Goal: Information Seeking & Learning: Learn about a topic

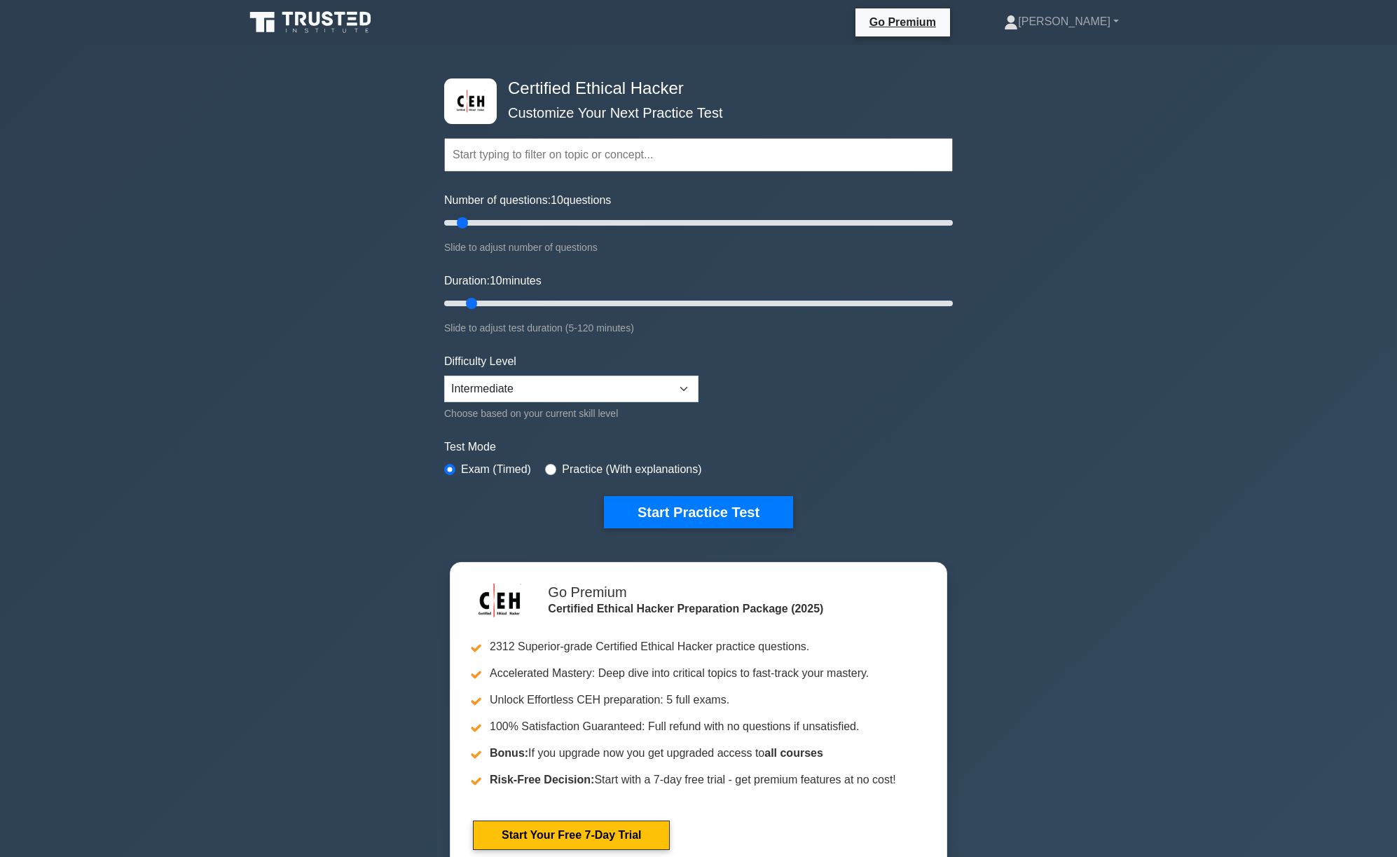
select select "intermediate"
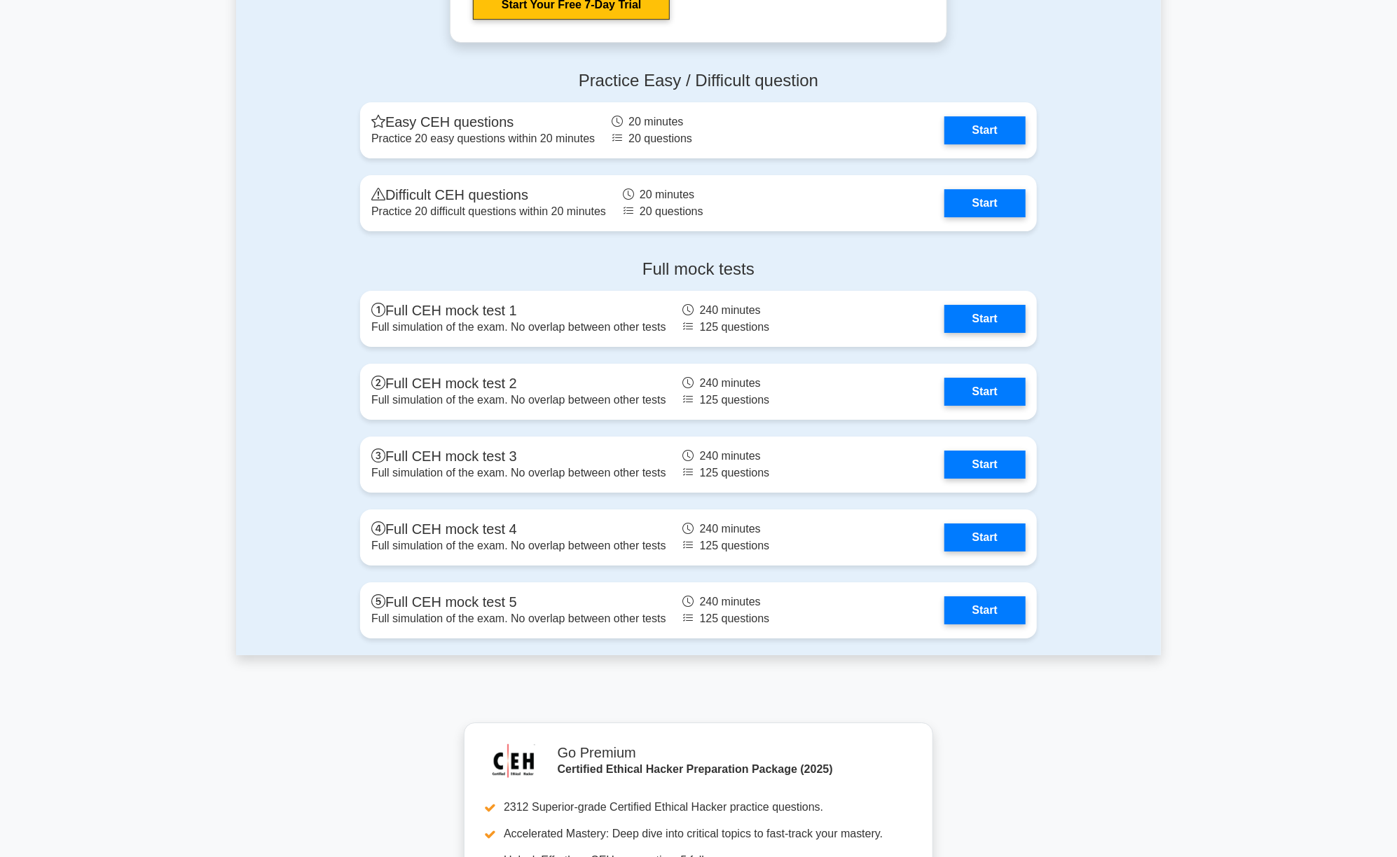
scroll to position [2671, 0]
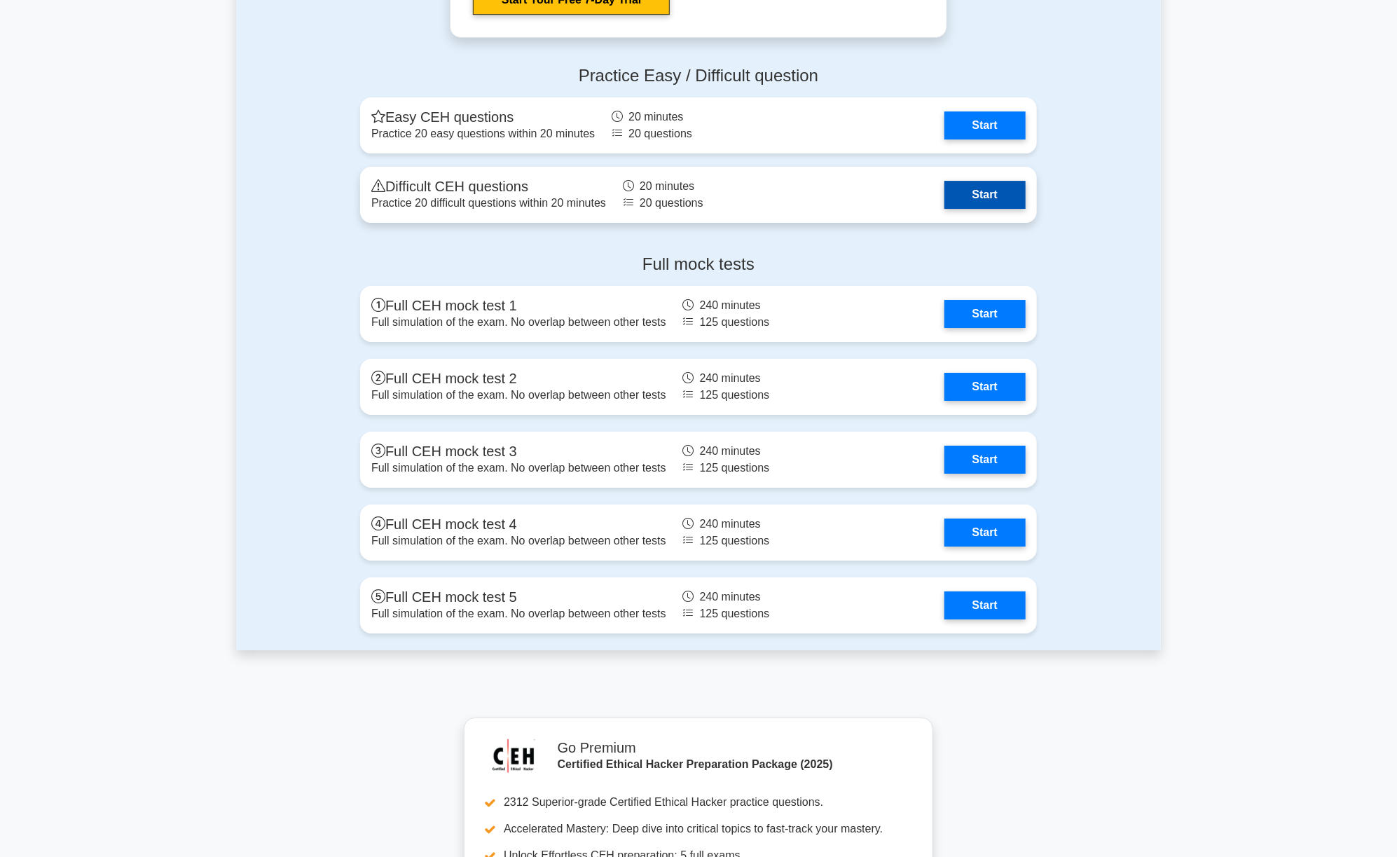
click at [944, 187] on link "Start" at bounding box center [984, 195] width 81 height 28
click at [944, 185] on link "Start" at bounding box center [984, 195] width 81 height 28
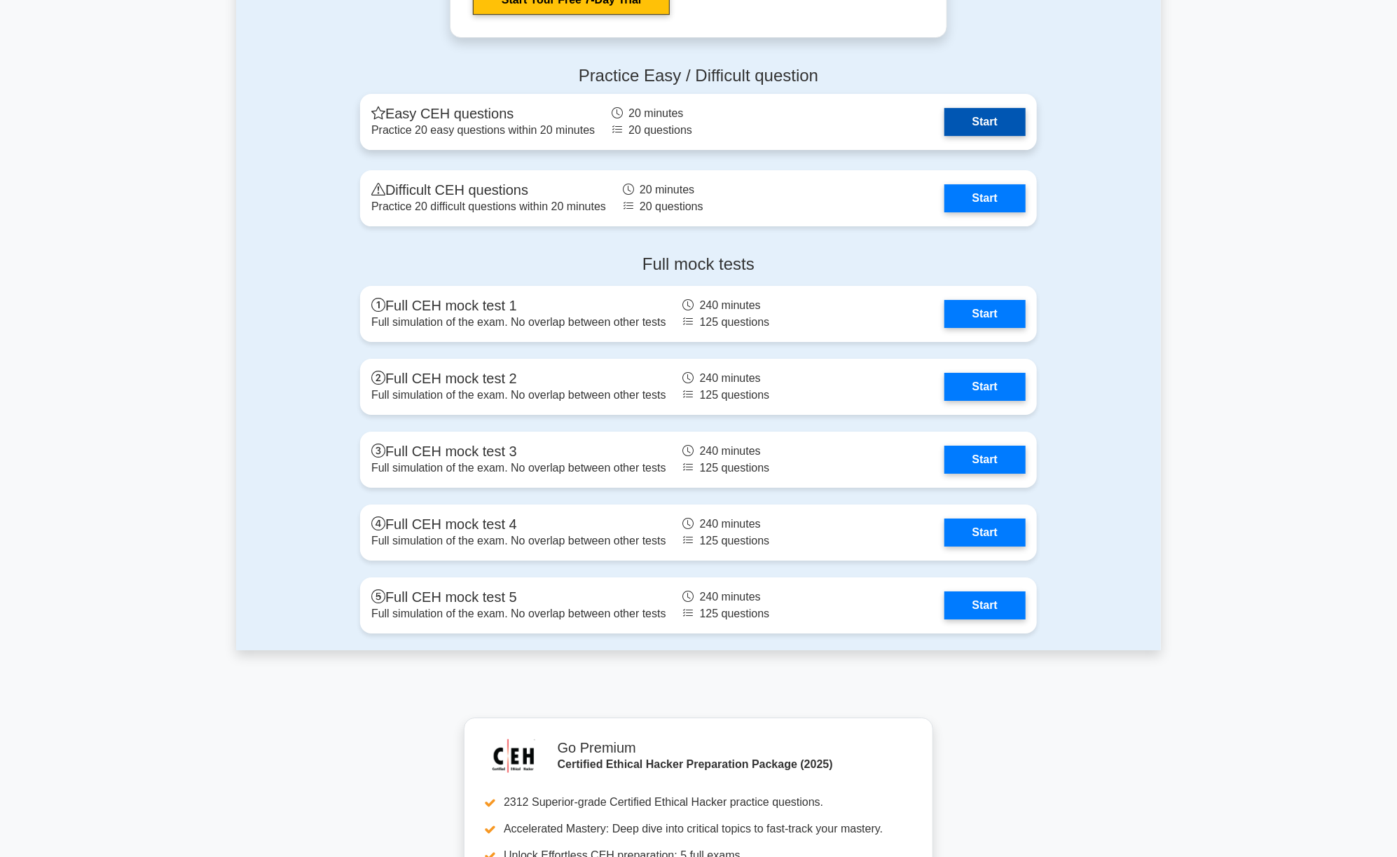
click at [944, 121] on link "Start" at bounding box center [984, 122] width 81 height 28
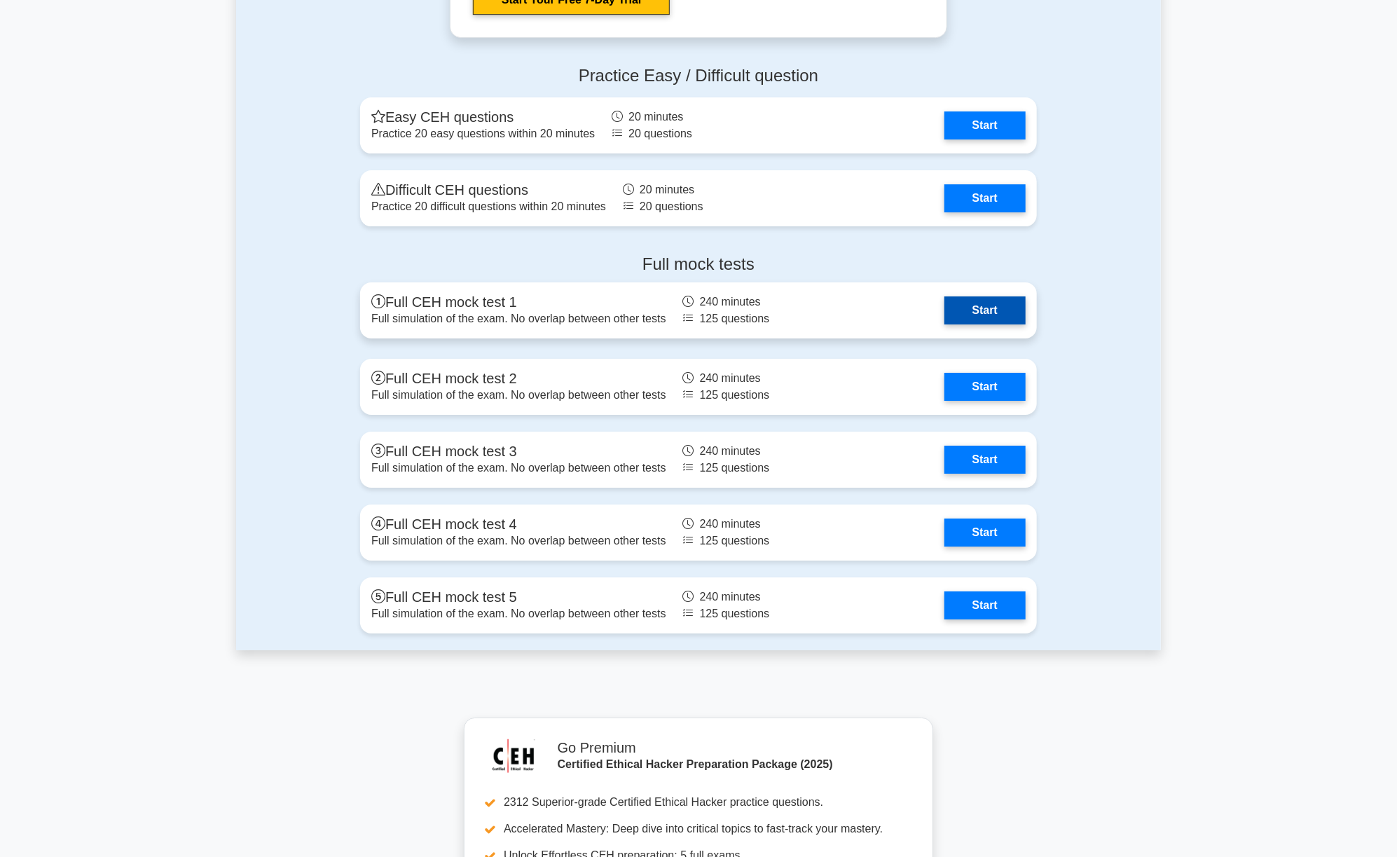
click at [944, 307] on link "Start" at bounding box center [984, 310] width 81 height 28
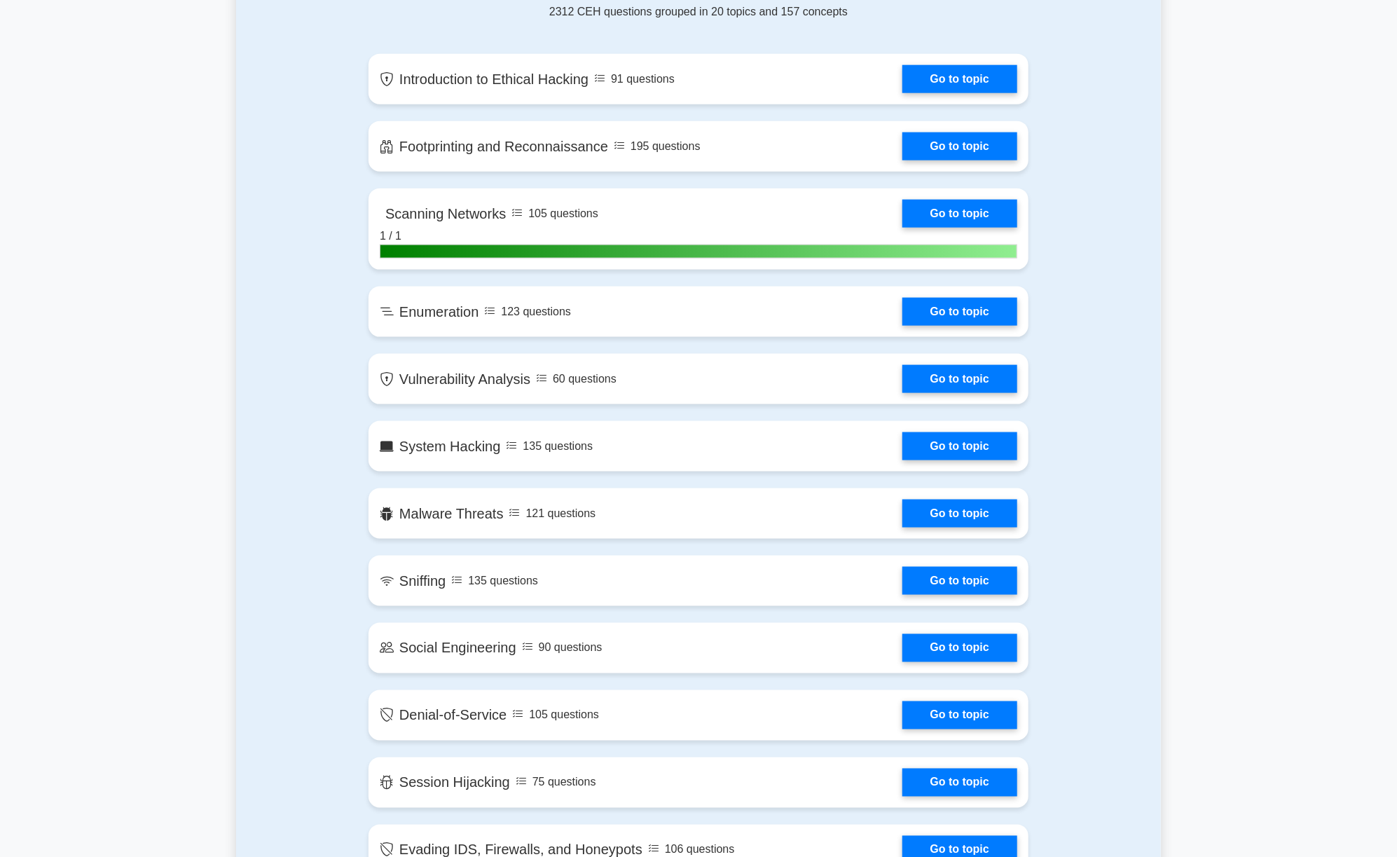
scroll to position [958, 0]
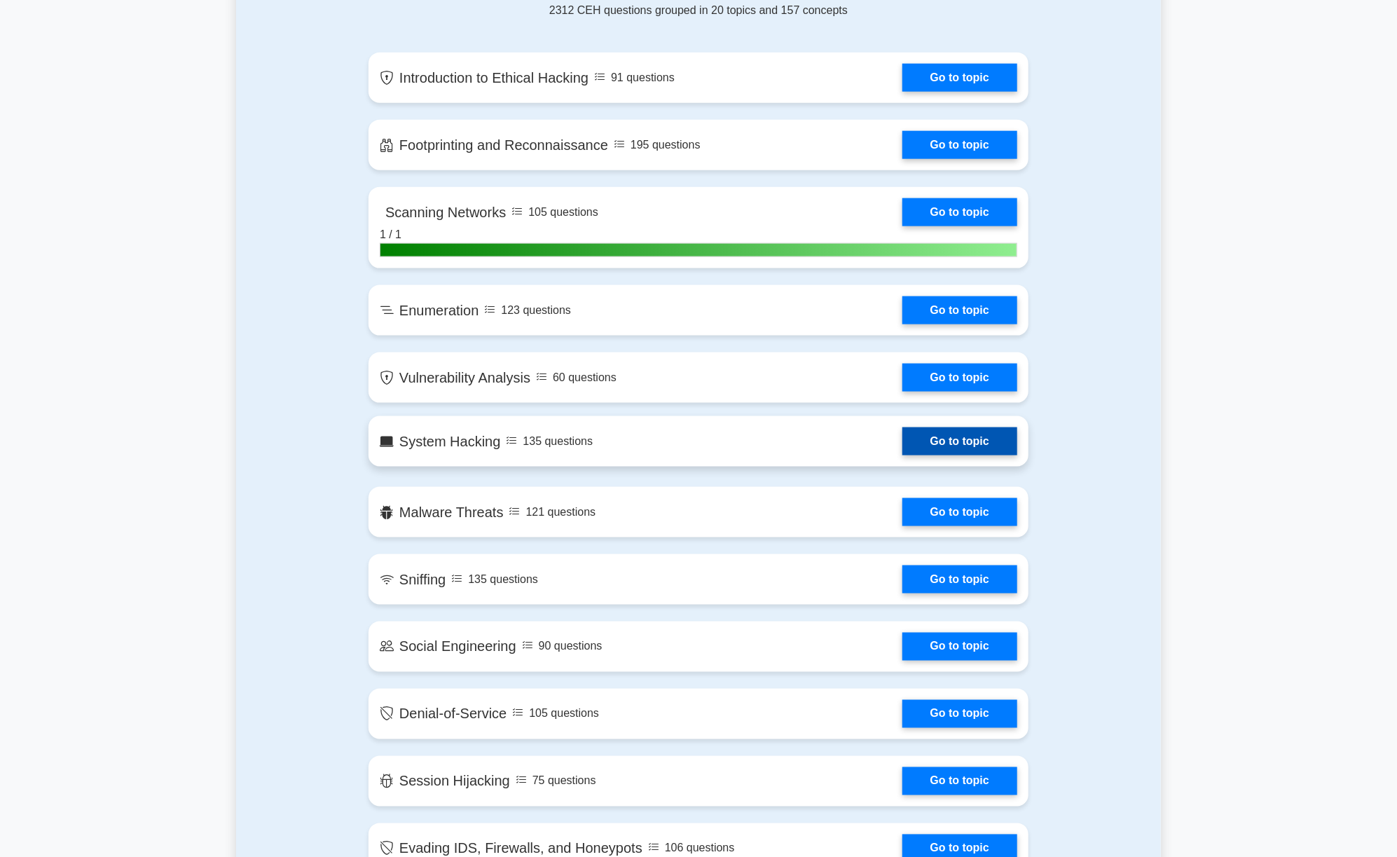
click at [902, 435] on link "Go to topic" at bounding box center [959, 441] width 115 height 28
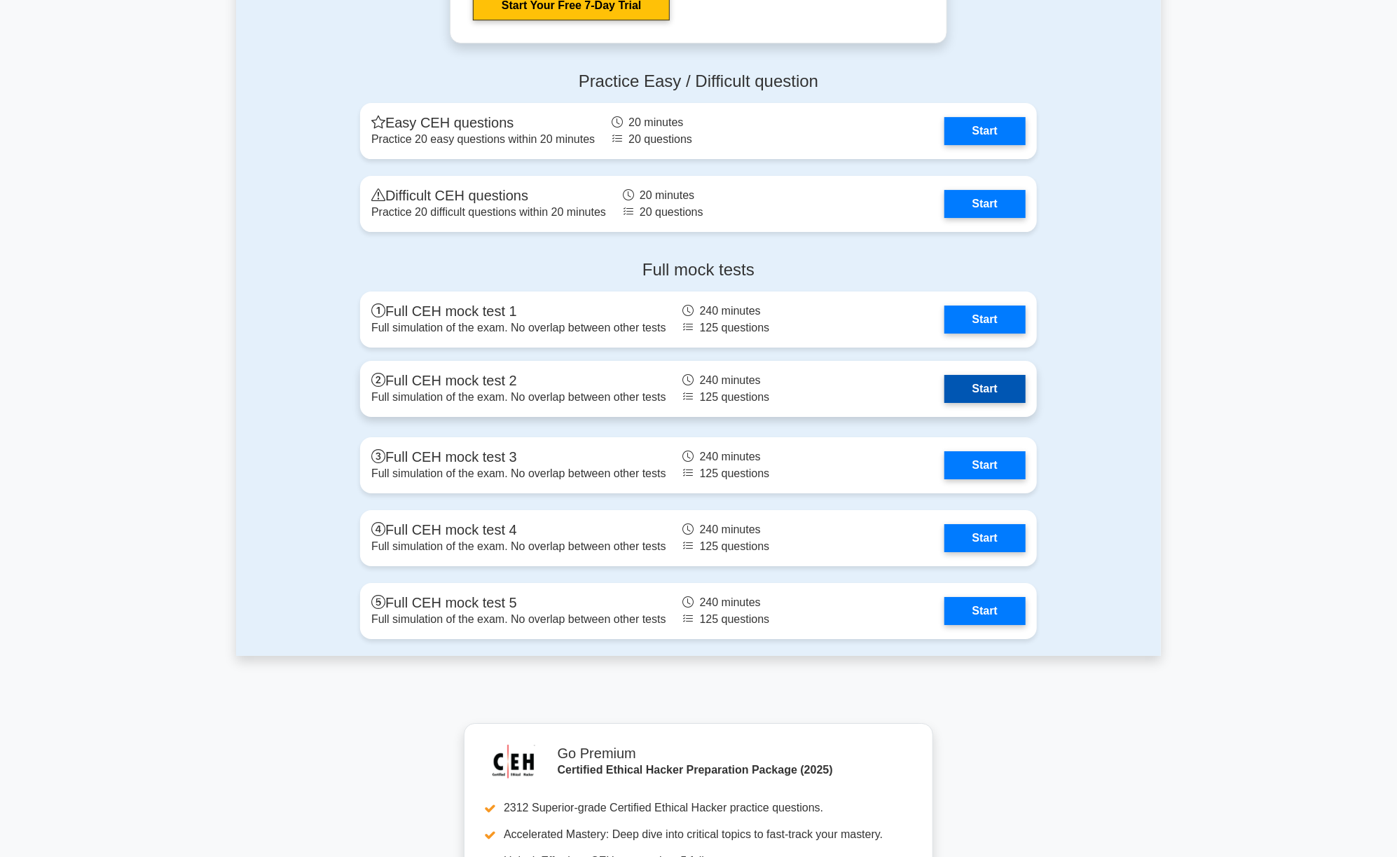
scroll to position [2692, 0]
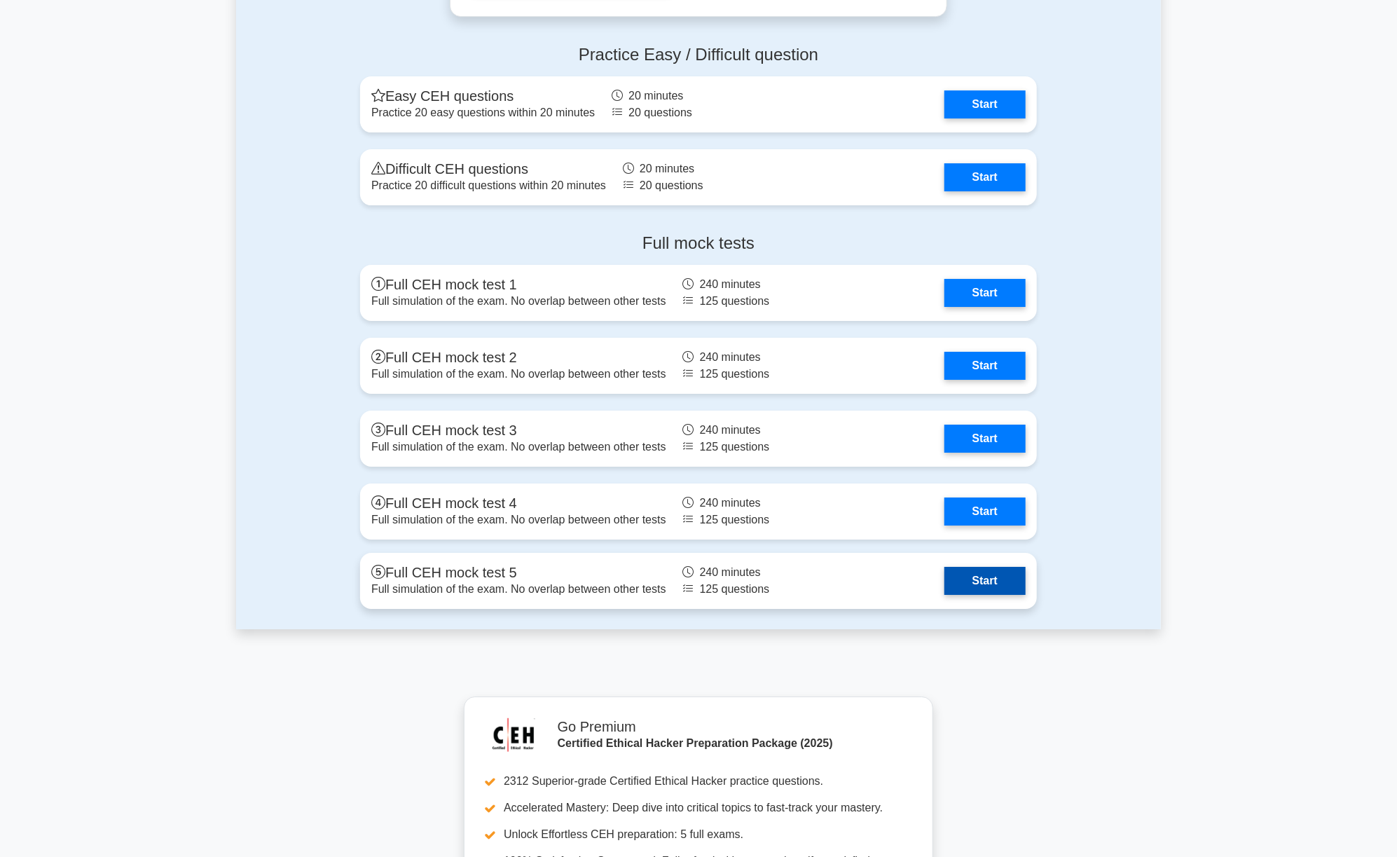
click at [944, 575] on link "Start" at bounding box center [984, 581] width 81 height 28
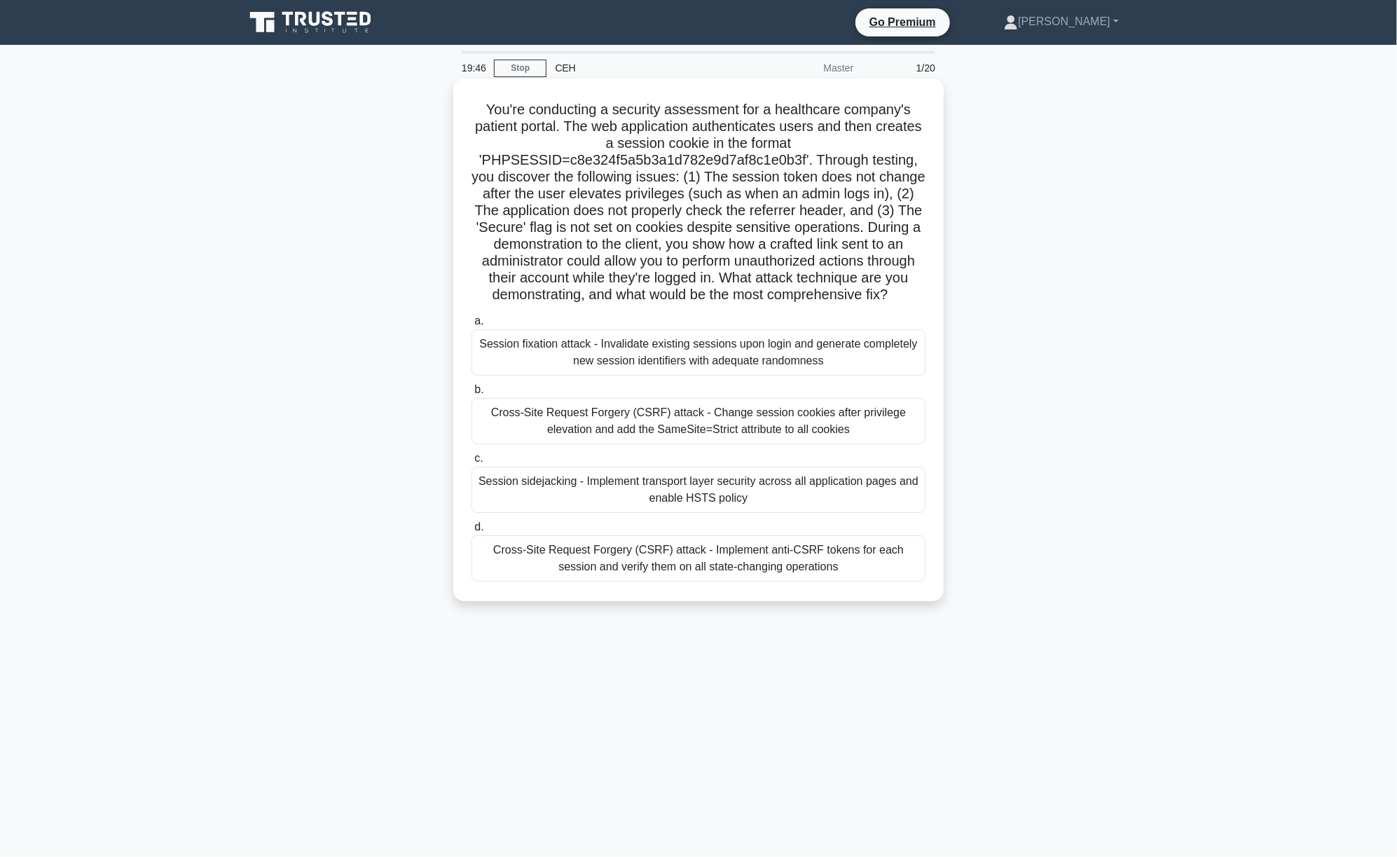
click at [871, 145] on h5 "You're conducting a security assessment for a healthcare company's patient port…" at bounding box center [698, 202] width 457 height 203
click at [700, 357] on div "Session fixation attack - Invalidate existing sessions upon login and generate …" at bounding box center [698, 352] width 454 height 46
click at [471, 326] on input "a. Session fixation attack - Invalidate existing sessions upon login and genera…" at bounding box center [471, 321] width 0 height 9
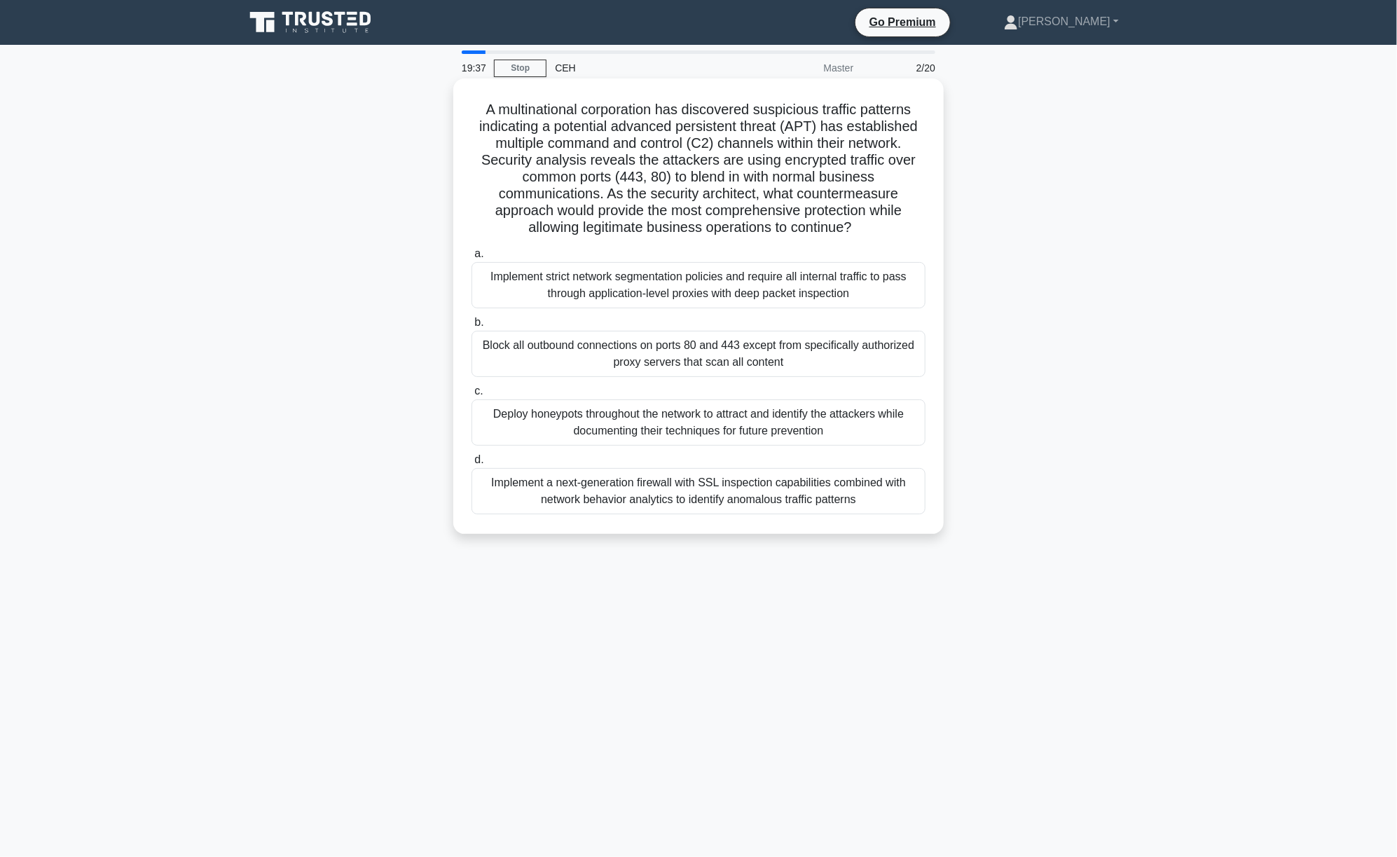
click at [904, 433] on div "Deploy honeypots throughout the network to attract and identify the attackers w…" at bounding box center [698, 422] width 454 height 46
click at [471, 396] on input "c. Deploy honeypots throughout the network to attract and identify the attacker…" at bounding box center [471, 391] width 0 height 9
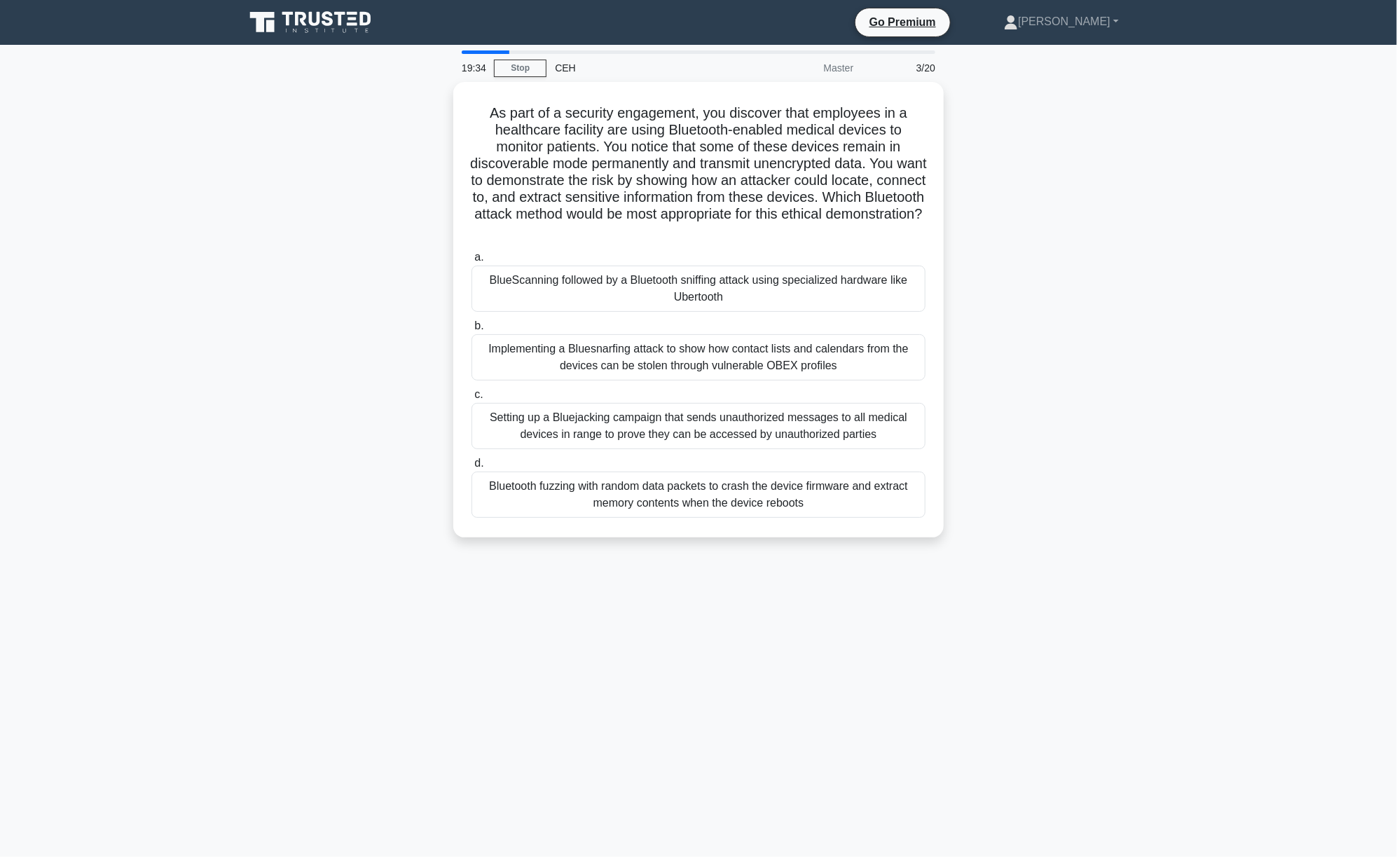
click at [904, 433] on div "Setting up a Bluejacking campaign that sends unauthorized messages to all medic…" at bounding box center [698, 426] width 454 height 46
click at [471, 399] on input "c. Setting up a Bluejacking campaign that sends unauthorized messages to all me…" at bounding box center [471, 394] width 0 height 9
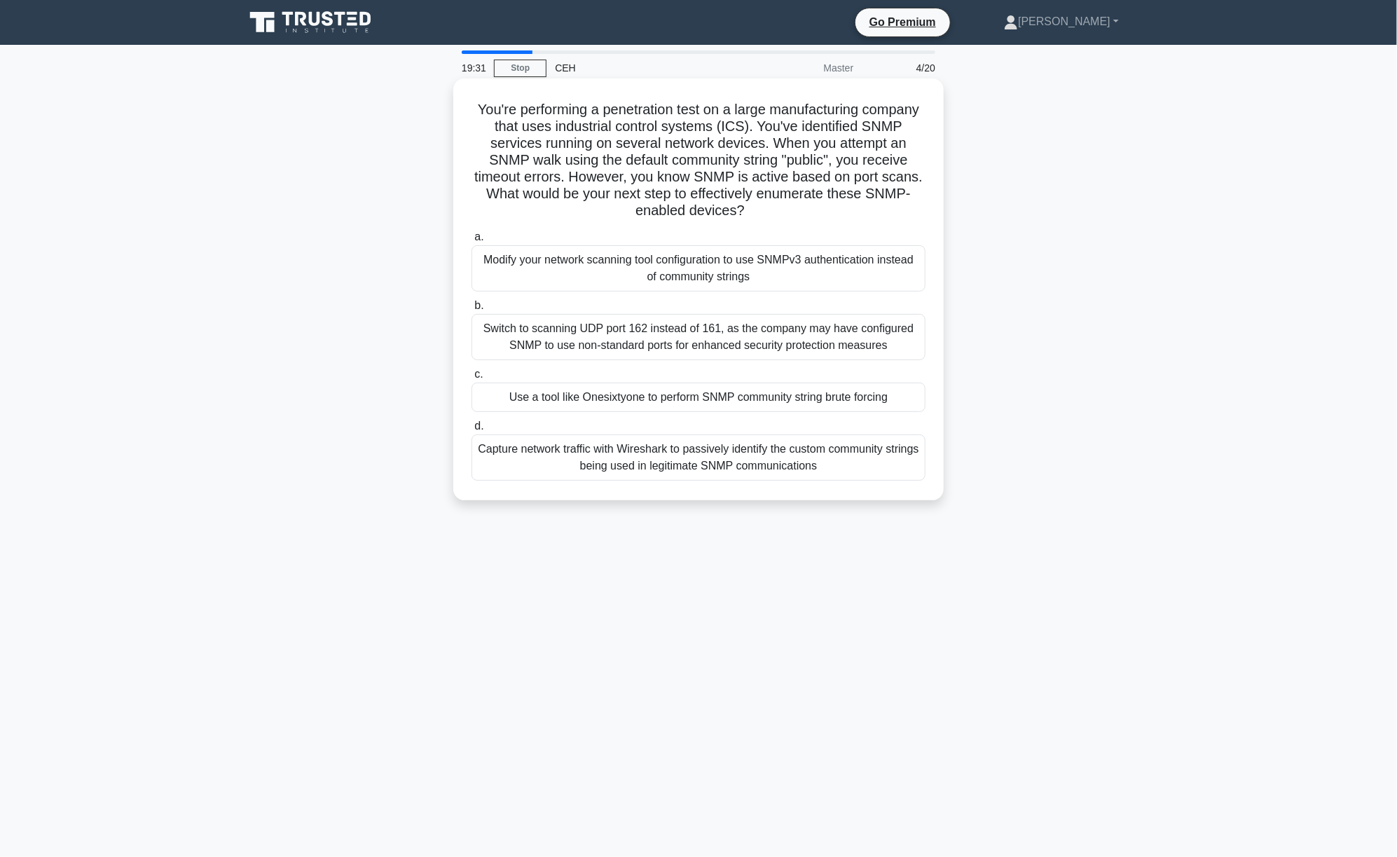
click at [855, 335] on div "Switch to scanning UDP port 162 instead of 161, as the company may have configu…" at bounding box center [698, 337] width 454 height 46
click at [471, 310] on input "b. Switch to scanning UDP port 162 instead of 161, as the company may have conf…" at bounding box center [471, 305] width 0 height 9
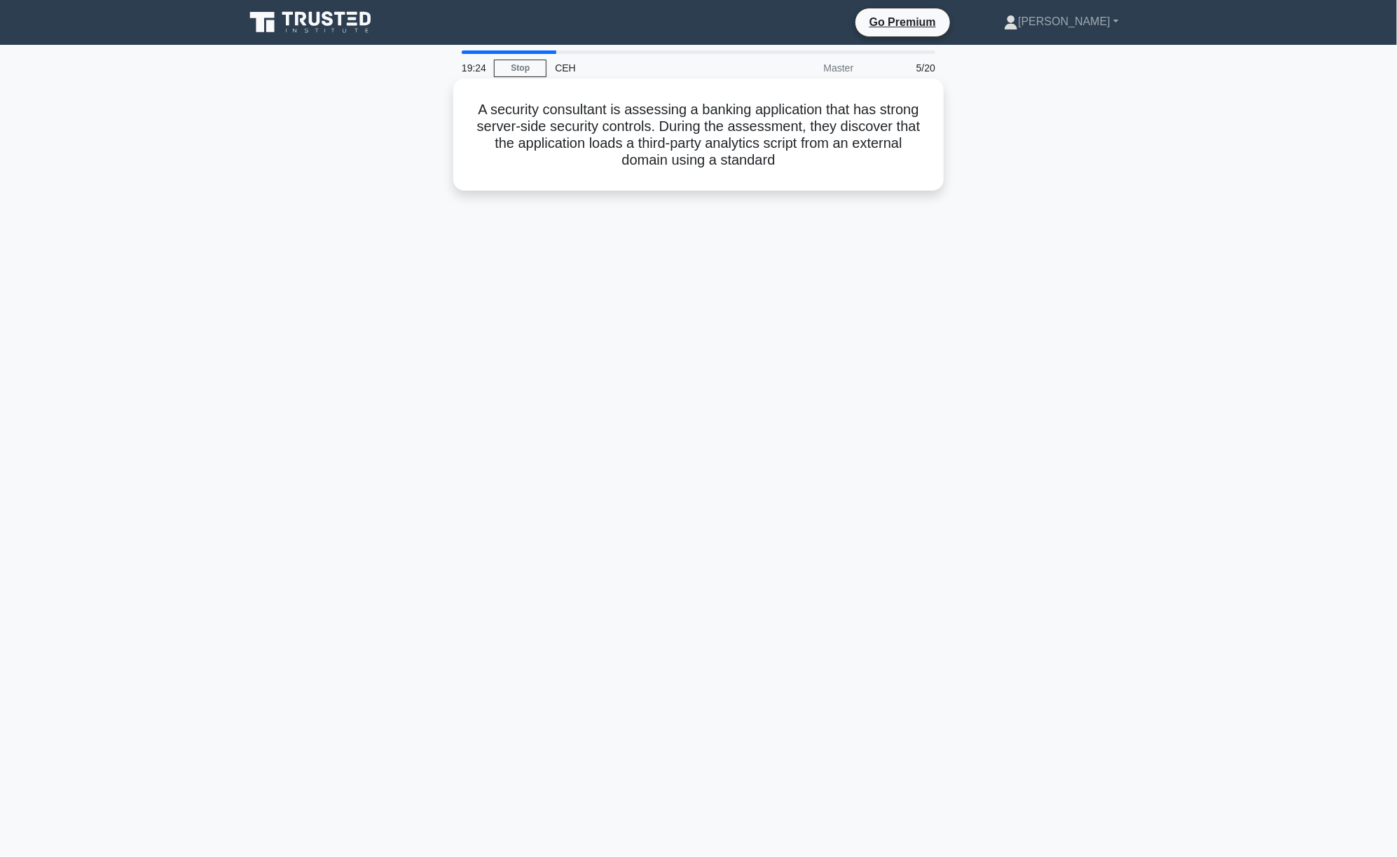
click at [781, 158] on h5 "A security consultant is assessing a banking application that has strong server…" at bounding box center [698, 134] width 457 height 67
click at [778, 126] on h5 "A security consultant is assessing a banking application that has strong server…" at bounding box center [698, 134] width 457 height 67
click at [841, 149] on h5 "A security consultant is assessing a banking application that has strong server…" at bounding box center [698, 134] width 457 height 67
click at [1019, 221] on div "19:20 Stop CEH Master 5/20 A security consultant is assessing a banking applica…" at bounding box center [698, 400] width 925 height 700
click at [791, 298] on div "19:16 Stop CEH Master 5/20 A security consultant is assessing a banking applica…" at bounding box center [698, 400] width 925 height 700
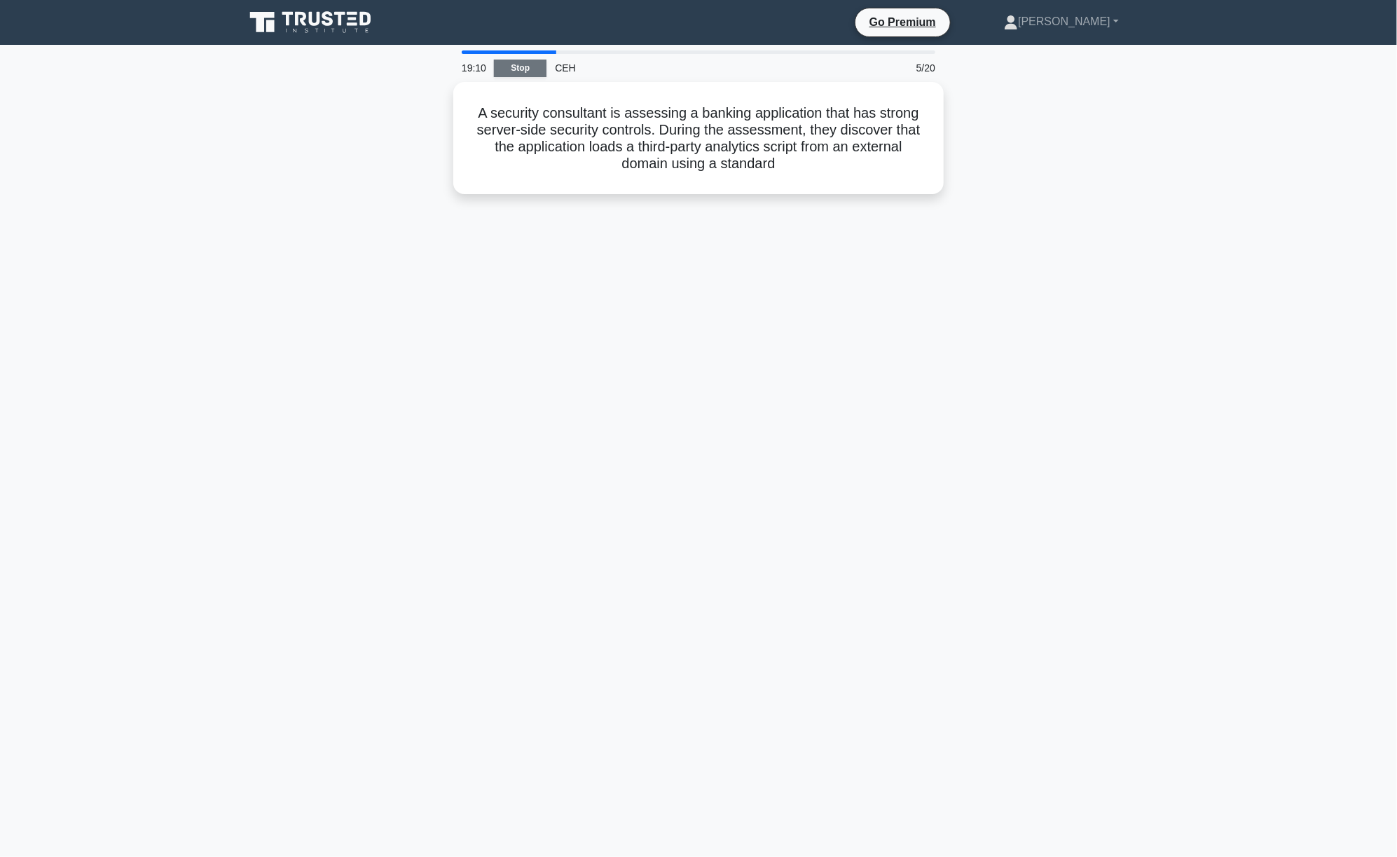
click at [529, 66] on link "Stop" at bounding box center [520, 69] width 53 height 18
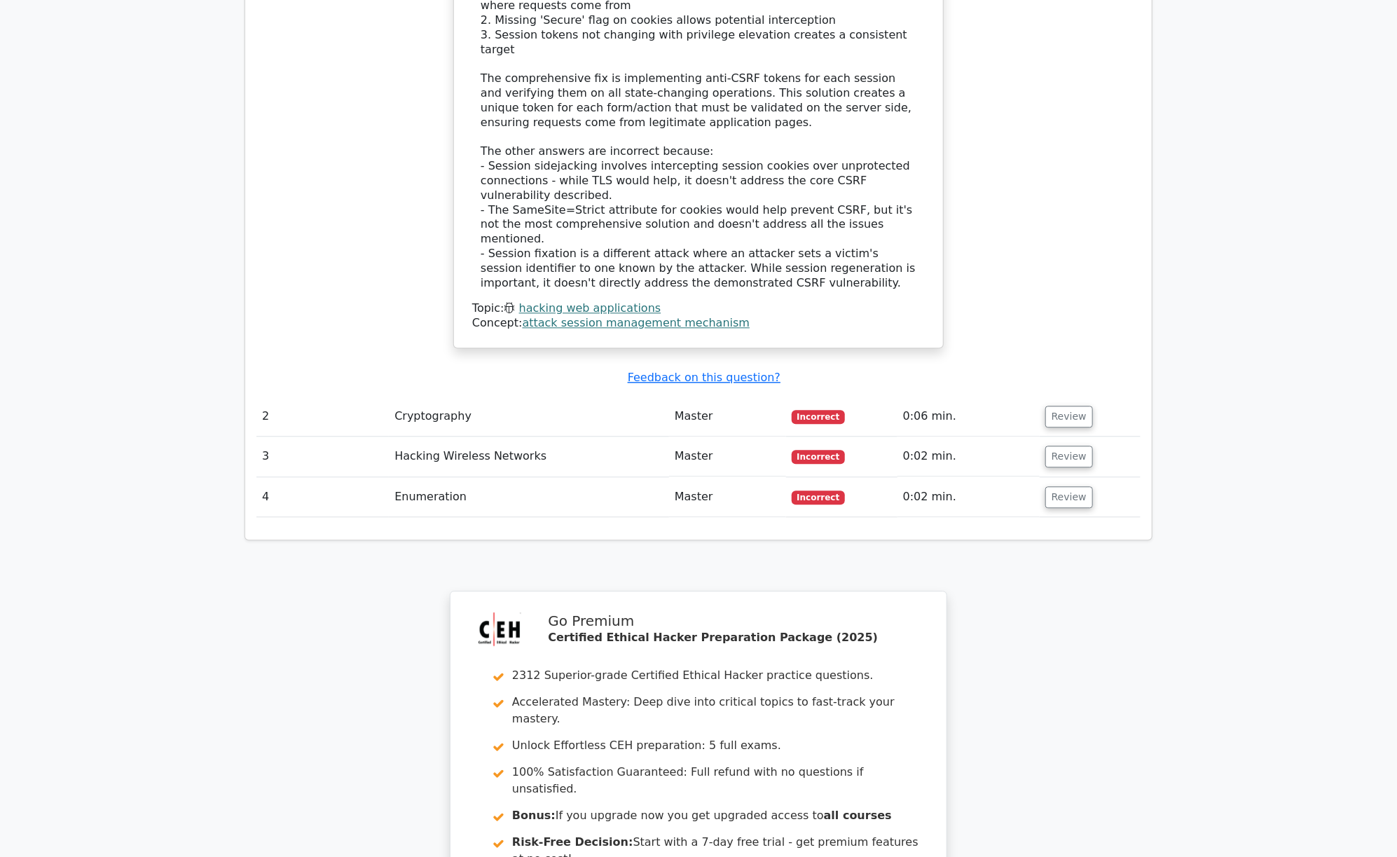
scroll to position [2028, 0]
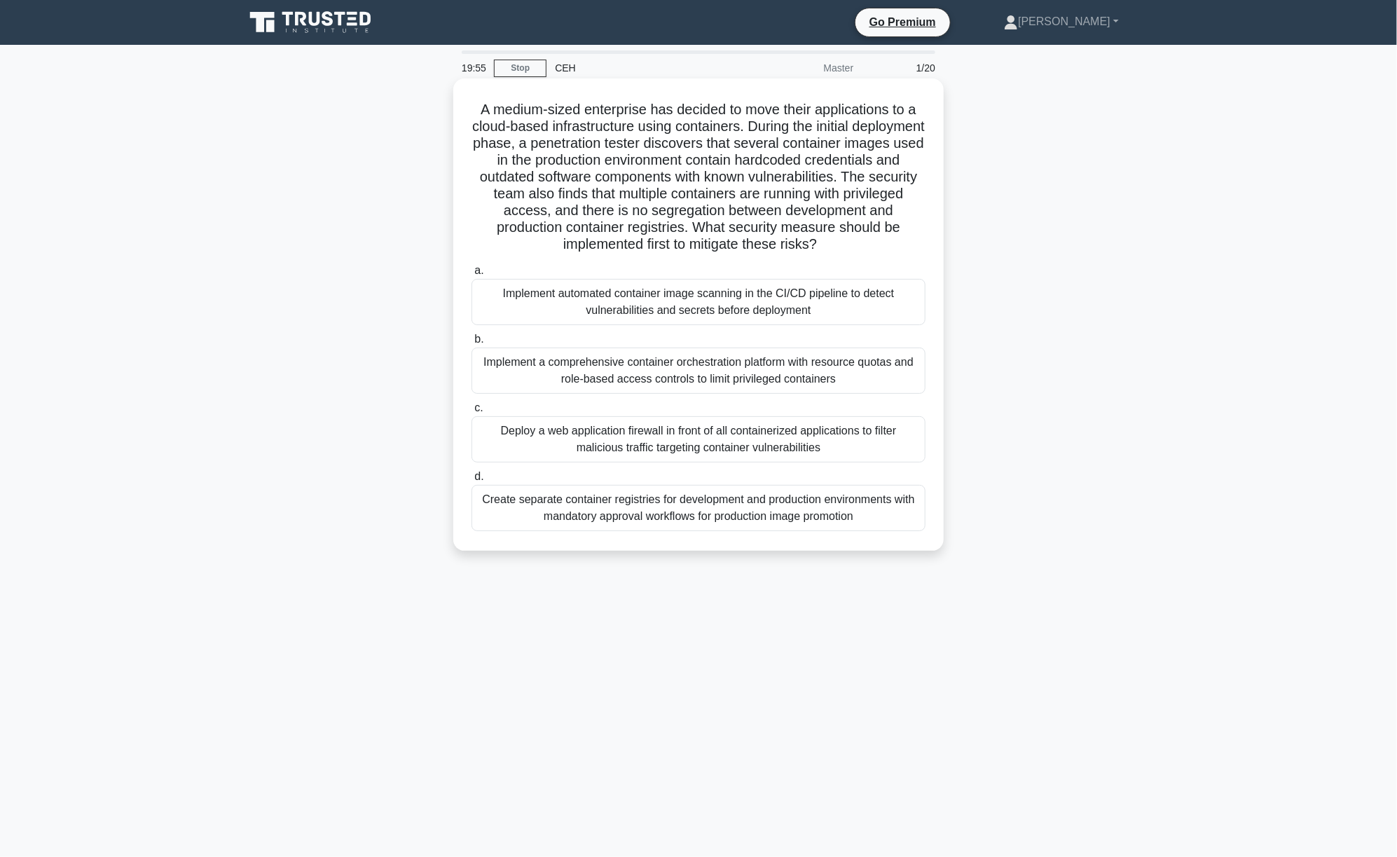
click at [745, 305] on div "Implement automated container image scanning in the CI/CD pipeline to detect vu…" at bounding box center [698, 302] width 454 height 46
click at [471, 275] on input "a. Implement automated container image scanning in the CI/CD pipeline to detect…" at bounding box center [471, 270] width 0 height 9
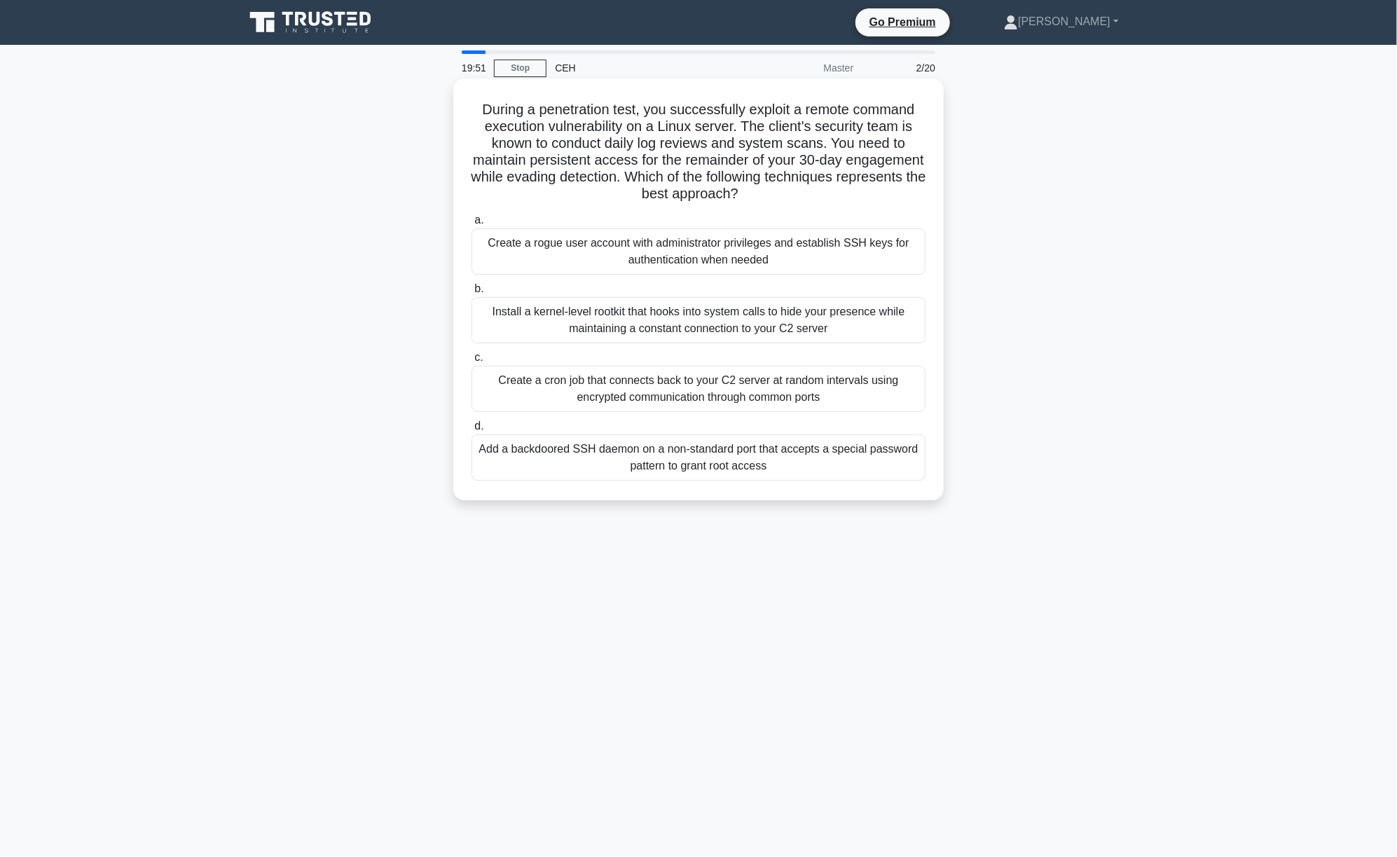
click at [744, 317] on div "Install a kernel-level rootkit that hooks into system calls to hide your presen…" at bounding box center [698, 320] width 454 height 46
click at [471, 293] on input "b. Install a kernel-level rootkit that hooks into system calls to hide your pre…" at bounding box center [471, 288] width 0 height 9
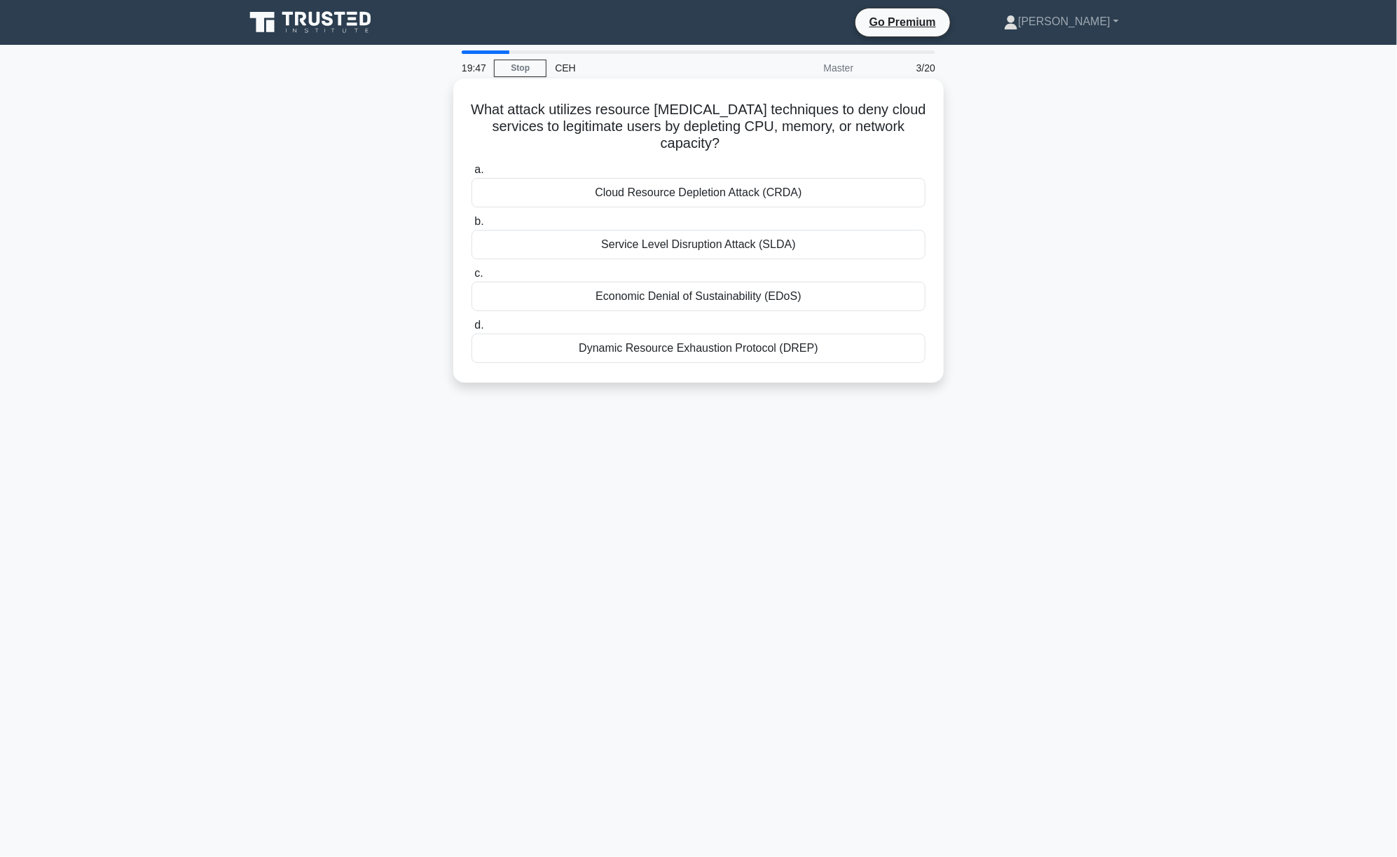
click at [731, 230] on div "Service Level Disruption Attack (SLDA)" at bounding box center [698, 244] width 454 height 29
click at [471, 226] on input "b. Service Level Disruption Attack (SLDA)" at bounding box center [471, 221] width 0 height 9
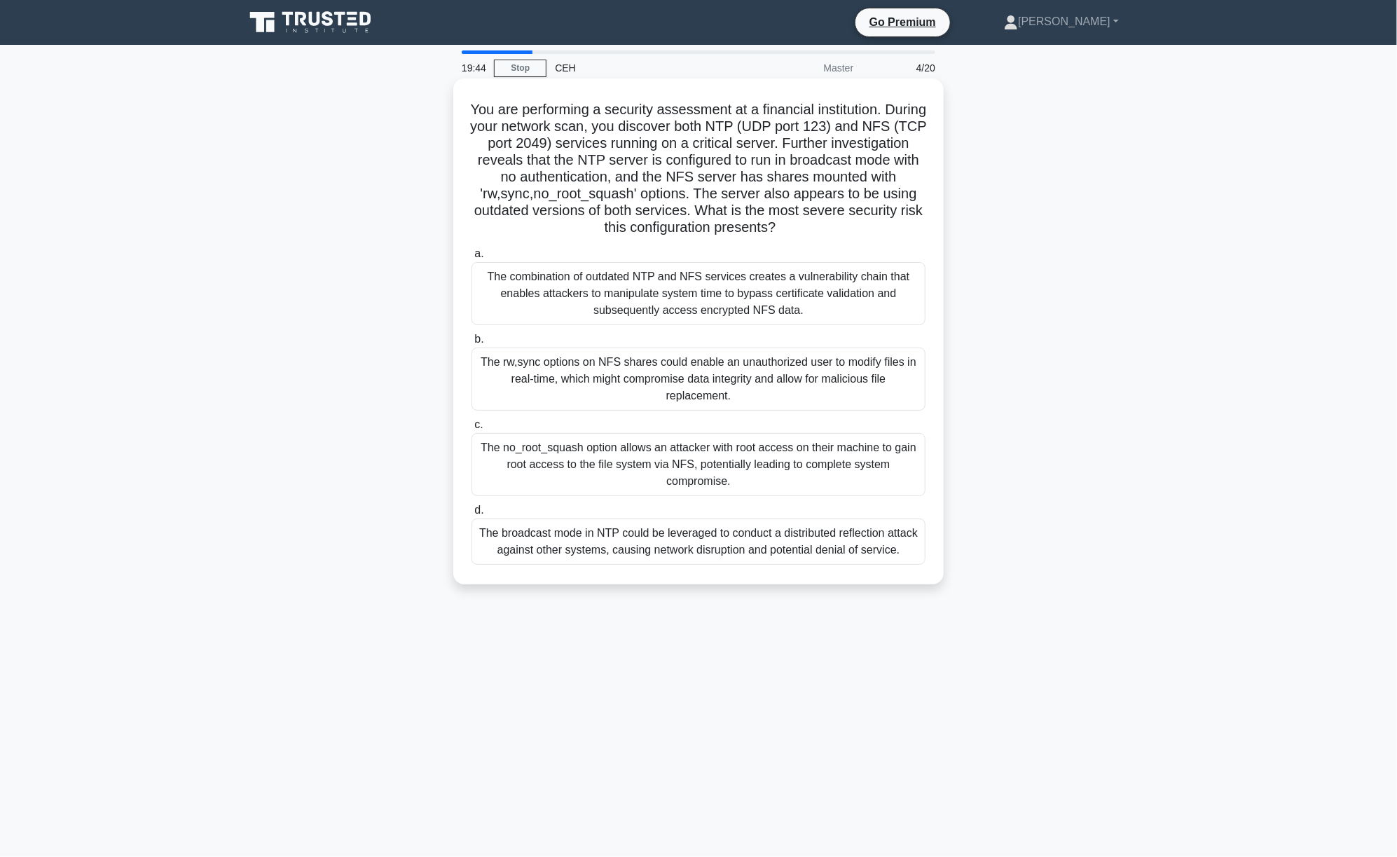
click at [753, 286] on div "The combination of outdated NTP and NFS services creates a vulnerability chain …" at bounding box center [698, 293] width 454 height 63
click at [471, 258] on input "a. The combination of outdated NTP and NFS services creates a vulnerability cha…" at bounding box center [471, 253] width 0 height 9
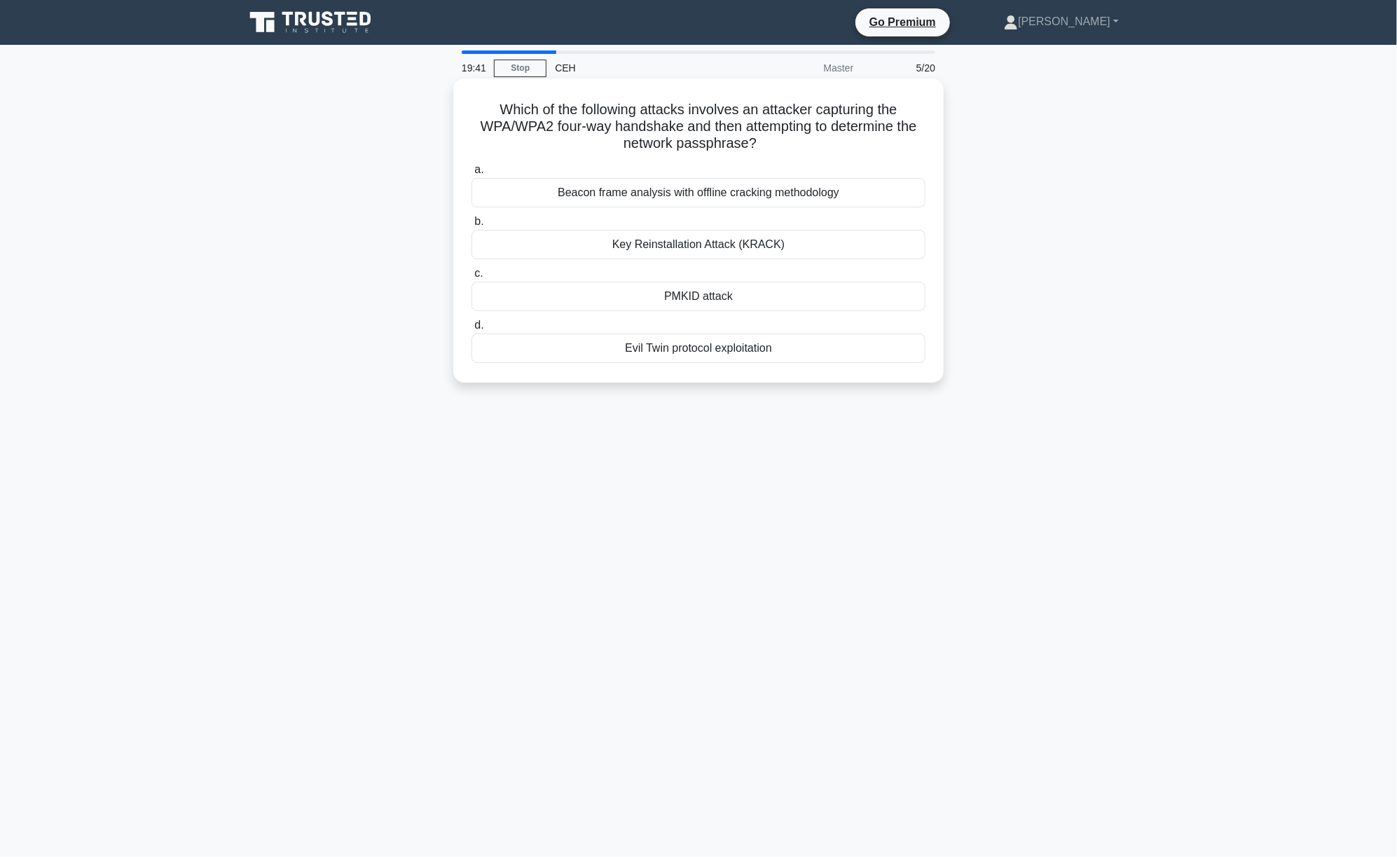
click at [724, 251] on div "Key Reinstallation Attack (KRACK)" at bounding box center [698, 244] width 454 height 29
click at [471, 226] on input "b. Key Reinstallation Attack (KRACK)" at bounding box center [471, 221] width 0 height 9
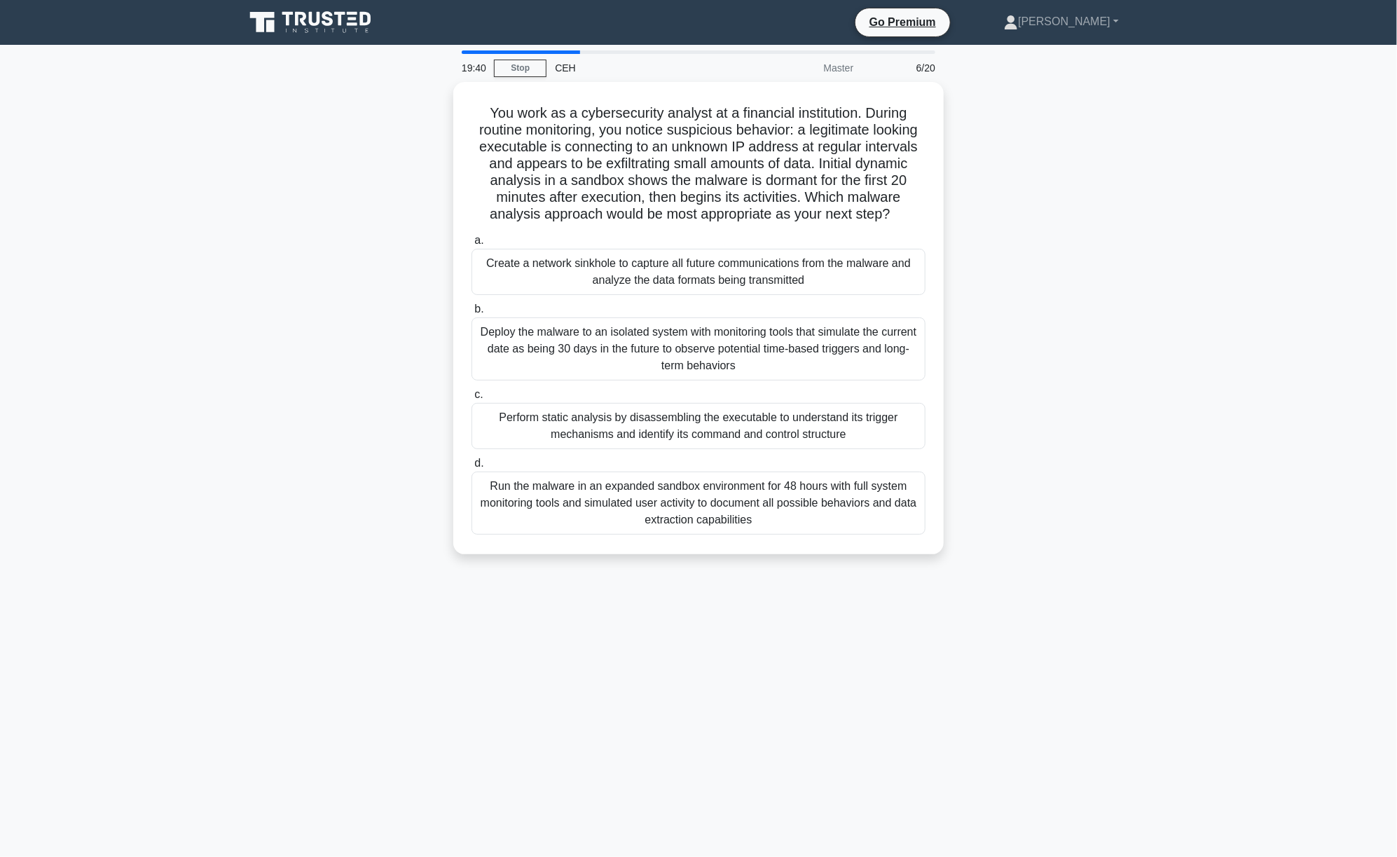
click at [724, 251] on div "Create a network sinkhole to capture all future communications from the malware…" at bounding box center [698, 272] width 454 height 46
click at [471, 245] on input "a. Create a network sinkhole to capture all future communications from the malw…" at bounding box center [471, 240] width 0 height 9
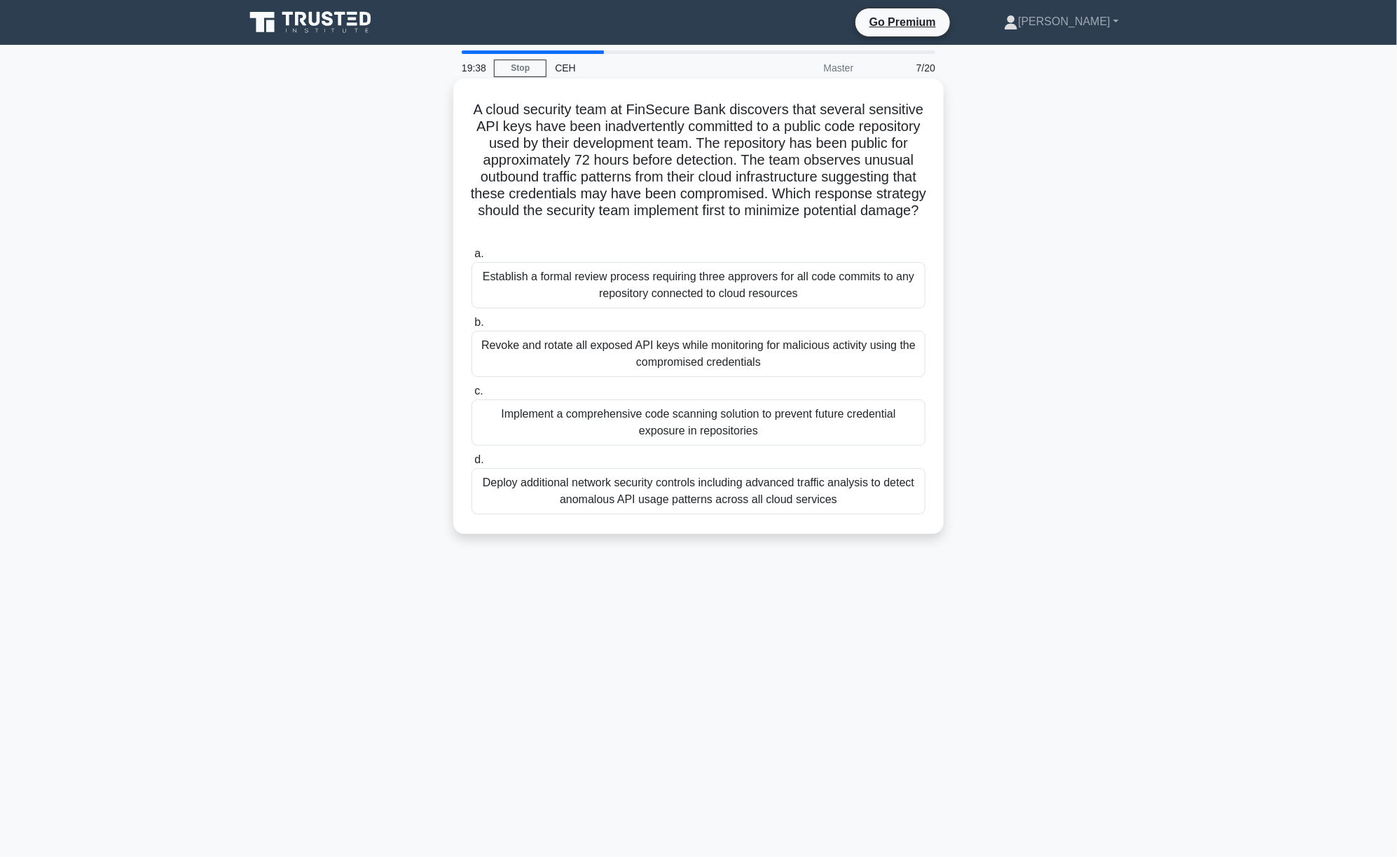
click at [729, 284] on div "Establish a formal review process requiring three approvers for all code commit…" at bounding box center [698, 285] width 454 height 46
click at [471, 258] on input "a. Establish a formal review process requiring three approvers for all code com…" at bounding box center [471, 253] width 0 height 9
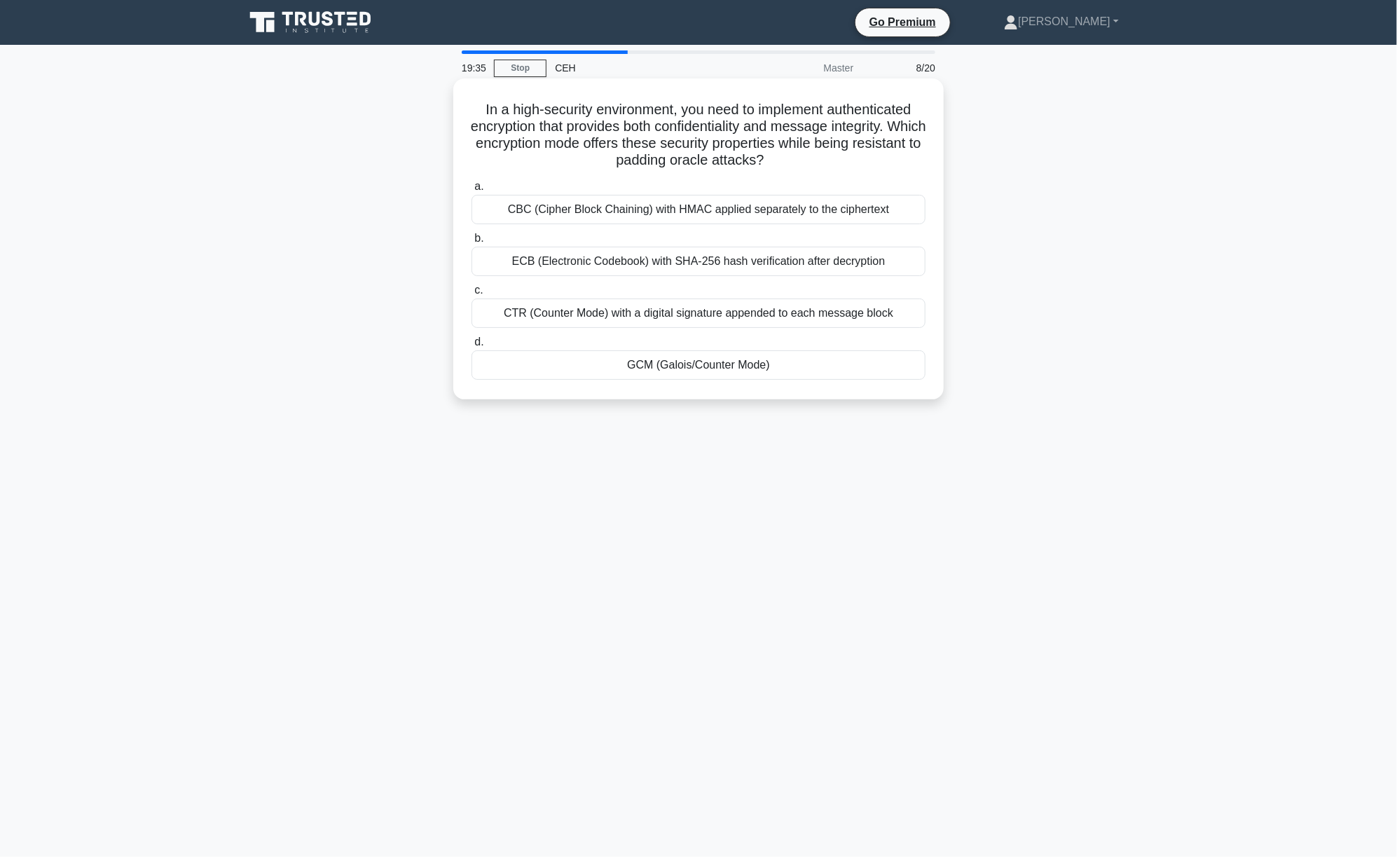
click at [710, 265] on div "ECB (Electronic Codebook) with SHA-256 hash verification after decryption" at bounding box center [698, 261] width 454 height 29
click at [471, 243] on input "b. ECB (Electronic Codebook) with SHA-256 hash verification after decryption" at bounding box center [471, 238] width 0 height 9
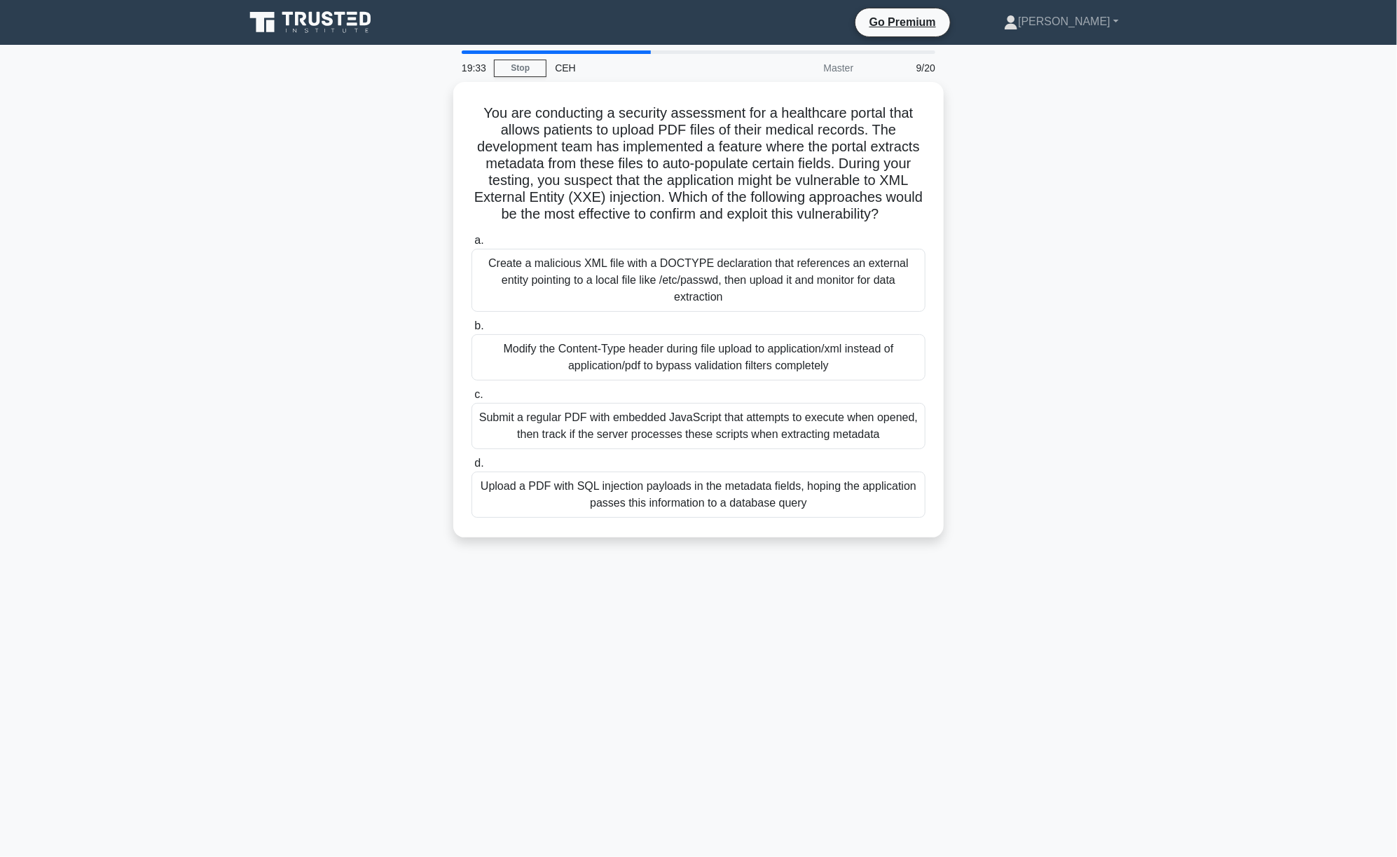
click at [710, 265] on div "Create a malicious XML file with a DOCTYPE declaration that references an exter…" at bounding box center [698, 280] width 454 height 63
click at [471, 245] on input "a. Create a malicious XML file with a DOCTYPE declaration that references an ex…" at bounding box center [471, 240] width 0 height 9
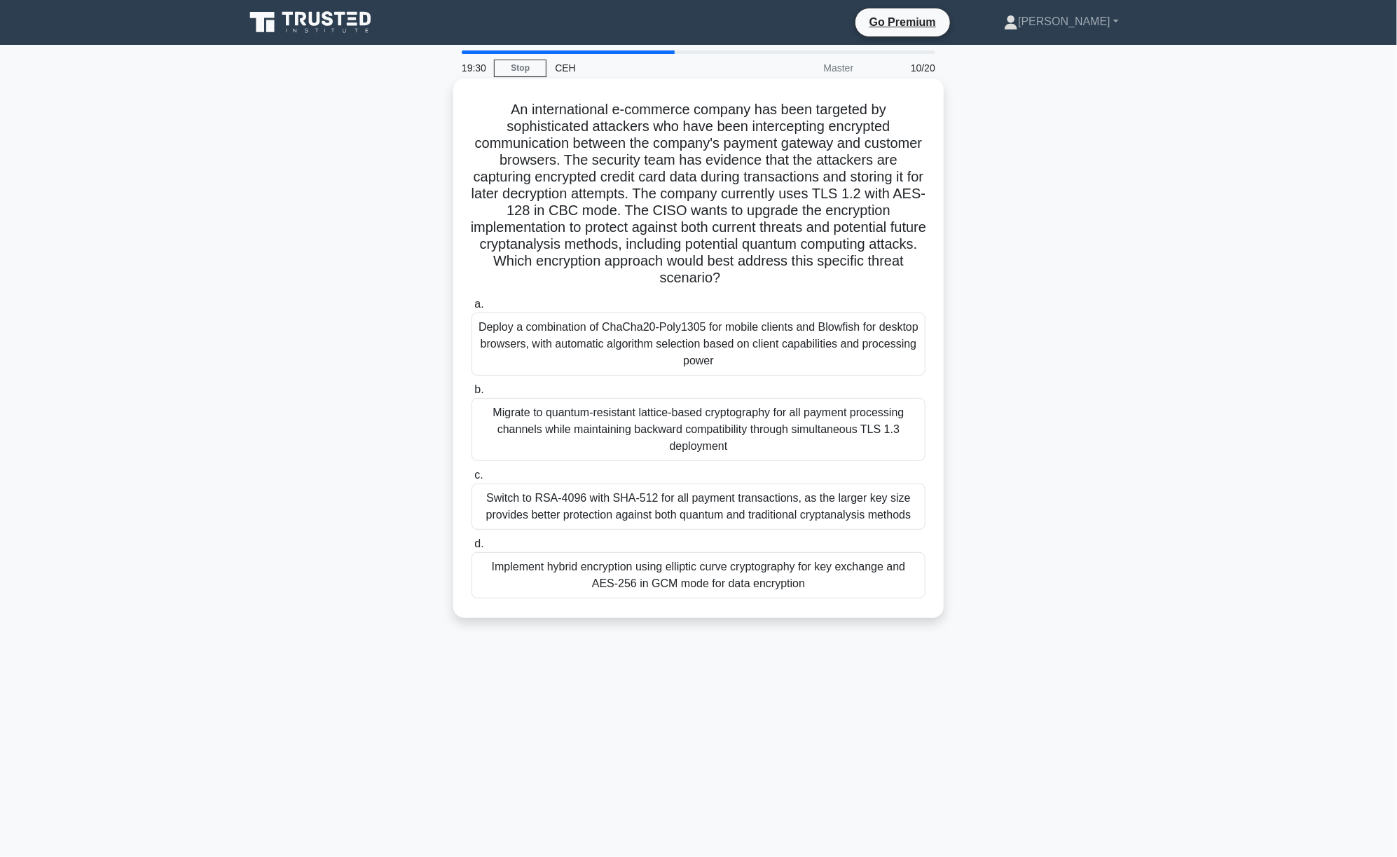
click at [740, 445] on div "Migrate to quantum-resistant lattice-based cryptography for all payment process…" at bounding box center [698, 429] width 454 height 63
click at [471, 394] on input "b. Migrate to quantum-resistant lattice-based cryptography for all payment proc…" at bounding box center [471, 389] width 0 height 9
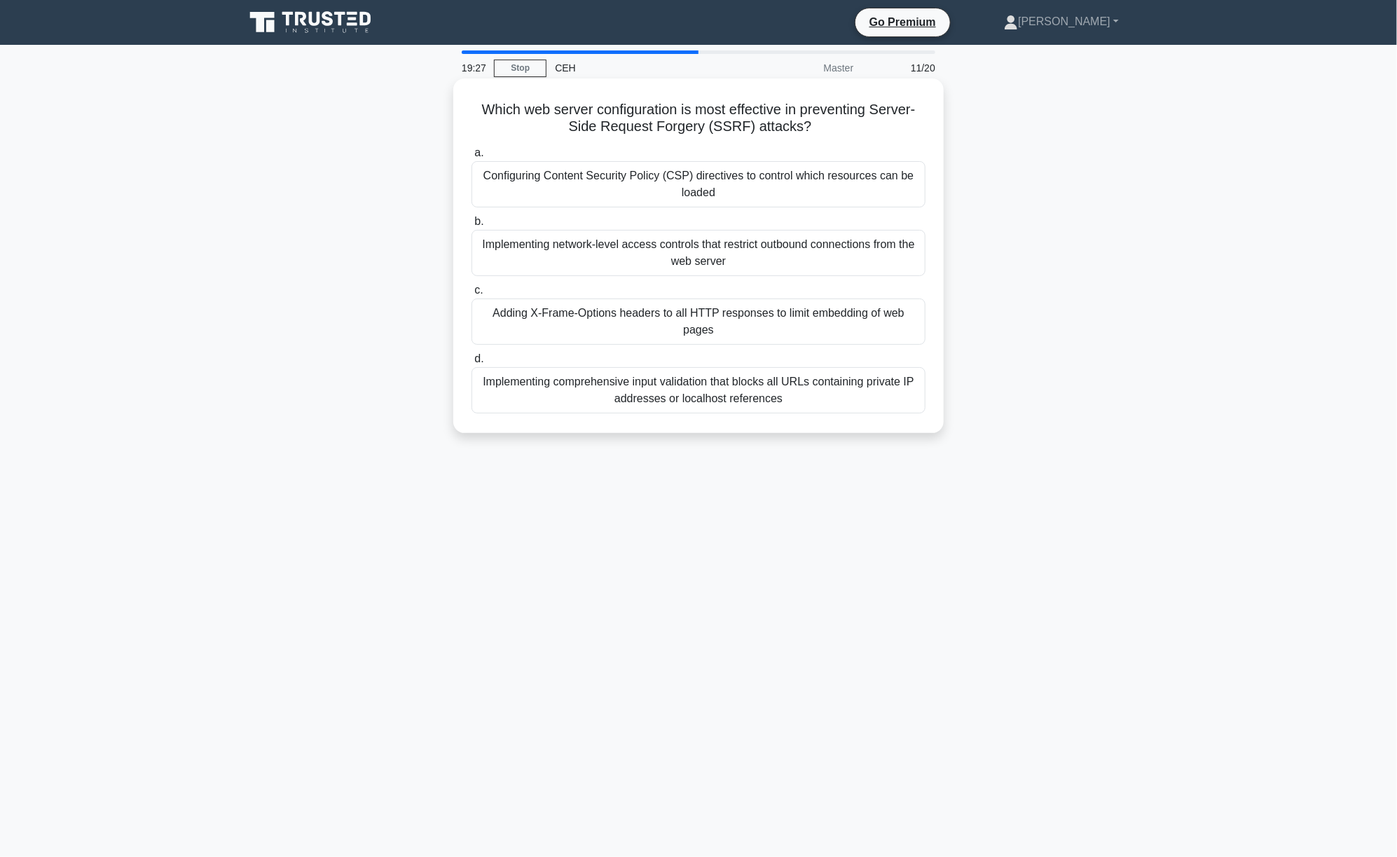
click at [703, 374] on div "Implementing comprehensive input validation that blocks all URLs containing pri…" at bounding box center [698, 390] width 454 height 46
click at [471, 364] on input "d. Implementing comprehensive input validation that blocks all URLs containing …" at bounding box center [471, 358] width 0 height 9
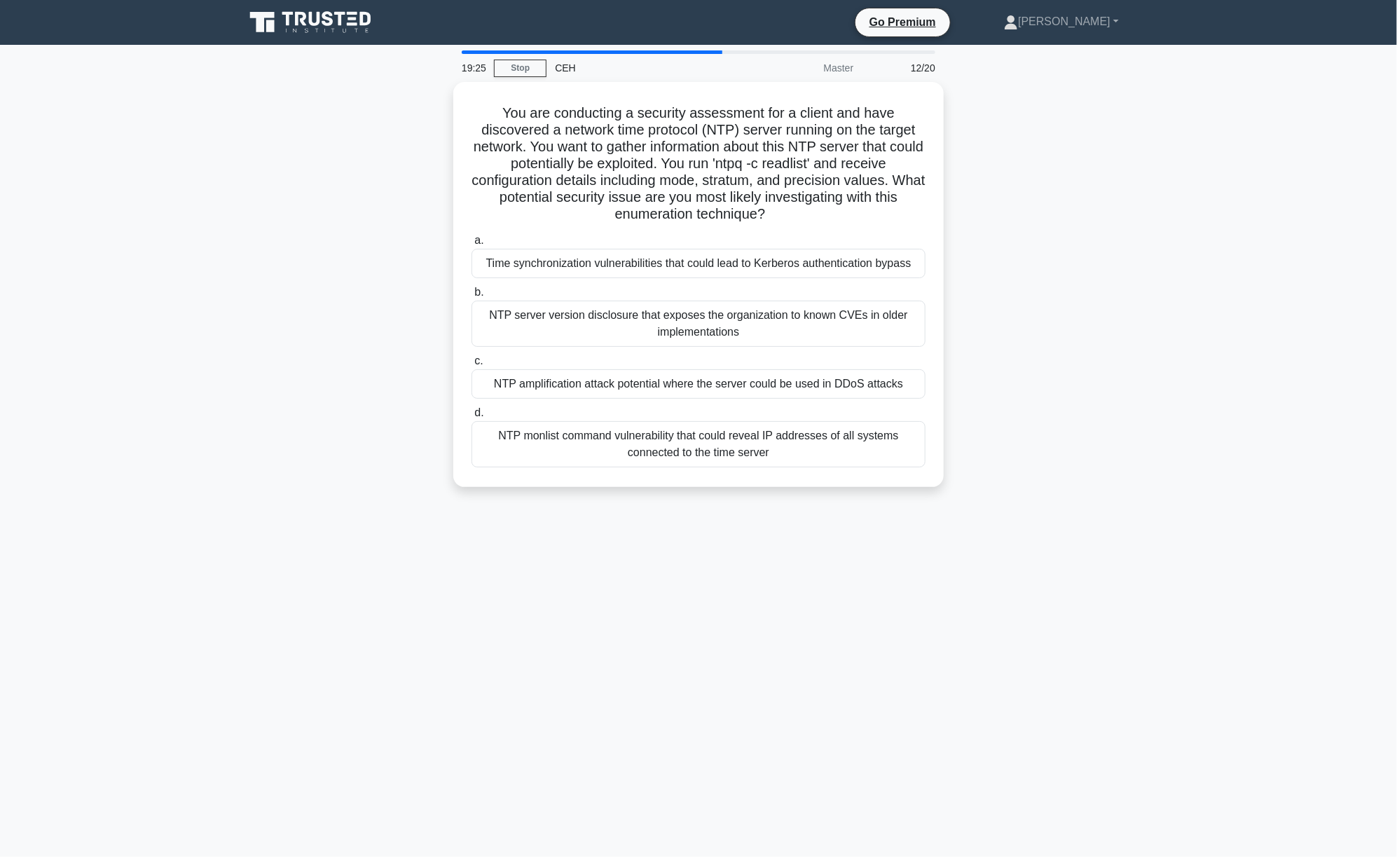
click at [703, 374] on div "NTP amplification attack potential where the server could be used in DDoS attac…" at bounding box center [698, 383] width 454 height 29
click at [471, 366] on input "c. NTP amplification attack potential where the server could be used in DDoS at…" at bounding box center [471, 361] width 0 height 9
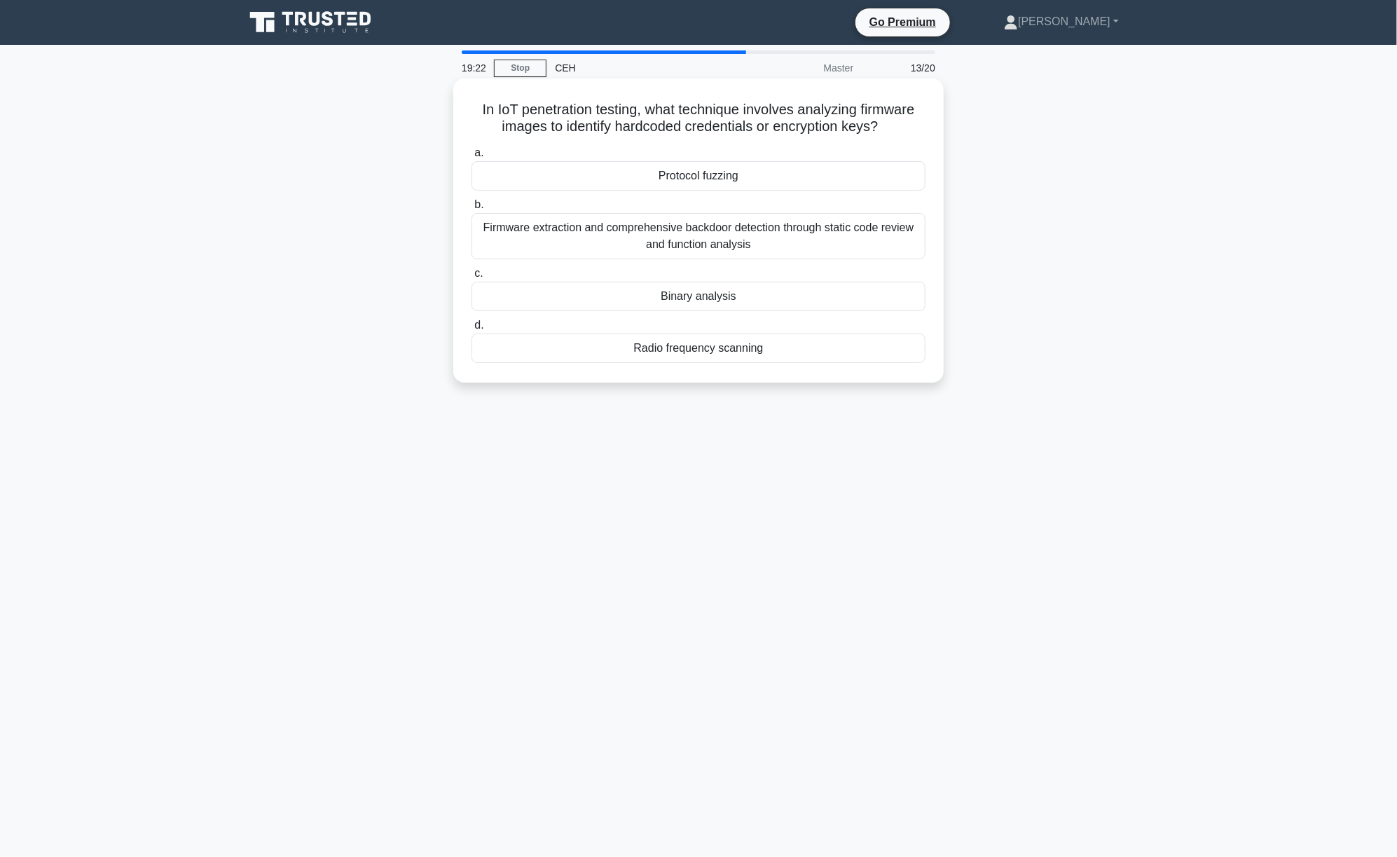
click at [686, 305] on div "Binary analysis" at bounding box center [698, 296] width 454 height 29
click at [471, 278] on input "c. Binary analysis" at bounding box center [471, 273] width 0 height 9
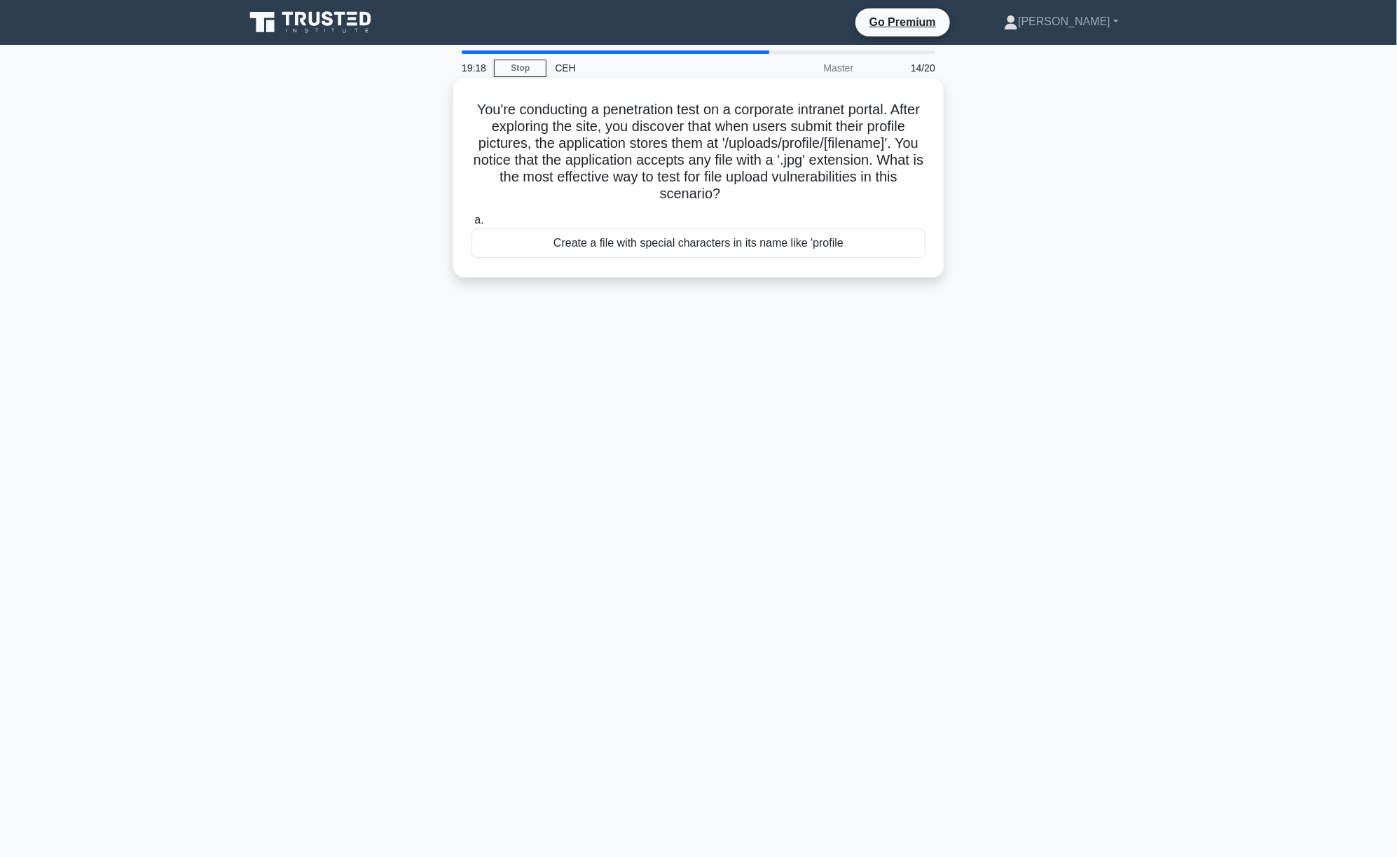
click at [661, 249] on div "Create a file with special characters in its name like 'profile" at bounding box center [698, 242] width 454 height 29
click at [471, 225] on input "a. Create a file with special characters in its name like 'profile" at bounding box center [471, 220] width 0 height 9
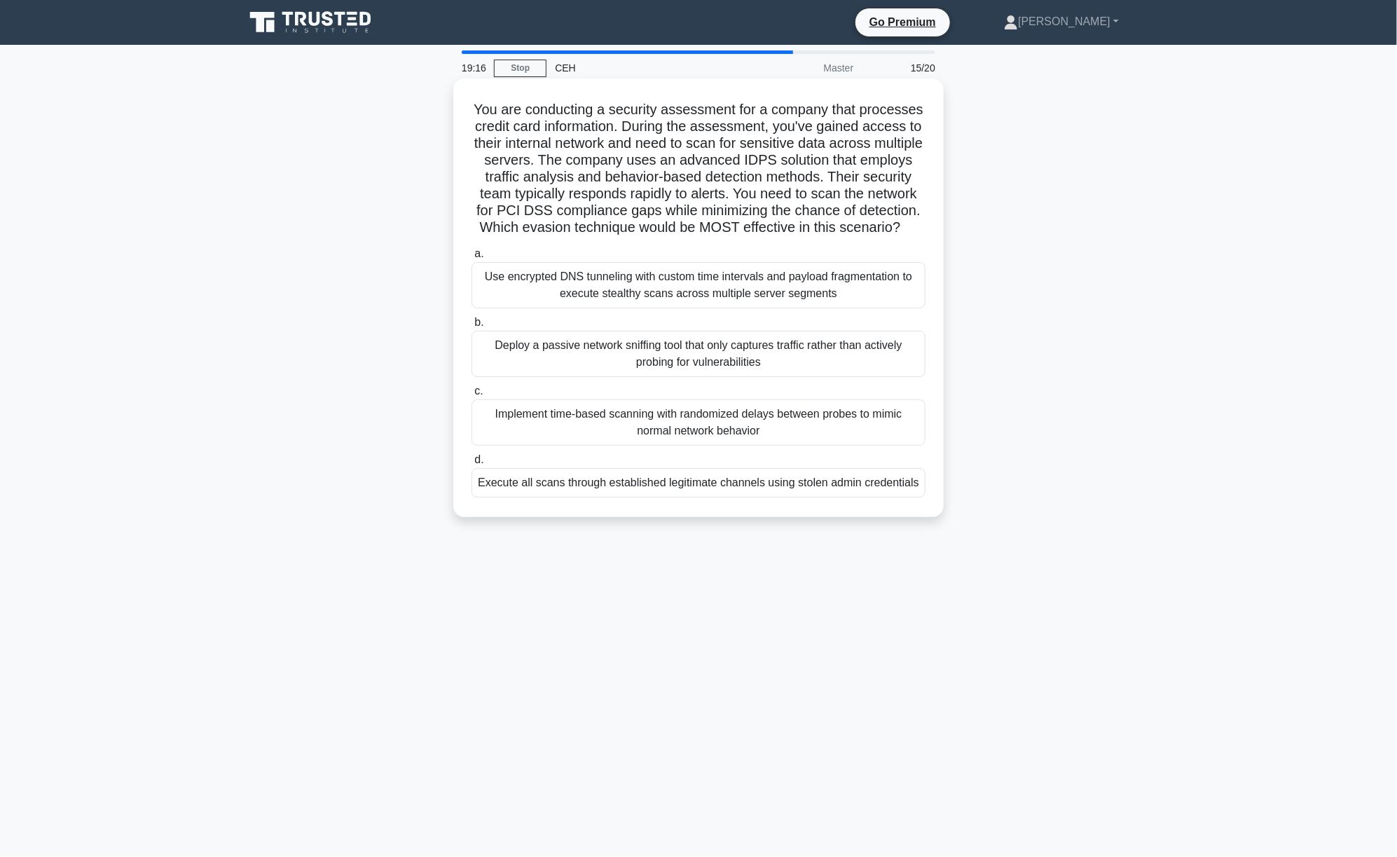
click at [677, 286] on div "Use encrypted DNS tunneling with custom time intervals and payload fragmentatio…" at bounding box center [698, 285] width 454 height 46
click at [471, 258] on input "a. Use encrypted DNS tunneling with custom time intervals and payload fragmenta…" at bounding box center [471, 253] width 0 height 9
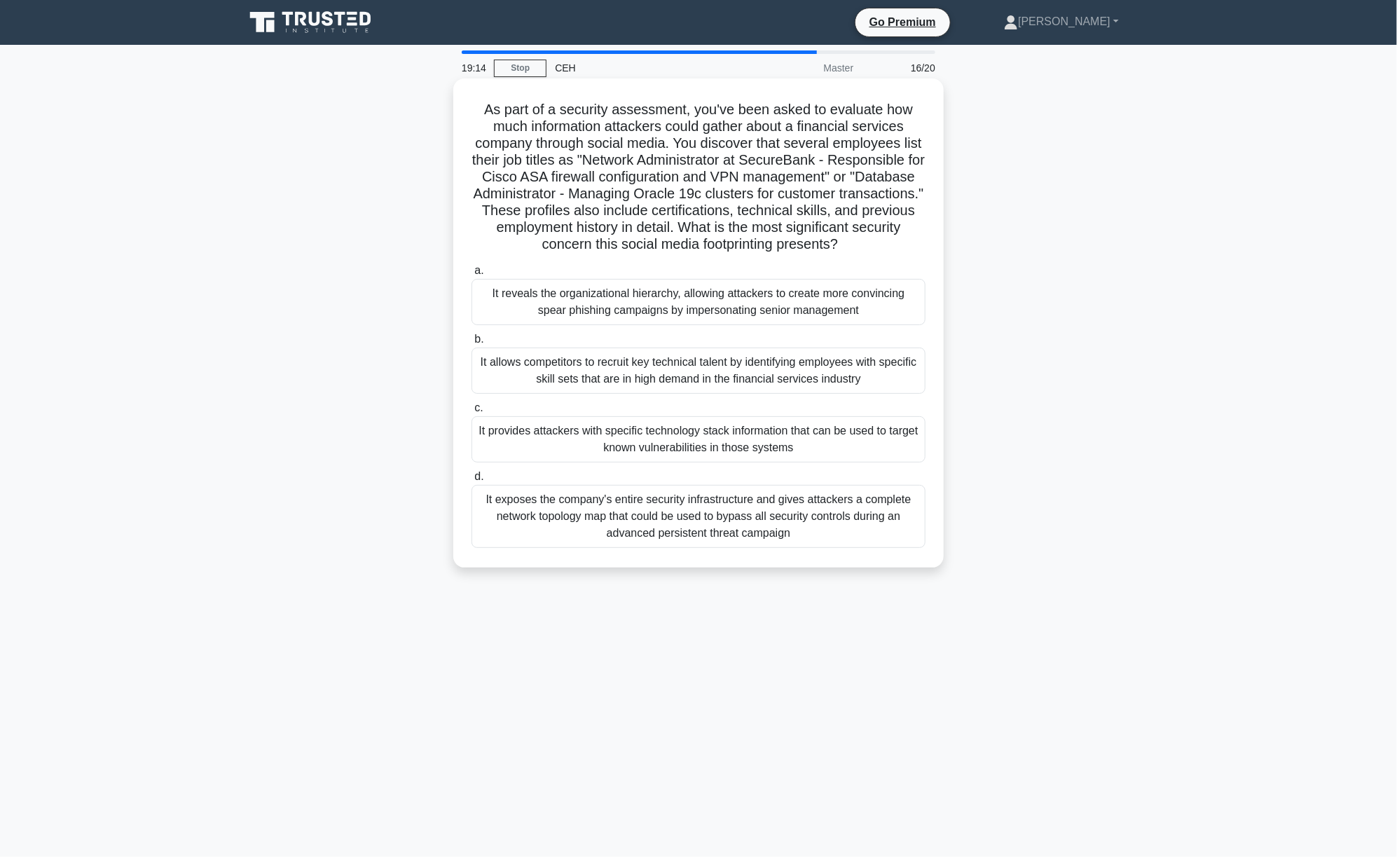
click at [680, 304] on div "It reveals the organizational hierarchy, allowing attackers to create more conv…" at bounding box center [698, 302] width 454 height 46
click at [471, 275] on input "a. It reveals the organizational hierarchy, allowing attackers to create more c…" at bounding box center [471, 270] width 0 height 9
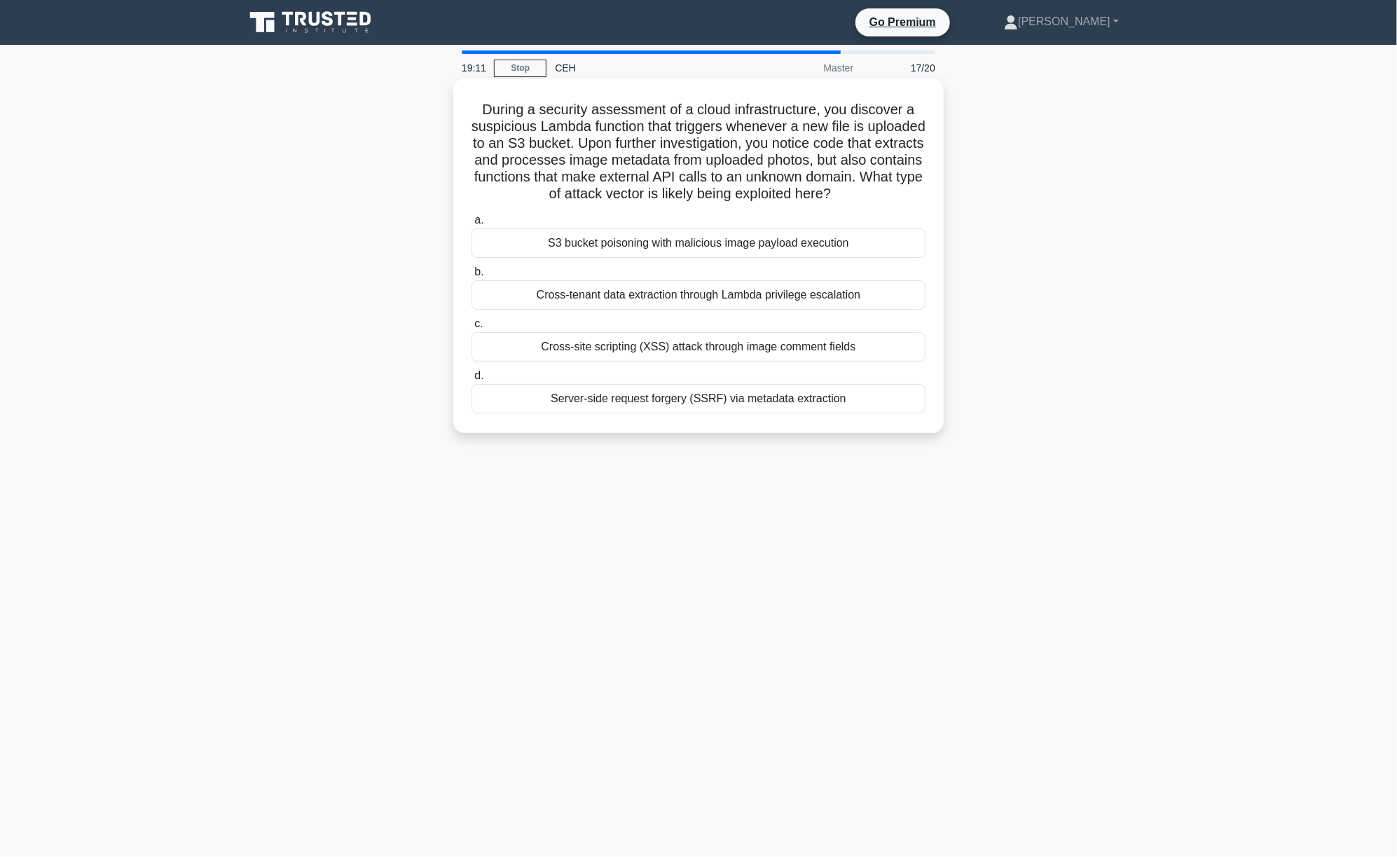
click at [685, 294] on div "Cross-tenant data extraction through Lambda privilege escalation" at bounding box center [698, 294] width 454 height 29
click at [471, 277] on input "b. Cross-tenant data extraction through Lambda privilege escalation" at bounding box center [471, 272] width 0 height 9
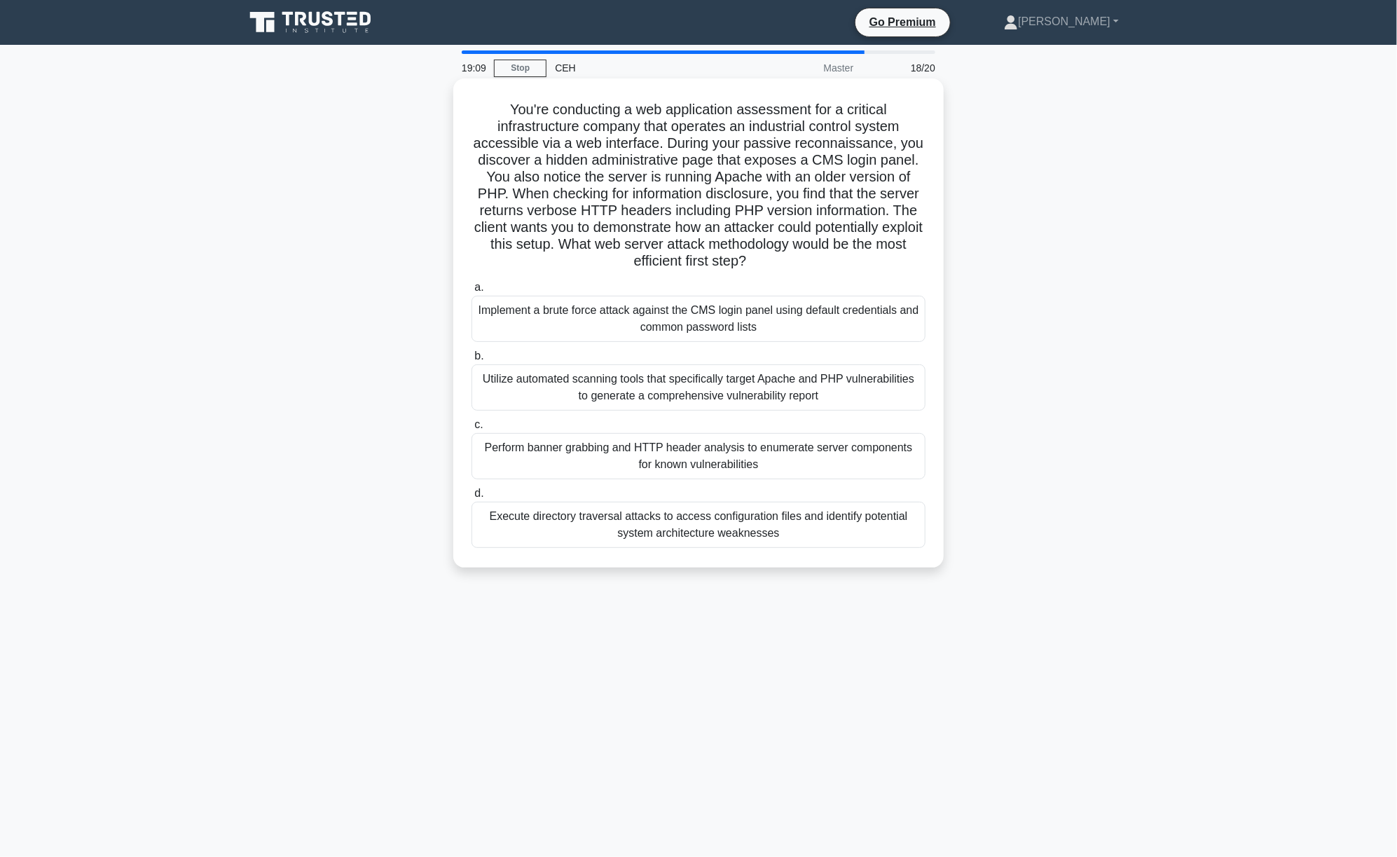
click at [687, 325] on div "Implement a brute force attack against the CMS login panel using default creden…" at bounding box center [698, 319] width 454 height 46
click at [471, 292] on input "a. Implement a brute force attack against the CMS login panel using default cre…" at bounding box center [471, 287] width 0 height 9
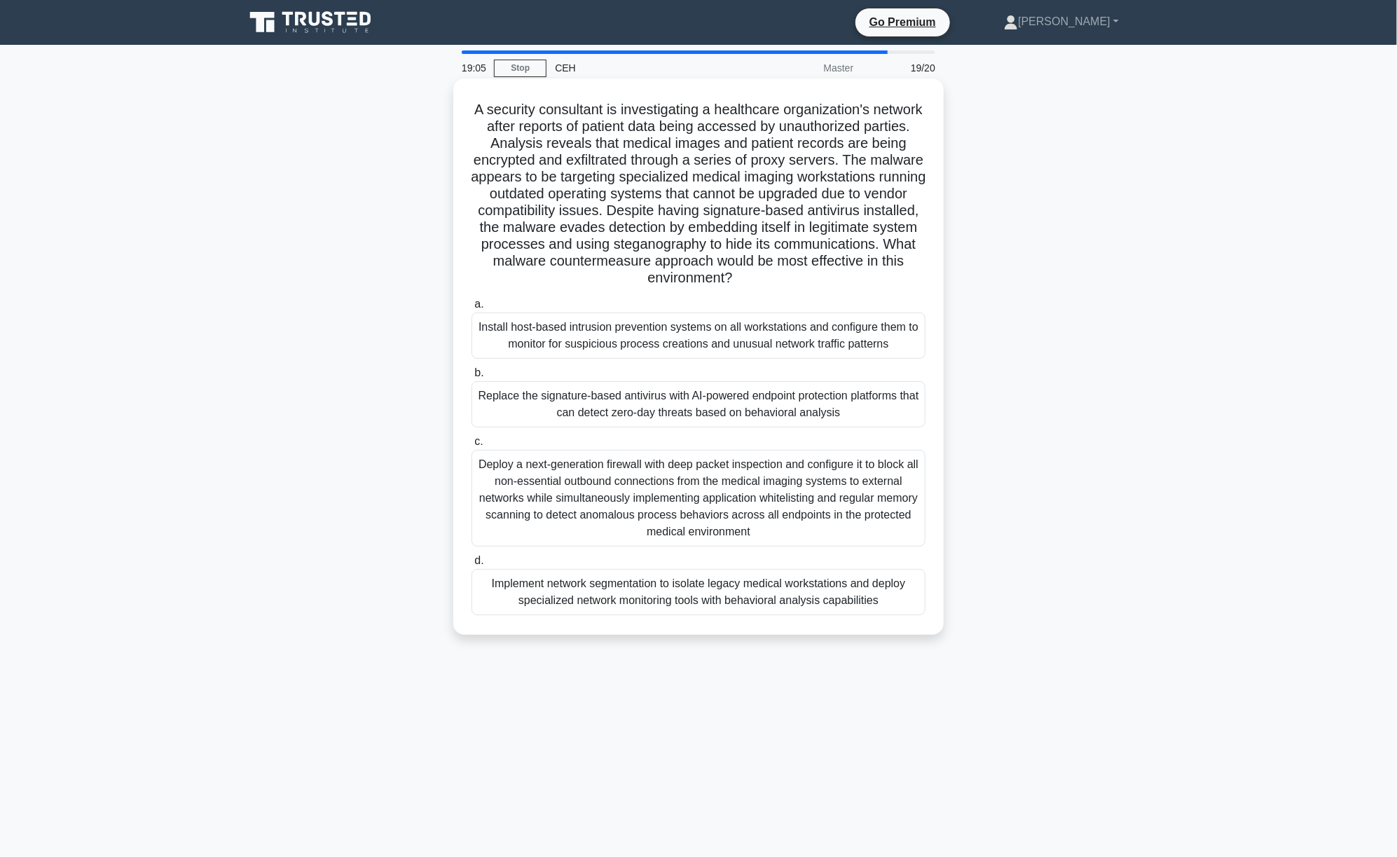
click at [705, 467] on div "Deploy a next-generation firewall with deep packet inspection and configure it …" at bounding box center [698, 498] width 454 height 97
click at [471, 446] on input "c. Deploy a next-generation firewall with deep packet inspection and configure …" at bounding box center [471, 441] width 0 height 9
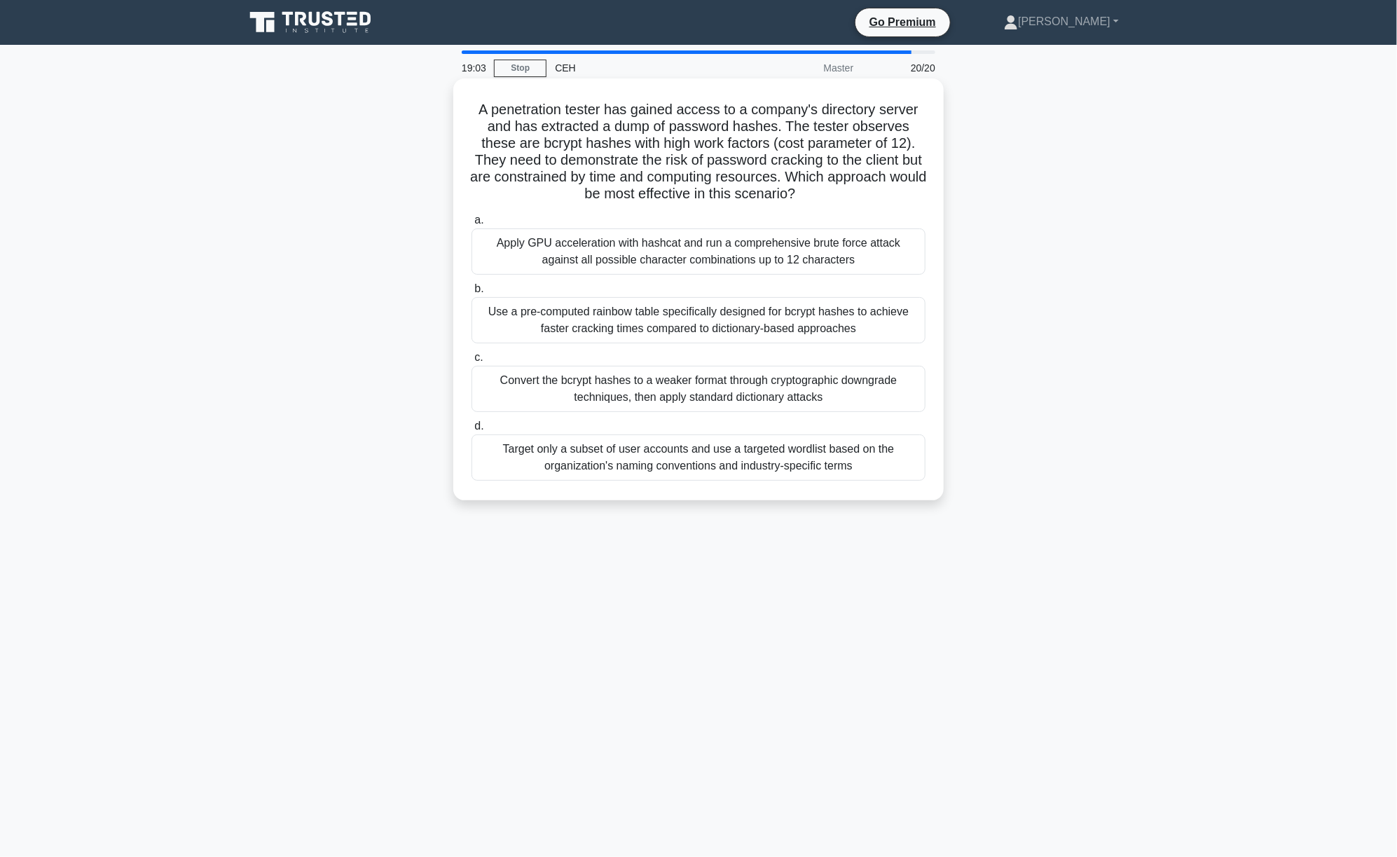
click at [722, 457] on div "Target only a subset of user accounts and use a targeted wordlist based on the …" at bounding box center [698, 457] width 454 height 46
click at [471, 431] on input "d. Target only a subset of user accounts and use a targeted wordlist based on t…" at bounding box center [471, 426] width 0 height 9
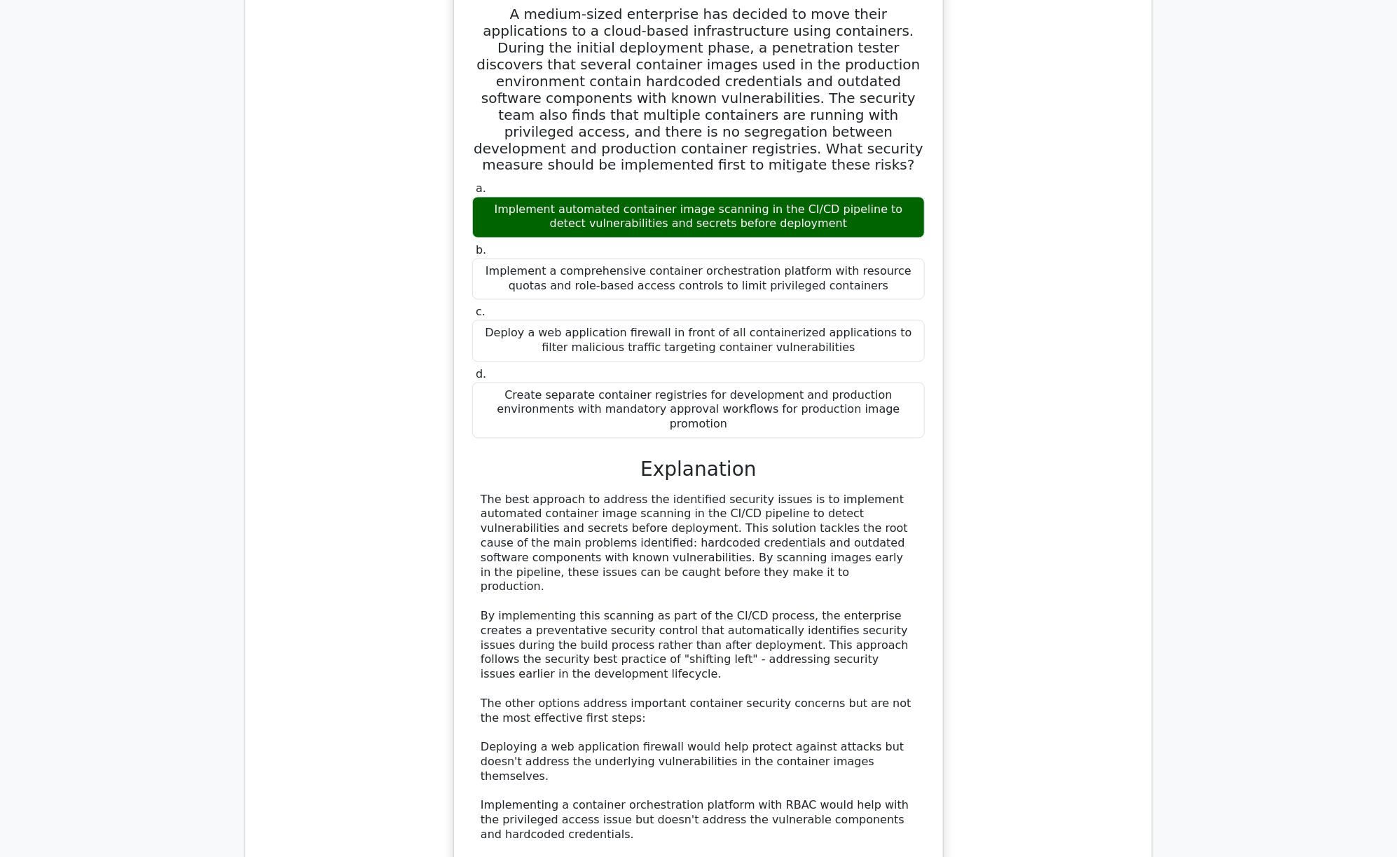
scroll to position [1416, 0]
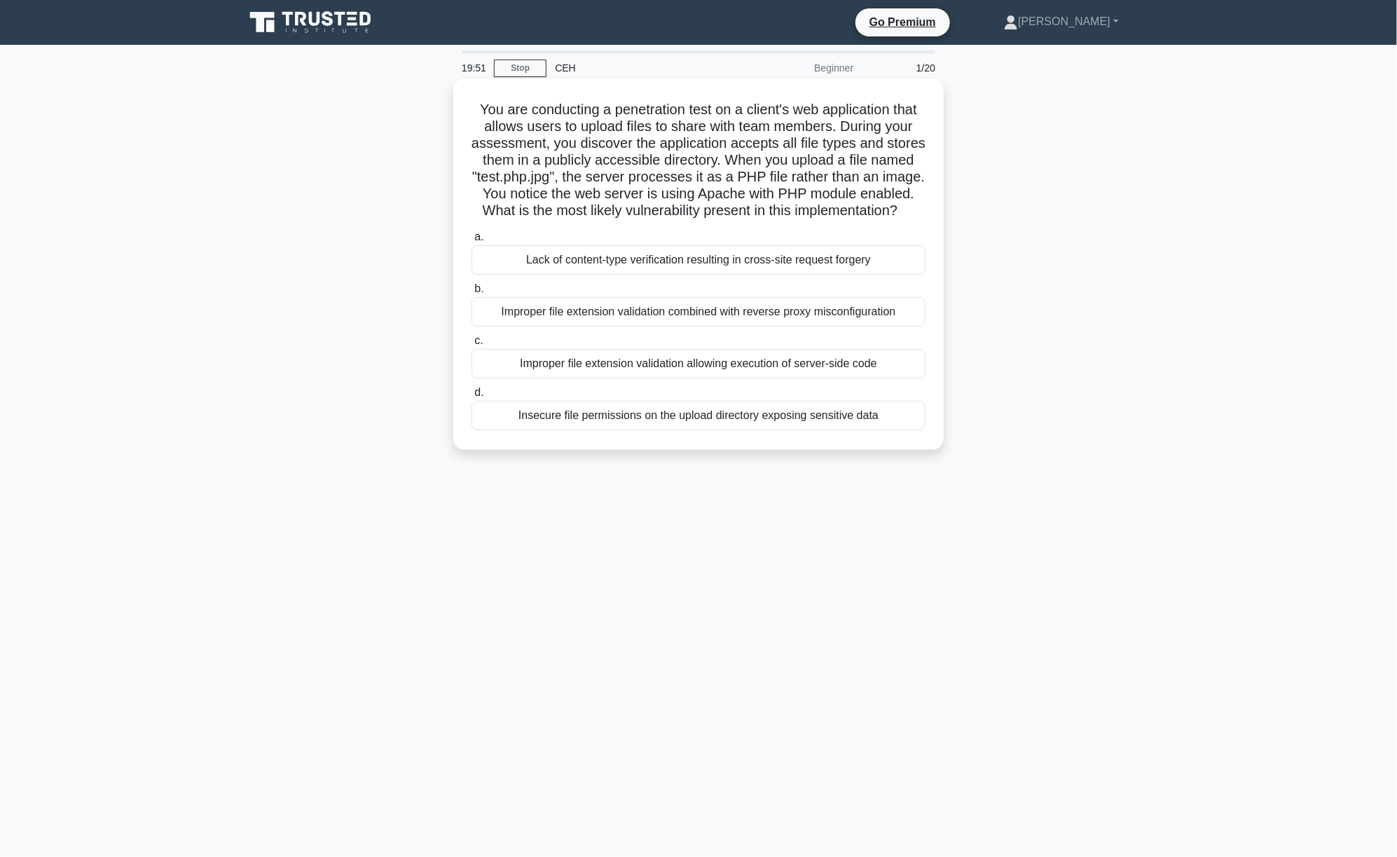
click at [724, 263] on div "Lack of content-type verification resulting in cross-site request forgery" at bounding box center [698, 259] width 454 height 29
click at [471, 242] on input "a. Lack of content-type verification resulting in cross-site request forgery" at bounding box center [471, 237] width 0 height 9
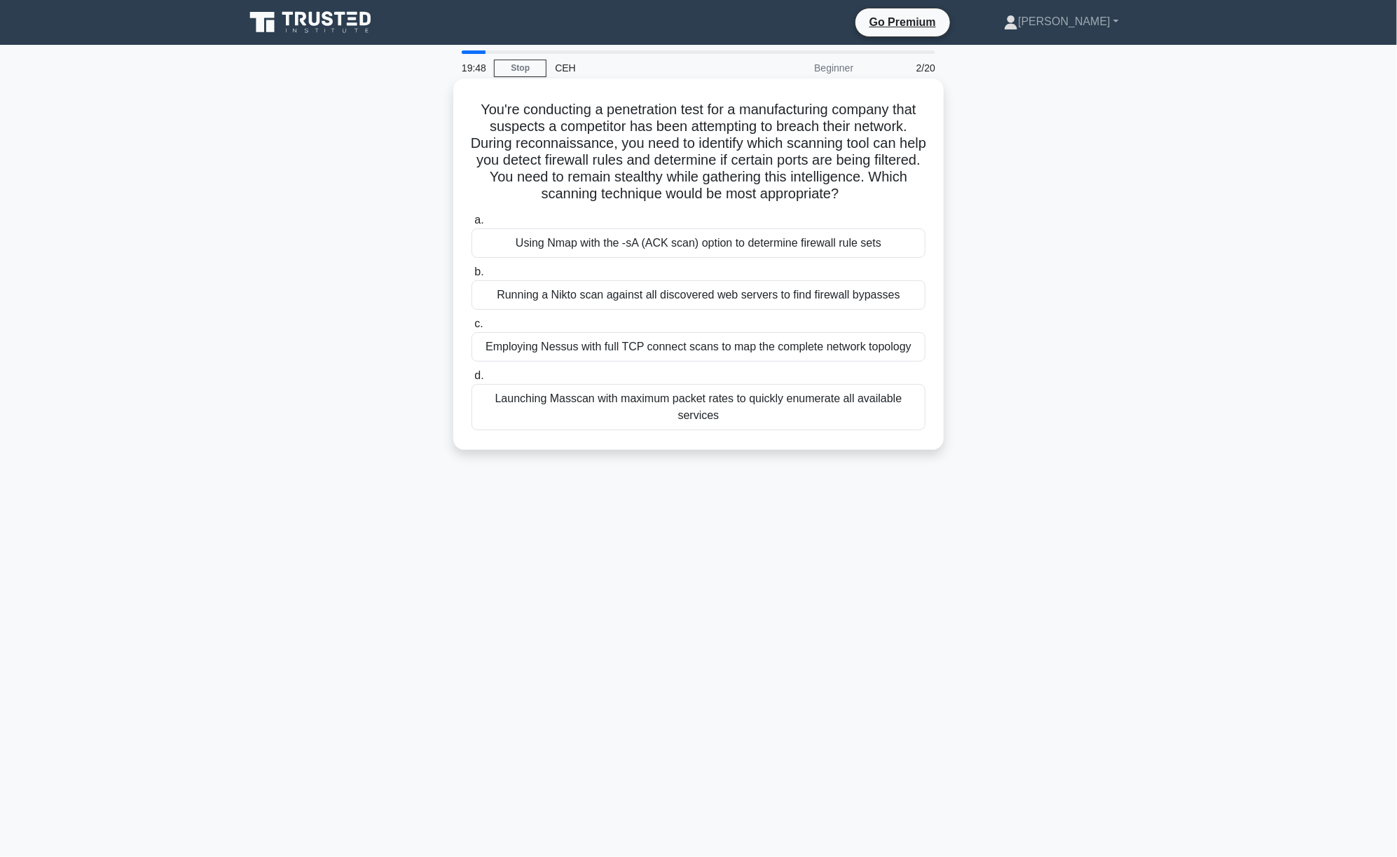
click at [716, 247] on div "Using Nmap with the -sA (ACK scan) option to determine firewall rule sets" at bounding box center [698, 242] width 454 height 29
click at [471, 225] on input "a. Using Nmap with the -sA (ACK scan) option to determine firewall rule sets" at bounding box center [471, 220] width 0 height 9
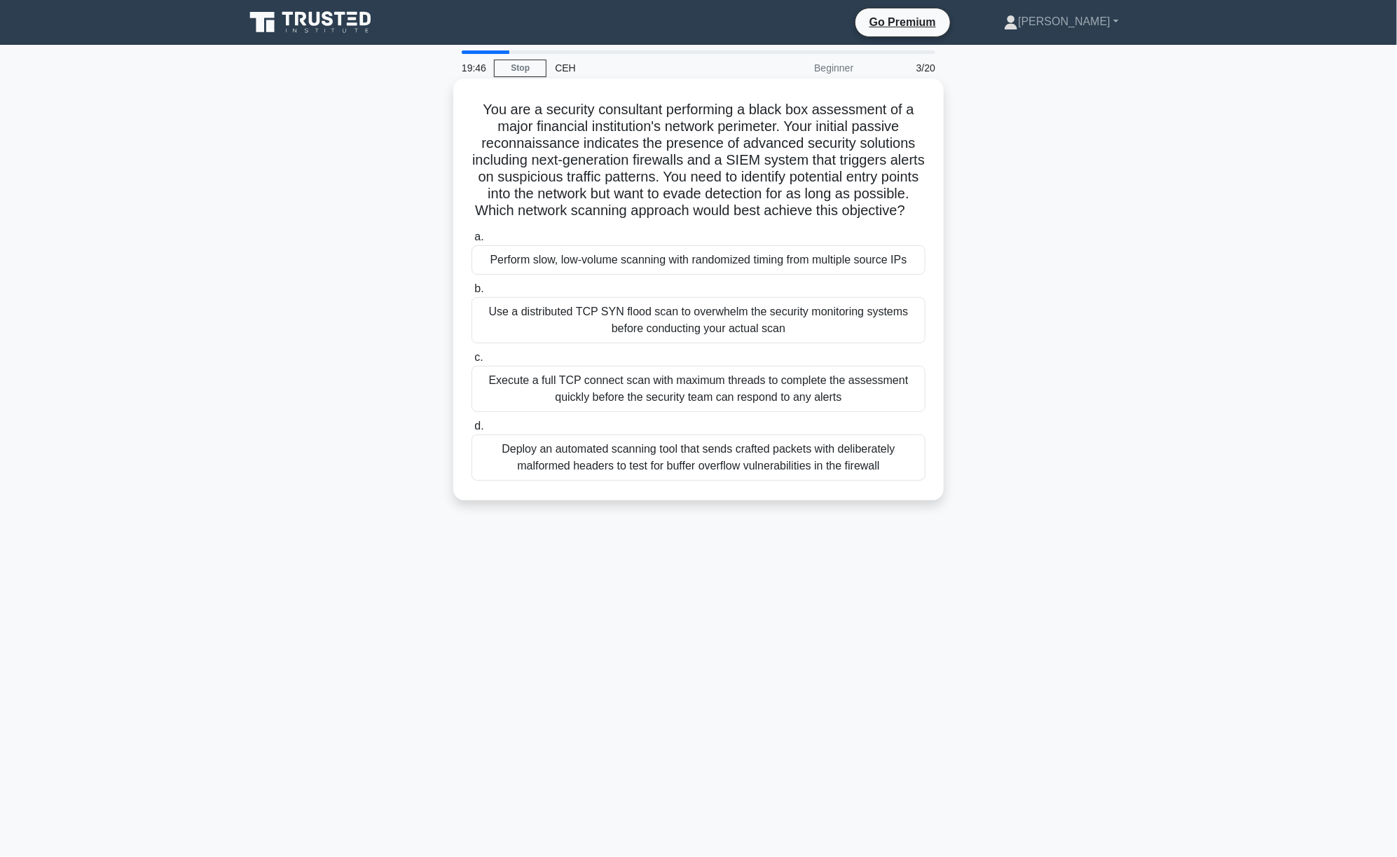
click at [716, 264] on div "Perform slow, low-volume scanning with randomized timing from multiple source I…" at bounding box center [698, 259] width 454 height 29
click at [471, 242] on input "a. Perform slow, low-volume scanning with randomized timing from multiple sourc…" at bounding box center [471, 237] width 0 height 9
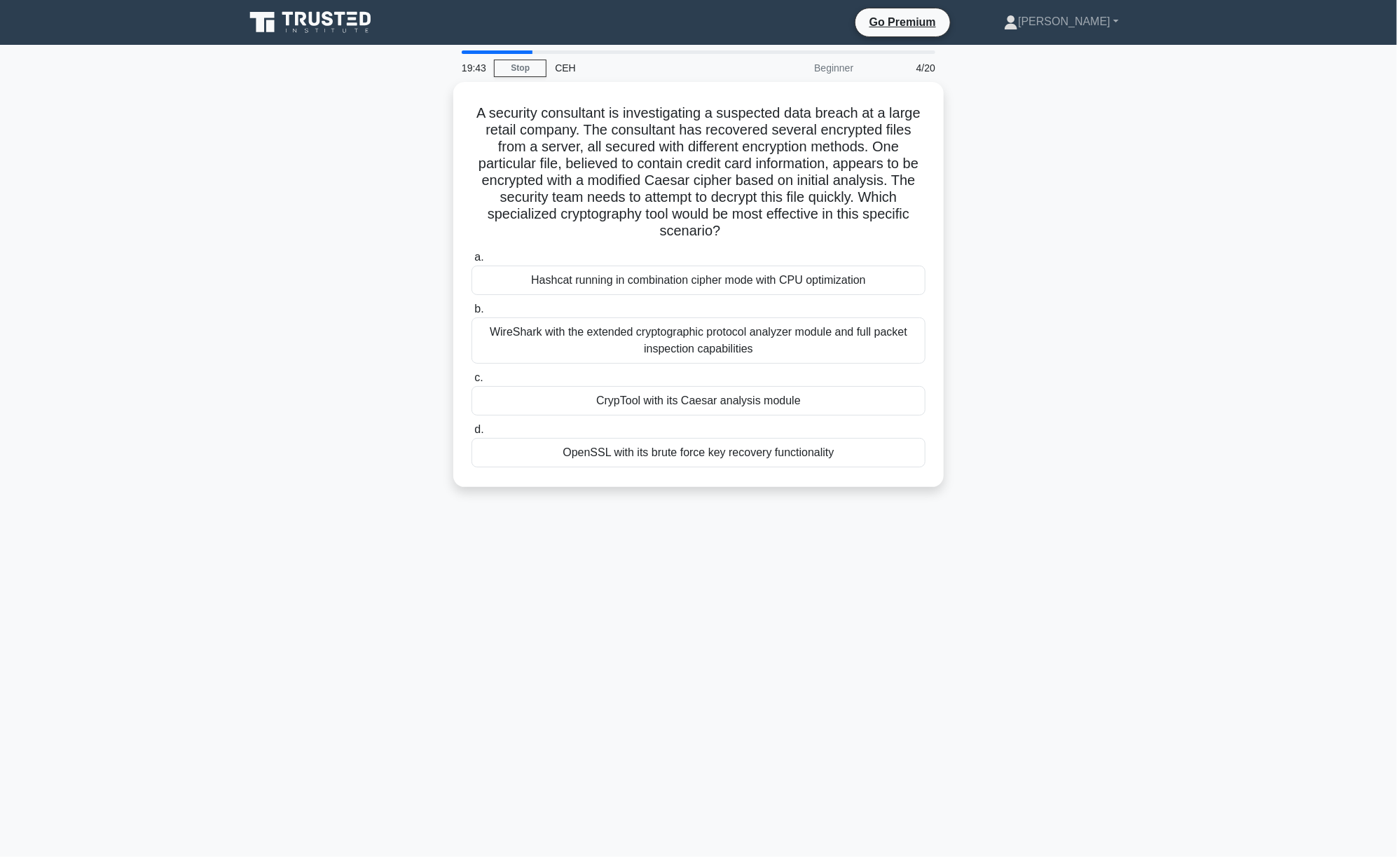
click at [716, 265] on div "Hashcat running in combination cipher mode with CPU optimization" at bounding box center [698, 279] width 454 height 29
click at [471, 262] on input "a. Hashcat running in combination cipher mode with CPU optimization" at bounding box center [471, 257] width 0 height 9
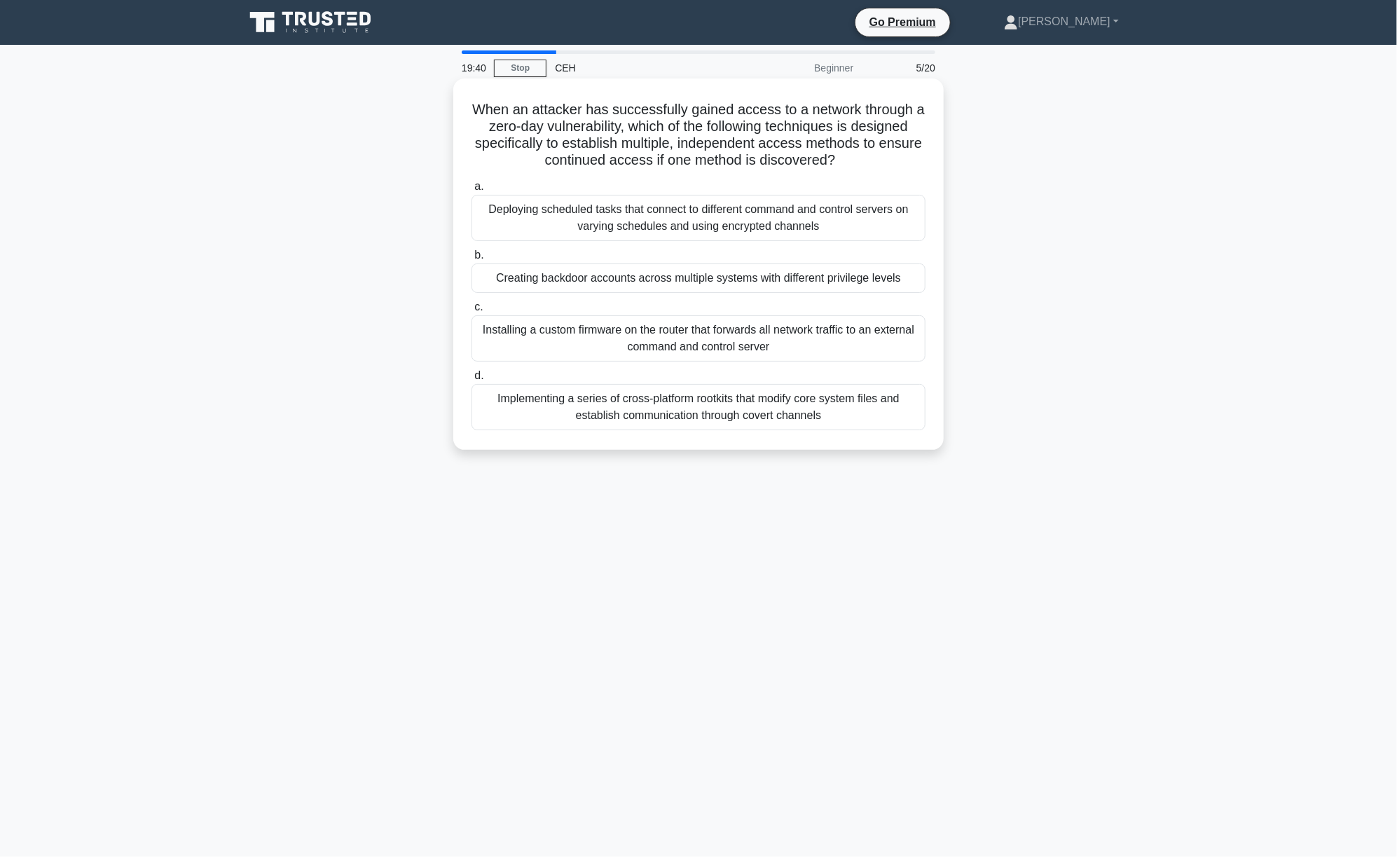
click at [717, 279] on div "Creating backdoor accounts across multiple systems with different privilege lev…" at bounding box center [698, 277] width 454 height 29
click at [471, 260] on input "b. Creating backdoor accounts across multiple systems with different privilege …" at bounding box center [471, 255] width 0 height 9
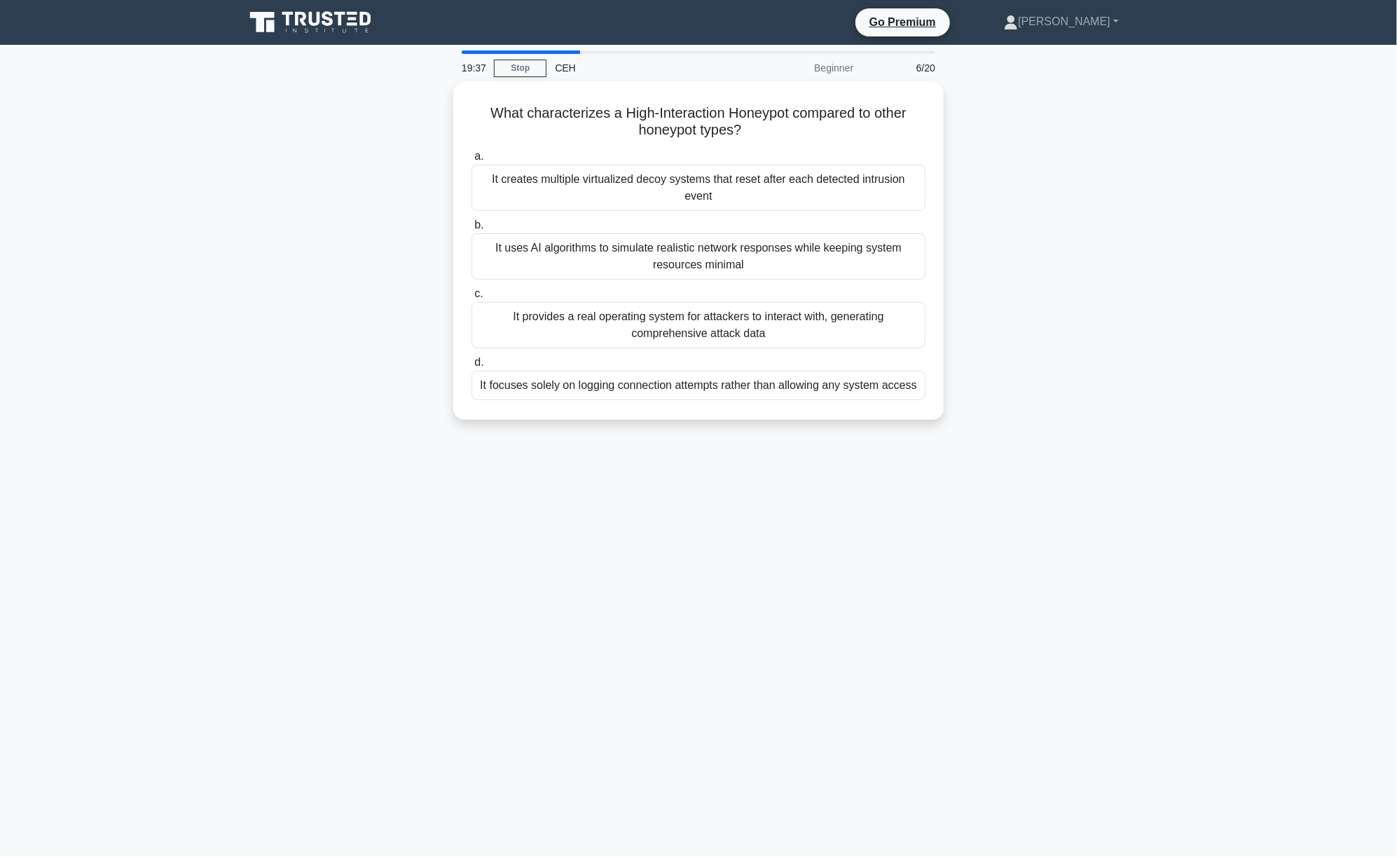
click at [717, 279] on div "a. It creates multiple virtualized decoy systems that reset after each detected…" at bounding box center [698, 274] width 471 height 258
click at [706, 259] on div "It uses AI algorithms to simulate realistic network responses while keeping sys…" at bounding box center [698, 253] width 454 height 46
click at [471, 226] on input "b. It uses AI algorithms to simulate realistic network responses while keeping …" at bounding box center [471, 221] width 0 height 9
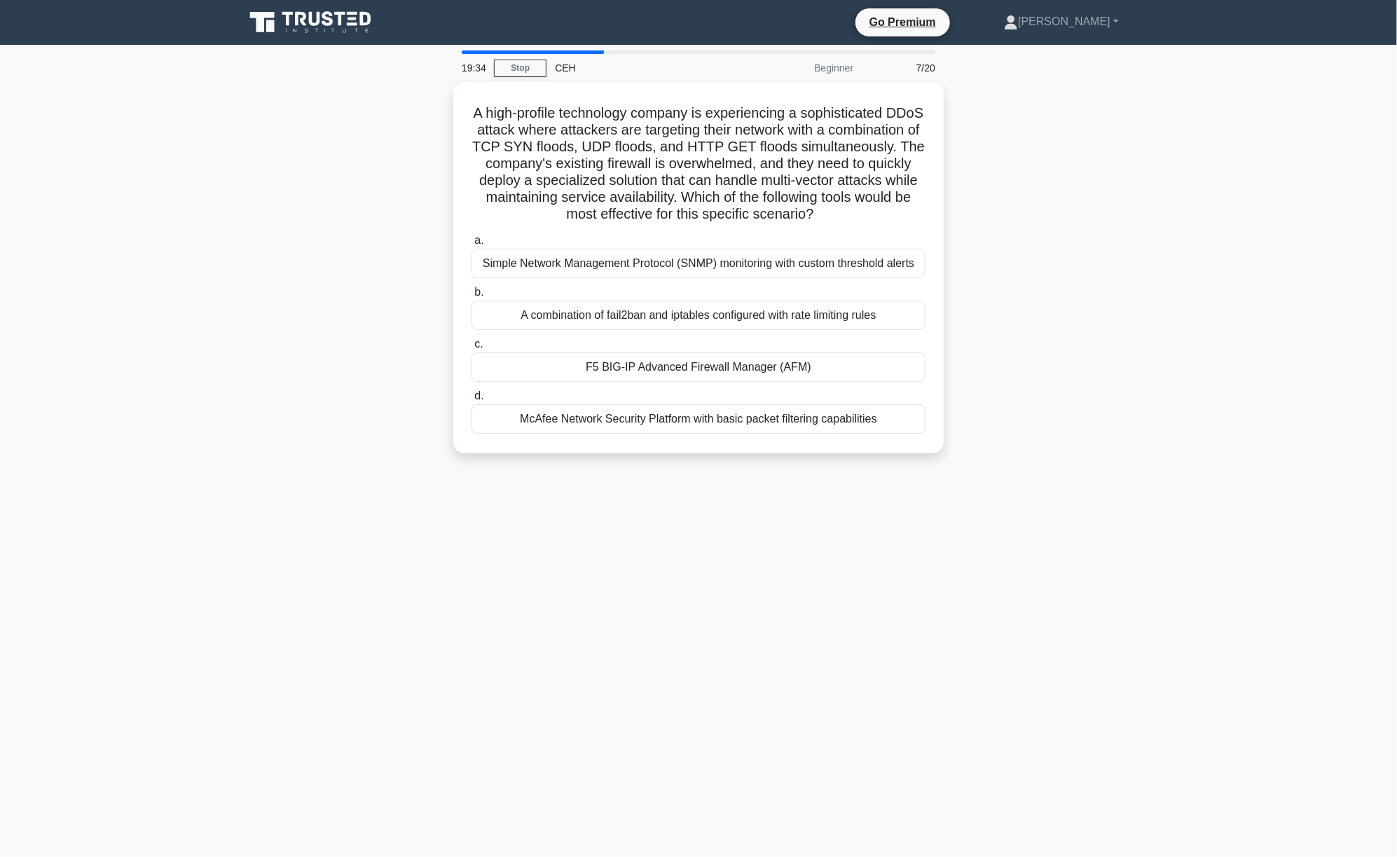
click at [706, 259] on div "Simple Network Management Protocol (SNMP) monitoring with custom threshold aler…" at bounding box center [698, 263] width 454 height 29
click at [471, 245] on input "a. Simple Network Management Protocol (SNMP) monitoring with custom threshold a…" at bounding box center [471, 240] width 0 height 9
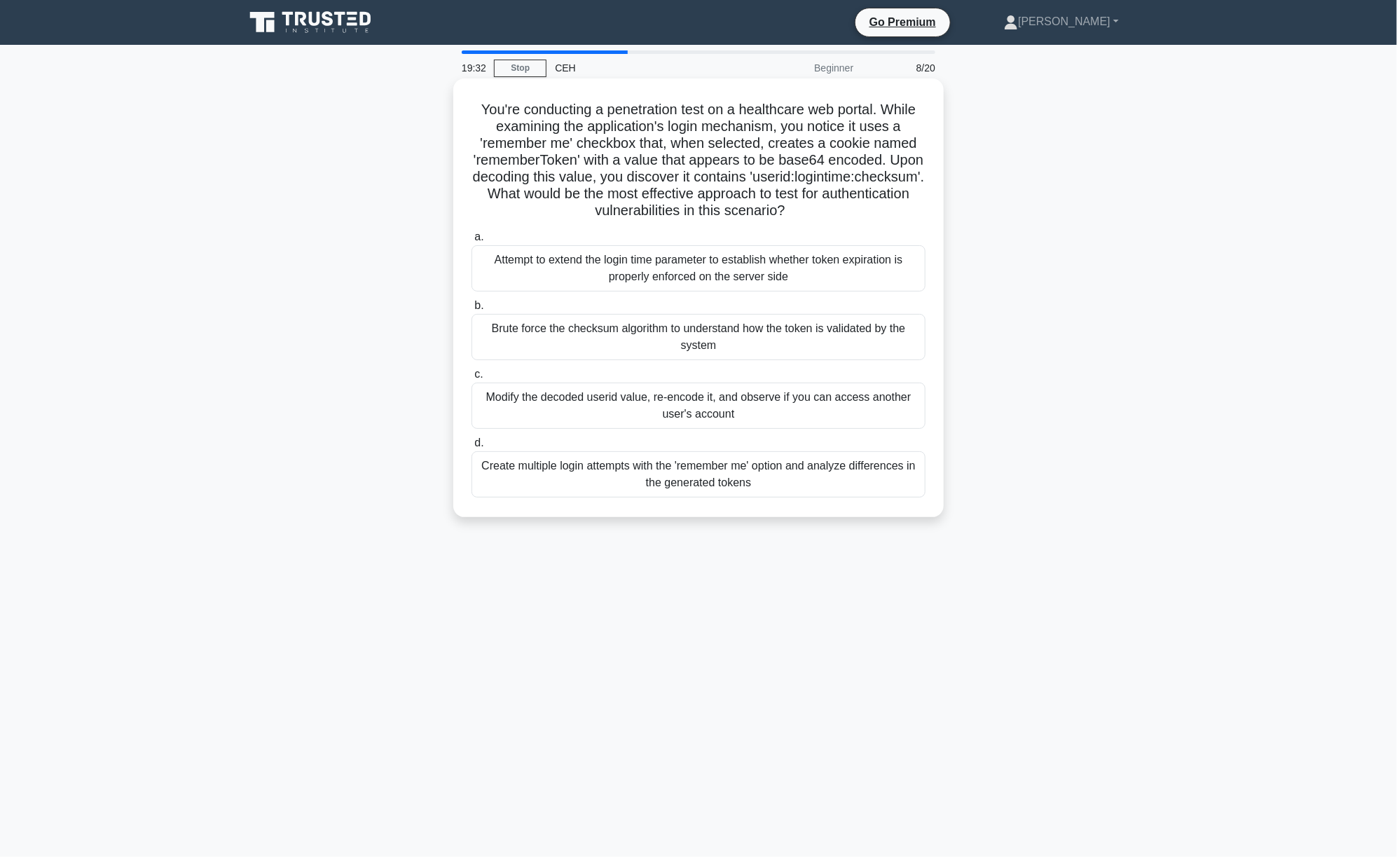
click at [744, 399] on div "Modify the decoded userid value, re-encode it, and observe if you can access an…" at bounding box center [698, 405] width 454 height 46
click at [471, 379] on input "c. Modify the decoded userid value, re-encode it, and observe if you can access…" at bounding box center [471, 374] width 0 height 9
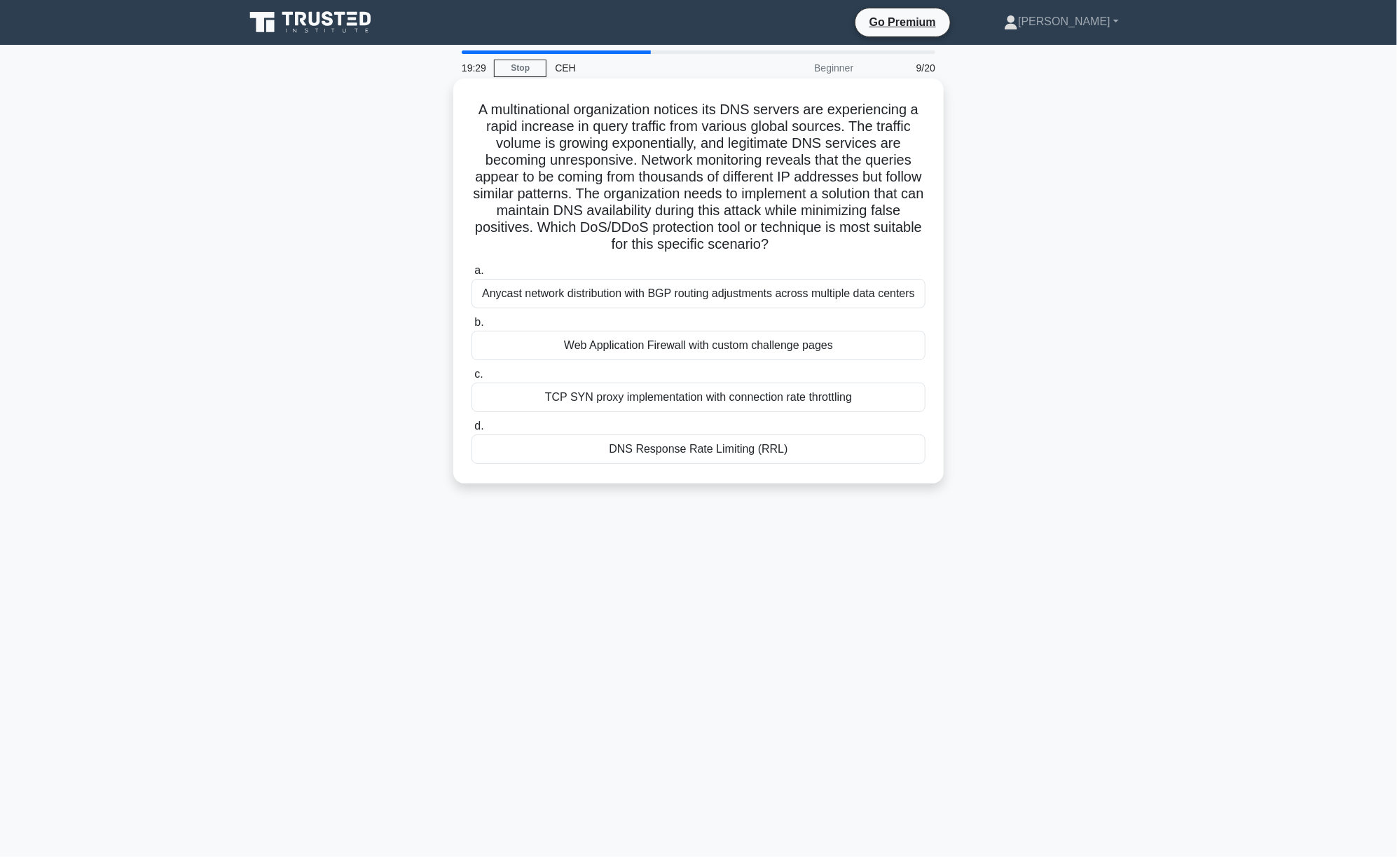
click at [736, 396] on div "TCP SYN proxy implementation with connection rate throttling" at bounding box center [698, 396] width 454 height 29
click at [471, 379] on input "c. TCP SYN proxy implementation with connection rate throttling" at bounding box center [471, 374] width 0 height 9
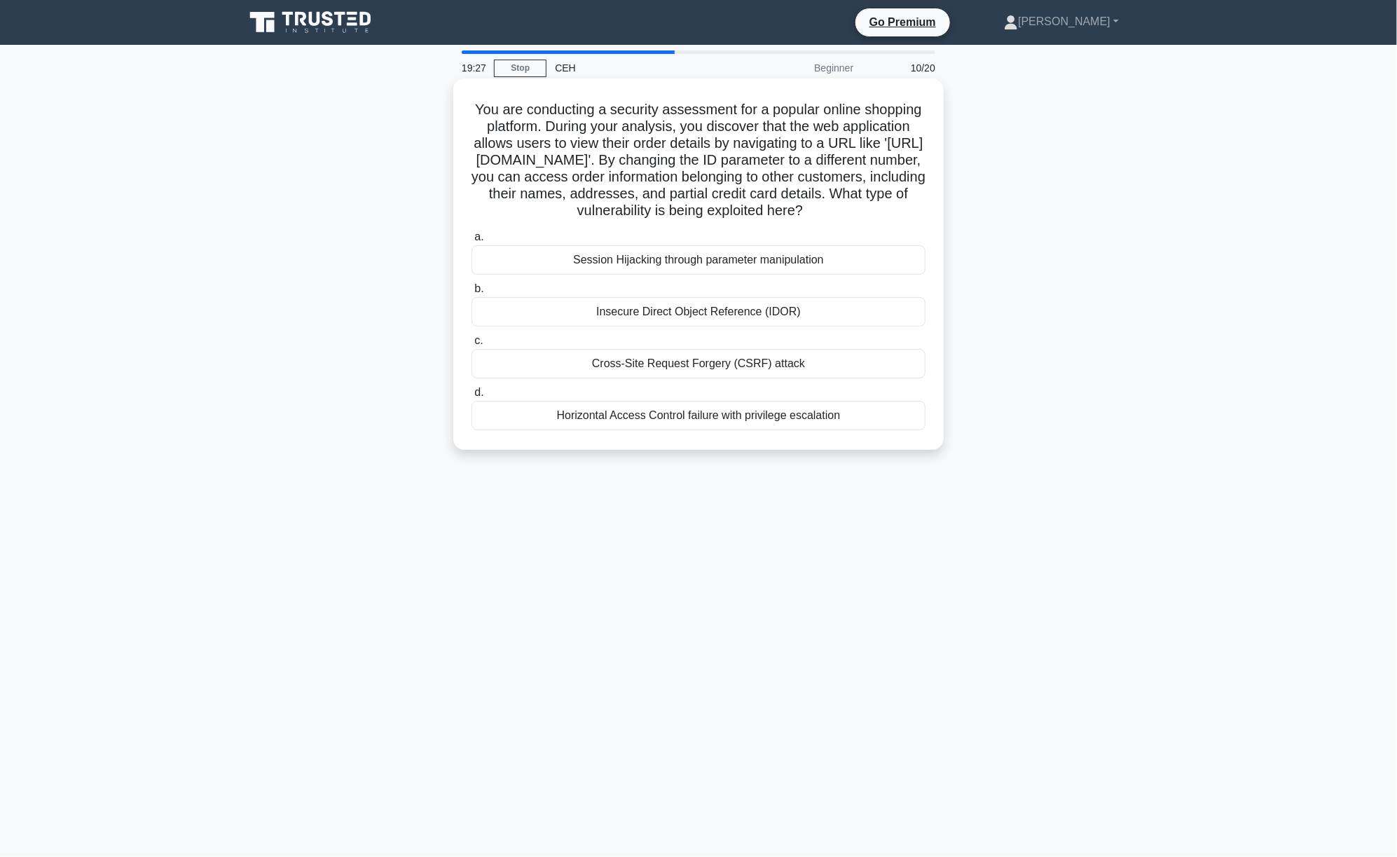
click at [729, 378] on div "Cross-Site Request Forgery (CSRF) attack" at bounding box center [698, 363] width 454 height 29
click at [471, 345] on input "c. Cross-Site Request Forgery (CSRF) attack" at bounding box center [471, 340] width 0 height 9
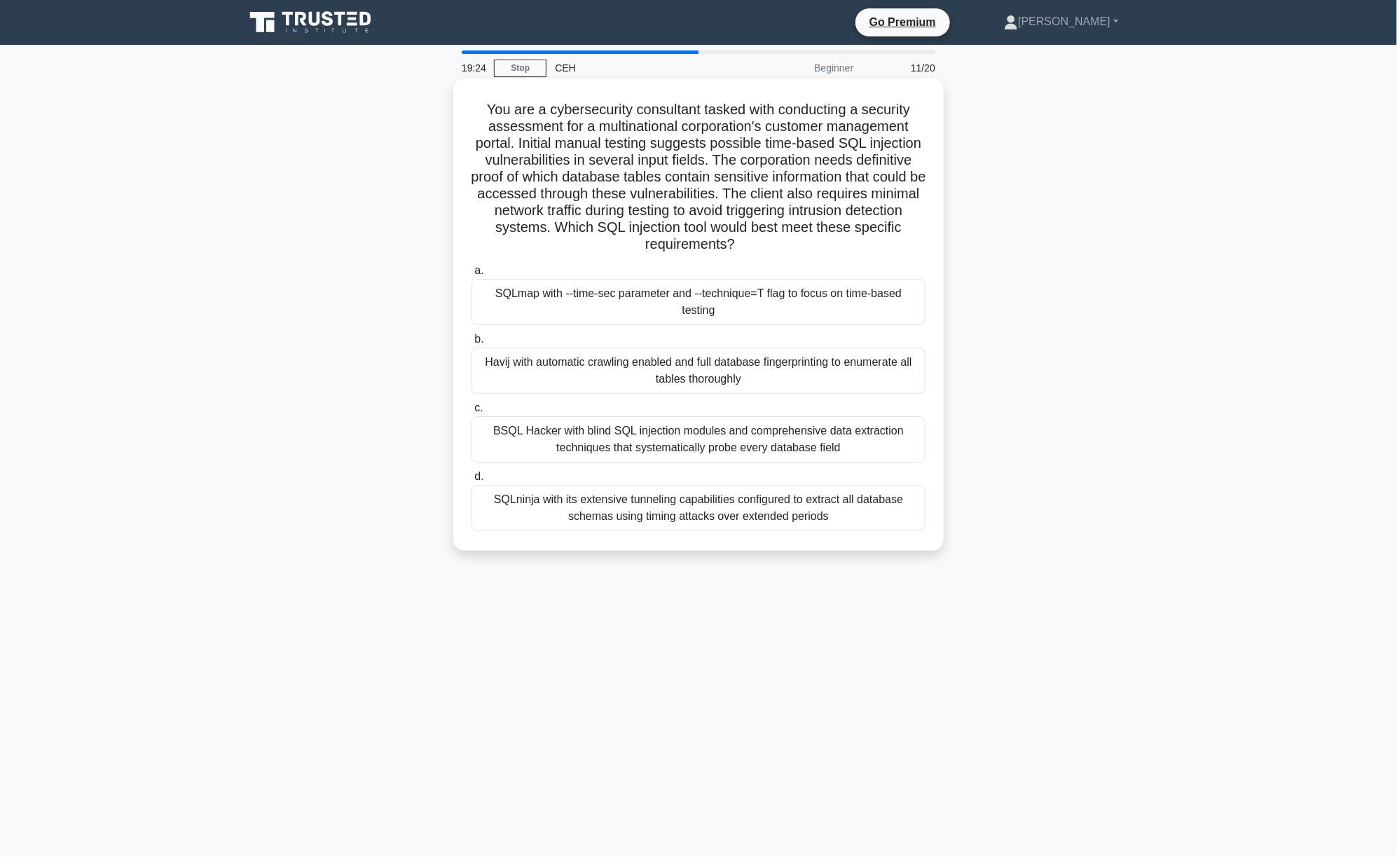
click at [719, 370] on div "Havij with automatic crawling enabled and full database fingerprinting to enume…" at bounding box center [698, 370] width 454 height 46
click at [471, 344] on input "b. Havij with automatic crawling enabled and full database fingerprinting to en…" at bounding box center [471, 339] width 0 height 9
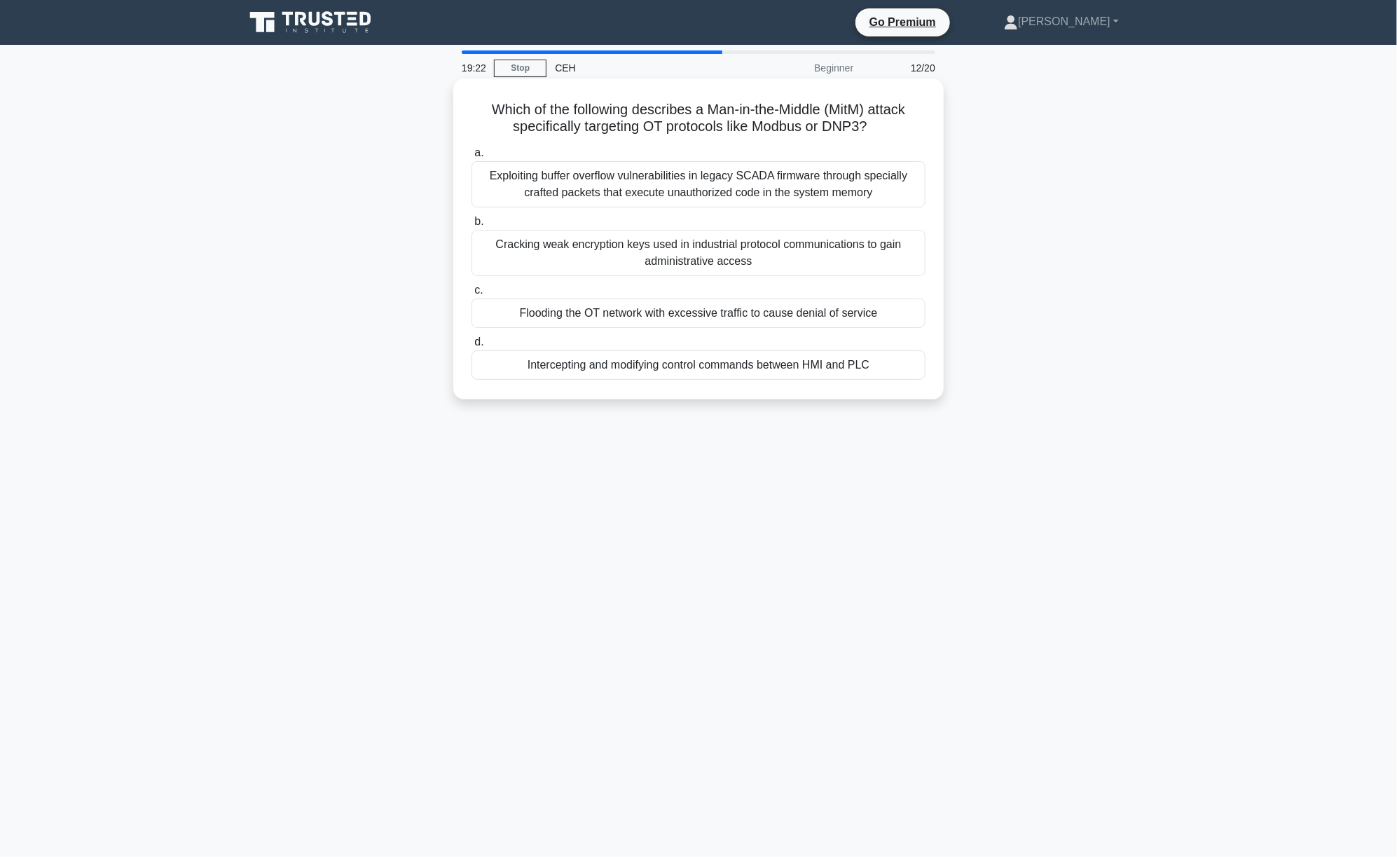
click at [721, 361] on div "Intercepting and modifying control commands between HMI and PLC" at bounding box center [698, 364] width 454 height 29
click at [471, 347] on input "d. Intercepting and modifying control commands between HMI and PLC" at bounding box center [471, 342] width 0 height 9
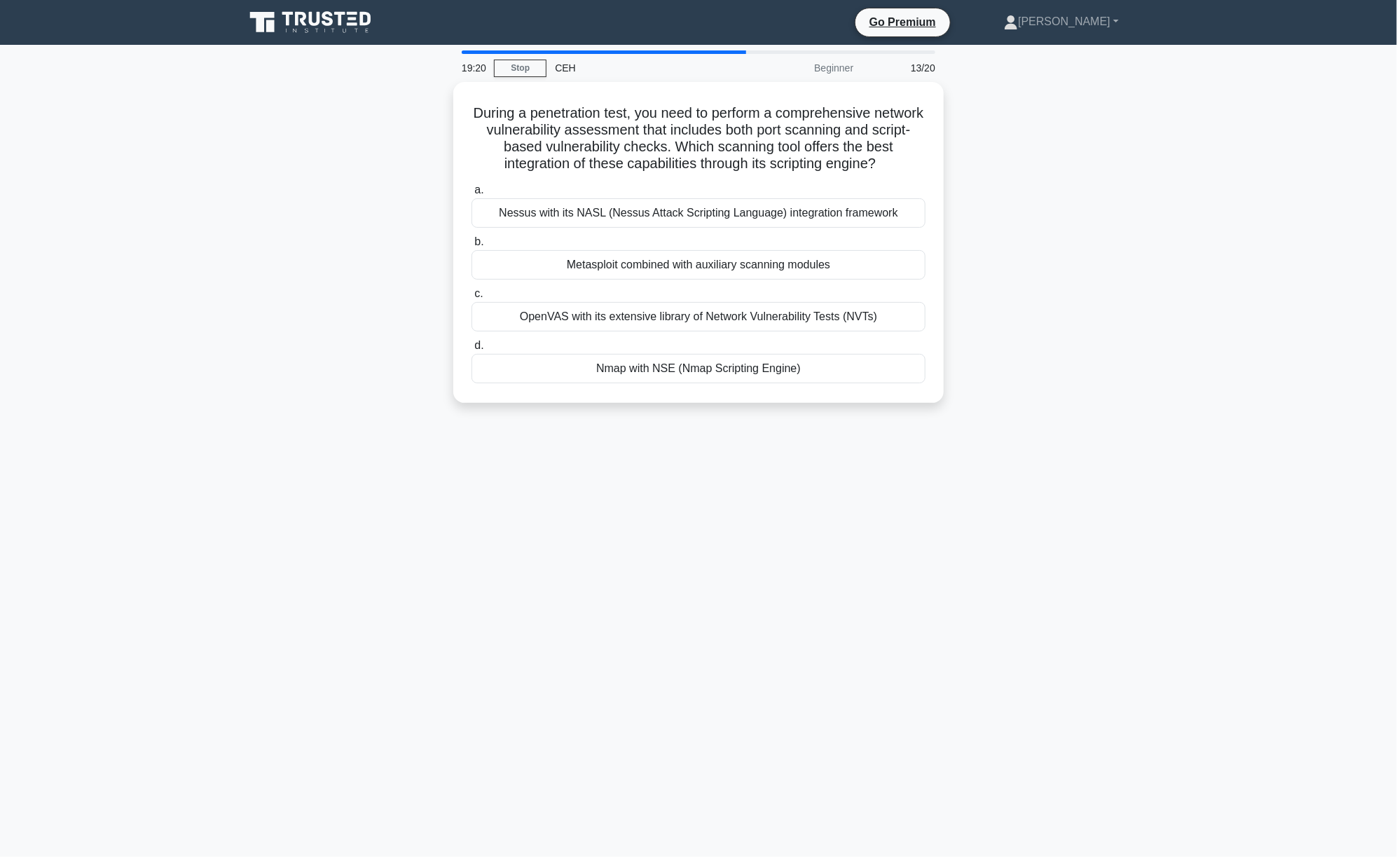
click at [721, 361] on div "Nmap with NSE (Nmap Scripting Engine)" at bounding box center [698, 368] width 454 height 29
click at [471, 350] on input "d. Nmap with NSE (Nmap Scripting Engine)" at bounding box center [471, 345] width 0 height 9
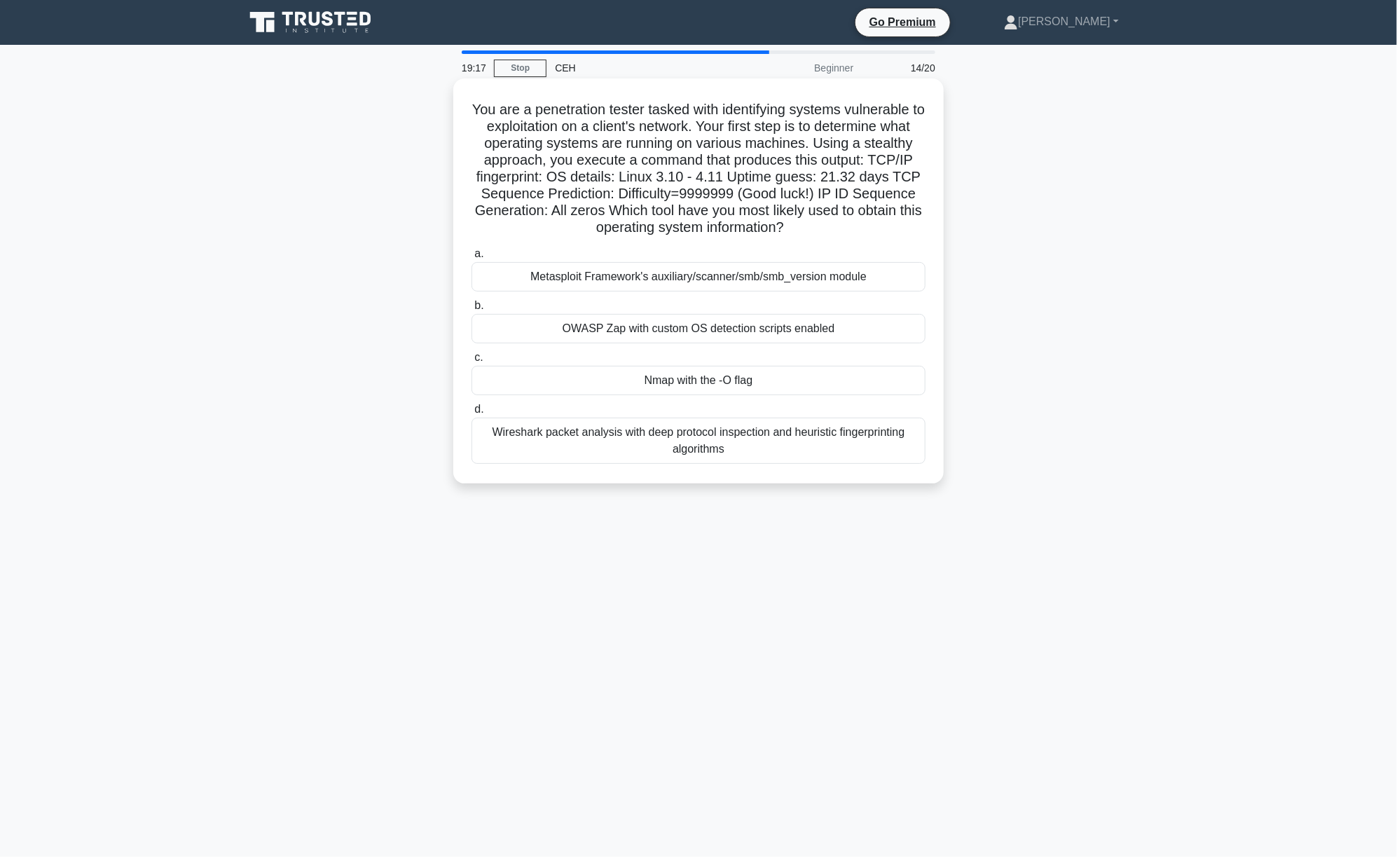
click at [710, 329] on div "OWASP Zap with custom OS detection scripts enabled" at bounding box center [698, 328] width 454 height 29
click at [471, 310] on input "b. OWASP Zap with custom OS detection scripts enabled" at bounding box center [471, 305] width 0 height 9
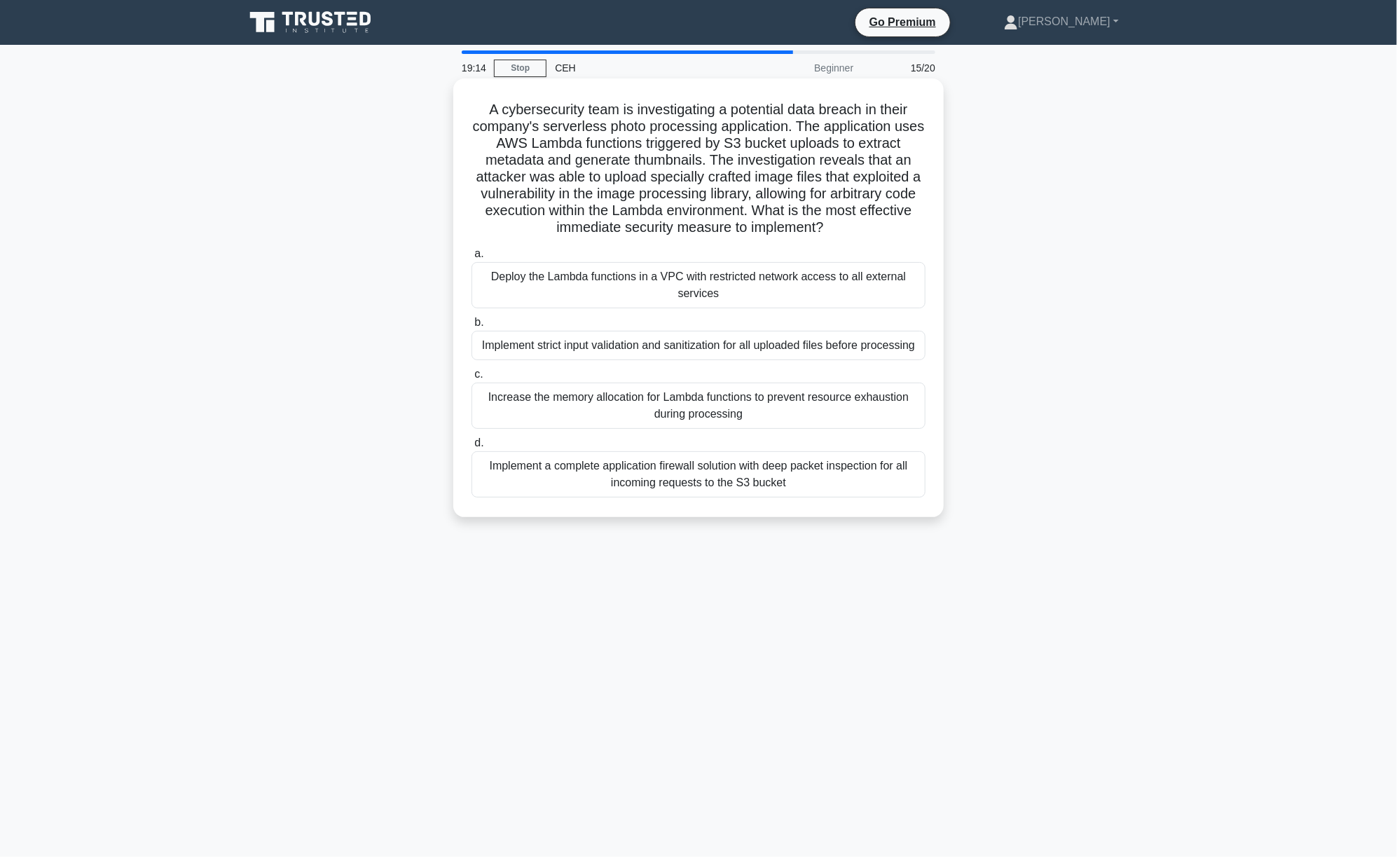
click at [712, 349] on div "Implement strict input validation and sanitization for all uploaded files befor…" at bounding box center [698, 345] width 454 height 29
click at [471, 327] on input "b. Implement strict input validation and sanitization for all uploaded files be…" at bounding box center [471, 322] width 0 height 9
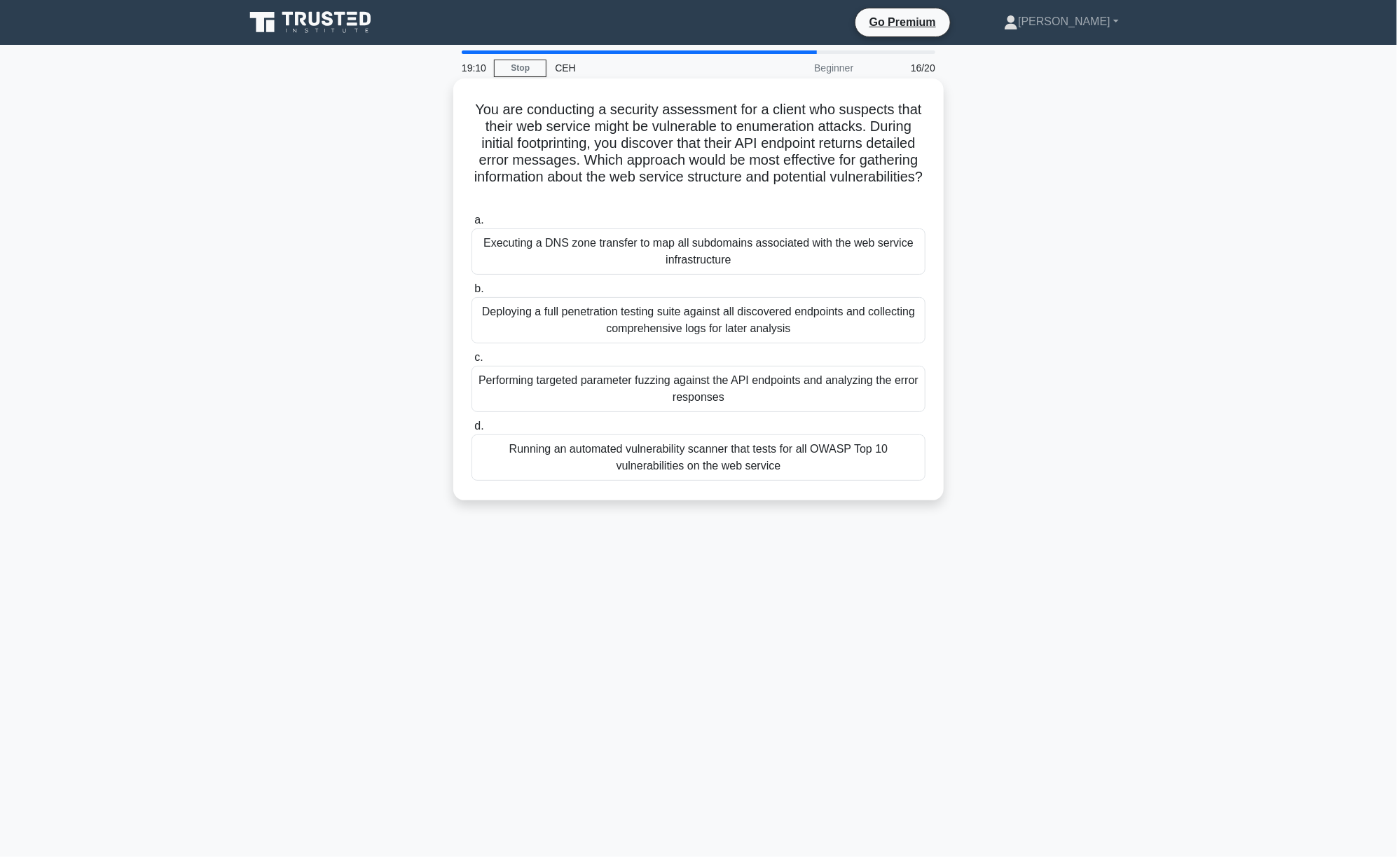
click at [713, 380] on div "Performing targeted parameter fuzzing against the API endpoints and analyzing t…" at bounding box center [698, 389] width 454 height 46
click at [471, 362] on input "c. Performing targeted parameter fuzzing against the API endpoints and analyzin…" at bounding box center [471, 357] width 0 height 9
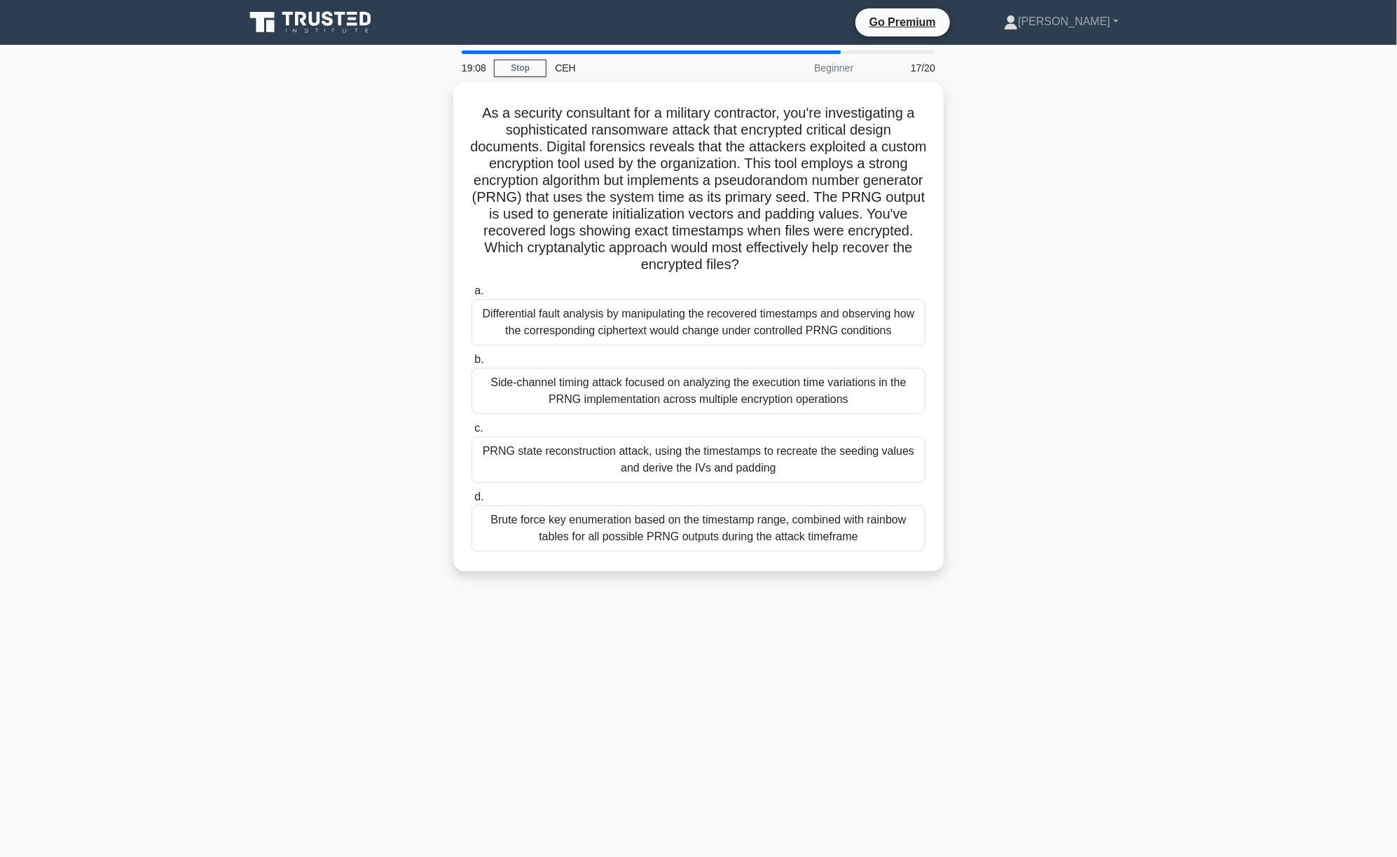
click at [713, 380] on div "Side-channel timing attack focused on analyzing the execution time variations i…" at bounding box center [698, 391] width 454 height 46
click at [471, 364] on input "b. Side-channel timing attack focused on analyzing the execution time variation…" at bounding box center [471, 359] width 0 height 9
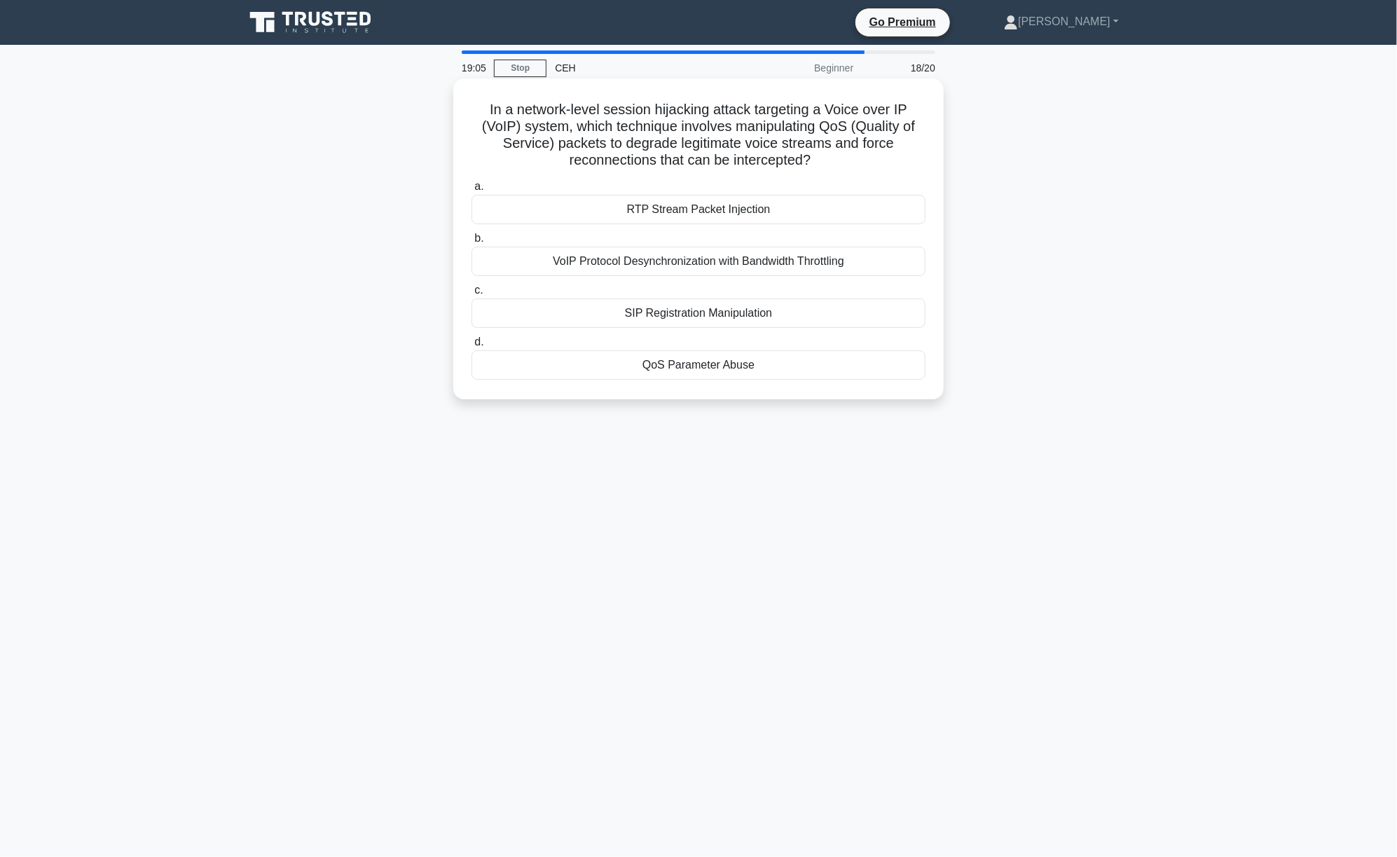
click at [684, 314] on div "SIP Registration Manipulation" at bounding box center [698, 312] width 454 height 29
click at [471, 295] on input "c. SIP Registration Manipulation" at bounding box center [471, 290] width 0 height 9
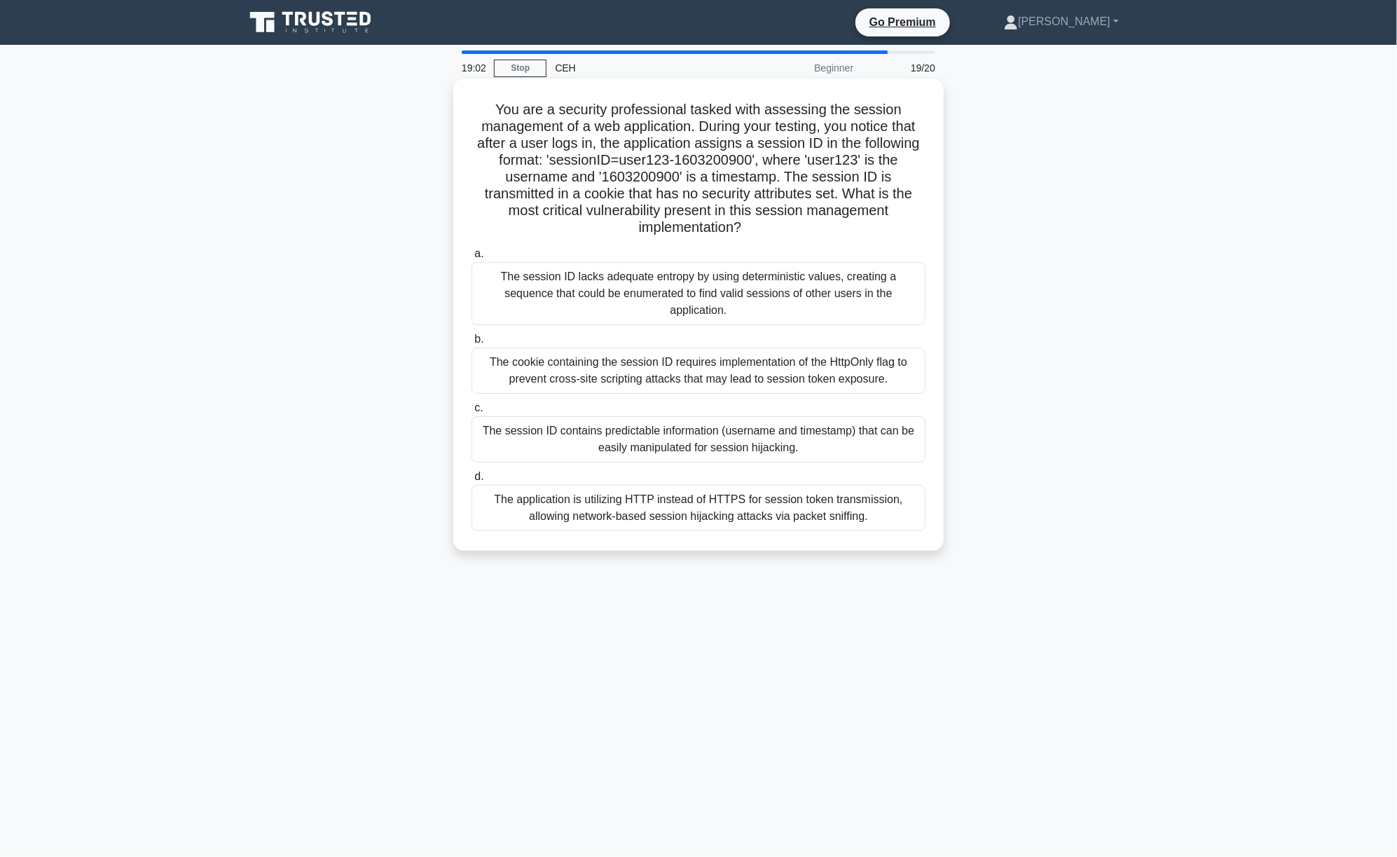
click at [675, 289] on div "The session ID lacks adequate entropy by using deterministic values, creating a…" at bounding box center [698, 293] width 454 height 63
click at [471, 258] on input "a. The session ID lacks adequate entropy by using deterministic values, creatin…" at bounding box center [471, 253] width 0 height 9
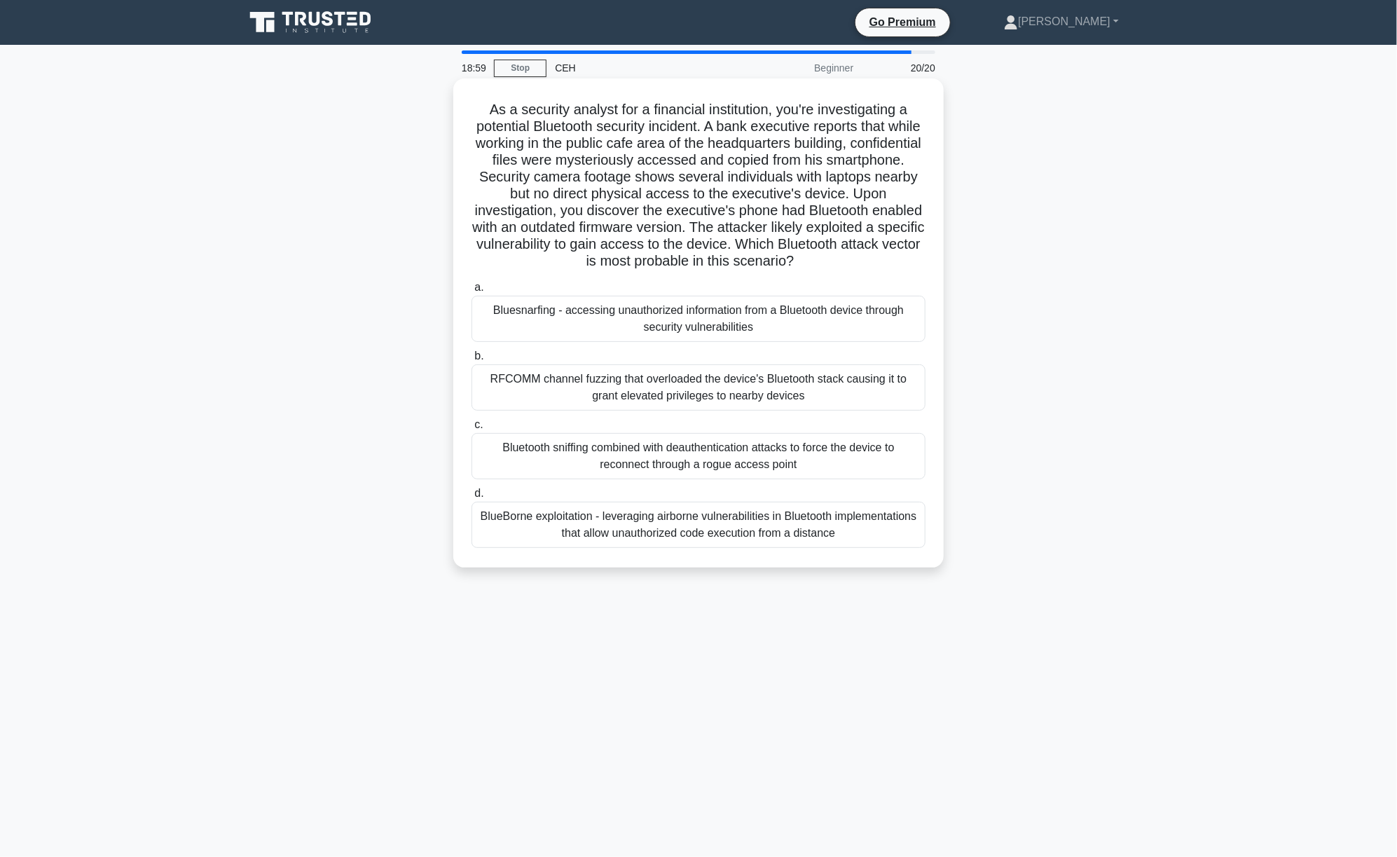
click at [687, 322] on div "Bluesnarfing - accessing unauthorized information from a Bluetooth device throu…" at bounding box center [698, 319] width 454 height 46
click at [471, 292] on input "a. Bluesnarfing - accessing unauthorized information from a Bluetooth device th…" at bounding box center [471, 287] width 0 height 9
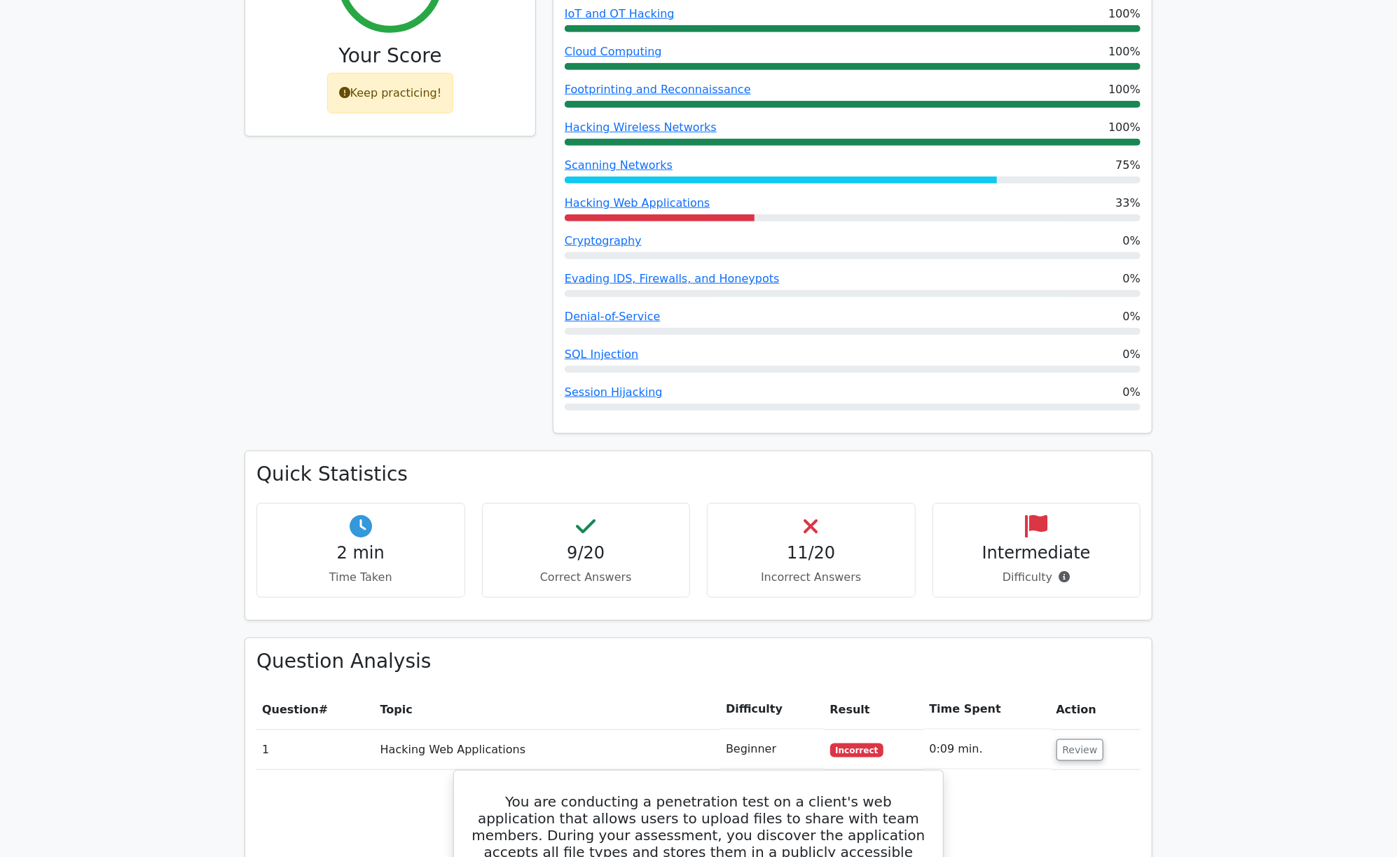
scroll to position [672, 0]
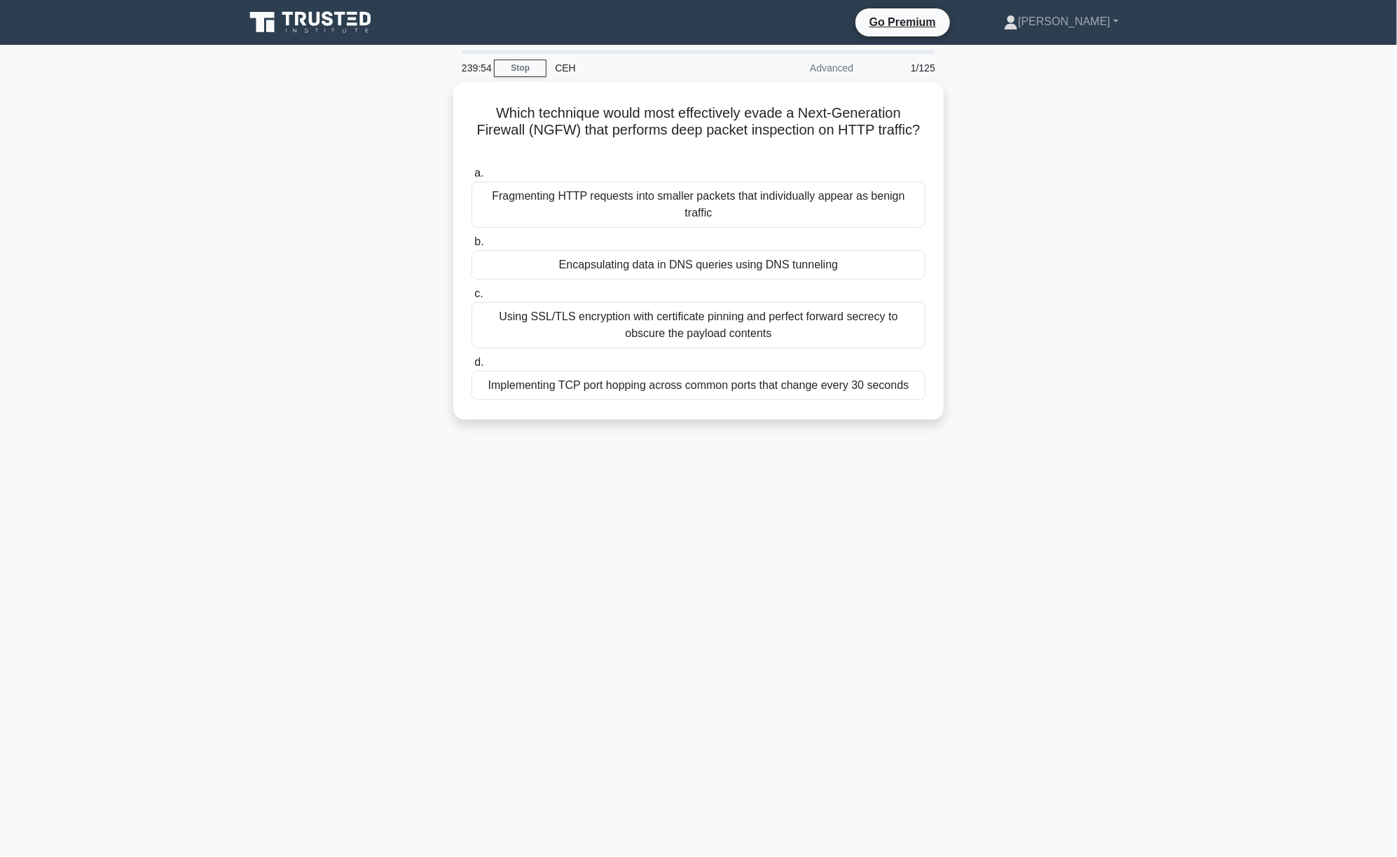
click at [671, 307] on div "Using SSL/TLS encryption with certificate pinning and perfect forward secrecy t…" at bounding box center [698, 325] width 454 height 46
click at [471, 298] on input "c. Using SSL/TLS encryption with certificate pinning and perfect forward secrec…" at bounding box center [471, 293] width 0 height 9
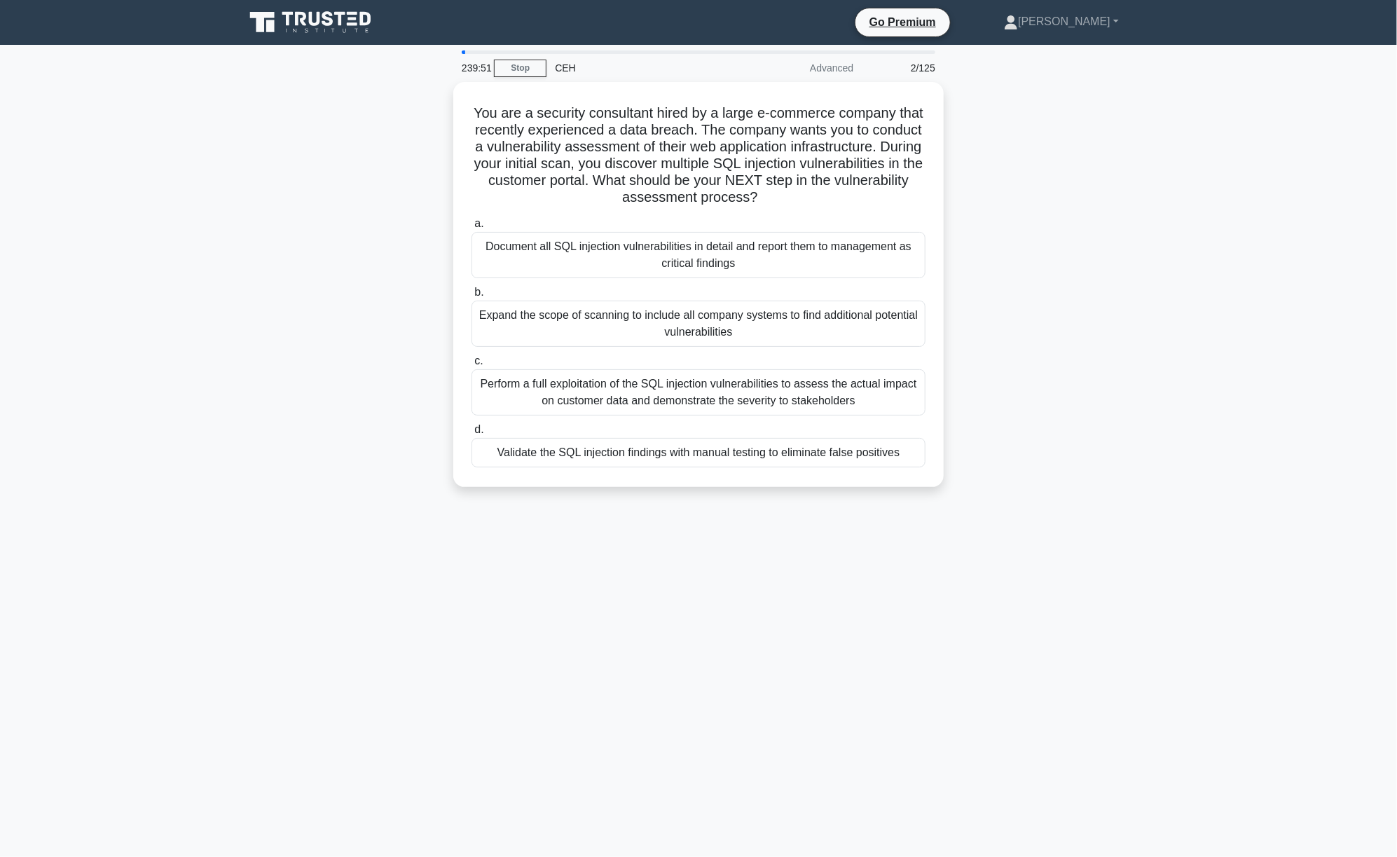
click at [671, 307] on div "Expand the scope of scanning to include all company systems to find additional …" at bounding box center [698, 323] width 454 height 46
click at [471, 297] on input "b. Expand the scope of scanning to include all company systems to find addition…" at bounding box center [471, 292] width 0 height 9
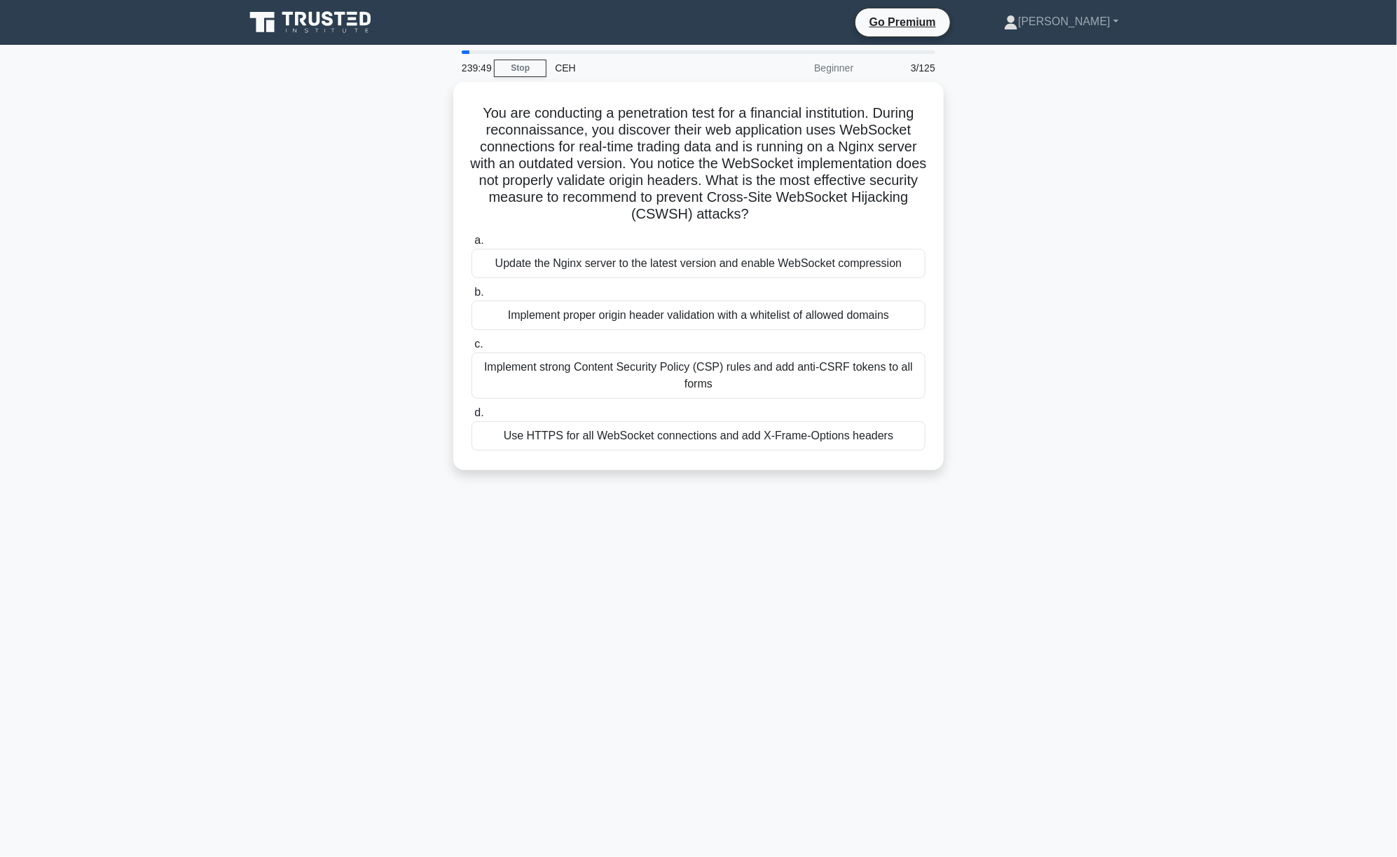
click at [671, 307] on div "Implement proper origin header validation with a whitelist of allowed domains" at bounding box center [698, 314] width 454 height 29
click at [471, 297] on input "b. Implement proper origin header validation with a whitelist of allowed domains" at bounding box center [471, 292] width 0 height 9
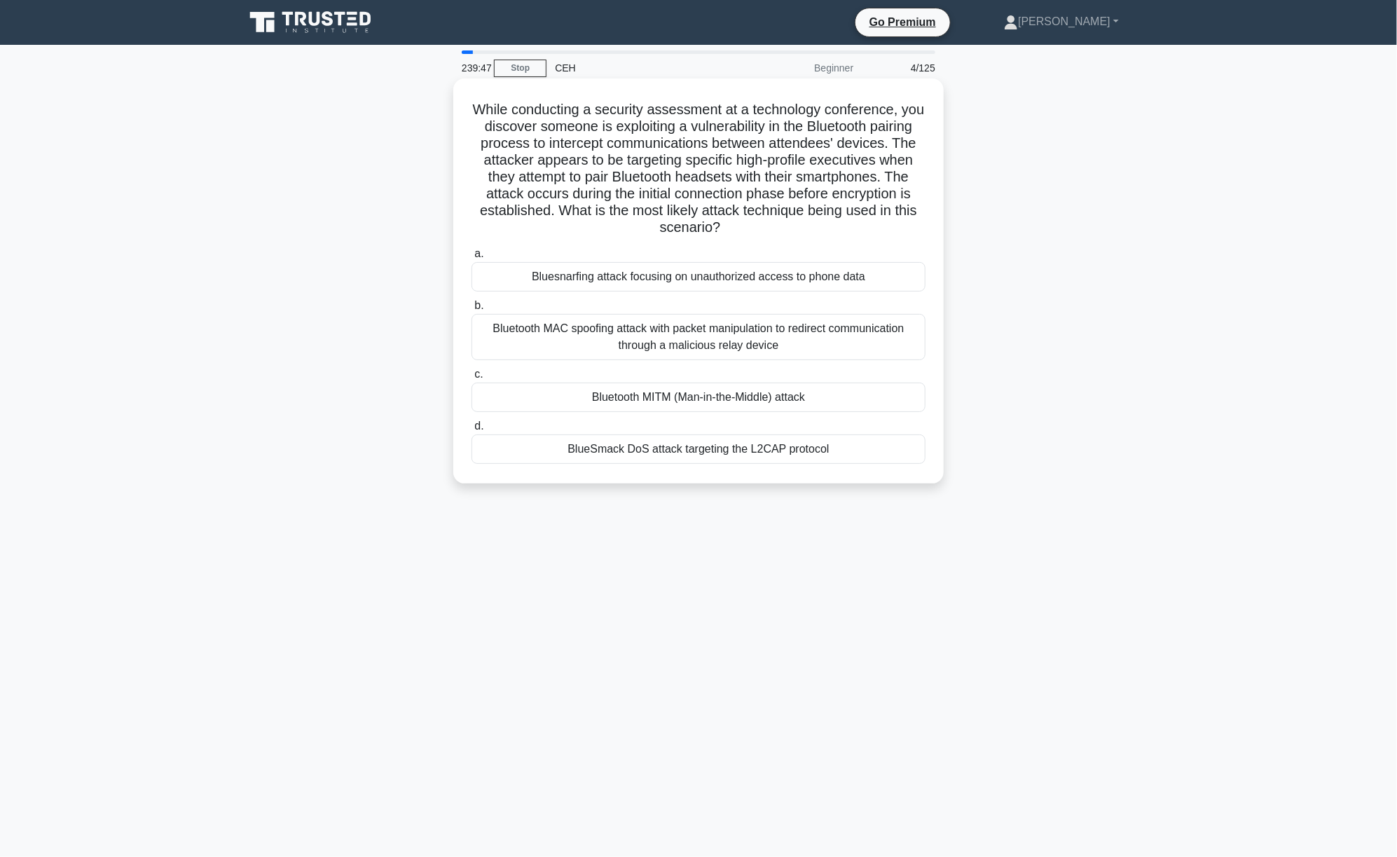
click at [681, 335] on div "Bluetooth MAC spoofing attack with packet manipulation to redirect communicatio…" at bounding box center [698, 337] width 454 height 46
click at [471, 310] on input "b. Bluetooth MAC spoofing attack with packet manipulation to redirect communica…" at bounding box center [471, 305] width 0 height 9
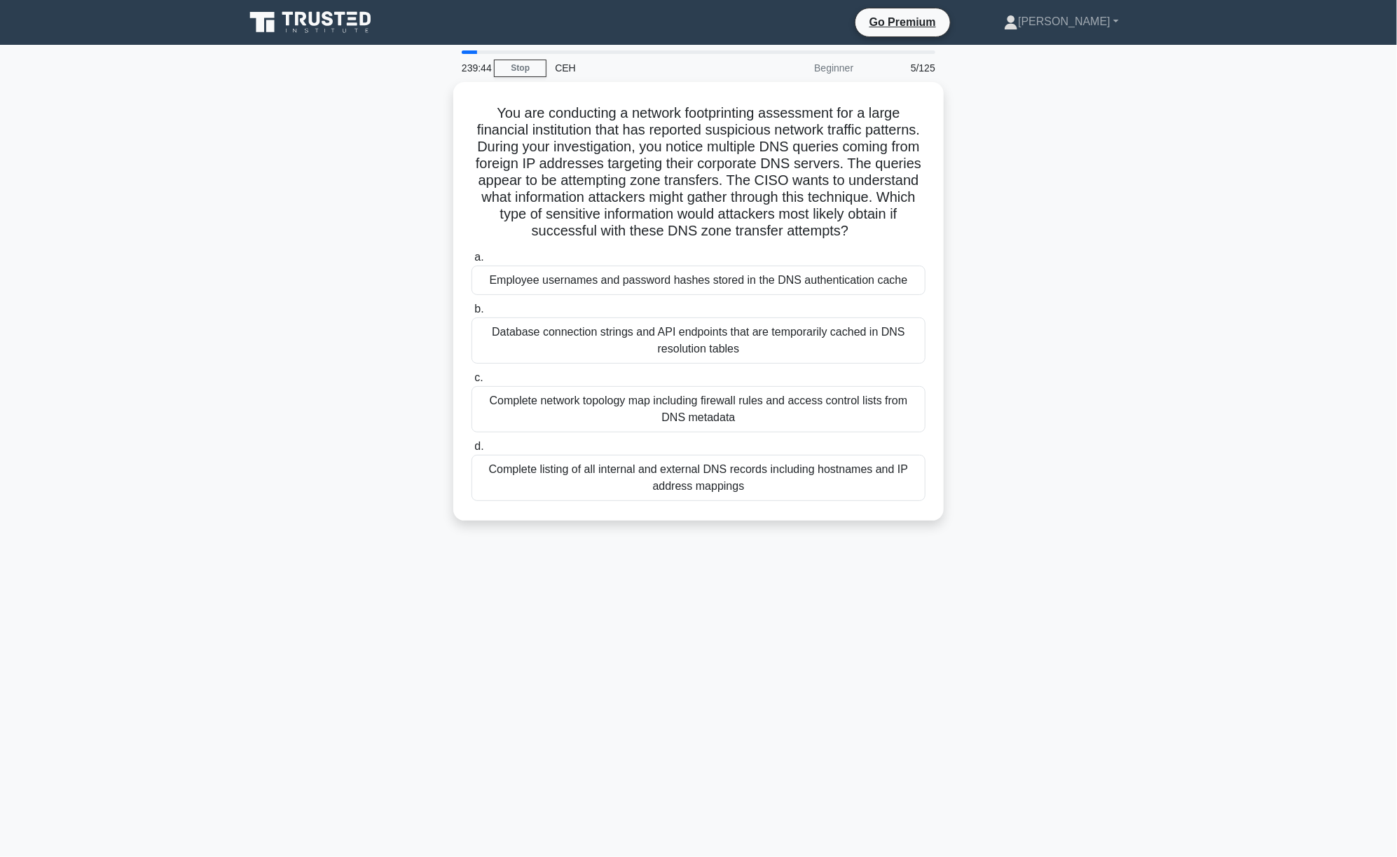
click at [681, 335] on div "Database connection strings and API endpoints that are temporarily cached in DN…" at bounding box center [698, 340] width 454 height 46
click at [471, 314] on input "b. Database connection strings and API endpoints that are temporarily cached in…" at bounding box center [471, 309] width 0 height 9
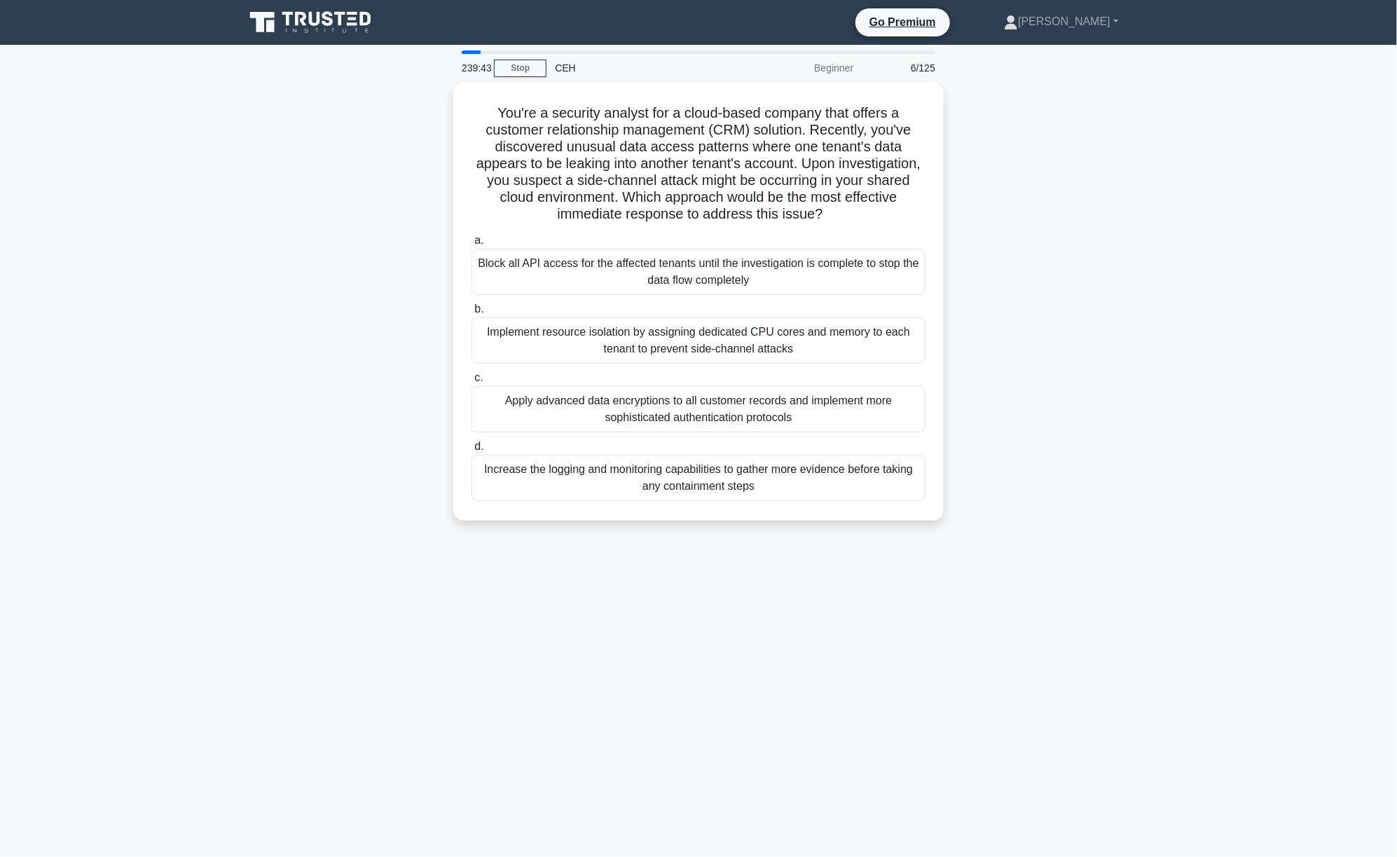
click at [681, 335] on div "Implement resource isolation by assigning dedicated CPU cores and memory to eac…" at bounding box center [698, 340] width 454 height 46
click at [471, 314] on input "b. Implement resource isolation by assigning dedicated CPU cores and memory to …" at bounding box center [471, 309] width 0 height 9
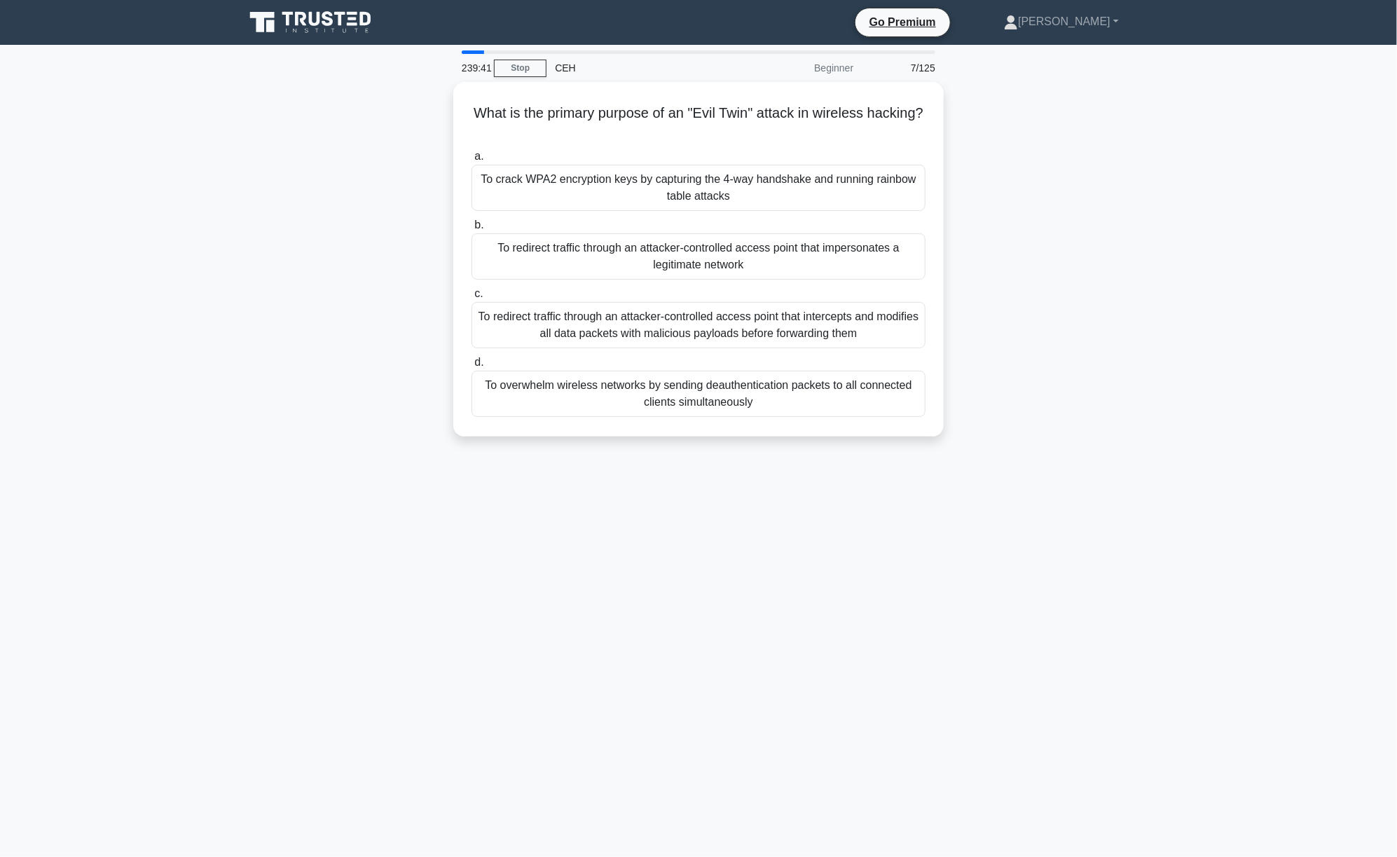
click at [681, 335] on div "To redirect traffic through an attacker-controlled access point that intercepts…" at bounding box center [698, 325] width 454 height 46
click at [471, 298] on input "c. To redirect traffic through an attacker-controlled access point that interce…" at bounding box center [471, 293] width 0 height 9
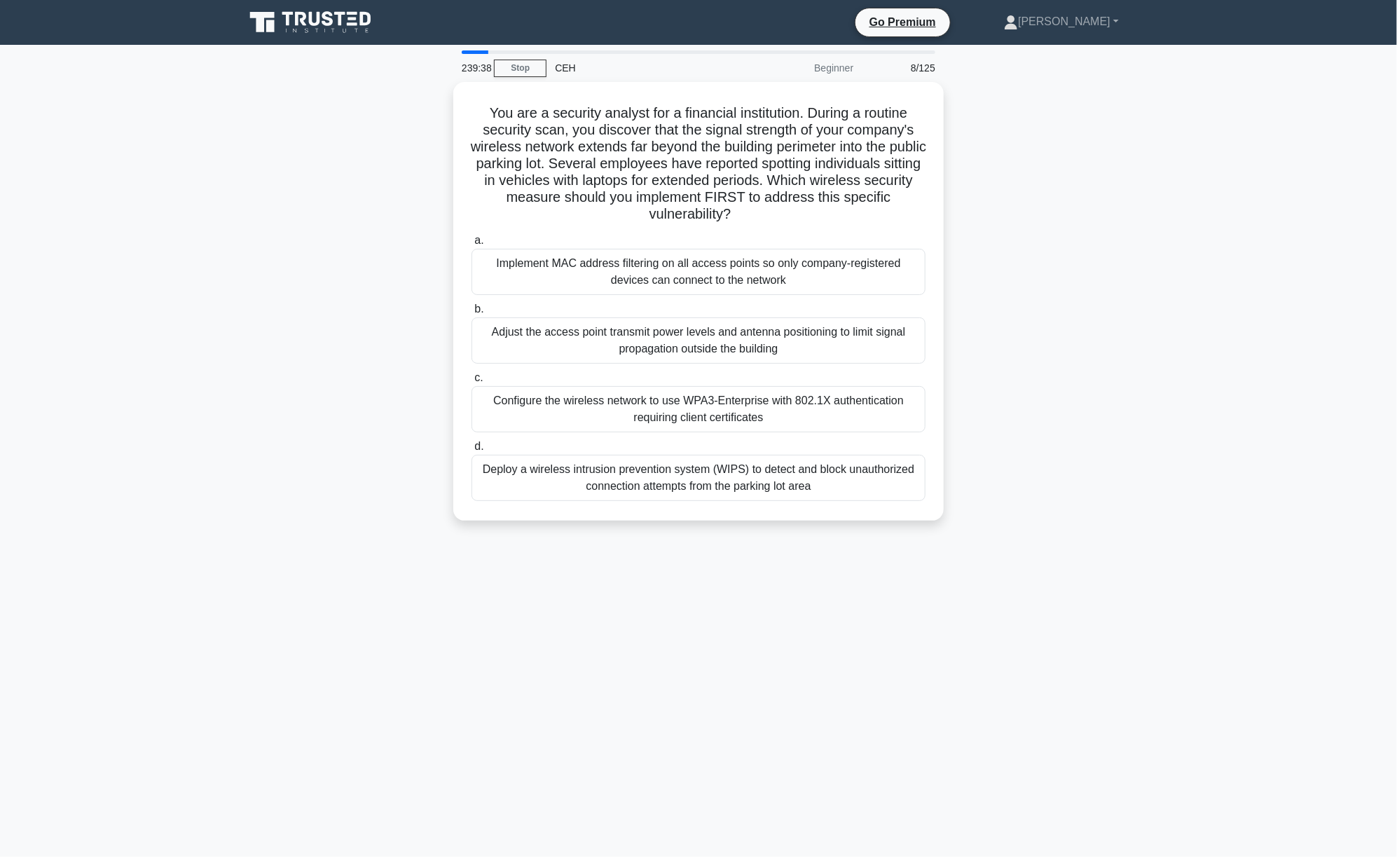
click at [681, 335] on div "Adjust the access point transmit power levels and antenna positioning to limit …" at bounding box center [698, 340] width 454 height 46
click at [471, 314] on input "b. Adjust the access point transmit power levels and antenna positioning to lim…" at bounding box center [471, 309] width 0 height 9
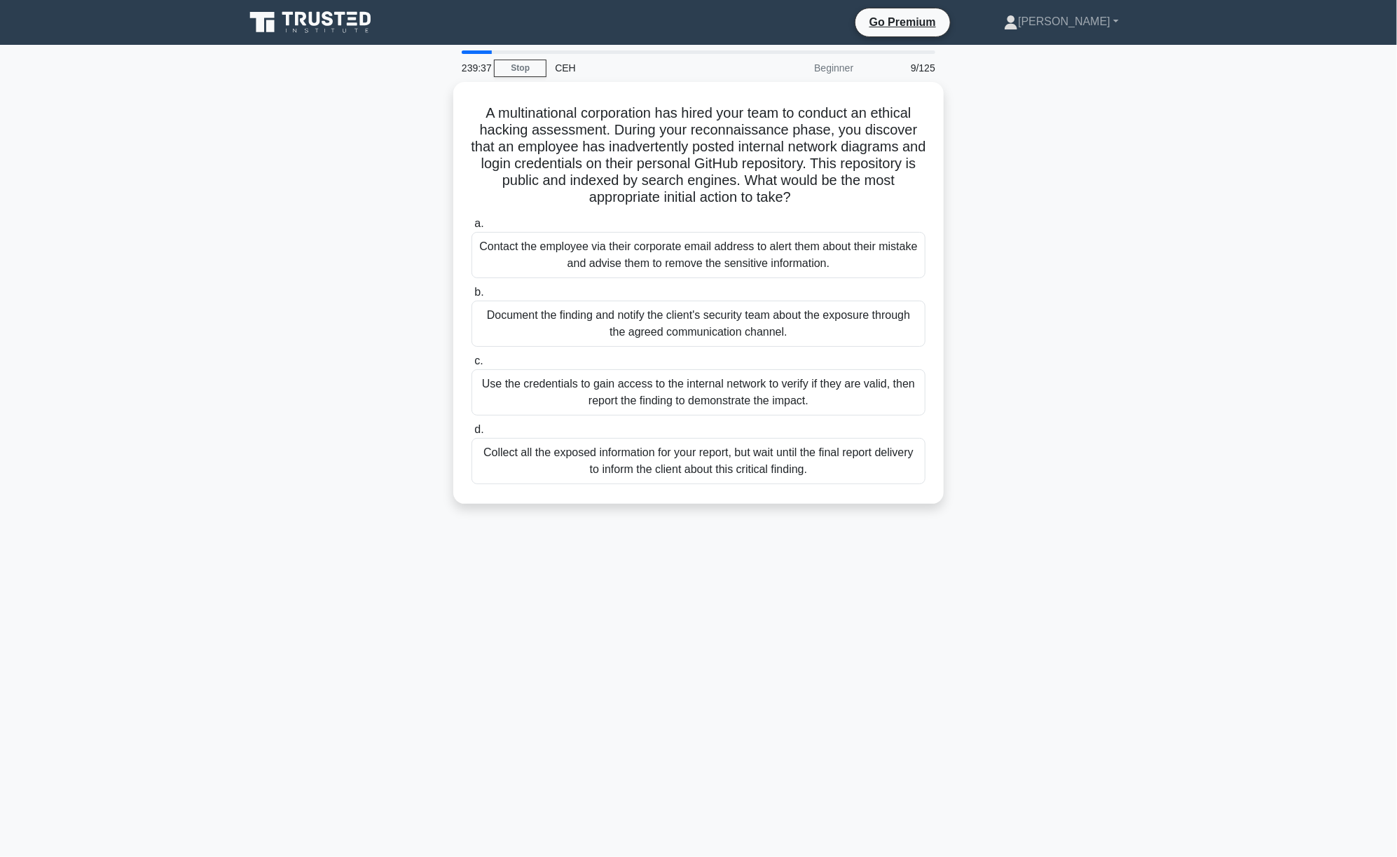
click at [681, 335] on div "Document the finding and notify the client's security team about the exposure t…" at bounding box center [698, 323] width 454 height 46
click at [471, 297] on input "b. Document the finding and notify the client's security team about the exposur…" at bounding box center [471, 292] width 0 height 9
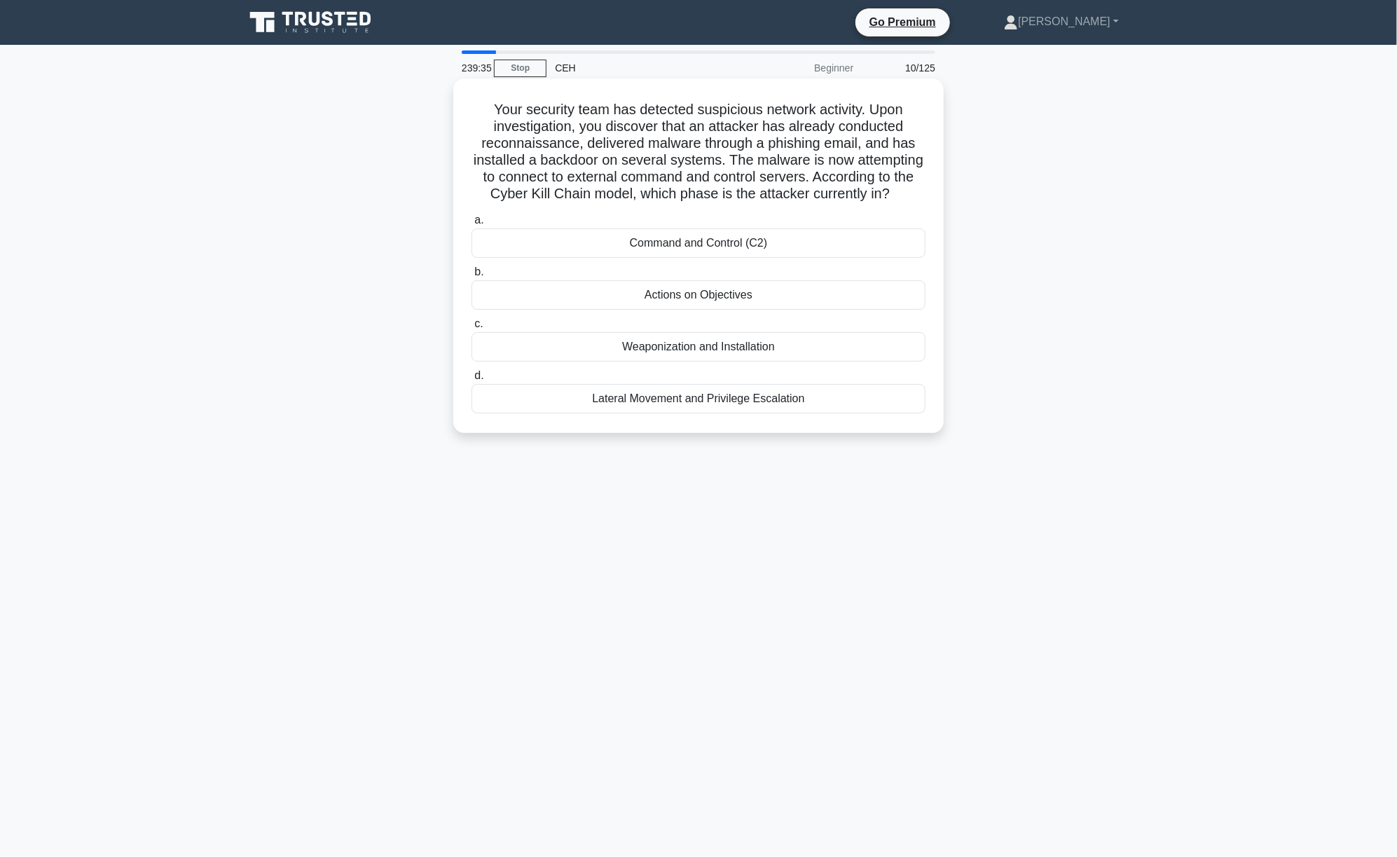
click at [685, 345] on div "Weaponization and Installation" at bounding box center [698, 346] width 454 height 29
click at [471, 328] on input "c. Weaponization and Installation" at bounding box center [471, 323] width 0 height 9
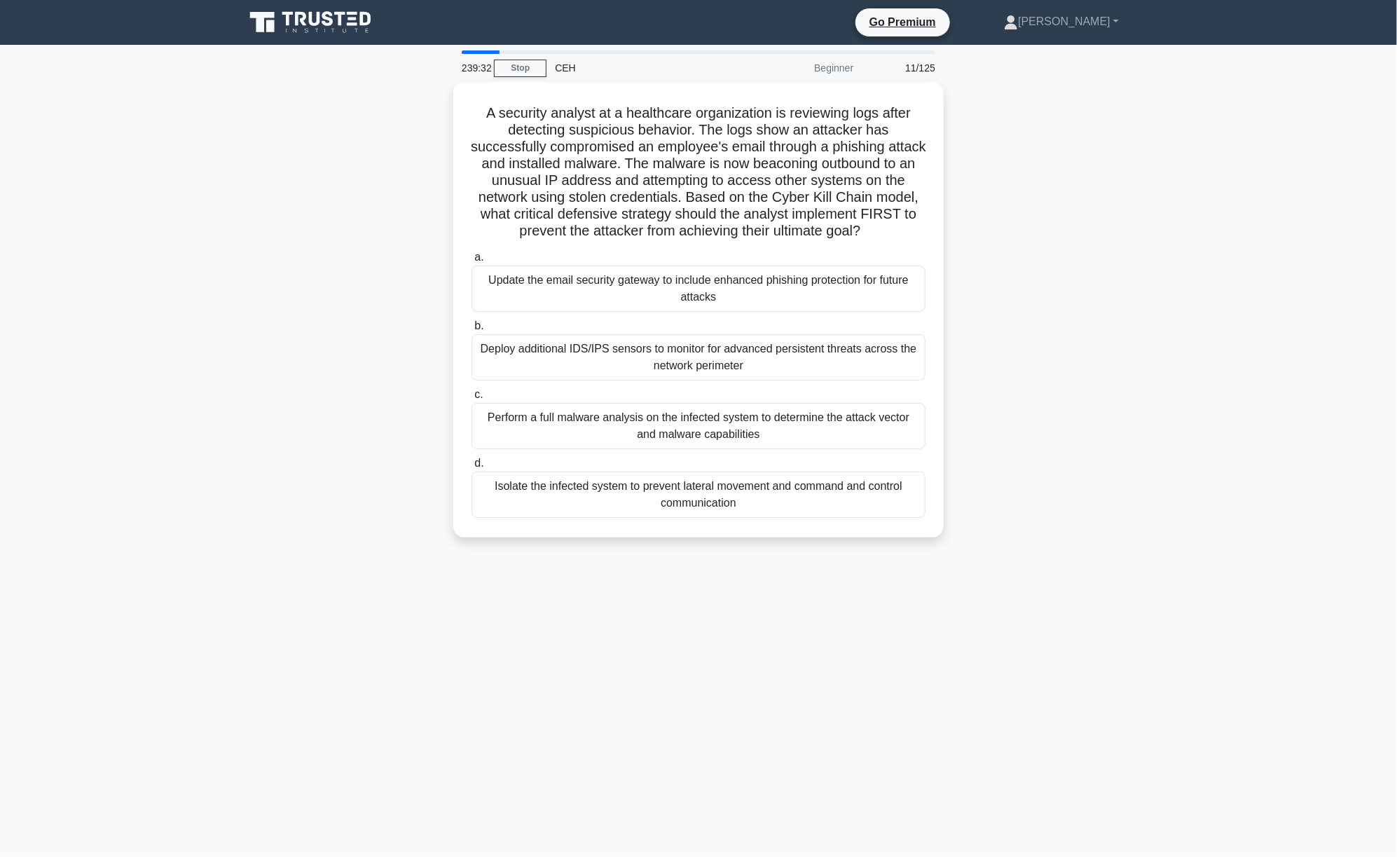
click at [685, 345] on div "Deploy additional IDS/IPS sensors to monitor for advanced persistent threats ac…" at bounding box center [698, 357] width 454 height 46
click at [471, 331] on input "b. Deploy additional IDS/IPS sensors to monitor for advanced persistent threats…" at bounding box center [471, 325] width 0 height 9
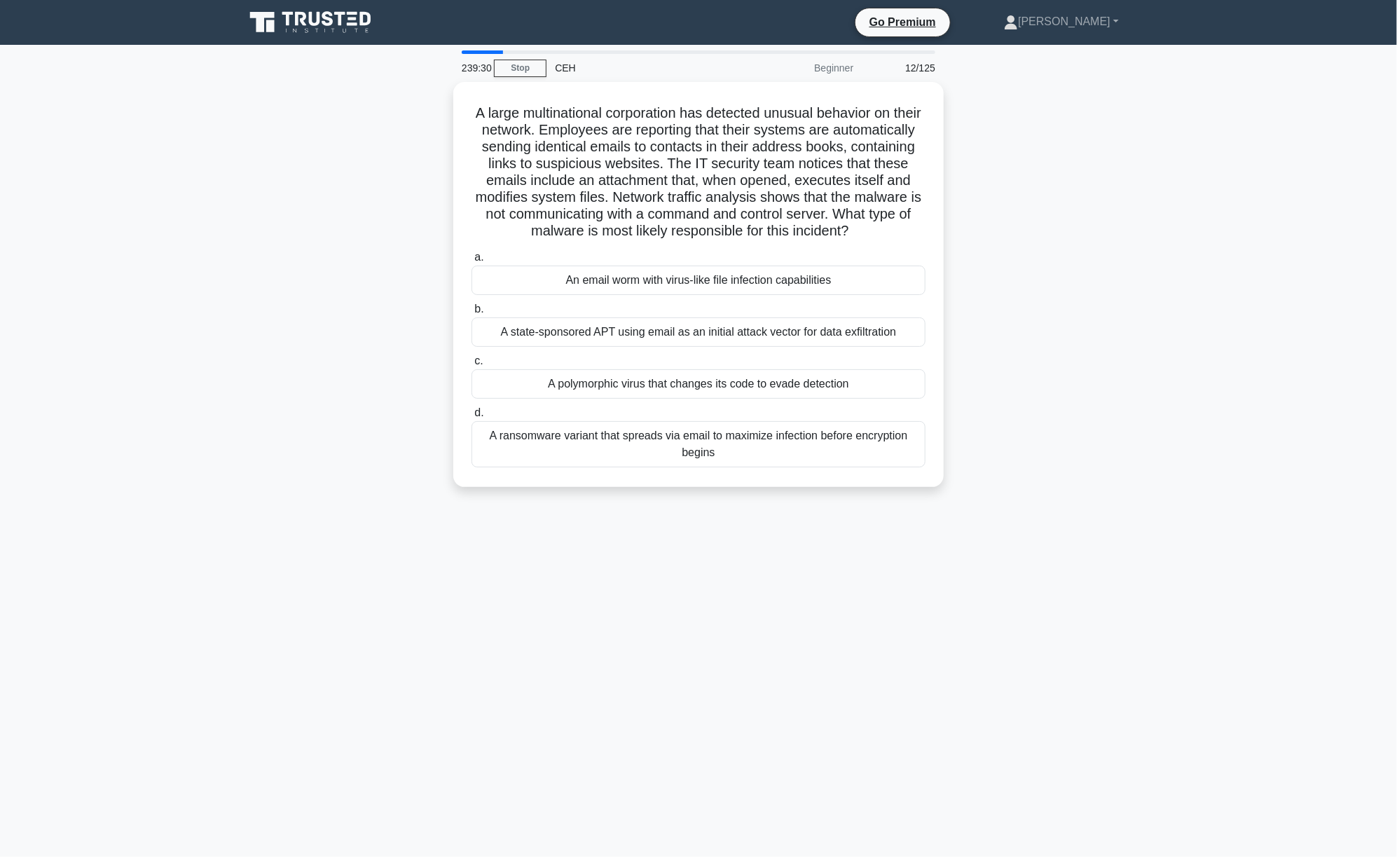
click at [685, 345] on div "a. An email worm with virus-like file infection capabilities b. A state-sponsor…" at bounding box center [698, 358] width 471 height 224
click at [663, 320] on div "A state-sponsored APT using email as an initial attack vector for data exfiltra…" at bounding box center [698, 328] width 454 height 29
click at [471, 310] on input "b. A state-sponsored APT using email as an initial attack vector for data exfil…" at bounding box center [471, 305] width 0 height 9
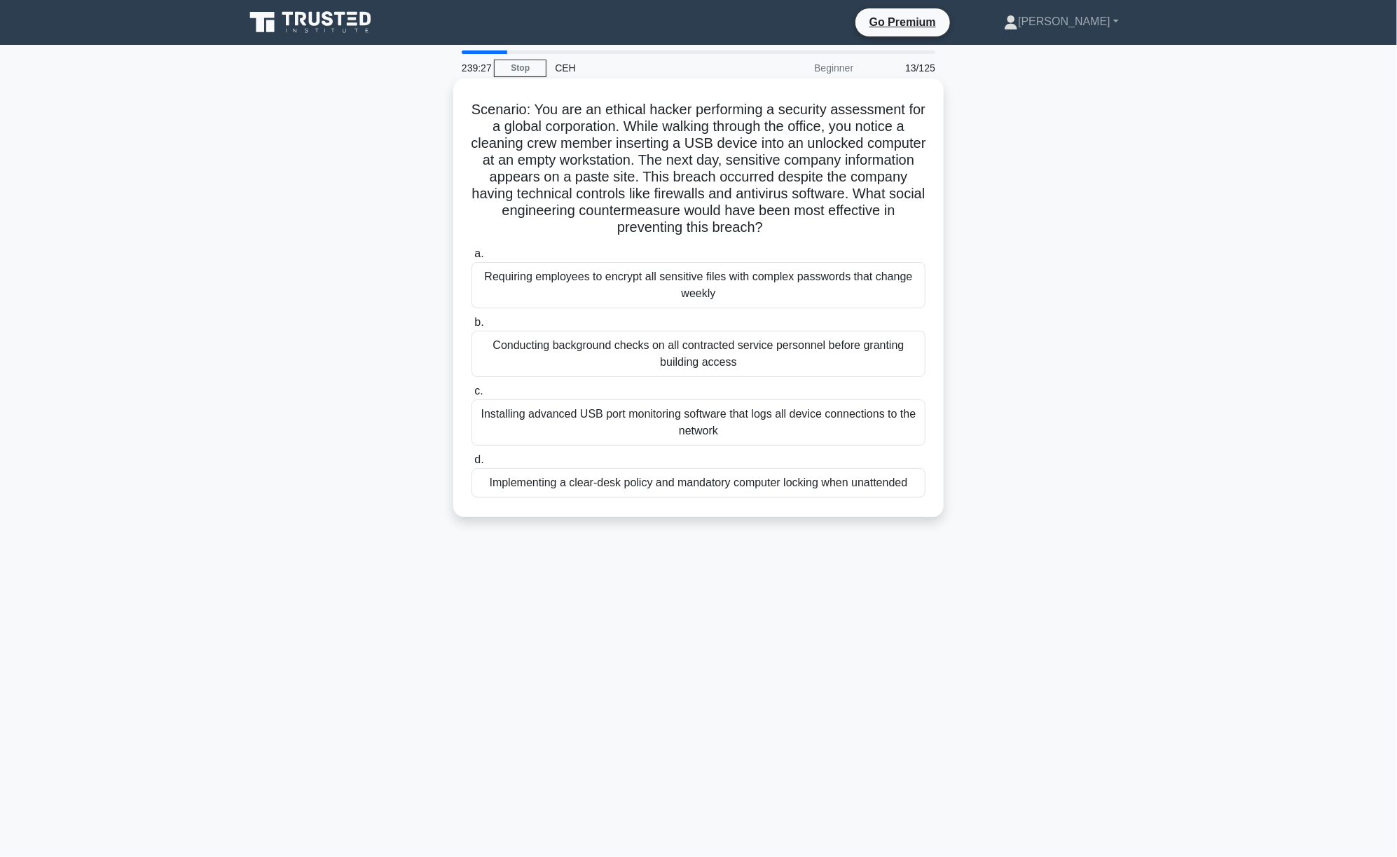
click at [679, 356] on div "Conducting background checks on all contracted service personnel before grantin…" at bounding box center [698, 354] width 454 height 46
click at [471, 327] on input "b. Conducting background checks on all contracted service personnel before gran…" at bounding box center [471, 322] width 0 height 9
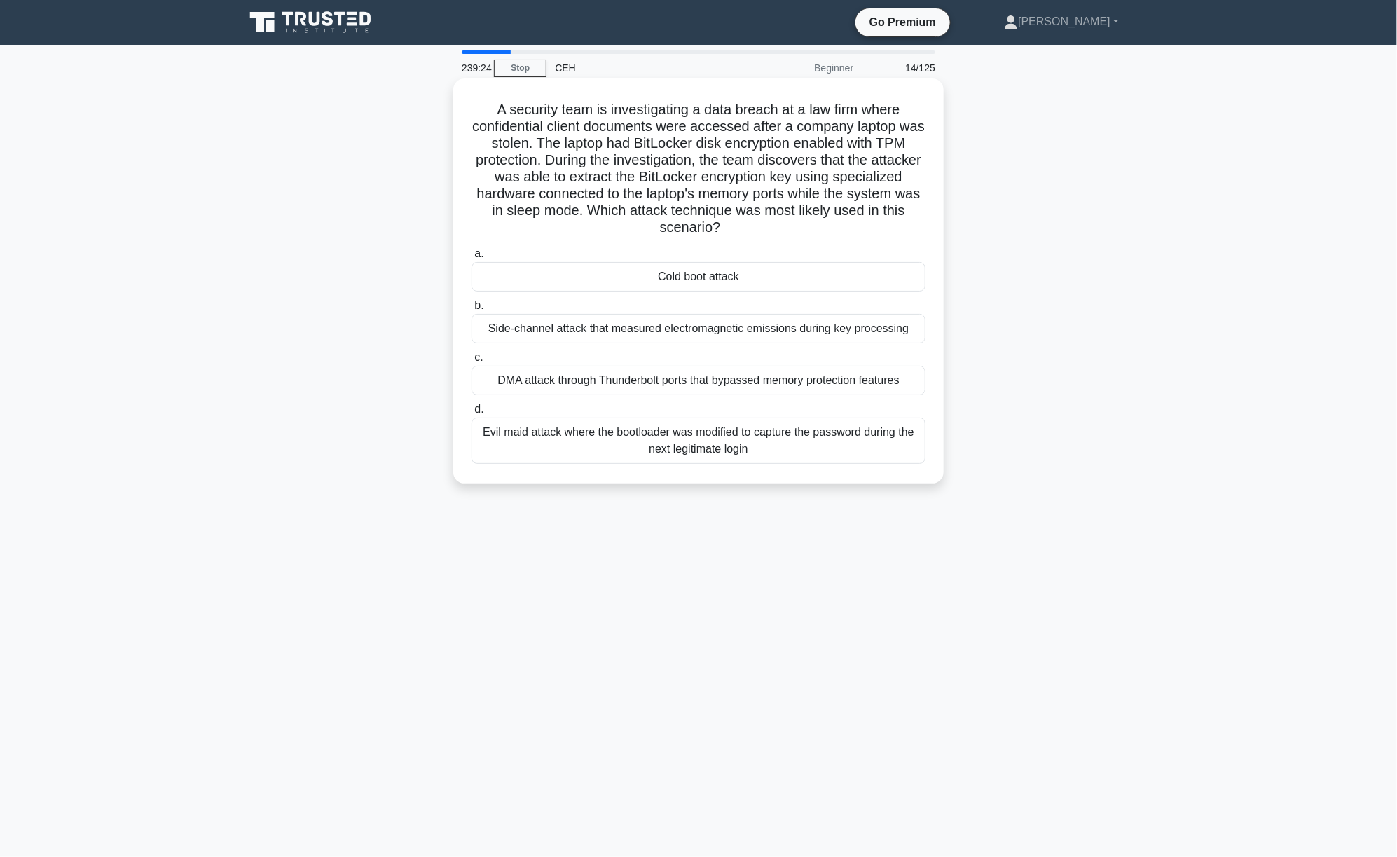
click at [686, 379] on div "DMA attack through Thunderbolt ports that bypassed memory protection features" at bounding box center [698, 380] width 454 height 29
click at [471, 362] on input "c. DMA attack through Thunderbolt ports that bypassed memory protection features" at bounding box center [471, 357] width 0 height 9
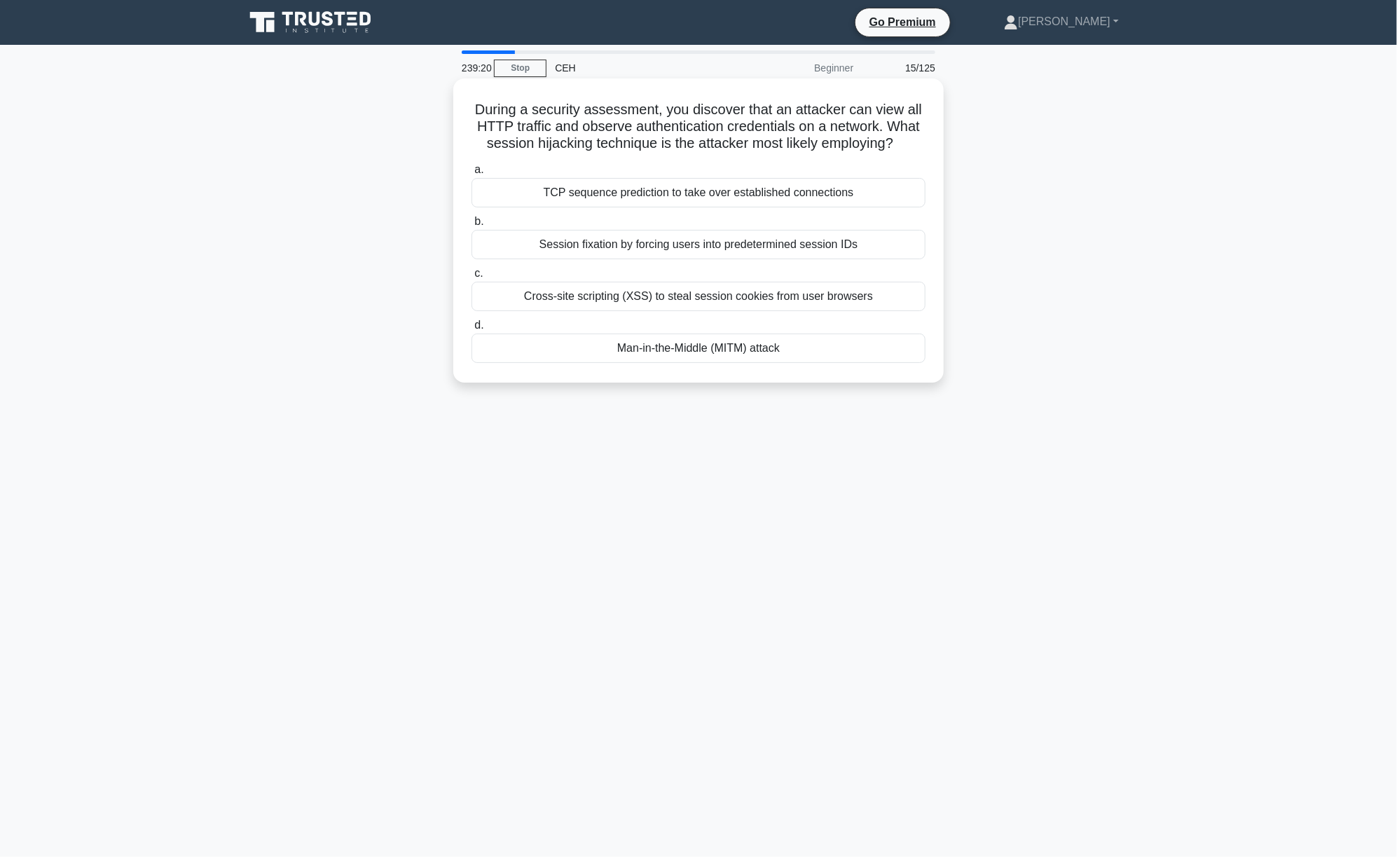
click at [676, 346] on div "Man-in-the-Middle (MITM) attack" at bounding box center [698, 347] width 454 height 29
click at [471, 330] on input "d. Man-in-the-Middle (MITM) attack" at bounding box center [471, 325] width 0 height 9
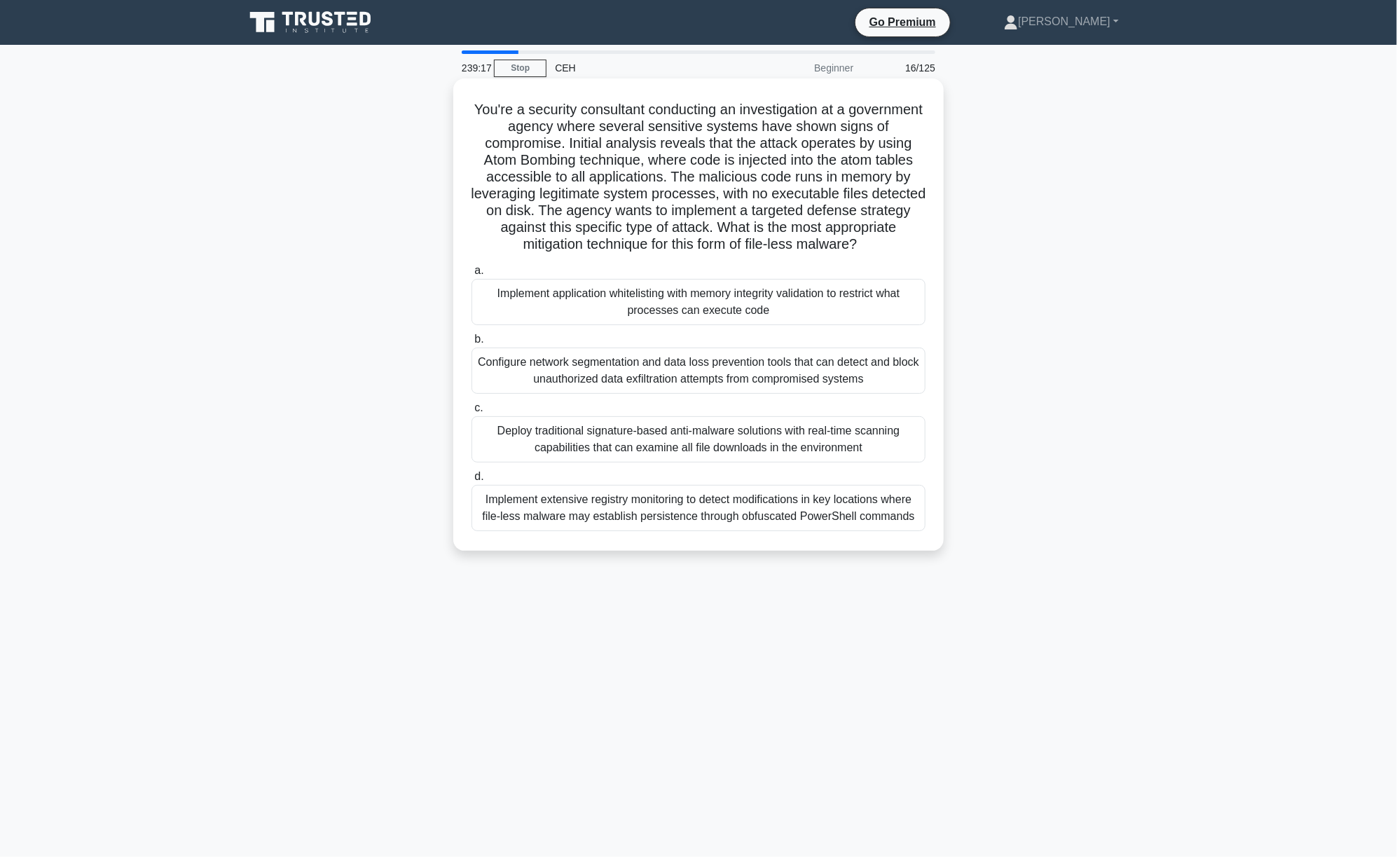
click at [695, 369] on div "Configure network segmentation and data loss prevention tools that can detect a…" at bounding box center [698, 370] width 454 height 46
click at [471, 344] on input "b. Configure network segmentation and data loss prevention tools that can detec…" at bounding box center [471, 339] width 0 height 9
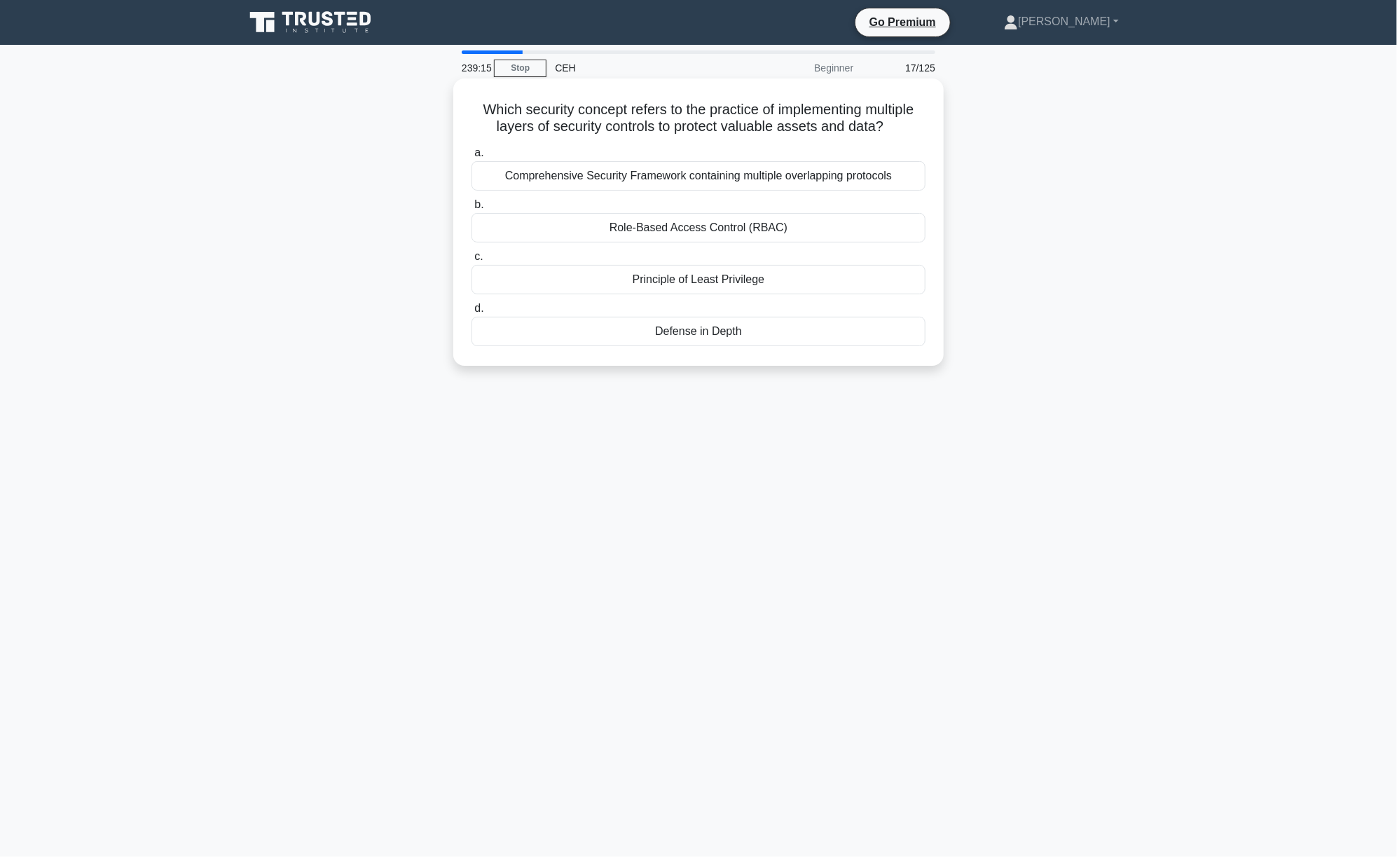
click at [688, 333] on div "Defense in Depth" at bounding box center [698, 331] width 454 height 29
click at [471, 313] on input "d. Defense in Depth" at bounding box center [471, 308] width 0 height 9
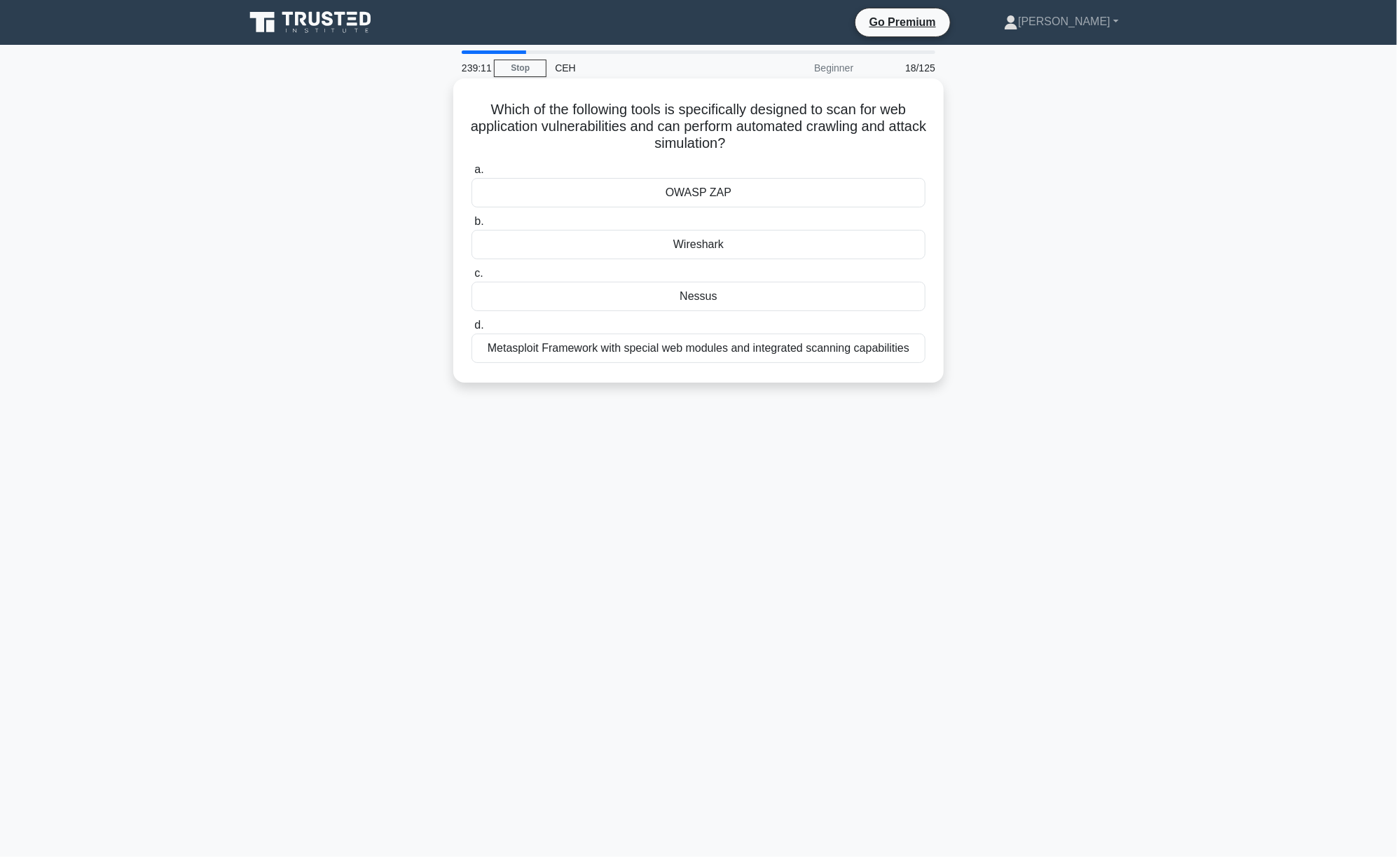
click at [691, 346] on div "Metasploit Framework with special web modules and integrated scanning capabilit…" at bounding box center [698, 347] width 454 height 29
click at [471, 330] on input "d. Metasploit Framework with special web modules and integrated scanning capabi…" at bounding box center [471, 325] width 0 height 9
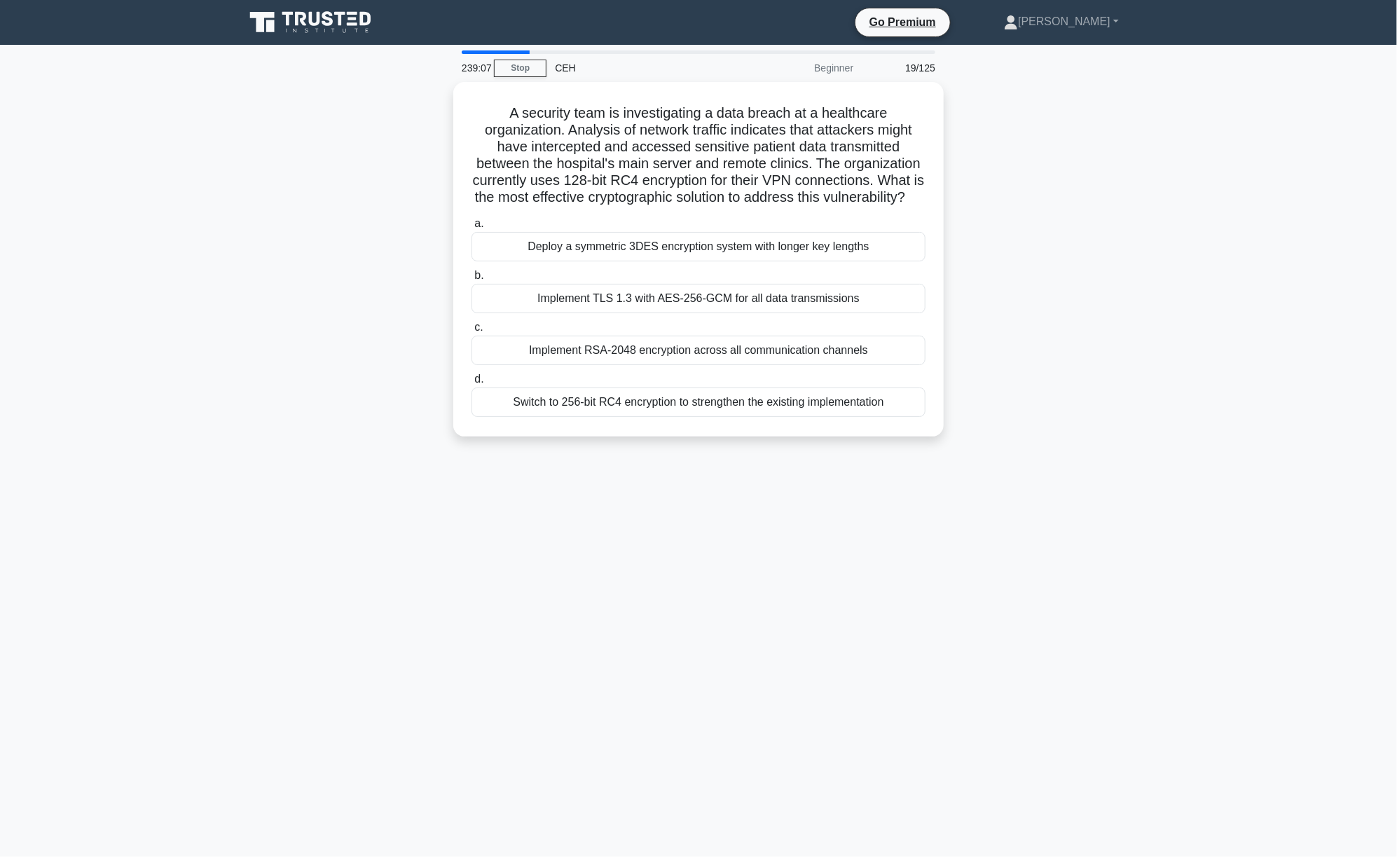
click at [691, 346] on div "Implement RSA-2048 encryption across all communication channels" at bounding box center [698, 349] width 454 height 29
click at [471, 332] on input "c. Implement RSA-2048 encryption across all communication channels" at bounding box center [471, 327] width 0 height 9
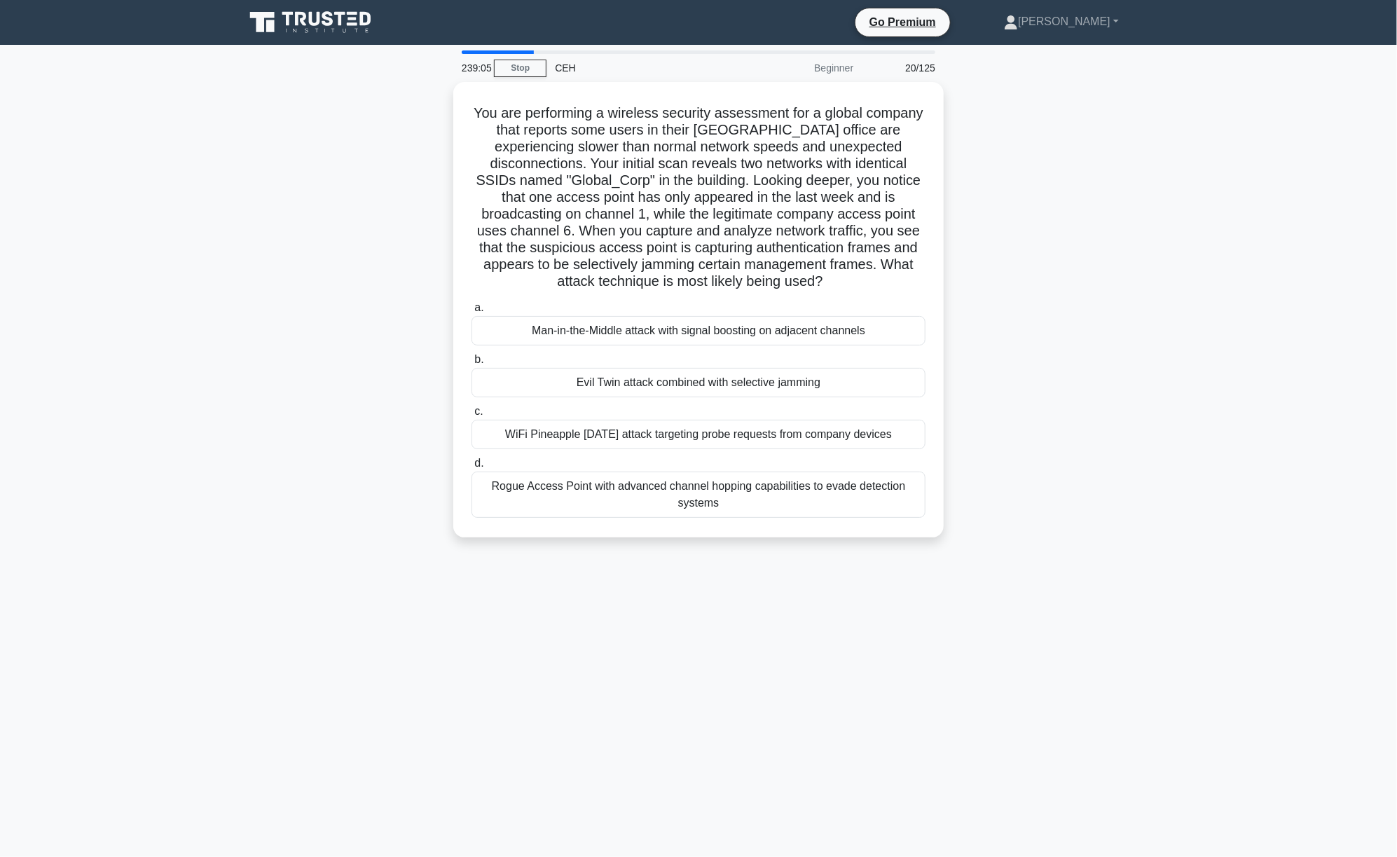
click at [691, 346] on div "a. Man-in-the-Middle attack with signal boosting on adjacent channels b. Evil T…" at bounding box center [698, 408] width 471 height 224
click at [676, 330] on div "Man-in-the-Middle attack with signal boosting on adjacent channels" at bounding box center [698, 326] width 454 height 29
click at [471, 309] on input "a. Man-in-the-Middle attack with signal boosting on adjacent channels" at bounding box center [471, 304] width 0 height 9
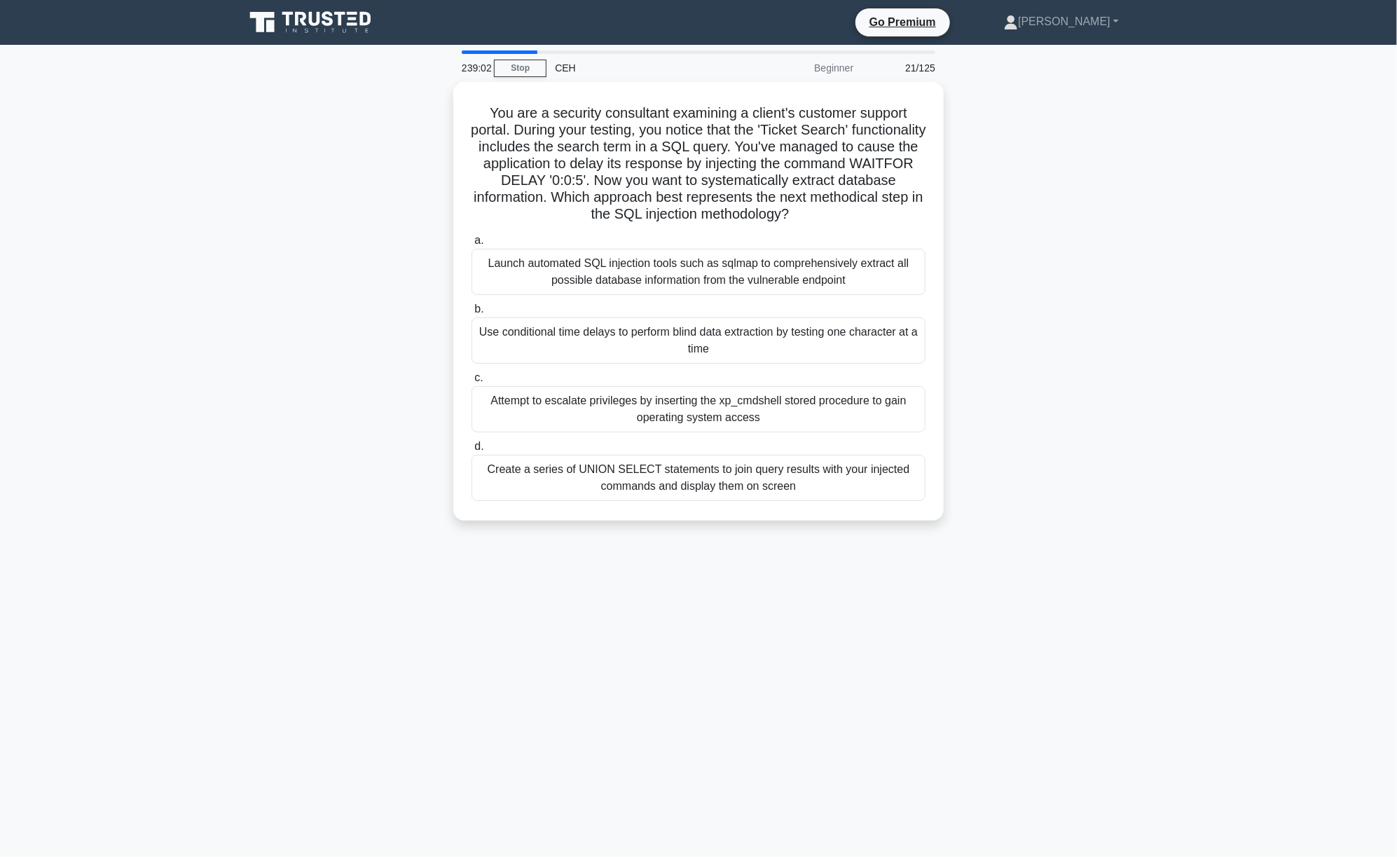
click at [676, 330] on div "Use conditional time delays to perform blind data extraction by testing one cha…" at bounding box center [698, 340] width 454 height 46
click at [471, 314] on input "b. Use conditional time delays to perform blind data extraction by testing one …" at bounding box center [471, 309] width 0 height 9
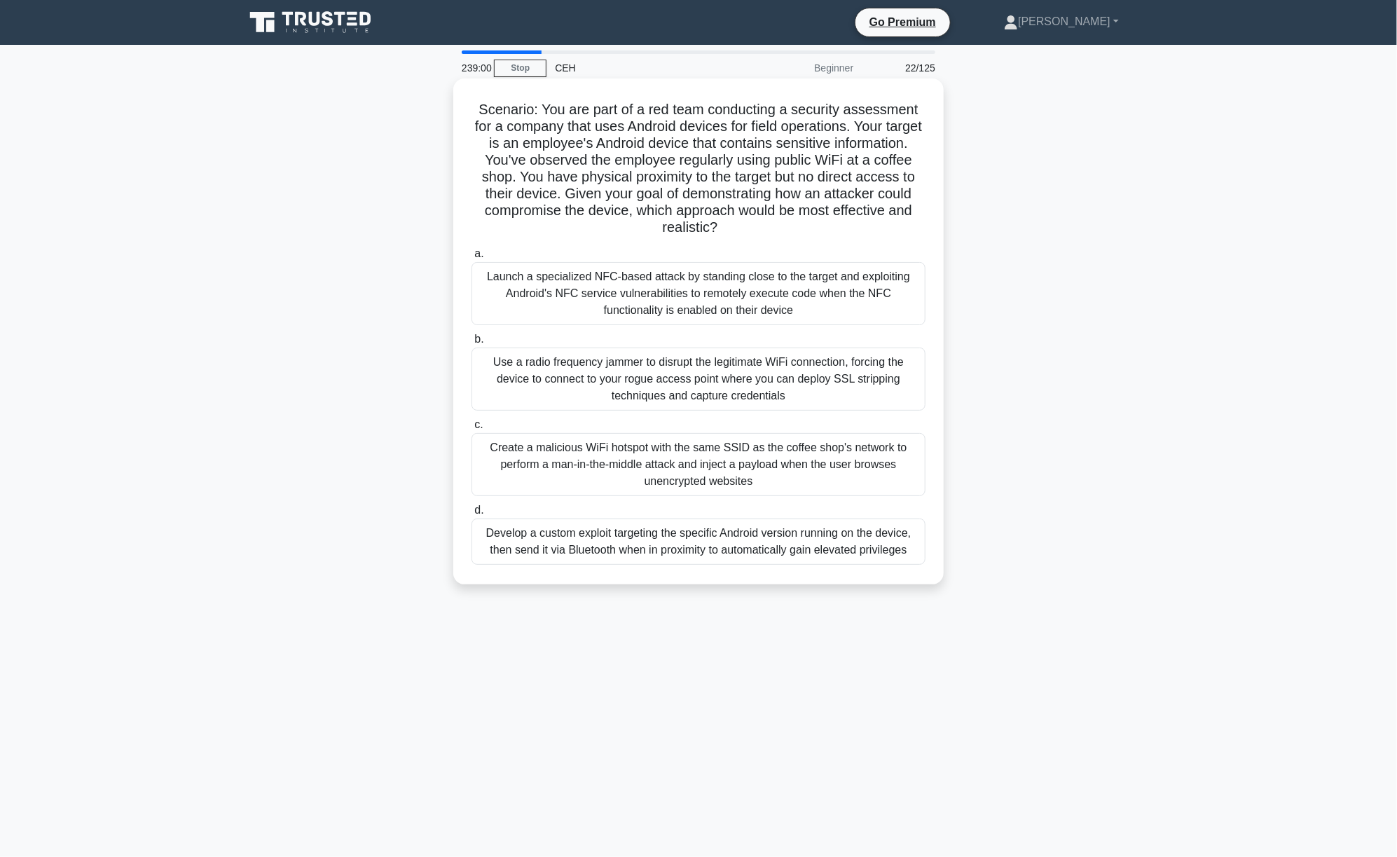
click at [688, 365] on div "Use a radio frequency jammer to disrupt the legitimate WiFi connection, forcing…" at bounding box center [698, 378] width 454 height 63
click at [471, 344] on input "b. Use a radio frequency jammer to disrupt the legitimate WiFi connection, forc…" at bounding box center [471, 339] width 0 height 9
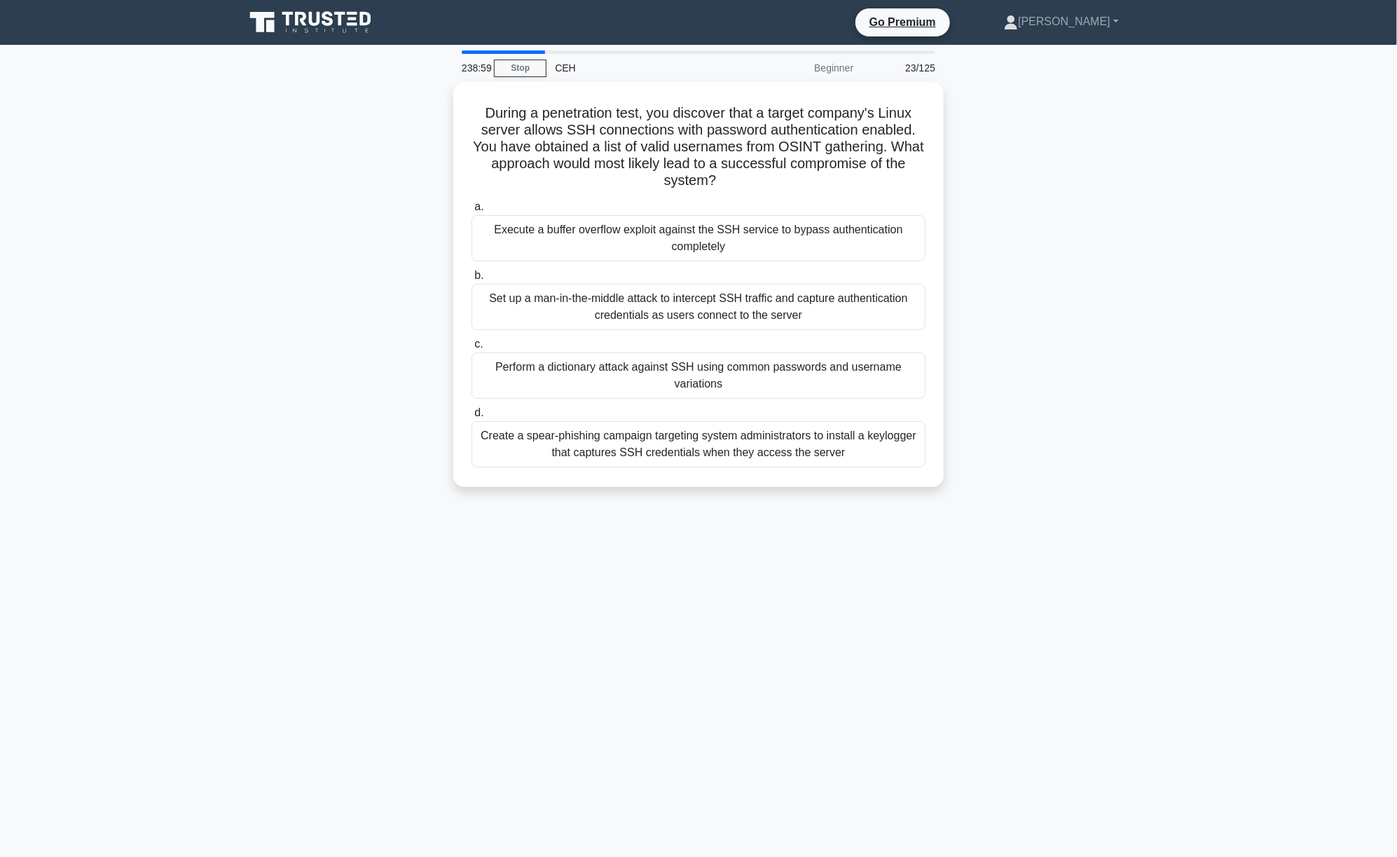
click at [688, 365] on div "Perform a dictionary attack against SSH using common passwords and username var…" at bounding box center [698, 375] width 454 height 46
click at [471, 349] on input "c. Perform a dictionary attack against SSH using common passwords and username …" at bounding box center [471, 344] width 0 height 9
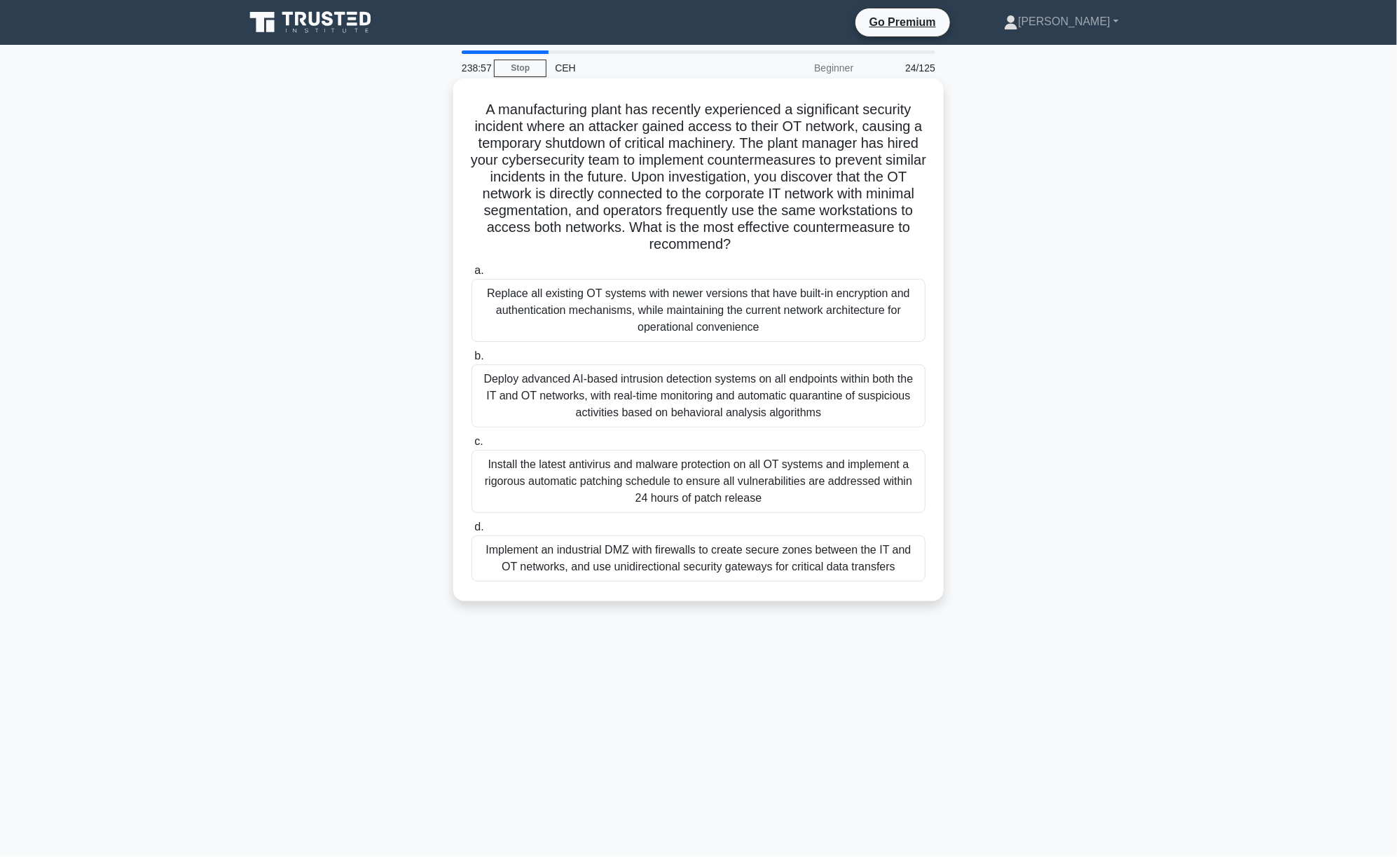
click at [693, 384] on div "Deploy advanced AI-based intrusion detection systems on all endpoints within bo…" at bounding box center [698, 395] width 454 height 63
click at [471, 361] on input "b. Deploy advanced AI-based intrusion detection systems on all endpoints within…" at bounding box center [471, 356] width 0 height 9
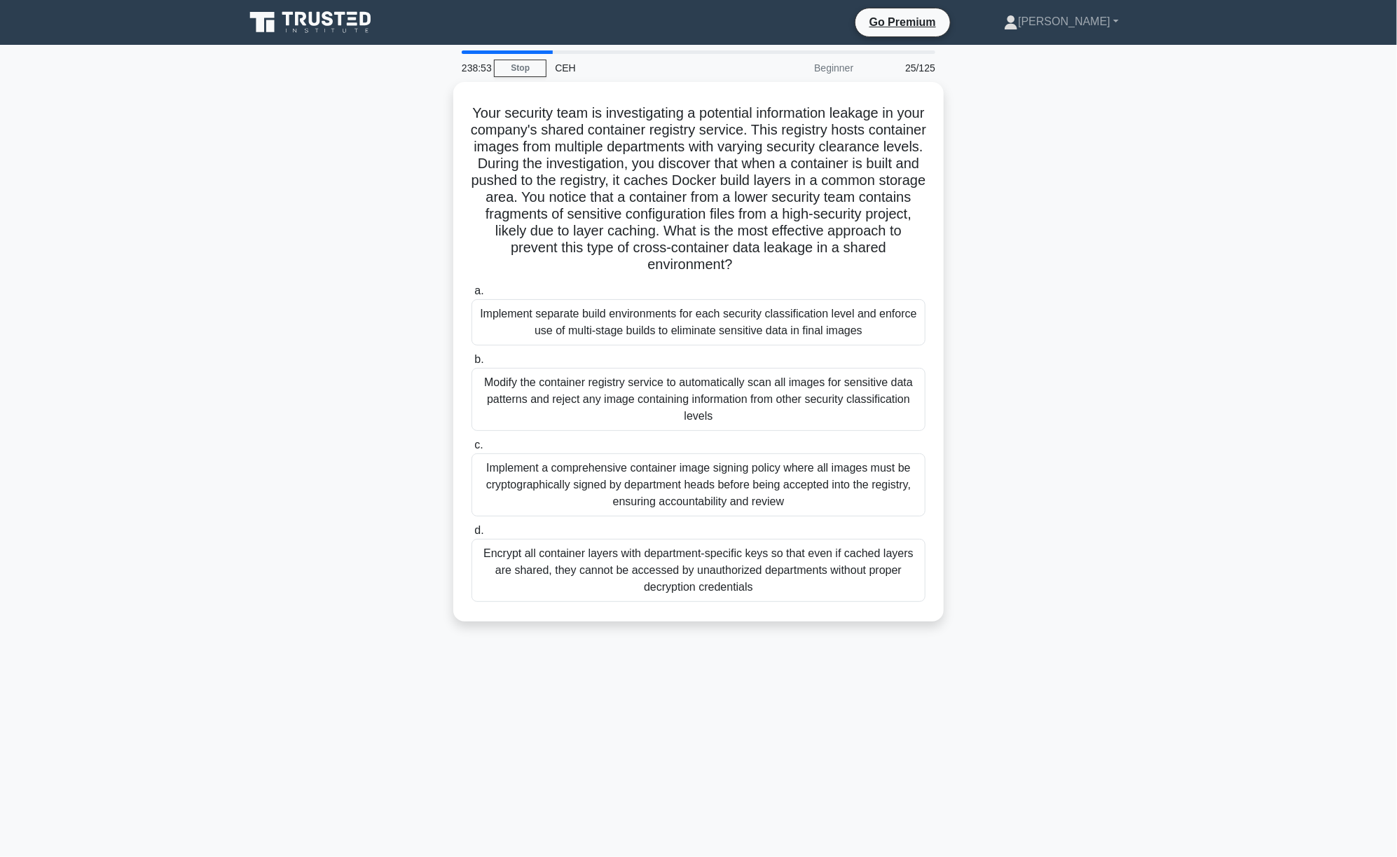
click at [693, 384] on div "Modify the container registry service to automatically scan all images for sens…" at bounding box center [698, 399] width 454 height 63
click at [471, 364] on input "b. Modify the container registry service to automatically scan all images for s…" at bounding box center [471, 359] width 0 height 9
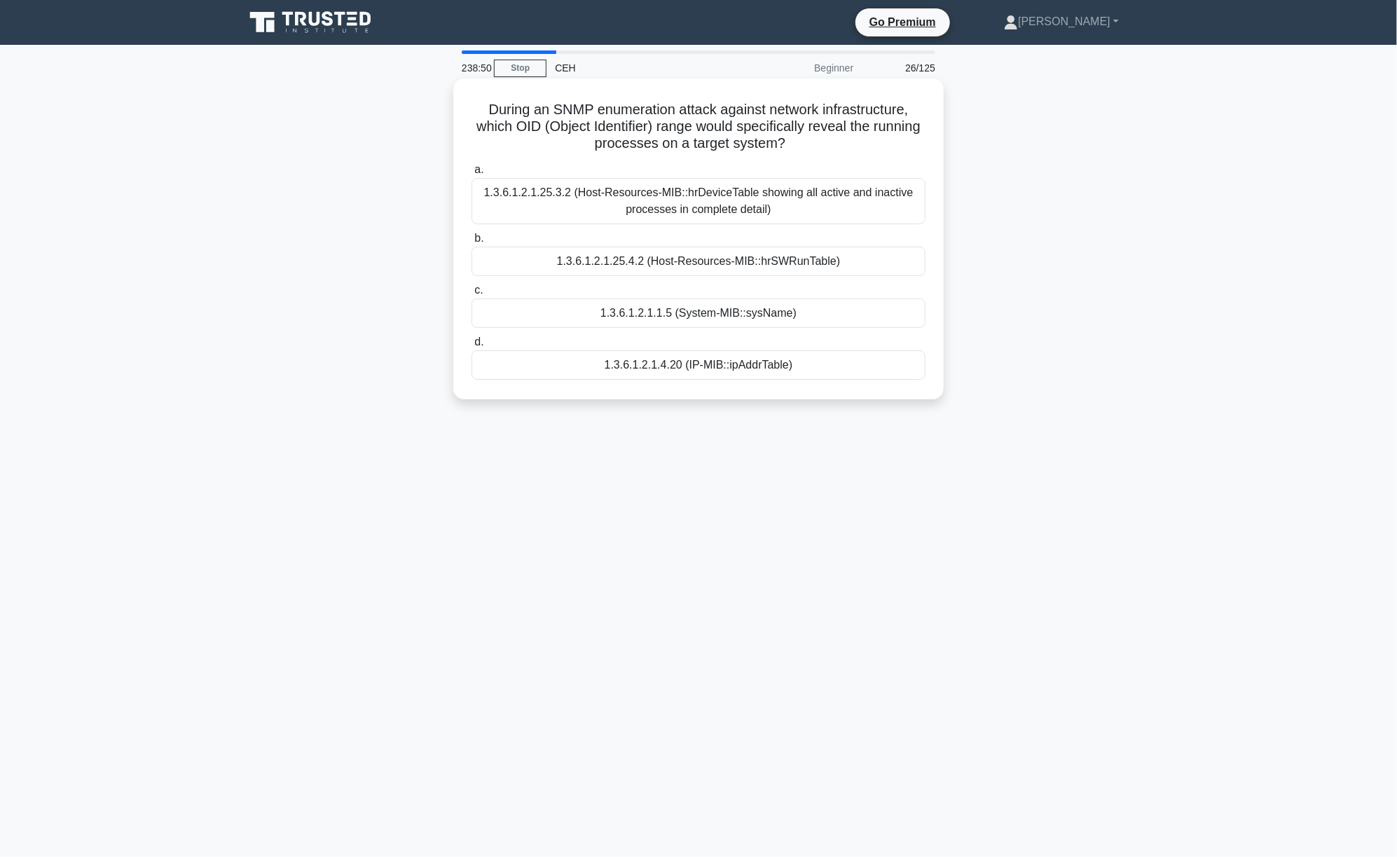
click at [646, 321] on div "1.3.6.1.2.1.1.5 (System-MIB::sysName)" at bounding box center [698, 312] width 454 height 29
click at [471, 295] on input "c. 1.3.6.1.2.1.1.5 (System-MIB::sysName)" at bounding box center [471, 290] width 0 height 9
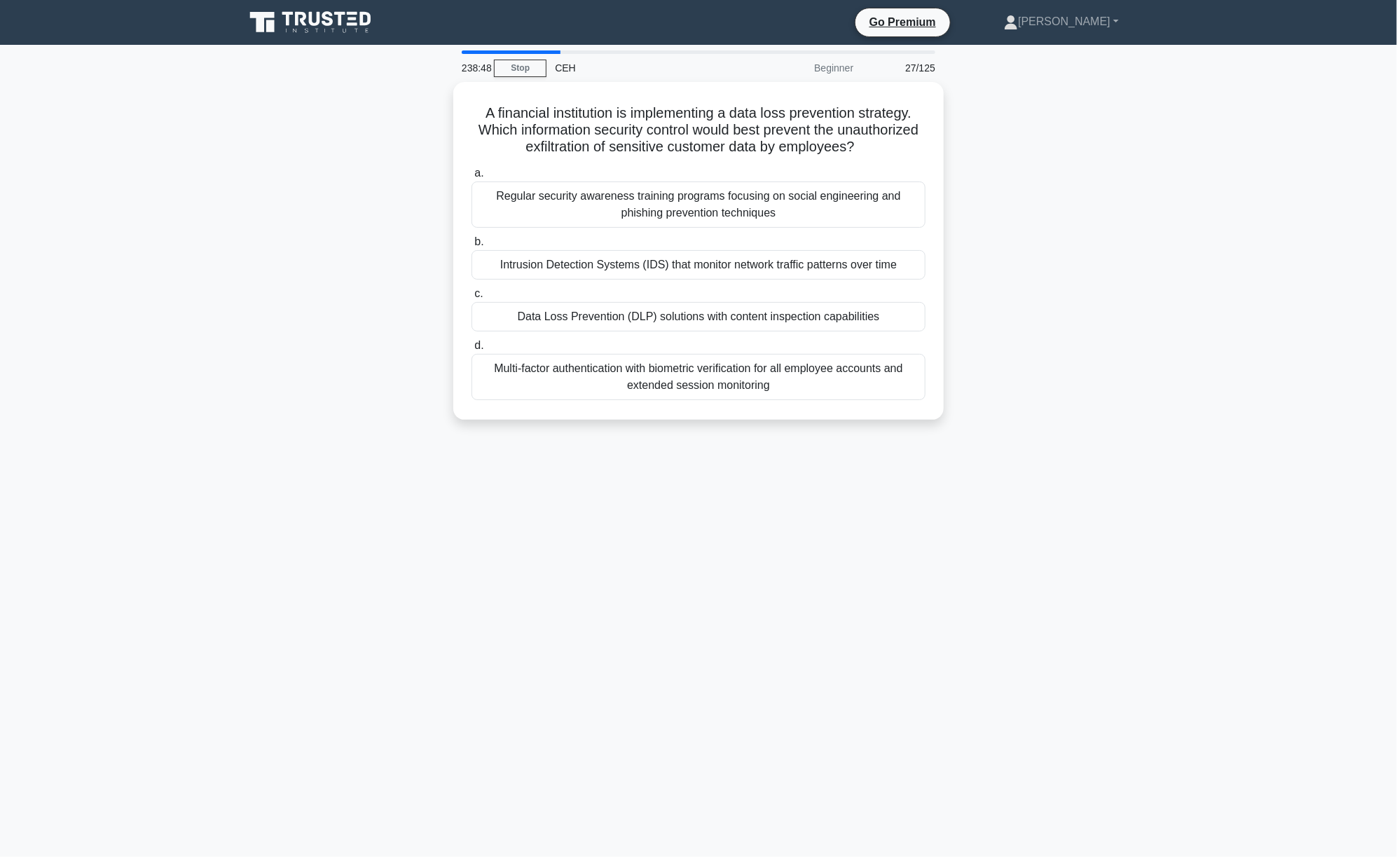
click at [646, 321] on div "Data Loss Prevention (DLP) solutions with content inspection capabilities" at bounding box center [698, 316] width 454 height 29
click at [471, 298] on input "c. Data Loss Prevention (DLP) solutions with content inspection capabilities" at bounding box center [471, 293] width 0 height 9
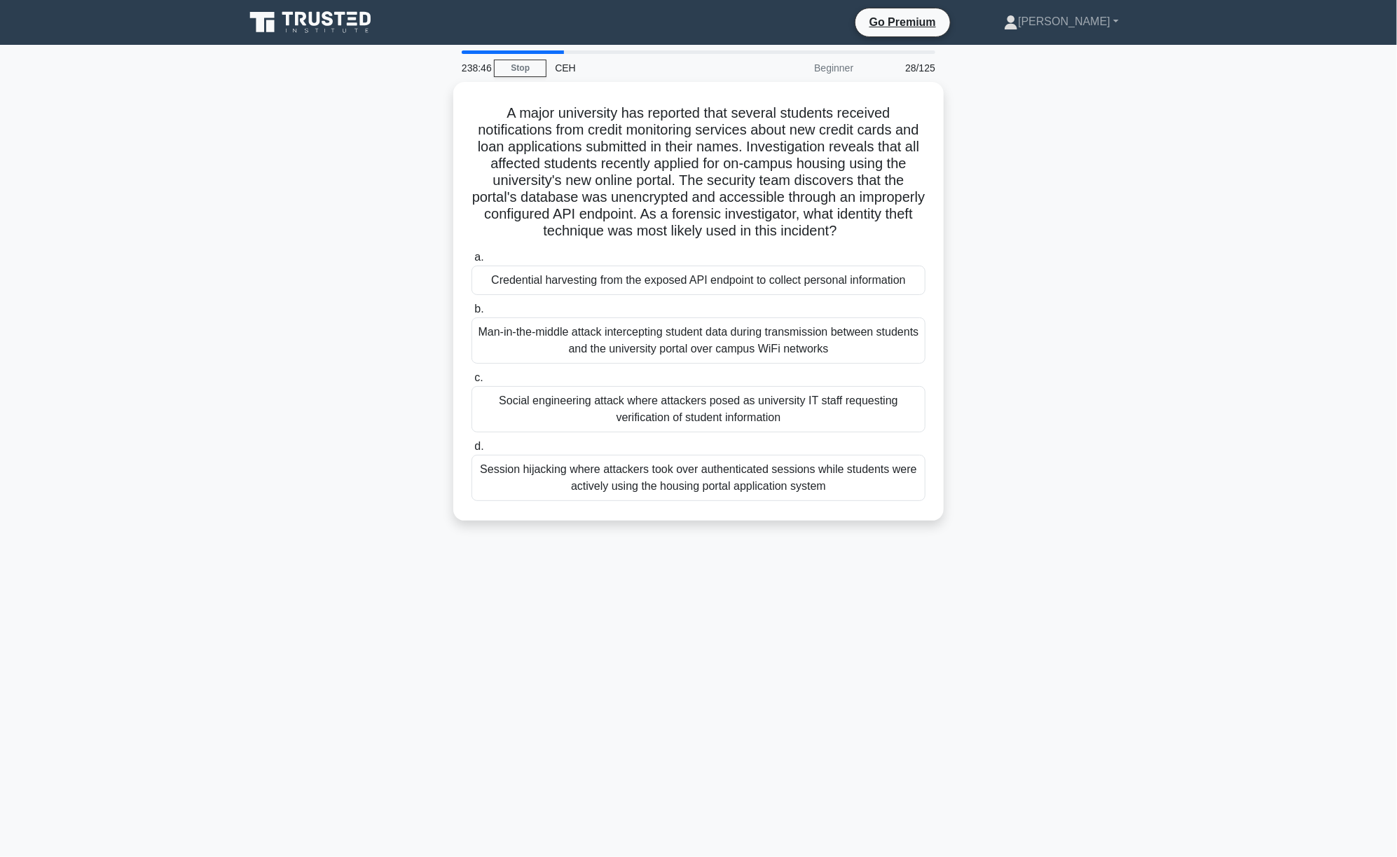
click at [646, 321] on div "Man-in-the-middle attack intercepting student data during transmission between …" at bounding box center [698, 340] width 454 height 46
click at [471, 314] on input "b. Man-in-the-middle attack intercepting student data during transmission betwe…" at bounding box center [471, 309] width 0 height 9
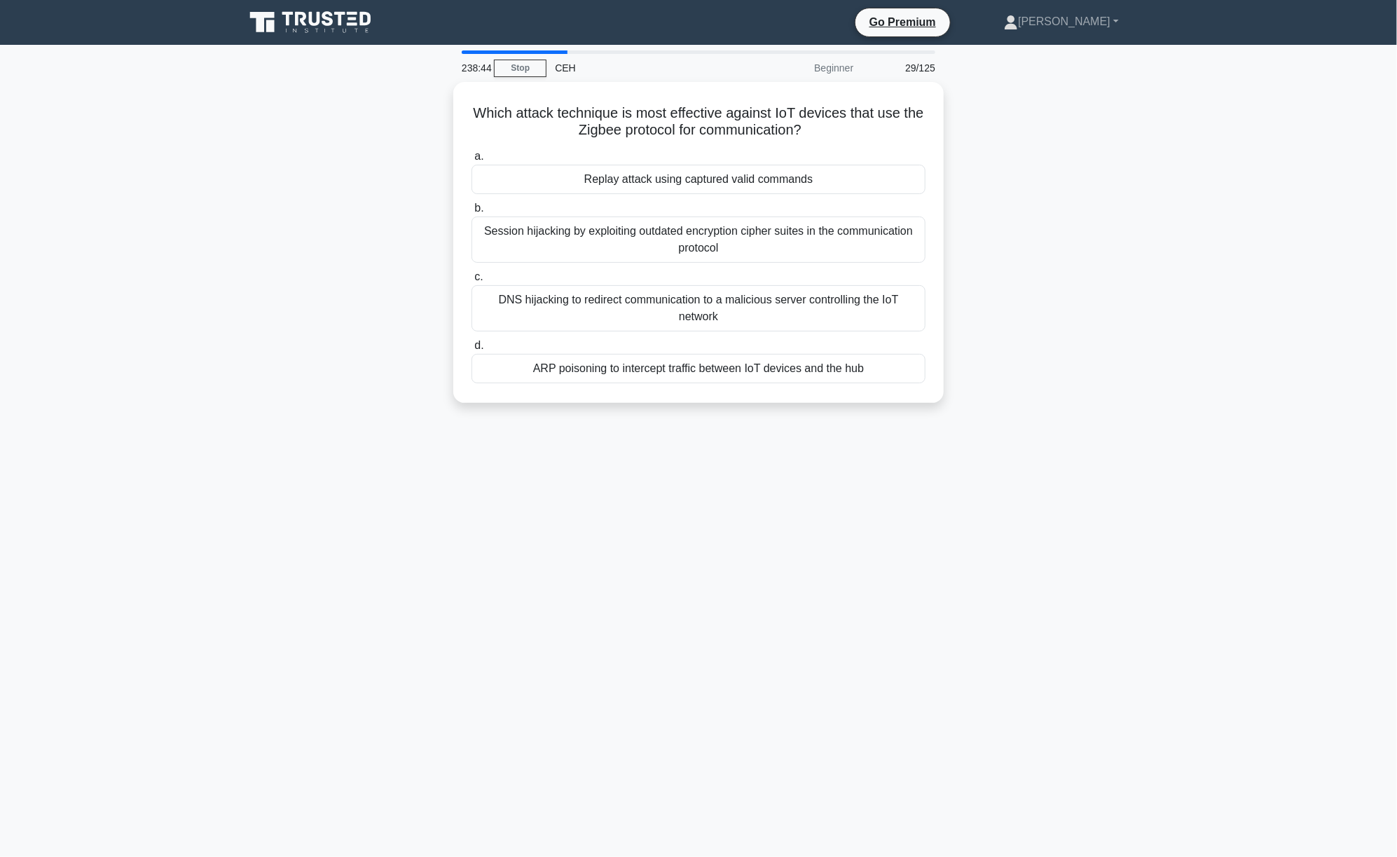
click at [646, 321] on div "DNS hijacking to redirect communication to a malicious server controlling the I…" at bounding box center [698, 308] width 454 height 46
click at [471, 282] on input "c. DNS hijacking to redirect communication to a malicious server controlling th…" at bounding box center [471, 276] width 0 height 9
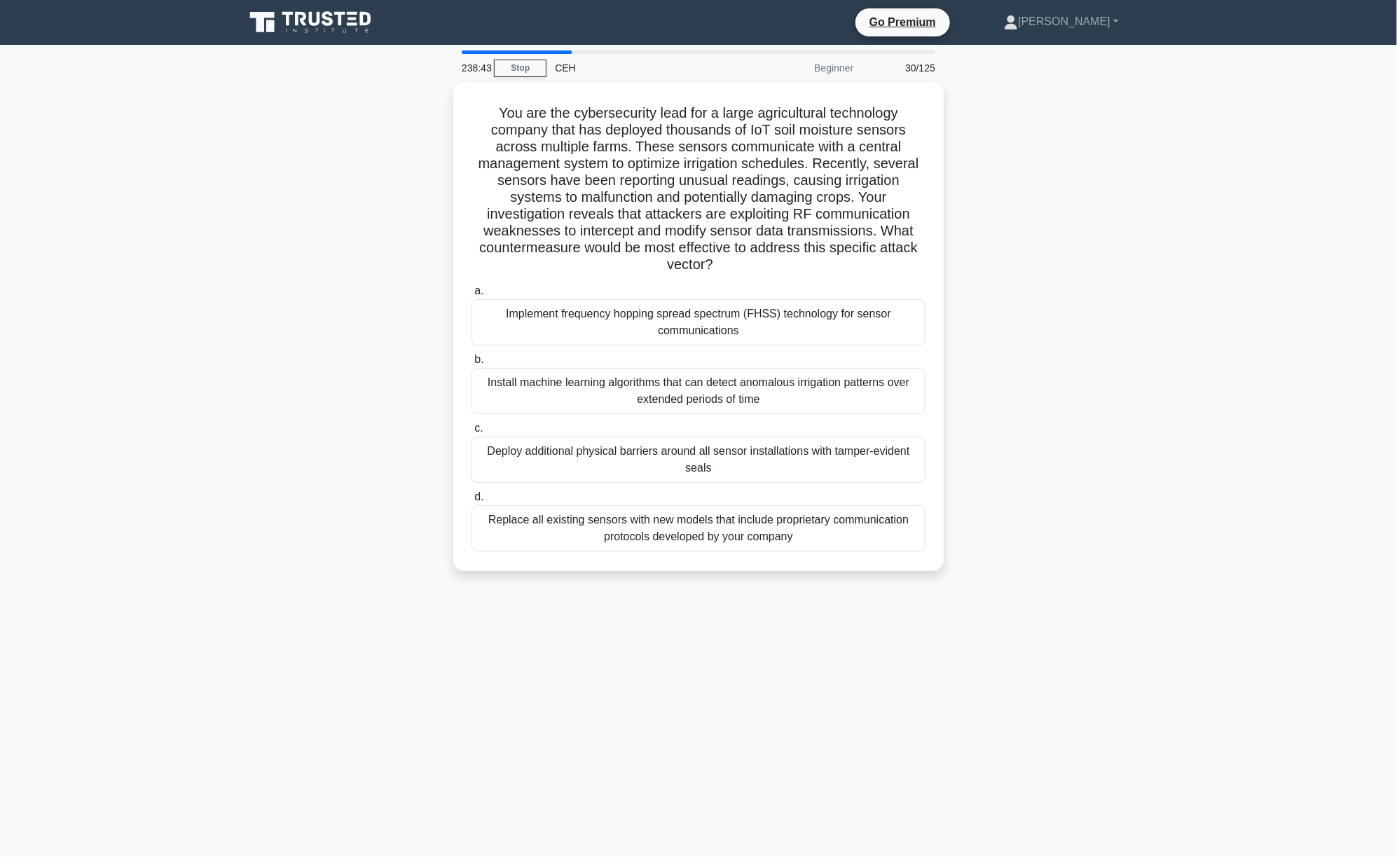
click at [646, 321] on div "Implement frequency hopping spread spectrum (FHSS) technology for sensor commun…" at bounding box center [698, 322] width 454 height 46
click at [471, 296] on input "a. Implement frequency hopping spread spectrum (FHSS) technology for sensor com…" at bounding box center [471, 290] width 0 height 9
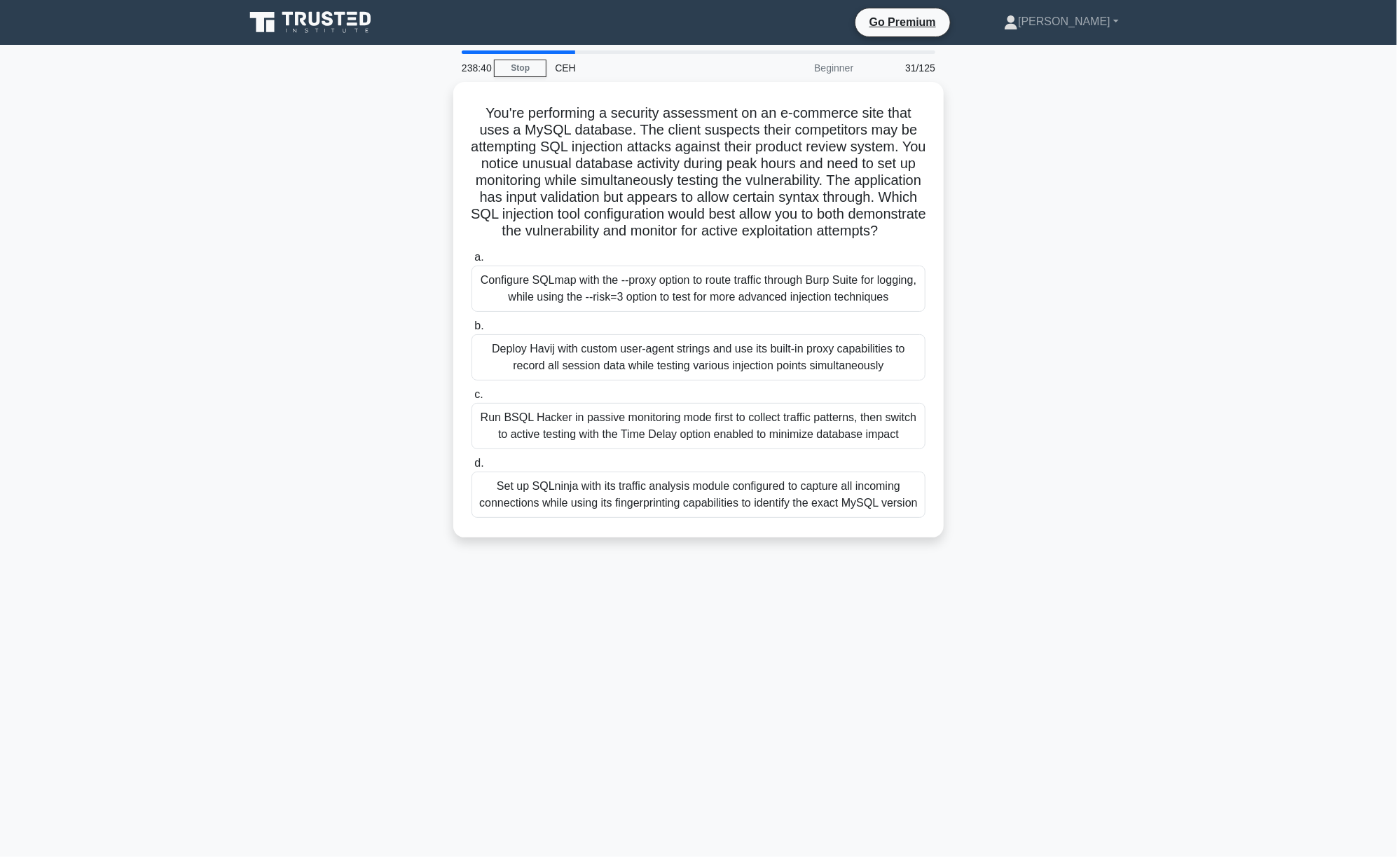
click at [646, 312] on div "Configure SQLmap with the --proxy option to route traffic through Burp Suite fo…" at bounding box center [698, 288] width 454 height 46
click at [471, 262] on input "a. Configure SQLmap with the --proxy option to route traffic through Burp Suite…" at bounding box center [471, 257] width 0 height 9
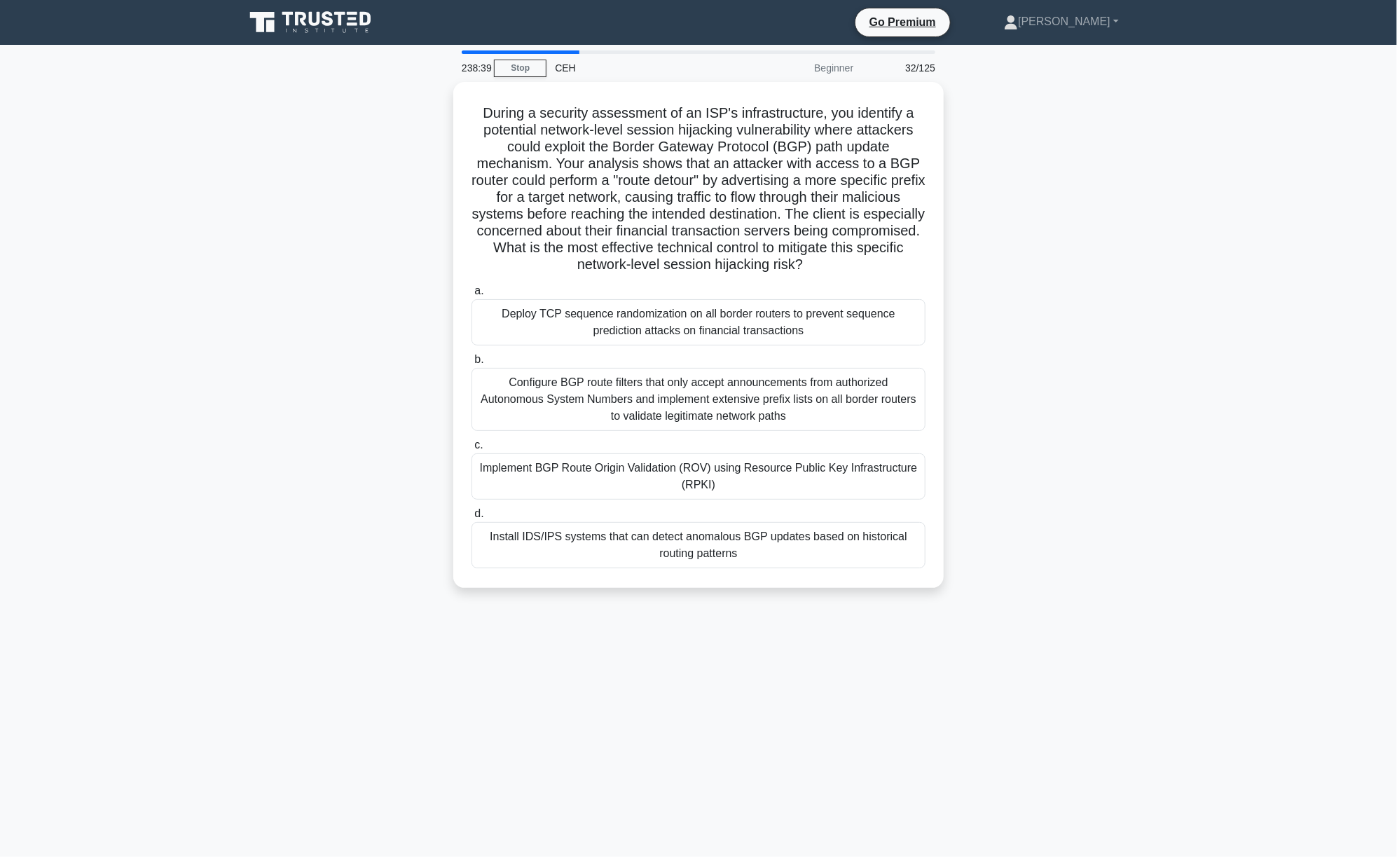
click at [646, 321] on div "Deploy TCP sequence randomization on all border routers to prevent sequence pre…" at bounding box center [698, 322] width 454 height 46
click at [471, 296] on input "a. Deploy TCP sequence randomization on all border routers to prevent sequence …" at bounding box center [471, 290] width 0 height 9
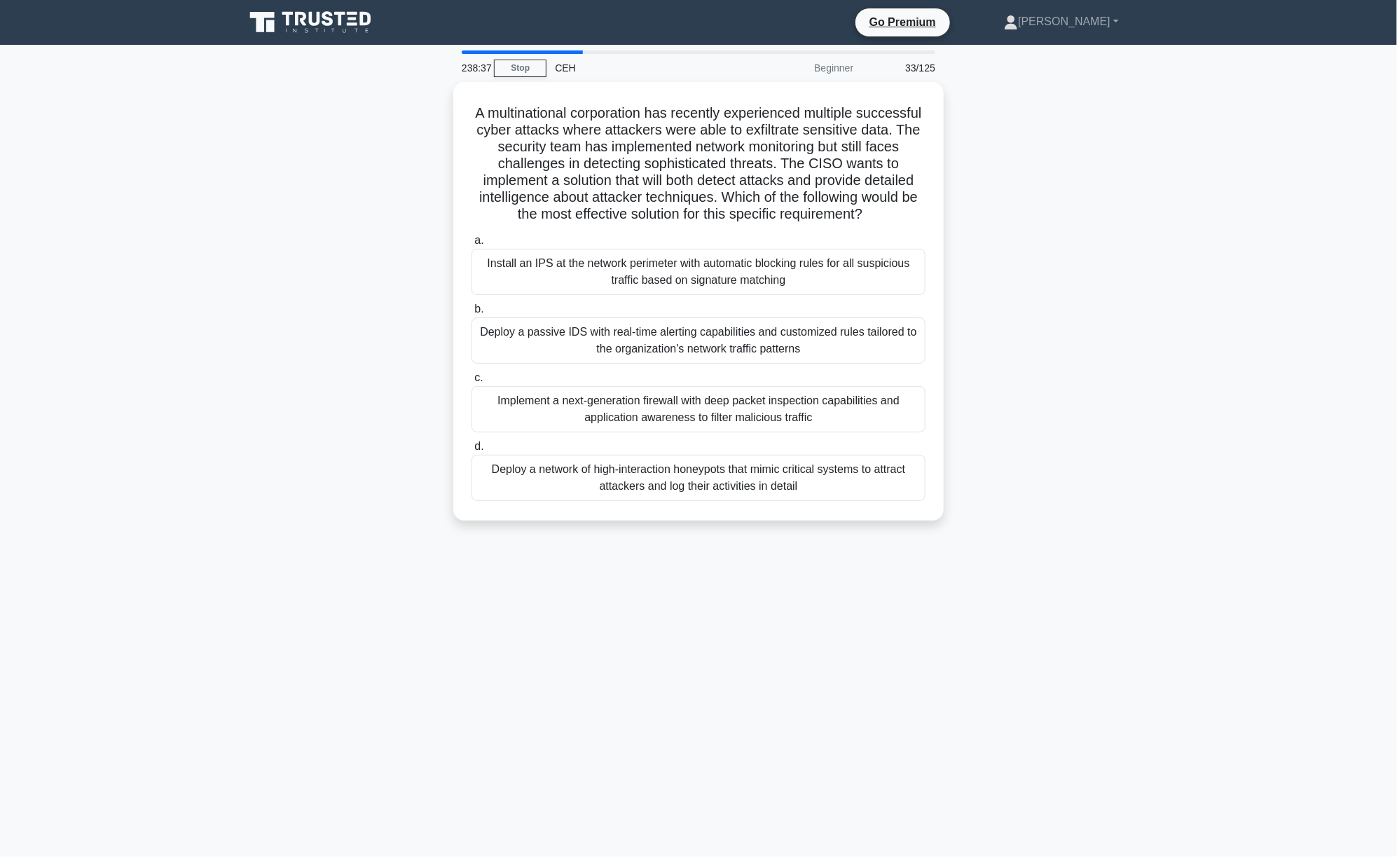
click at [646, 321] on div "Deploy a passive IDS with real-time alerting capabilities and customized rules …" at bounding box center [698, 340] width 454 height 46
click at [471, 314] on input "b. Deploy a passive IDS with real-time alerting capabilities and customized rul…" at bounding box center [471, 309] width 0 height 9
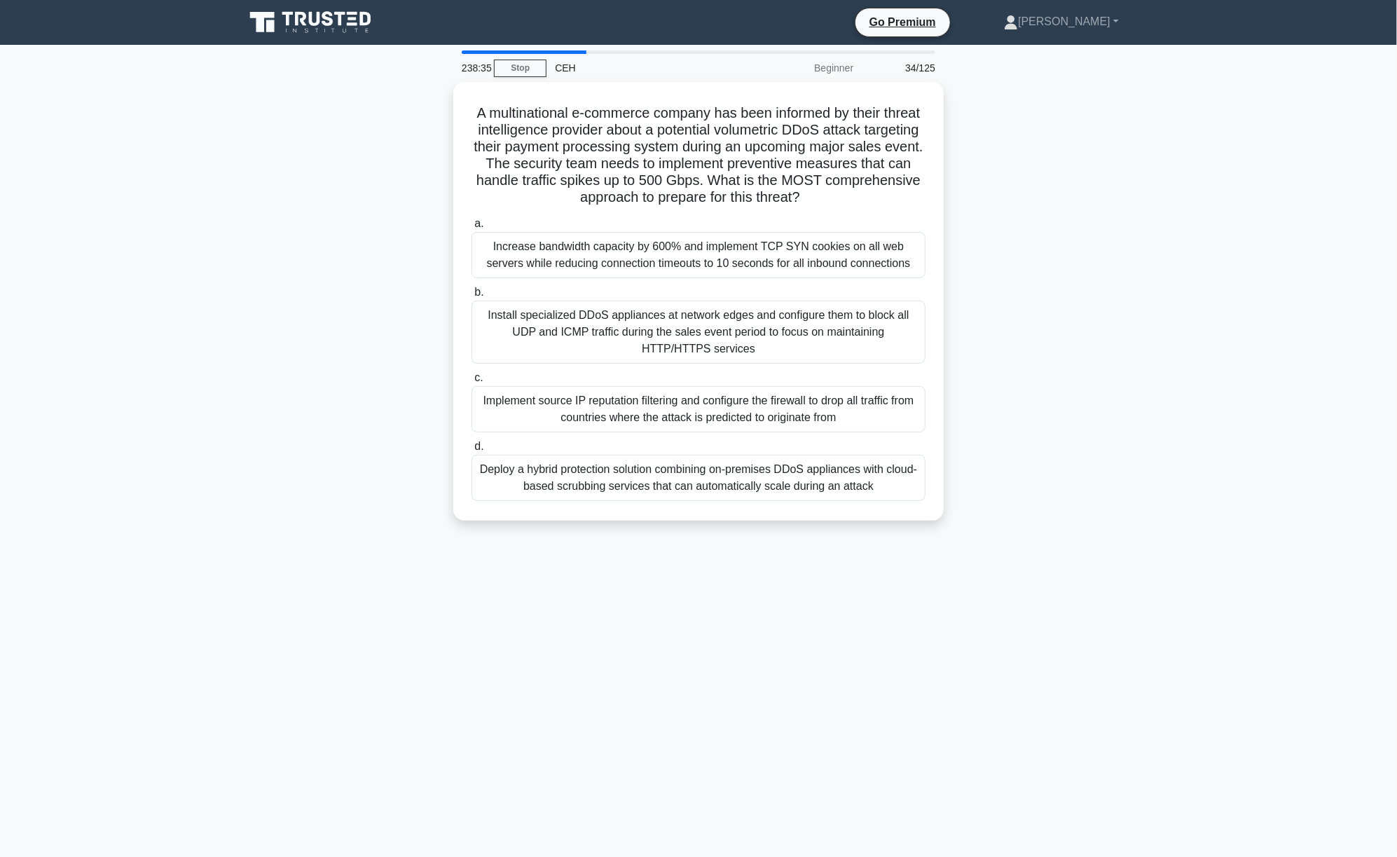
click at [646, 321] on div "Install specialized DDoS appliances at network edges and configure them to bloc…" at bounding box center [698, 331] width 454 height 63
click at [471, 297] on input "b. Install specialized DDoS appliances at network edges and configure them to b…" at bounding box center [471, 292] width 0 height 9
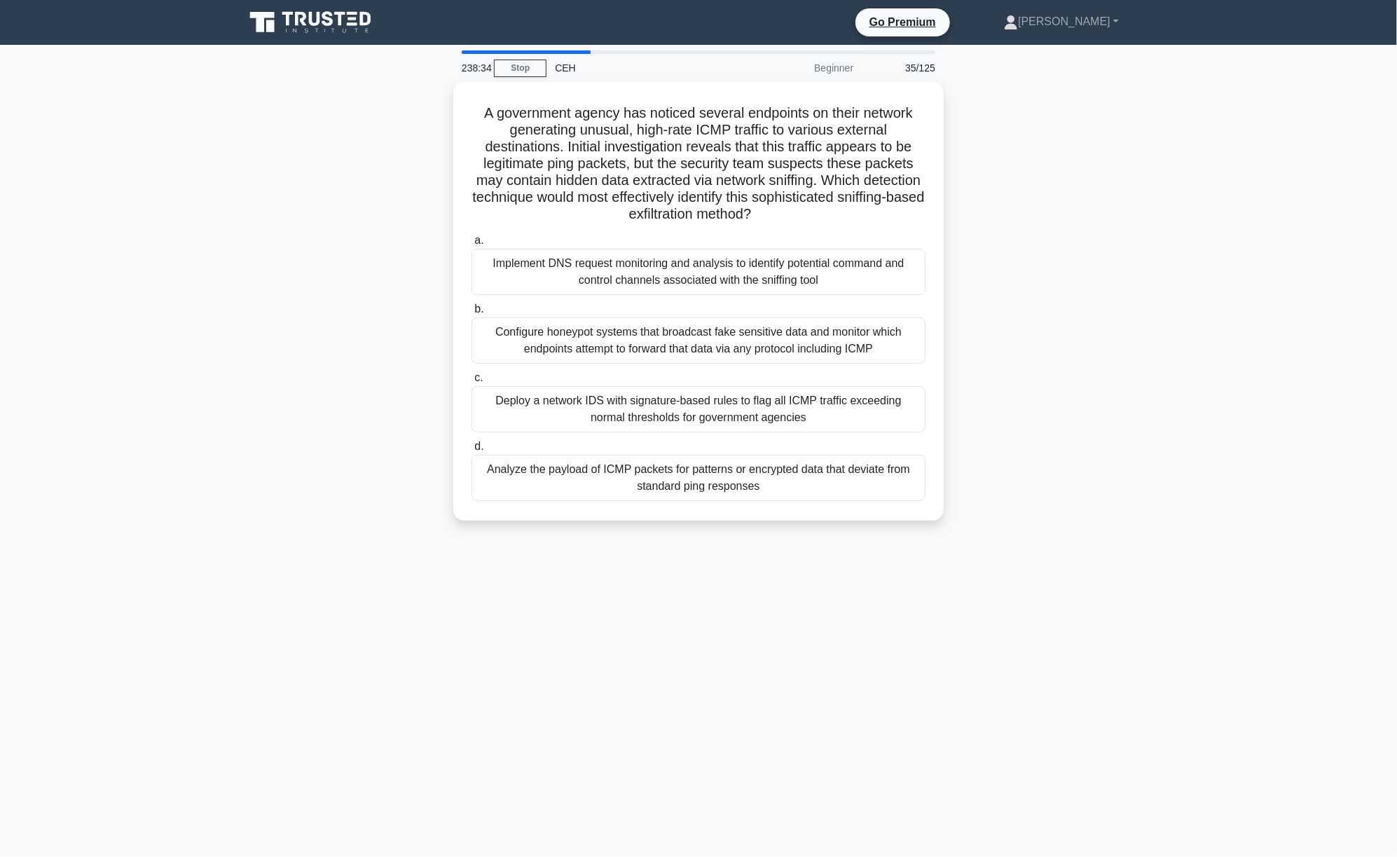
click at [646, 321] on div "Configure honeypot systems that broadcast fake sensitive data and monitor which…" at bounding box center [698, 340] width 454 height 46
click at [471, 314] on input "b. Configure honeypot systems that broadcast fake sensitive data and monitor wh…" at bounding box center [471, 309] width 0 height 9
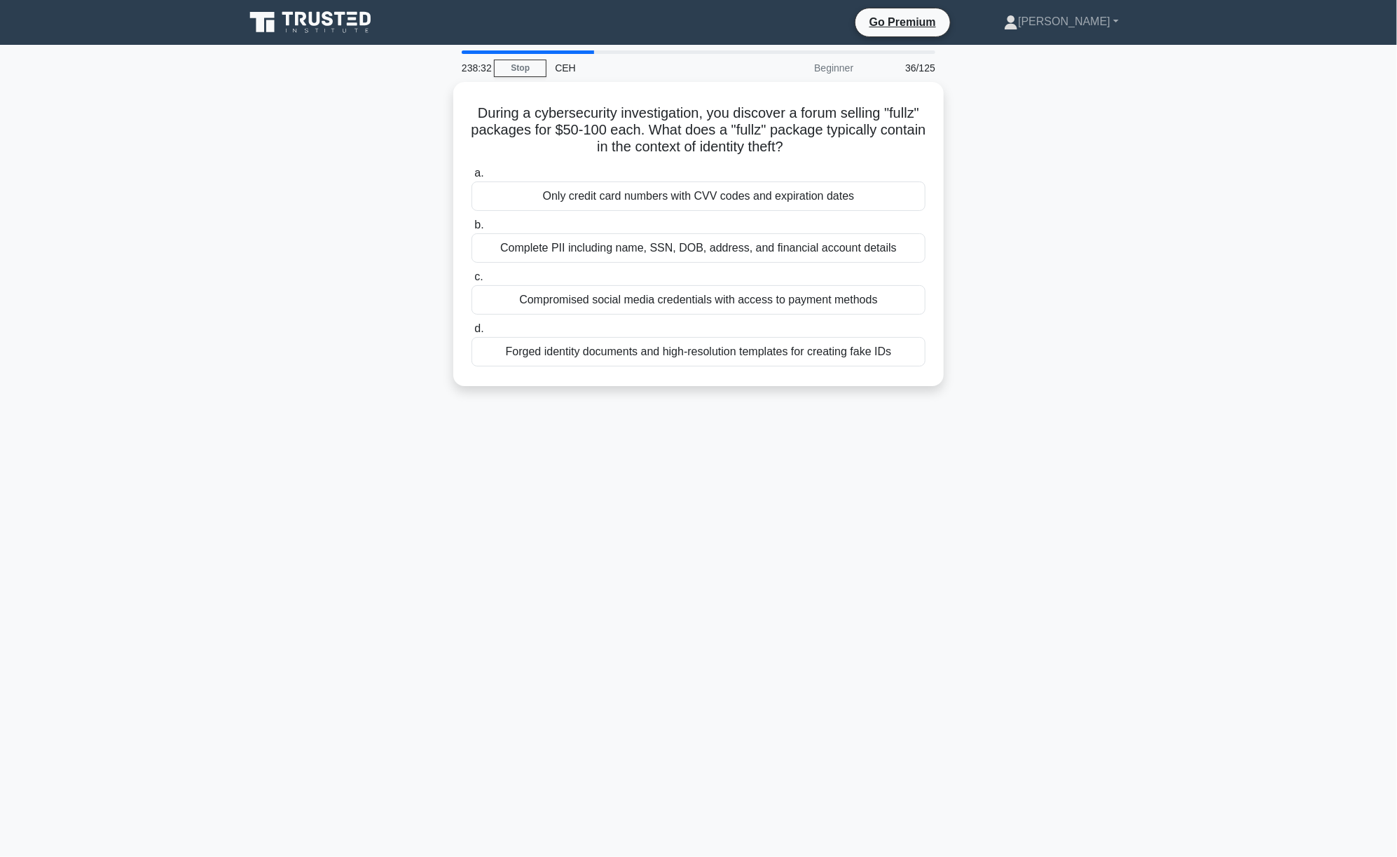
click at [646, 321] on label "d. Forged identity documents and high-resolution templates for creating fake IDs" at bounding box center [698, 343] width 454 height 46
click at [471, 324] on input "d. Forged identity documents and high-resolution templates for creating fake IDs" at bounding box center [471, 328] width 0 height 9
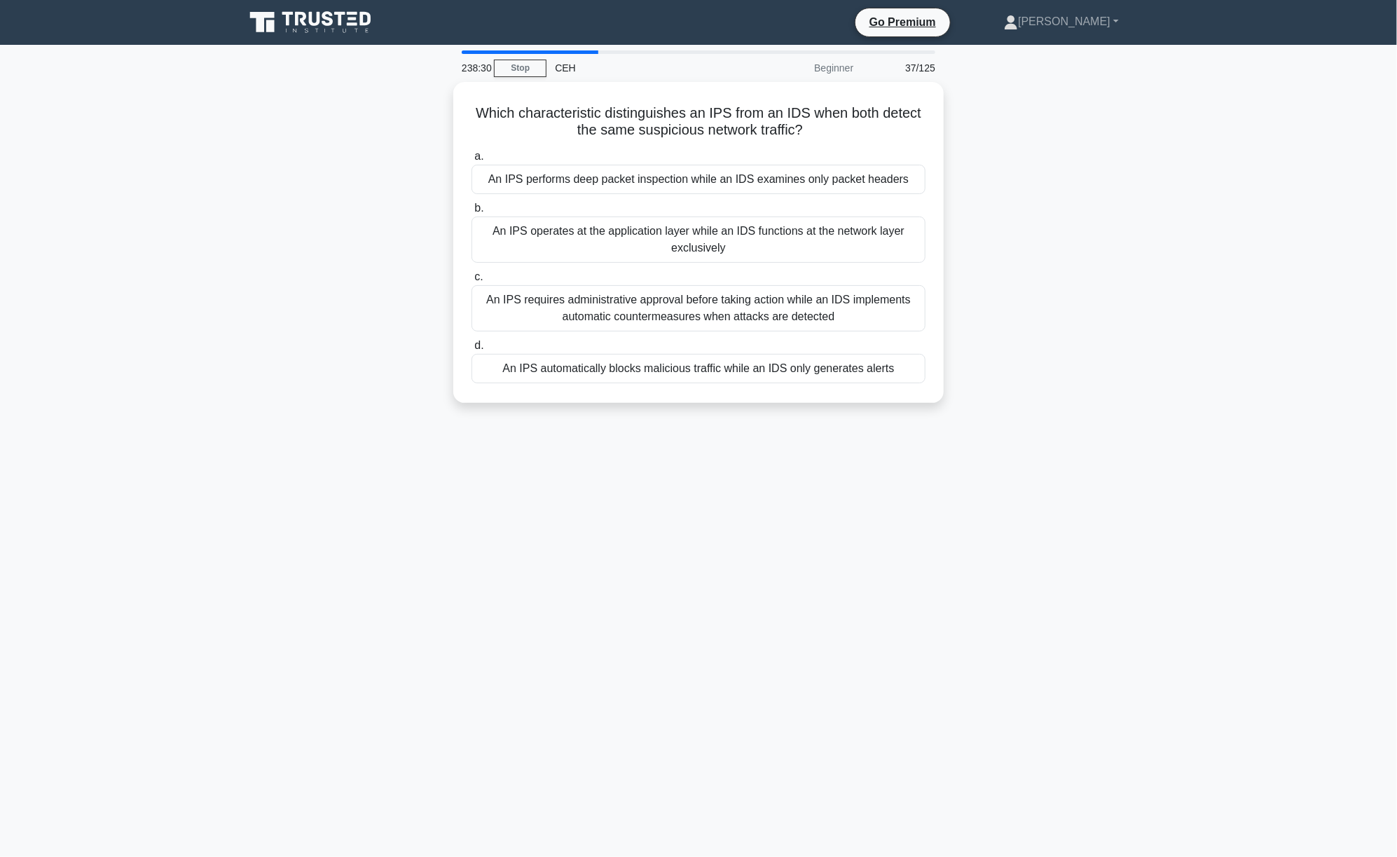
click at [646, 321] on div "An IPS requires administrative approval before taking action while an IDS imple…" at bounding box center [698, 308] width 454 height 46
click at [471, 282] on input "c. An IPS requires administrative approval before taking action while an IDS im…" at bounding box center [471, 276] width 0 height 9
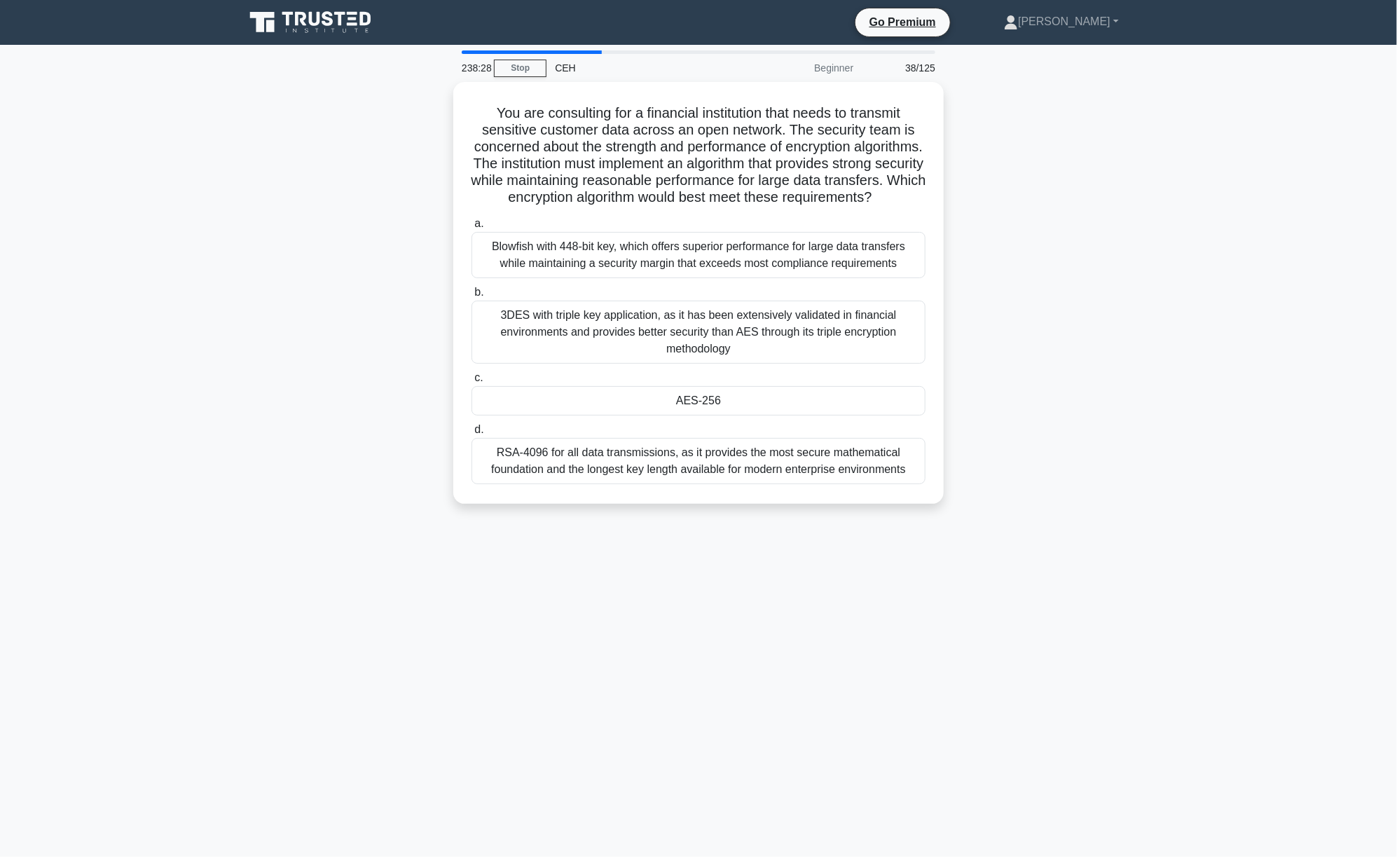
click at [646, 321] on div "3DES with triple key application, as it has been extensively validated in finan…" at bounding box center [698, 331] width 454 height 63
click at [471, 297] on input "b. 3DES with triple key application, as it has been extensively validated in fi…" at bounding box center [471, 292] width 0 height 9
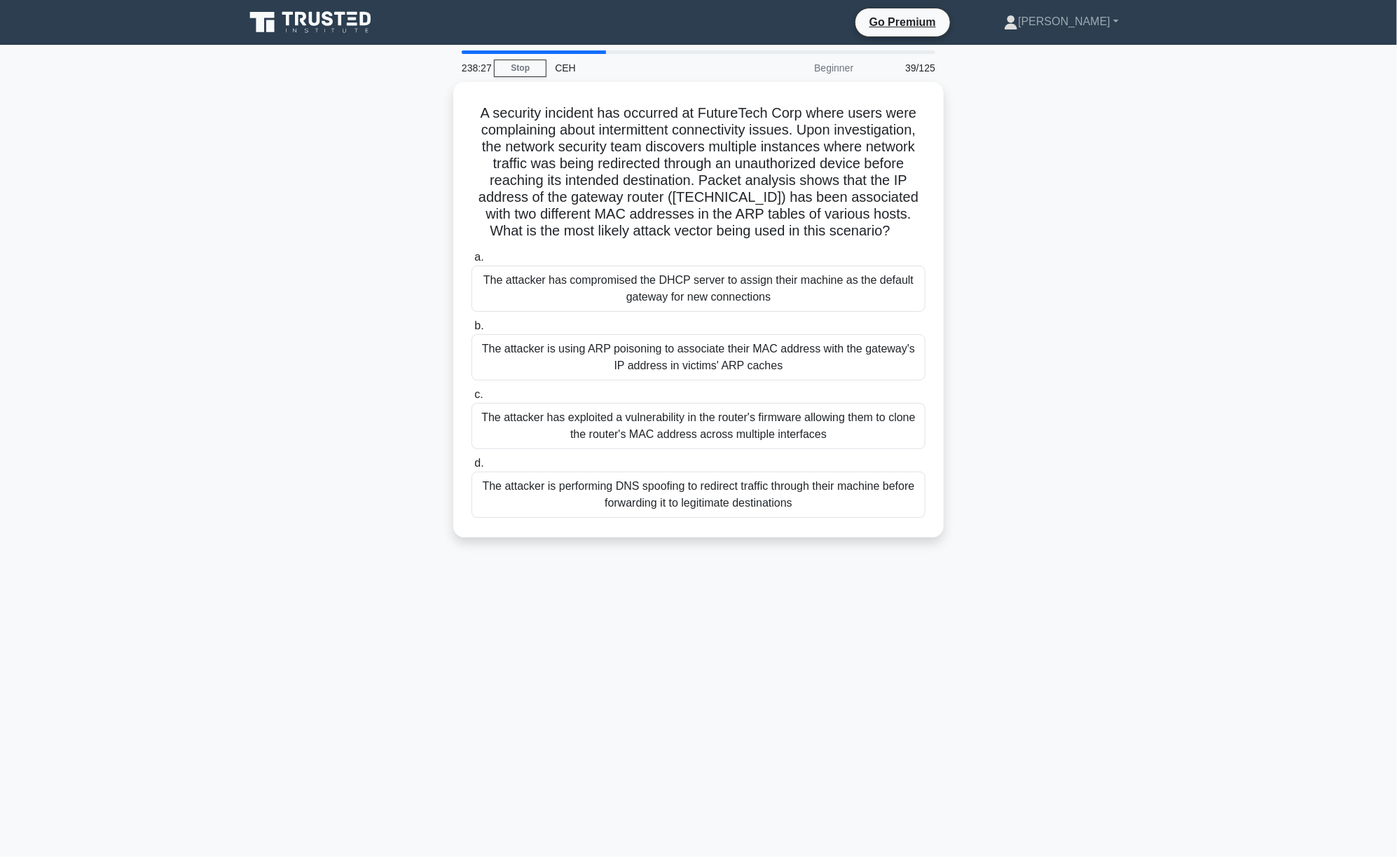
click at [646, 321] on label "b. The attacker is using ARP poisoning to associate their MAC address with the …" at bounding box center [698, 348] width 454 height 63
click at [471, 321] on input "b. The attacker is using ARP poisoning to associate their MAC address with the …" at bounding box center [471, 325] width 0 height 9
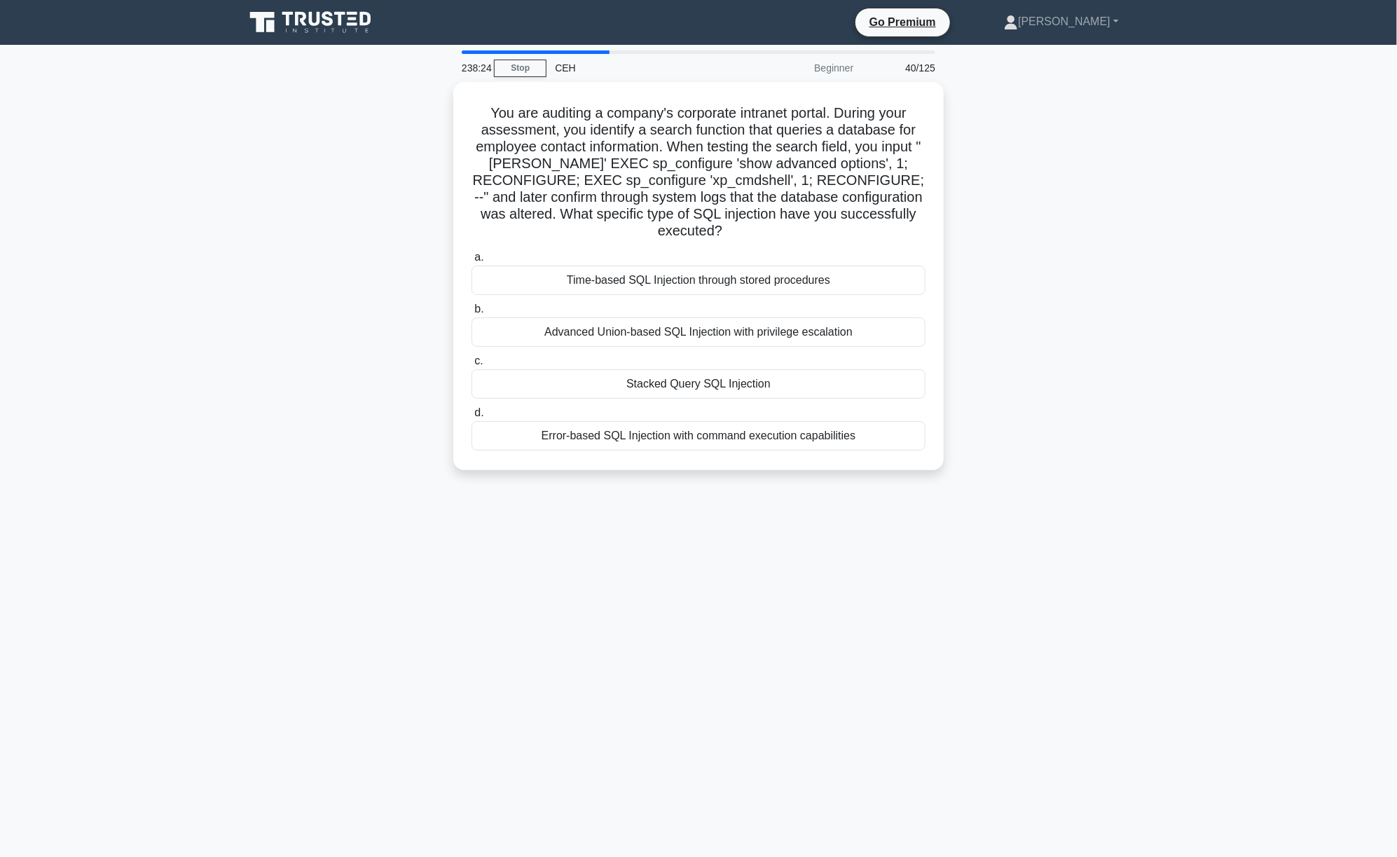
click at [1013, 340] on div "You are auditing a company's corporate intranet portal. During your assessment,…" at bounding box center [698, 284] width 925 height 405
click at [843, 314] on div "Advanced Union-based SQL Injection with privilege escalation" at bounding box center [698, 328] width 454 height 29
click at [471, 305] on input "b. Advanced Union-based SQL Injection with privilege escalation" at bounding box center [471, 305] width 0 height 9
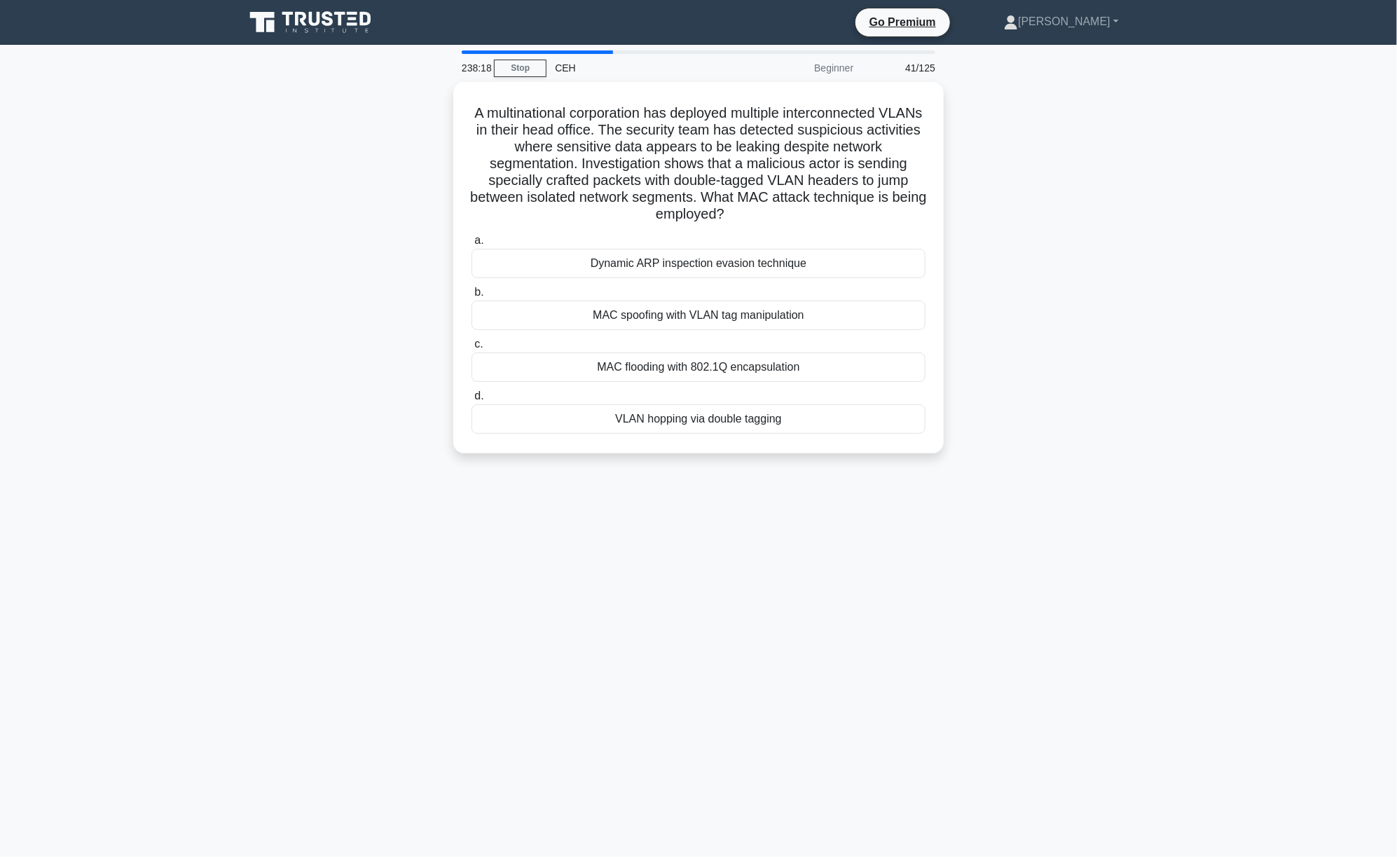
click at [843, 305] on div "MAC spoofing with VLAN tag manipulation" at bounding box center [698, 314] width 454 height 29
click at [471, 297] on input "b. MAC spoofing with VLAN tag manipulation" at bounding box center [471, 292] width 0 height 9
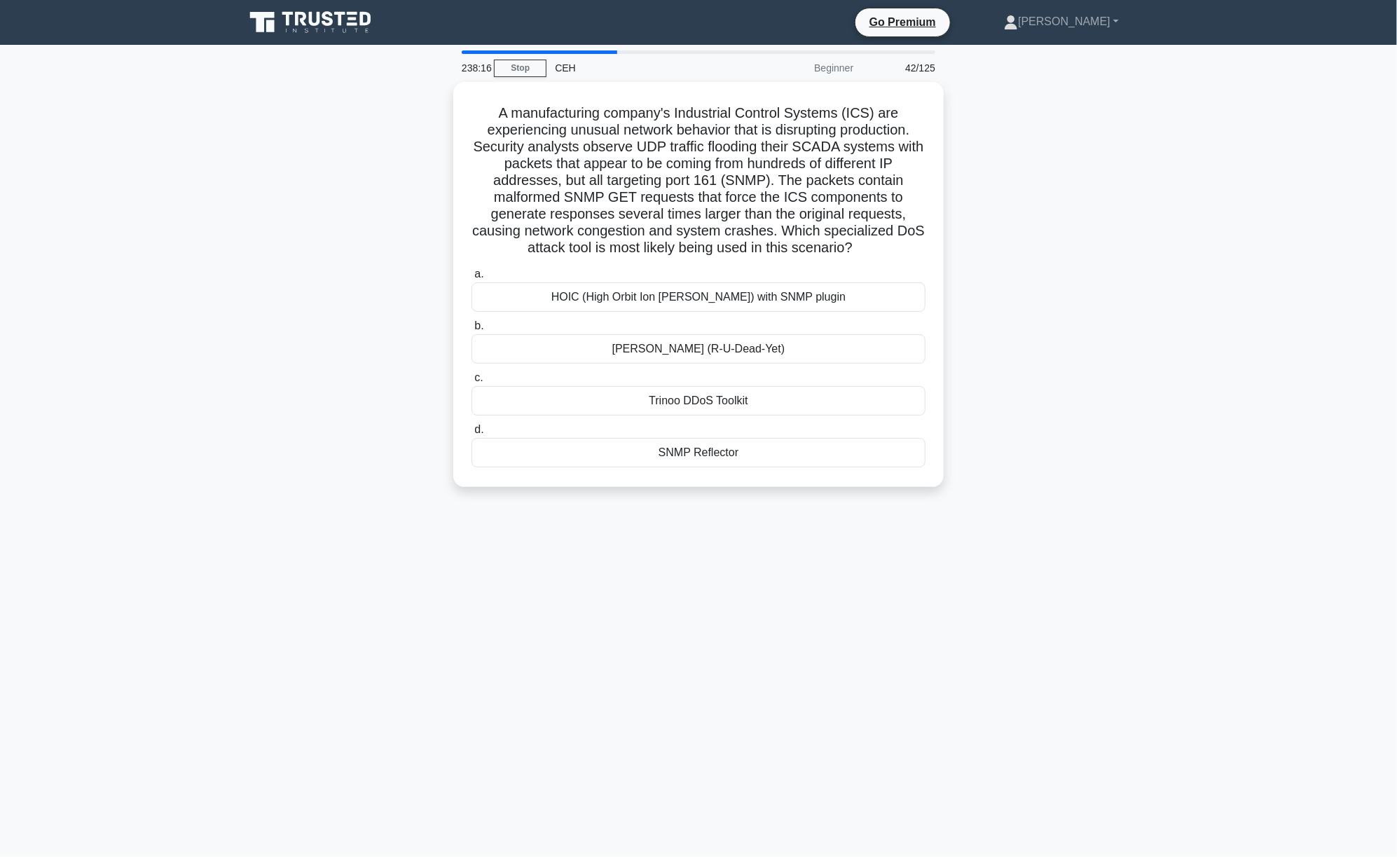
click at [843, 305] on div "HOIC (High Orbit Ion Cannon) with SNMP plugin" at bounding box center [698, 296] width 454 height 29
click at [471, 279] on input "a. HOIC (High Orbit Ion Cannon) with SNMP plugin" at bounding box center [471, 274] width 0 height 9
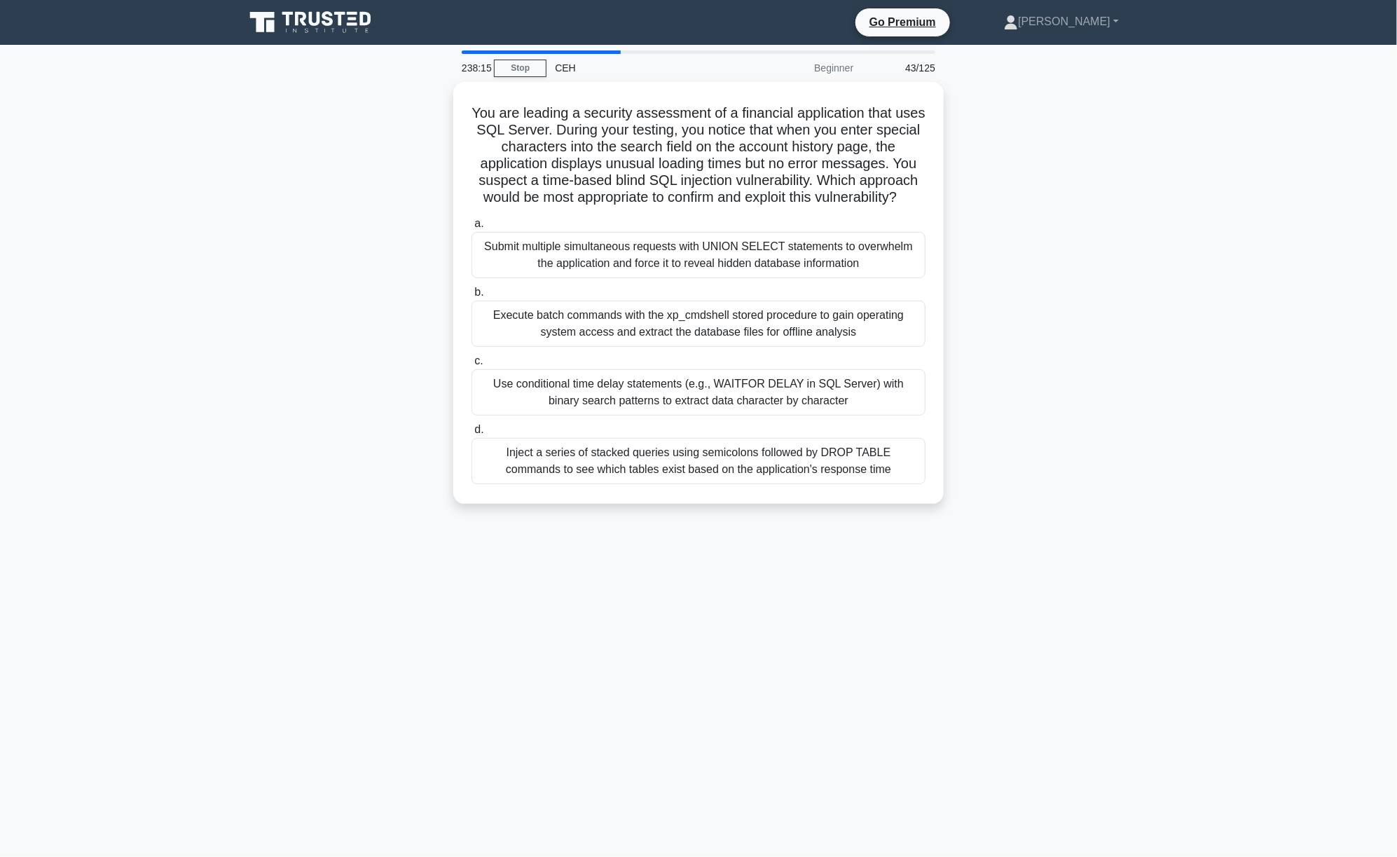
click at [843, 305] on div "Execute batch commands with the xp_cmdshell stored procedure to gain operating …" at bounding box center [698, 323] width 454 height 46
click at [471, 297] on input "b. Execute batch commands with the xp_cmdshell stored procedure to gain operati…" at bounding box center [471, 292] width 0 height 9
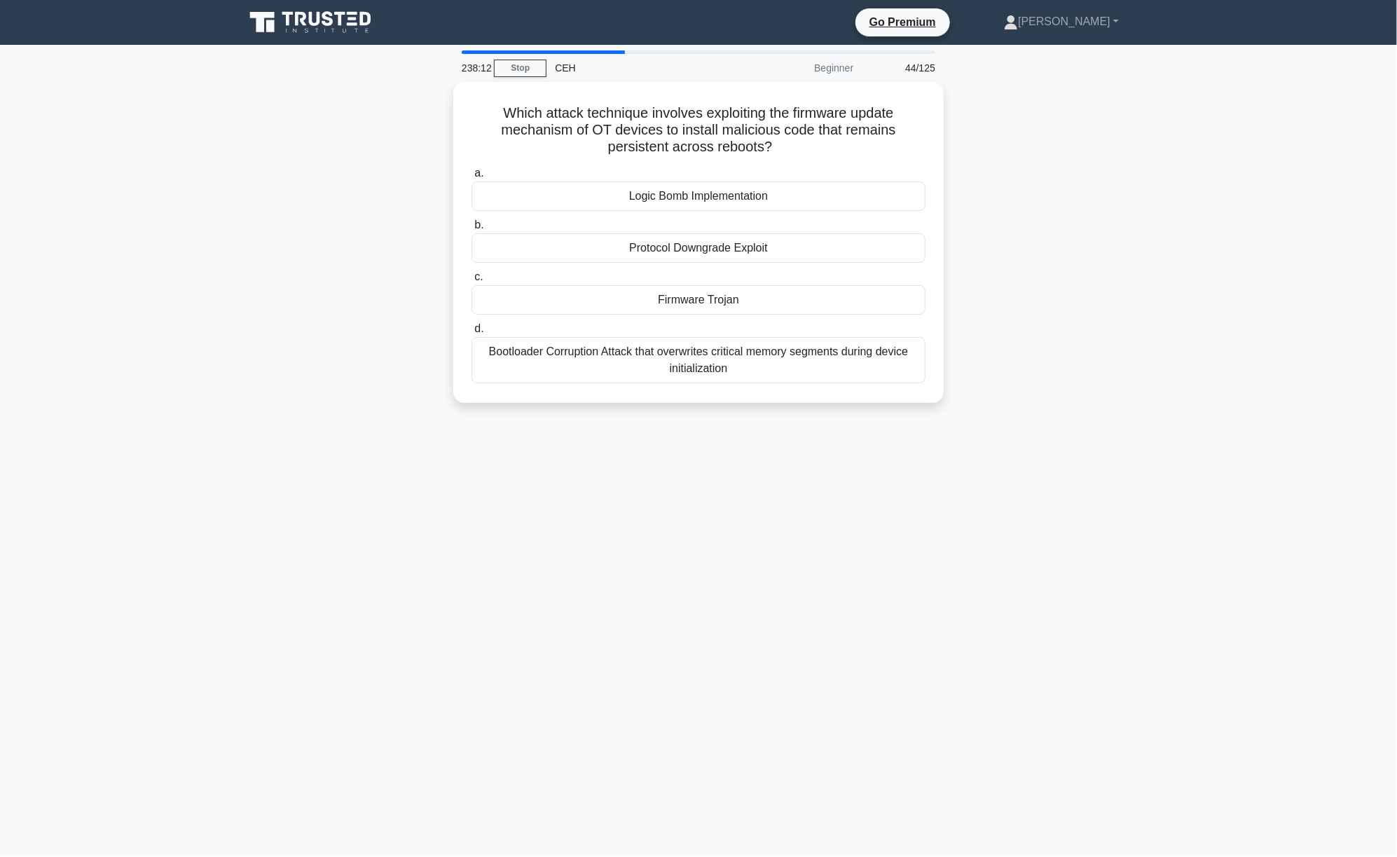
click at [843, 305] on div "Firmware Trojan" at bounding box center [698, 299] width 454 height 29
click at [471, 282] on input "c. Firmware Trojan" at bounding box center [471, 276] width 0 height 9
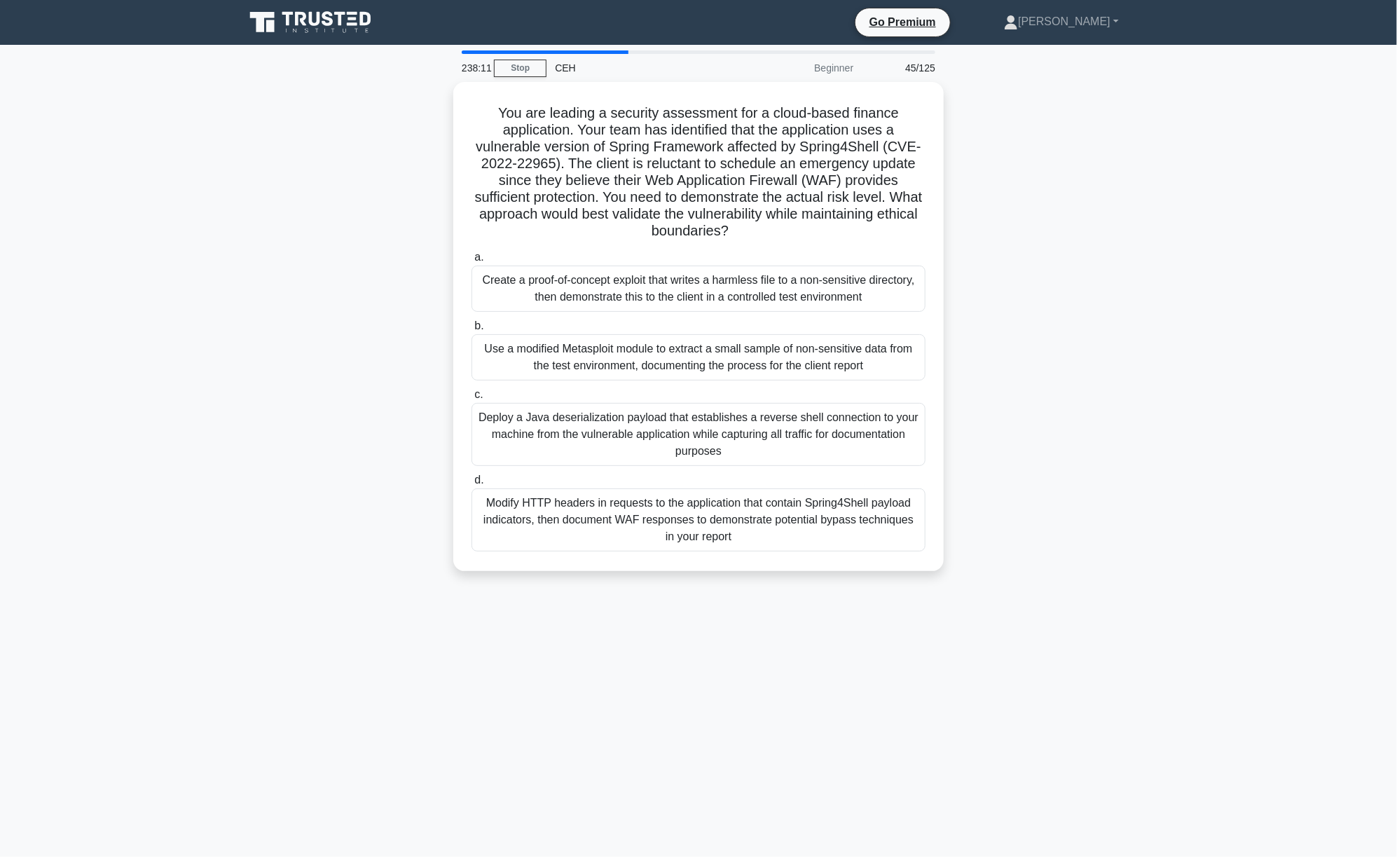
click at [843, 305] on div "Create a proof-of-concept exploit that writes a harmless file to a non-sensitiv…" at bounding box center [698, 288] width 454 height 46
click at [471, 262] on input "a. Create a proof-of-concept exploit that writes a harmless file to a non-sensi…" at bounding box center [471, 257] width 0 height 9
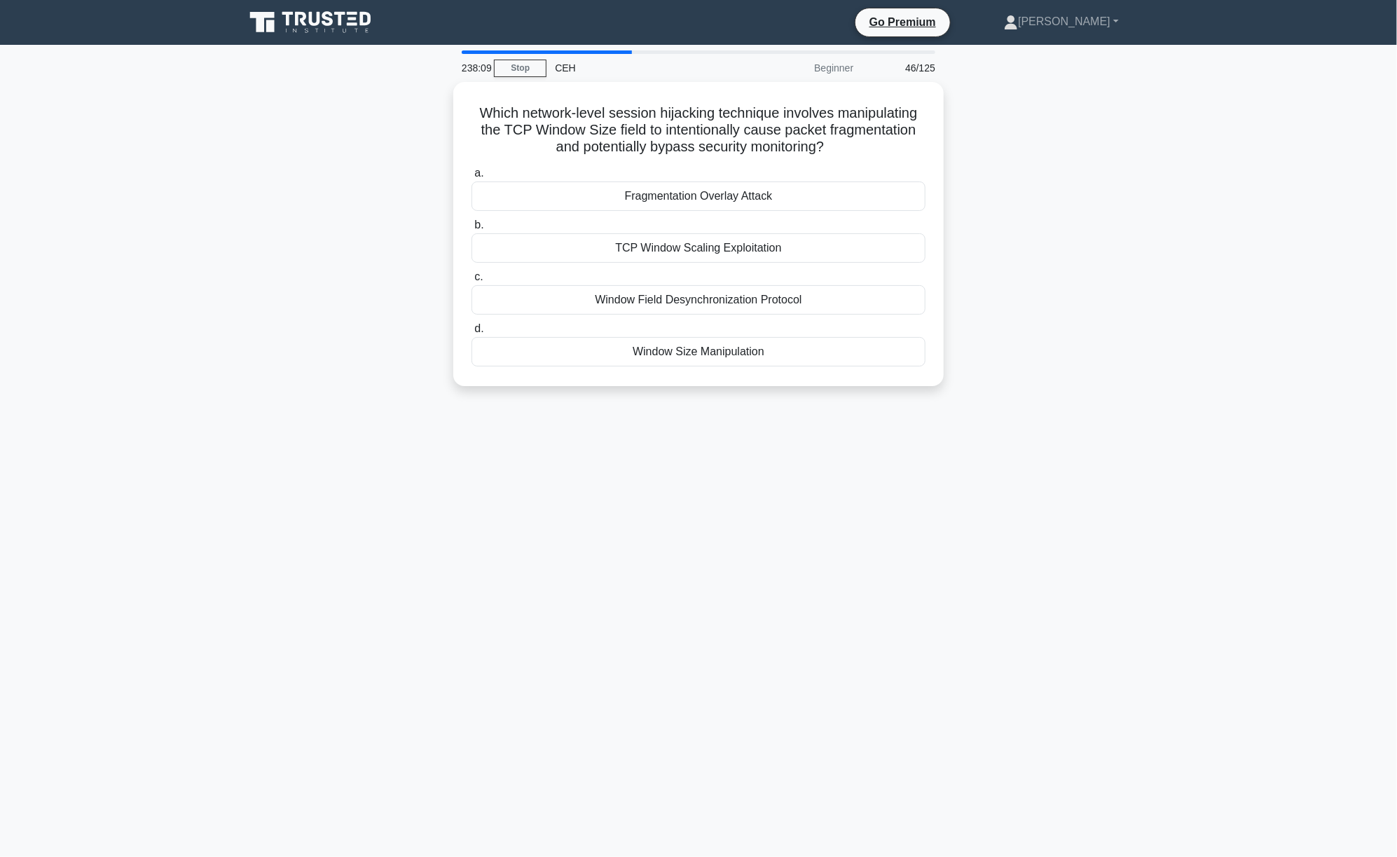
click at [843, 305] on div "Window Field Desynchronization Protocol" at bounding box center [698, 299] width 454 height 29
click at [471, 282] on input "c. Window Field Desynchronization Protocol" at bounding box center [471, 276] width 0 height 9
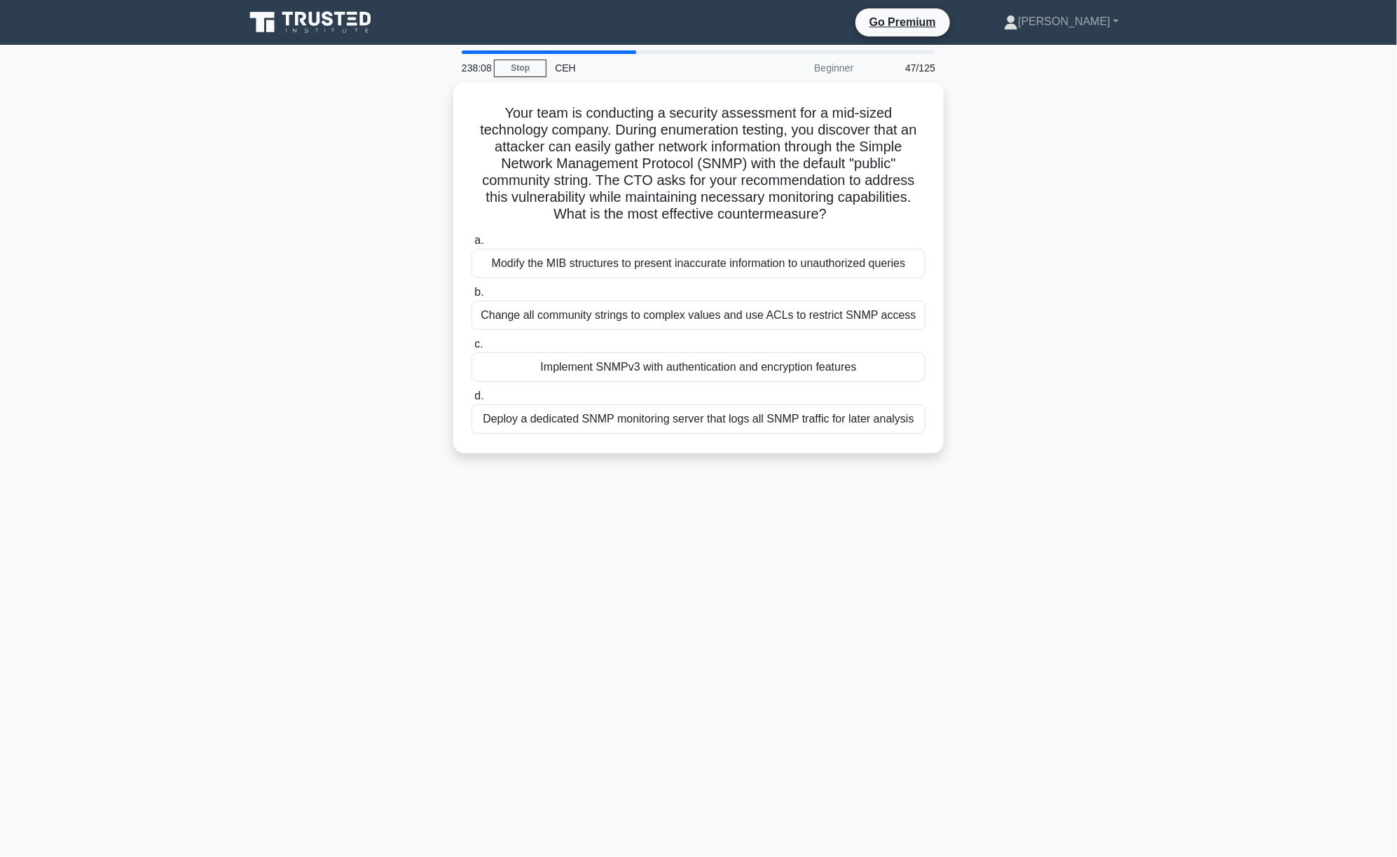
click at [843, 305] on div "Change all community strings to complex values and use ACLs to restrict SNMP ac…" at bounding box center [698, 314] width 454 height 29
click at [471, 297] on input "b. Change all community strings to complex values and use ACLs to restrict SNMP…" at bounding box center [471, 292] width 0 height 9
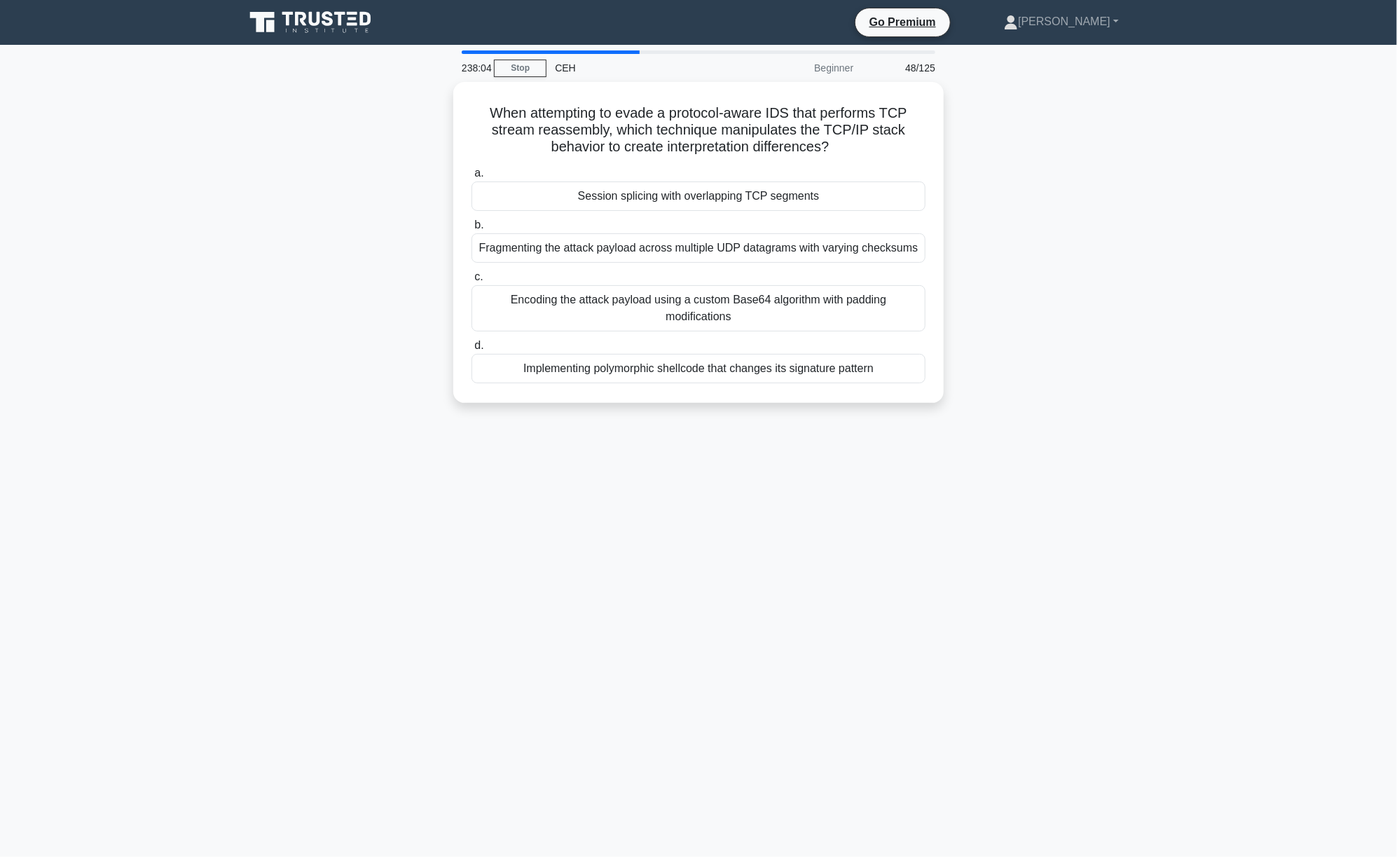
click at [843, 305] on div "Encoding the attack payload using a custom Base64 algorithm with padding modifi…" at bounding box center [698, 308] width 454 height 46
click at [471, 282] on input "c. Encoding the attack payload using a custom Base64 algorithm with padding mod…" at bounding box center [471, 276] width 0 height 9
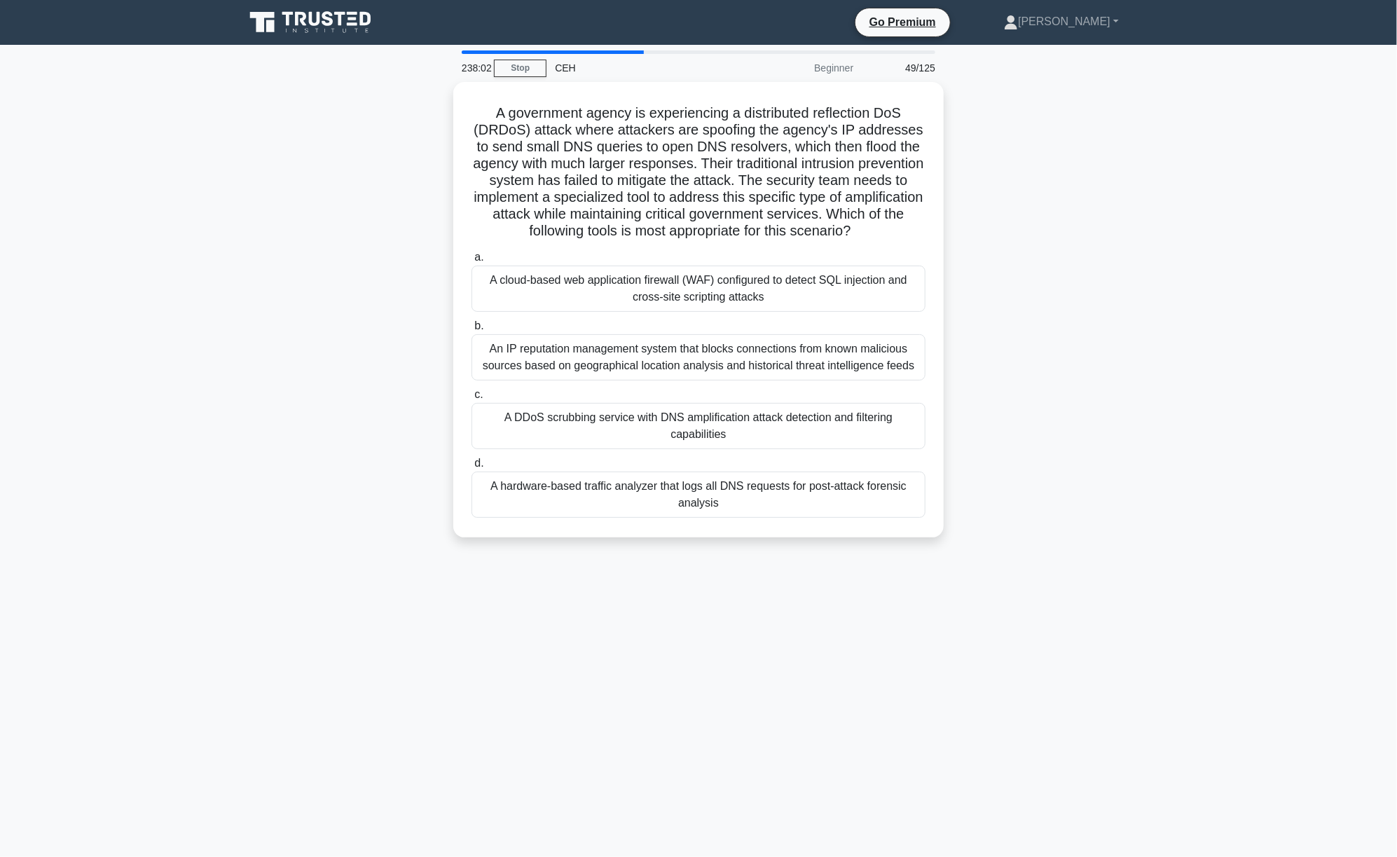
click at [843, 305] on div "A cloud-based web application firewall (WAF) configured to detect SQL injection…" at bounding box center [698, 288] width 454 height 46
click at [471, 262] on input "a. A cloud-based web application firewall (WAF) configured to detect SQL inject…" at bounding box center [471, 257] width 0 height 9
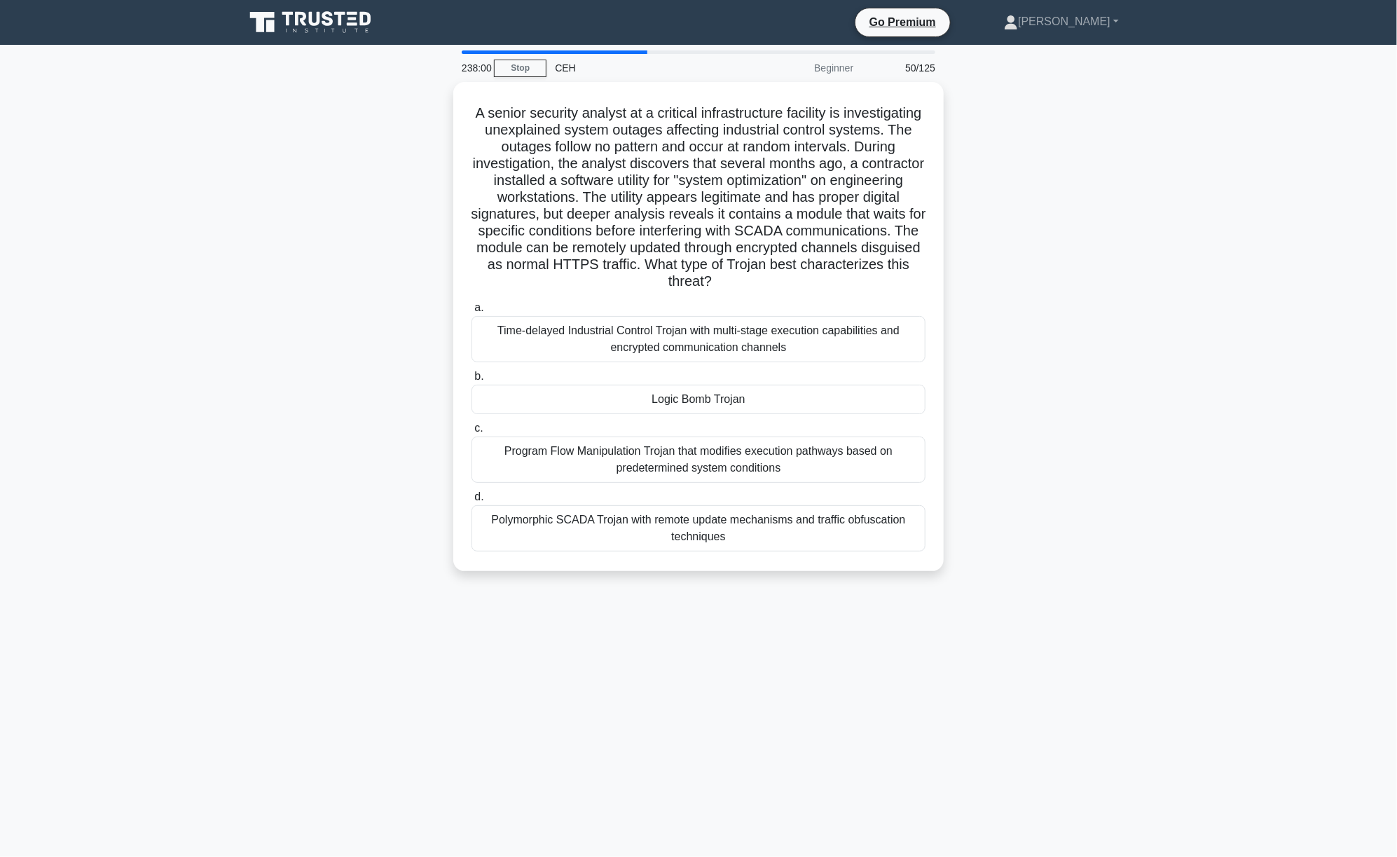
click at [843, 305] on label "a. Time-delayed Industrial Control Trojan with multi-stage execution capabiliti…" at bounding box center [698, 330] width 454 height 63
click at [471, 305] on input "a. Time-delayed Industrial Control Trojan with multi-stage execution capabiliti…" at bounding box center [471, 307] width 0 height 9
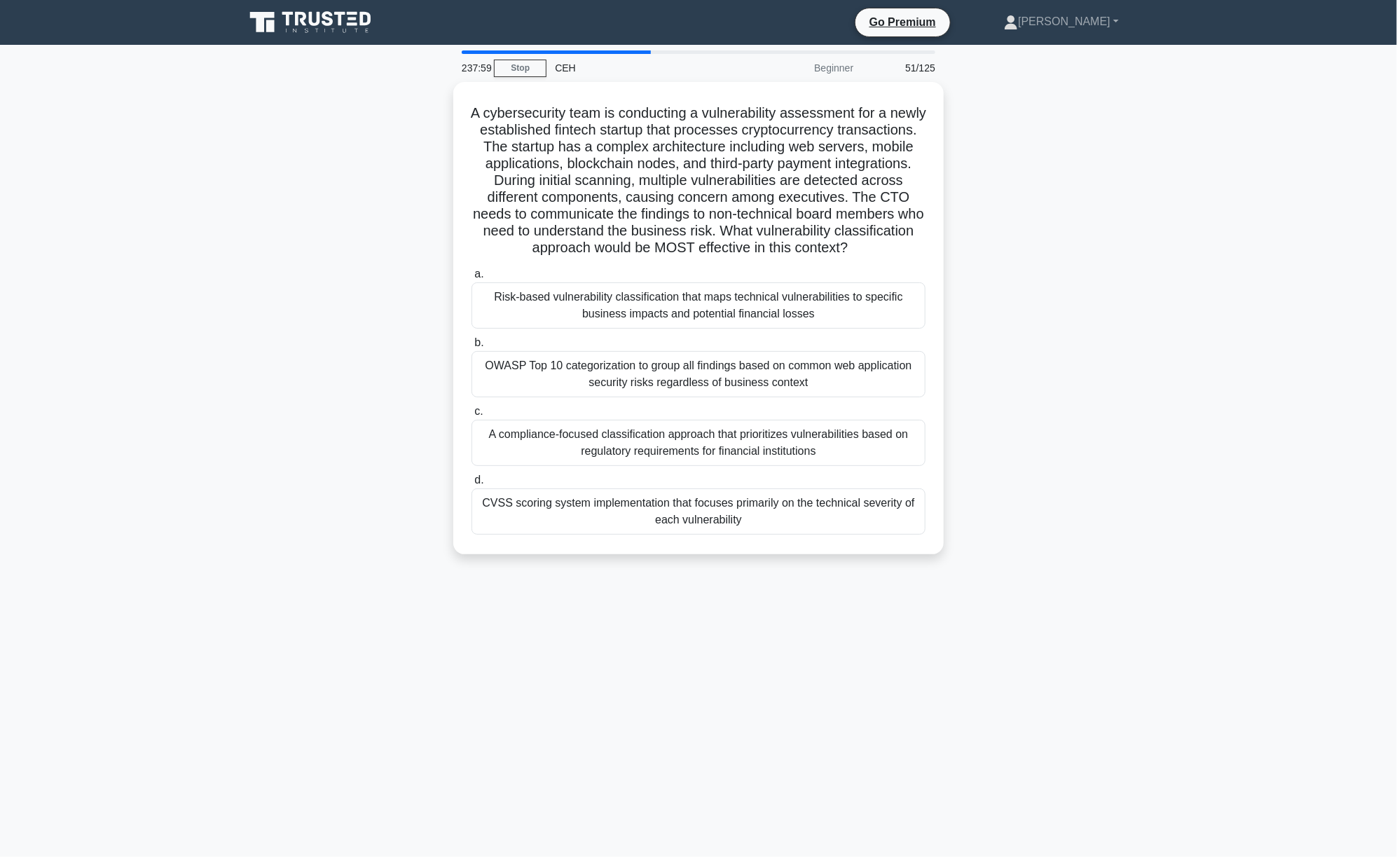
click at [843, 305] on div "Risk-based vulnerability classification that maps technical vulnerabilities to …" at bounding box center [698, 305] width 454 height 46
click at [471, 279] on input "a. Risk-based vulnerability classification that maps technical vulnerabilities …" at bounding box center [471, 274] width 0 height 9
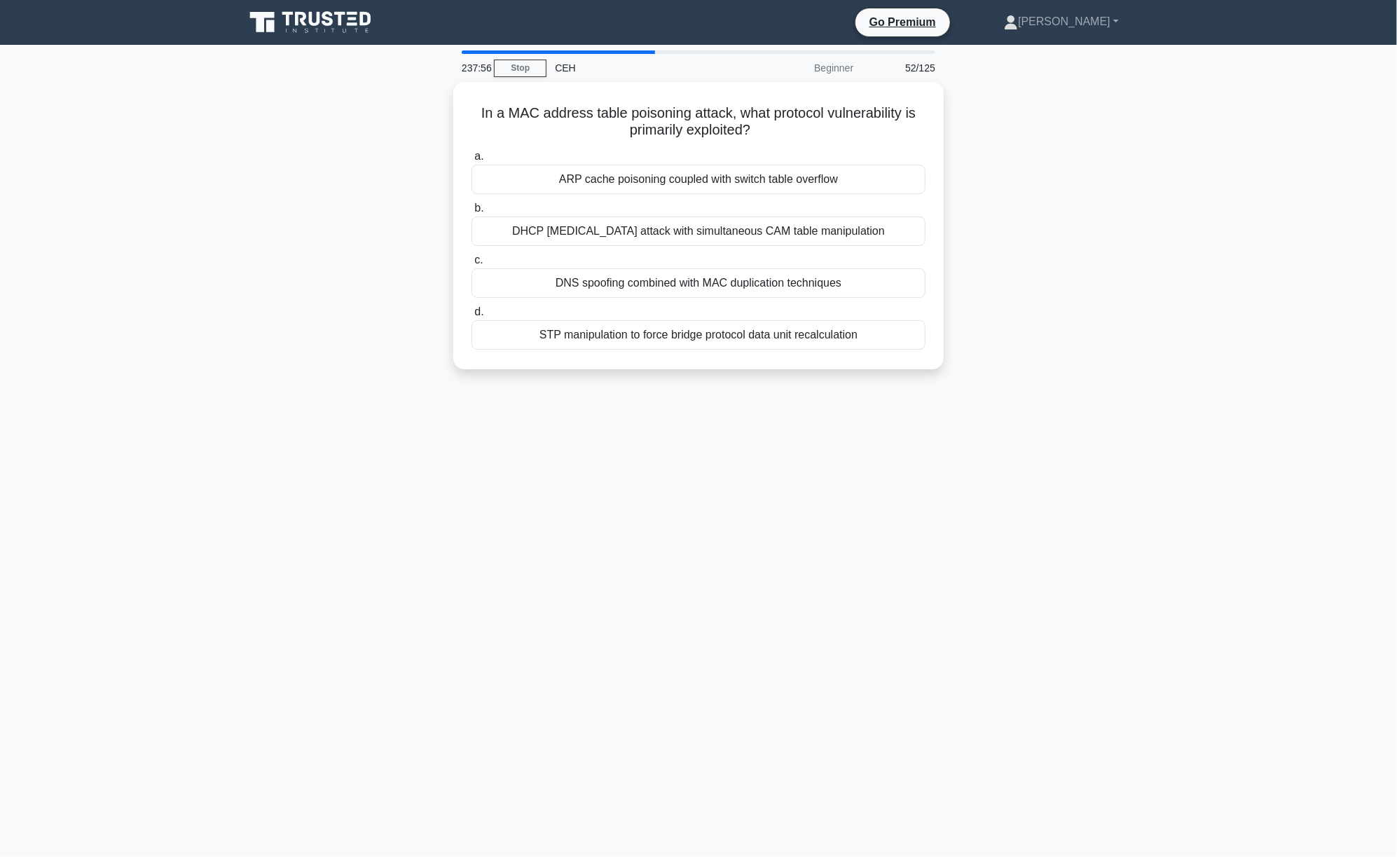
click at [843, 305] on label "d. STP manipulation to force bridge protocol data unit recalculation" at bounding box center [698, 326] width 454 height 46
click at [471, 307] on input "d. STP manipulation to force bridge protocol data unit recalculation" at bounding box center [471, 311] width 0 height 9
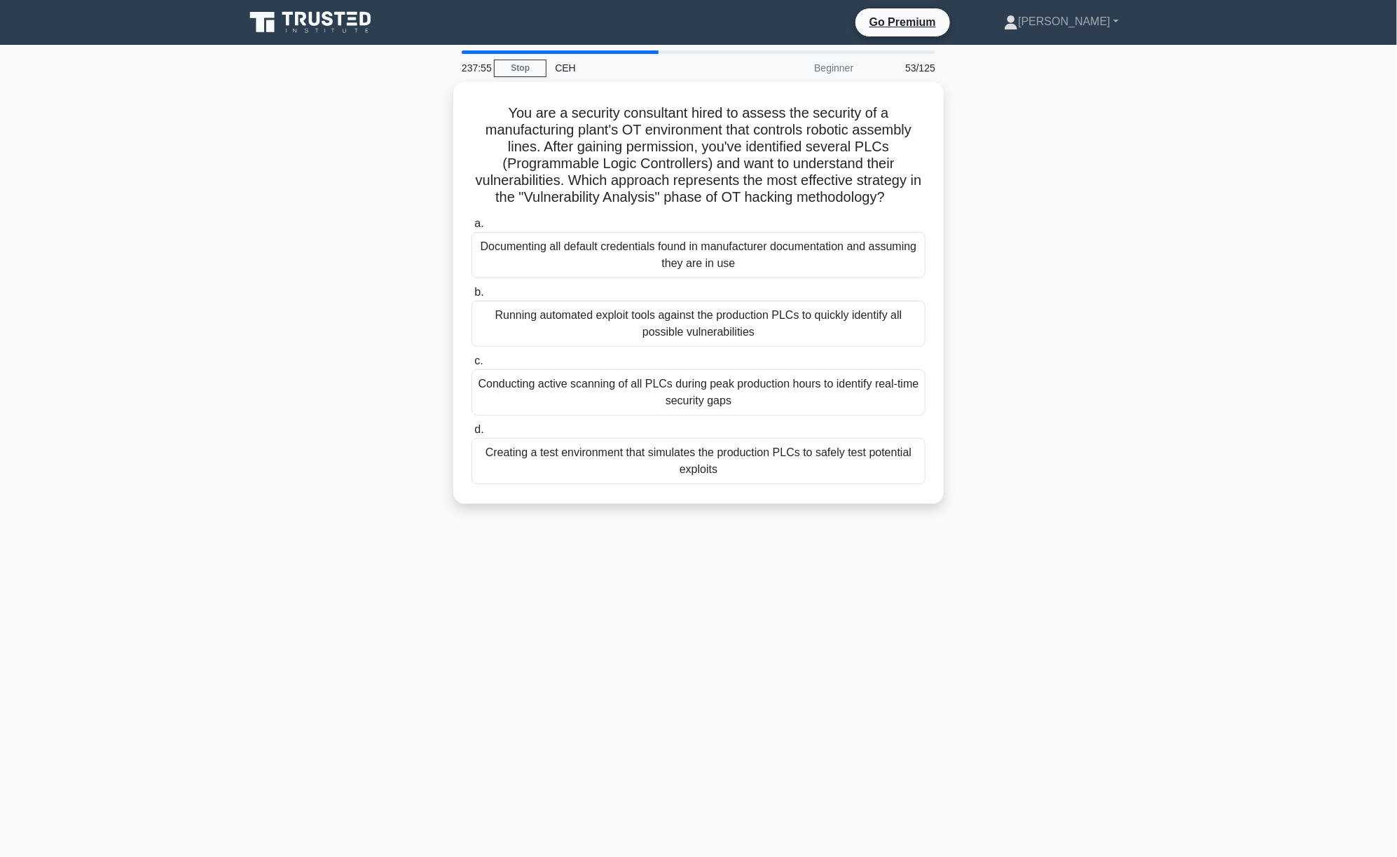
click at [843, 305] on div "Running automated exploit tools against the production PLCs to quickly identify…" at bounding box center [698, 323] width 454 height 46
click at [471, 297] on input "b. Running automated exploit tools against the production PLCs to quickly ident…" at bounding box center [471, 292] width 0 height 9
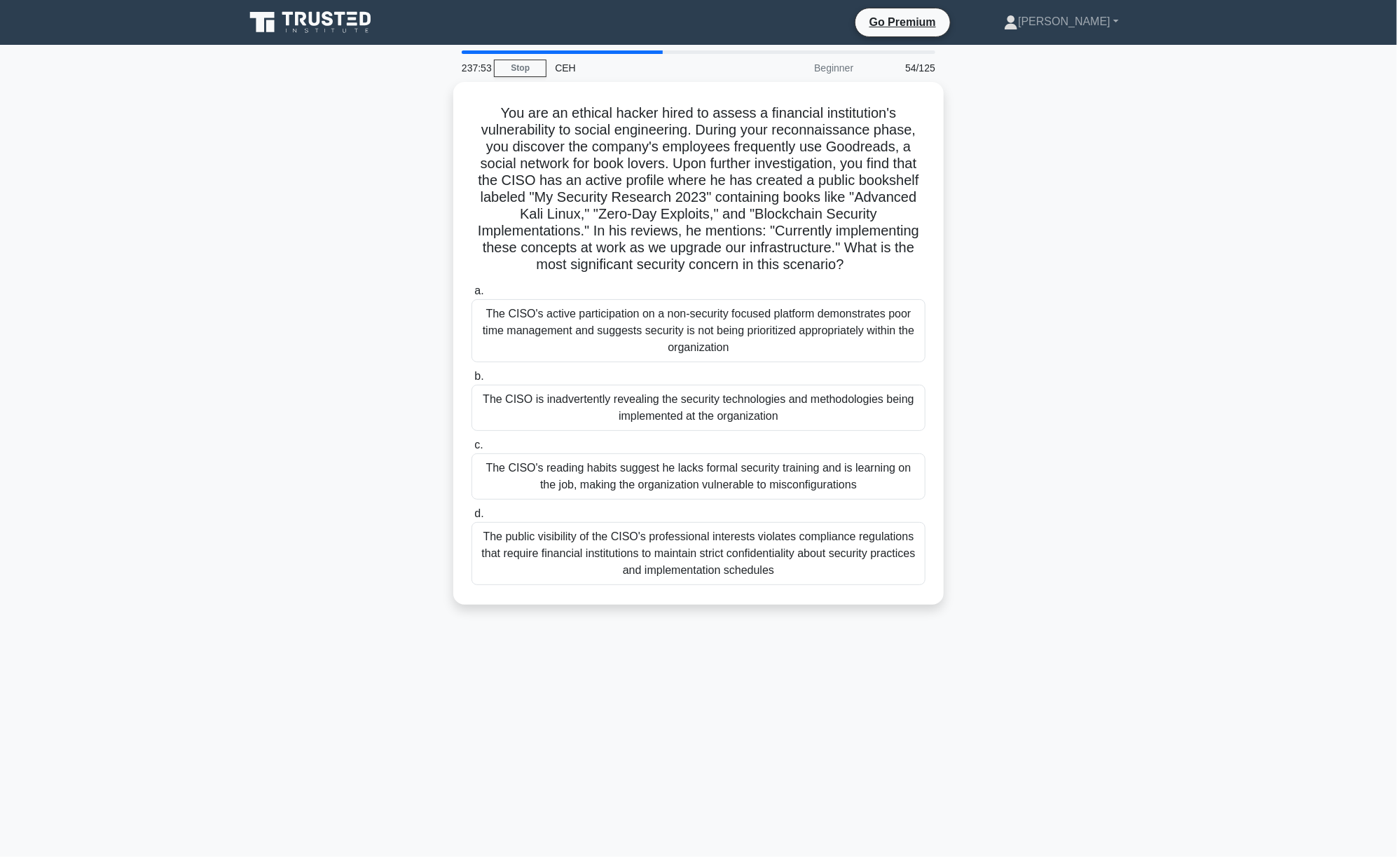
click at [843, 305] on div "The CISO's active participation on a non-security focused platform demonstrates…" at bounding box center [698, 330] width 454 height 63
click at [471, 296] on input "a. The CISO's active participation on a non-security focused platform demonstra…" at bounding box center [471, 290] width 0 height 9
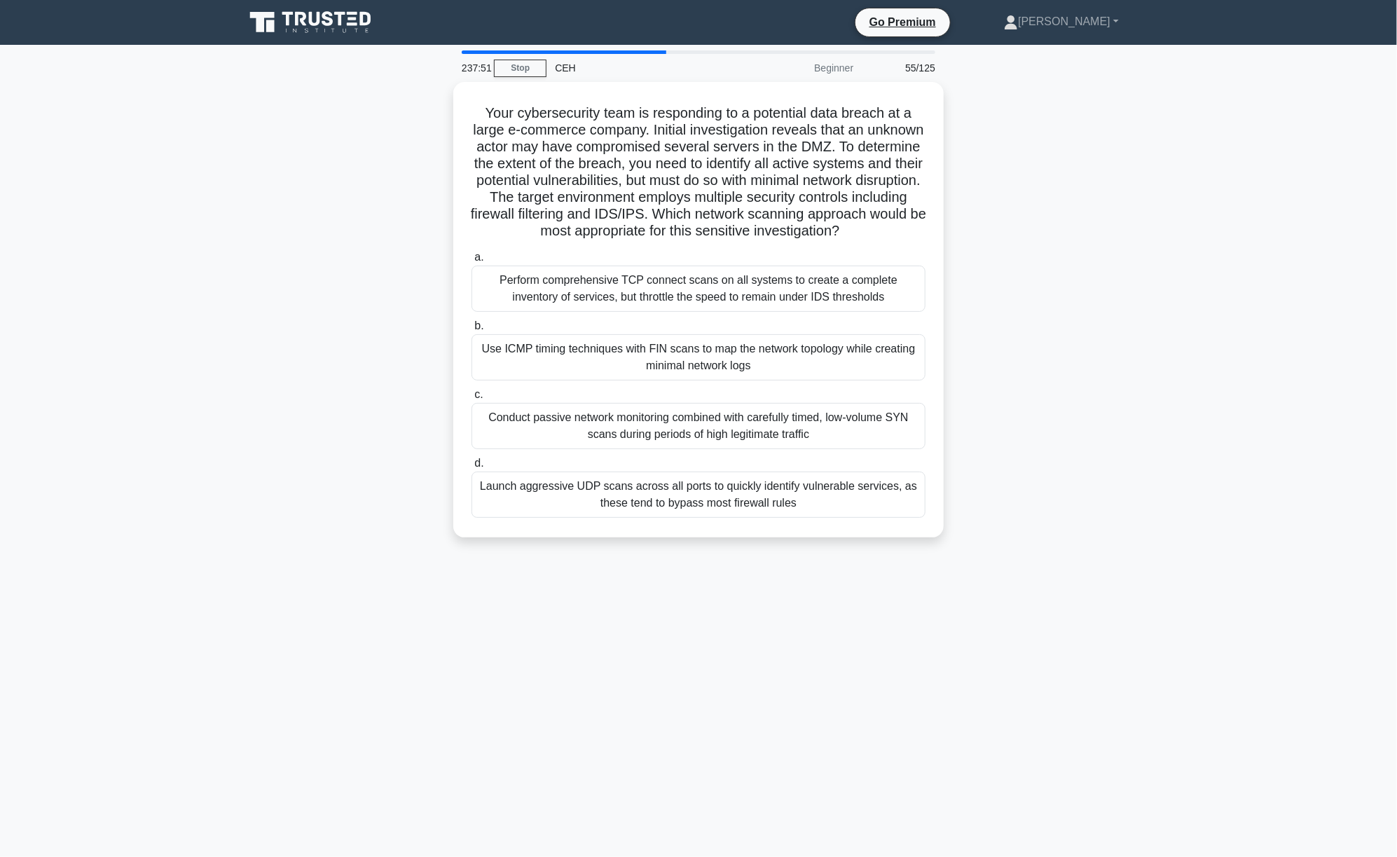
click at [843, 305] on div "Perform comprehensive TCP connect scans on all systems to create a complete inv…" at bounding box center [698, 288] width 454 height 46
click at [471, 262] on input "a. Perform comprehensive TCP connect scans on all systems to create a complete …" at bounding box center [471, 257] width 0 height 9
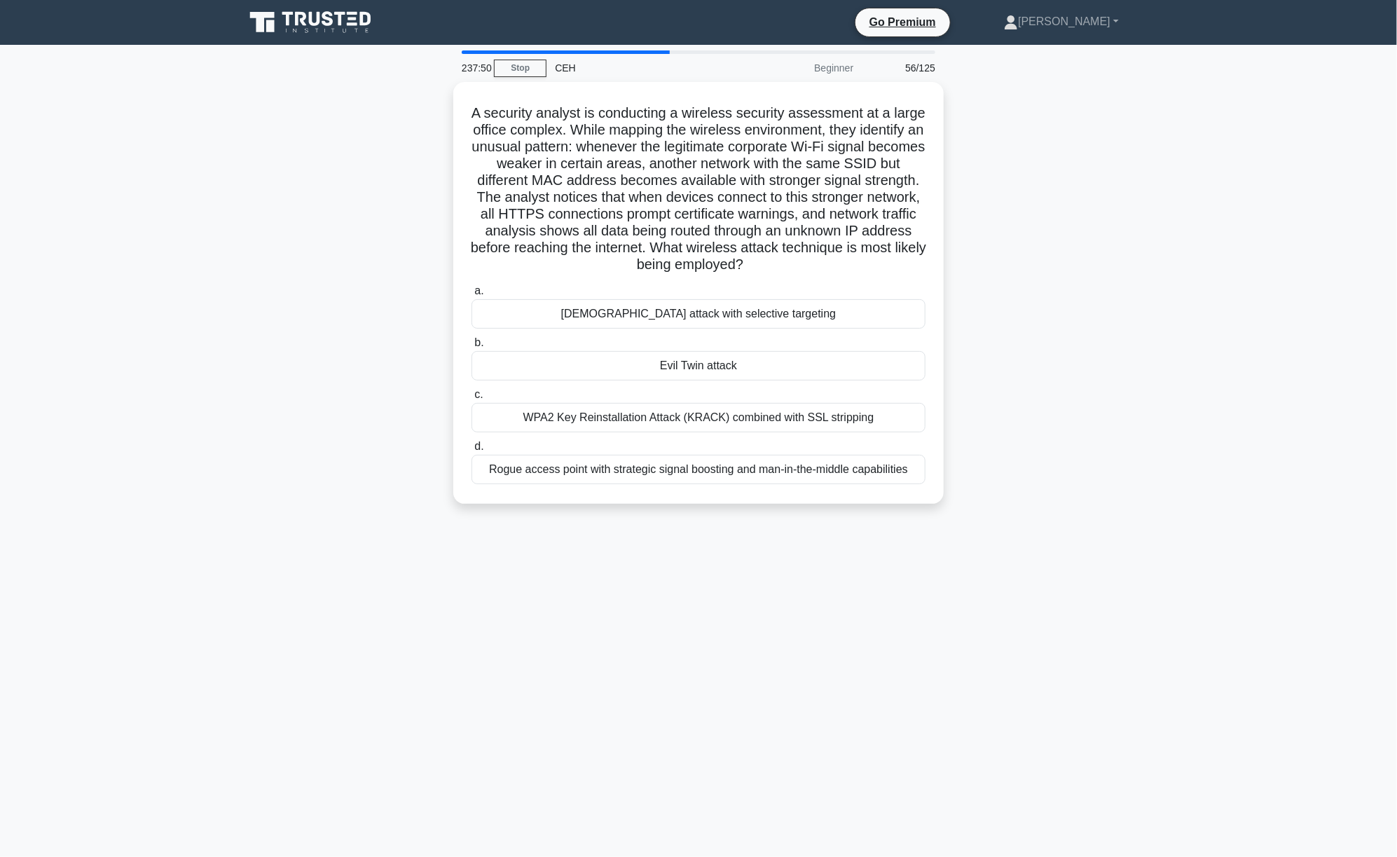
click at [843, 305] on div "Karma attack with selective targeting" at bounding box center [698, 313] width 454 height 29
click at [471, 296] on input "a. Karma attack with selective targeting" at bounding box center [471, 290] width 0 height 9
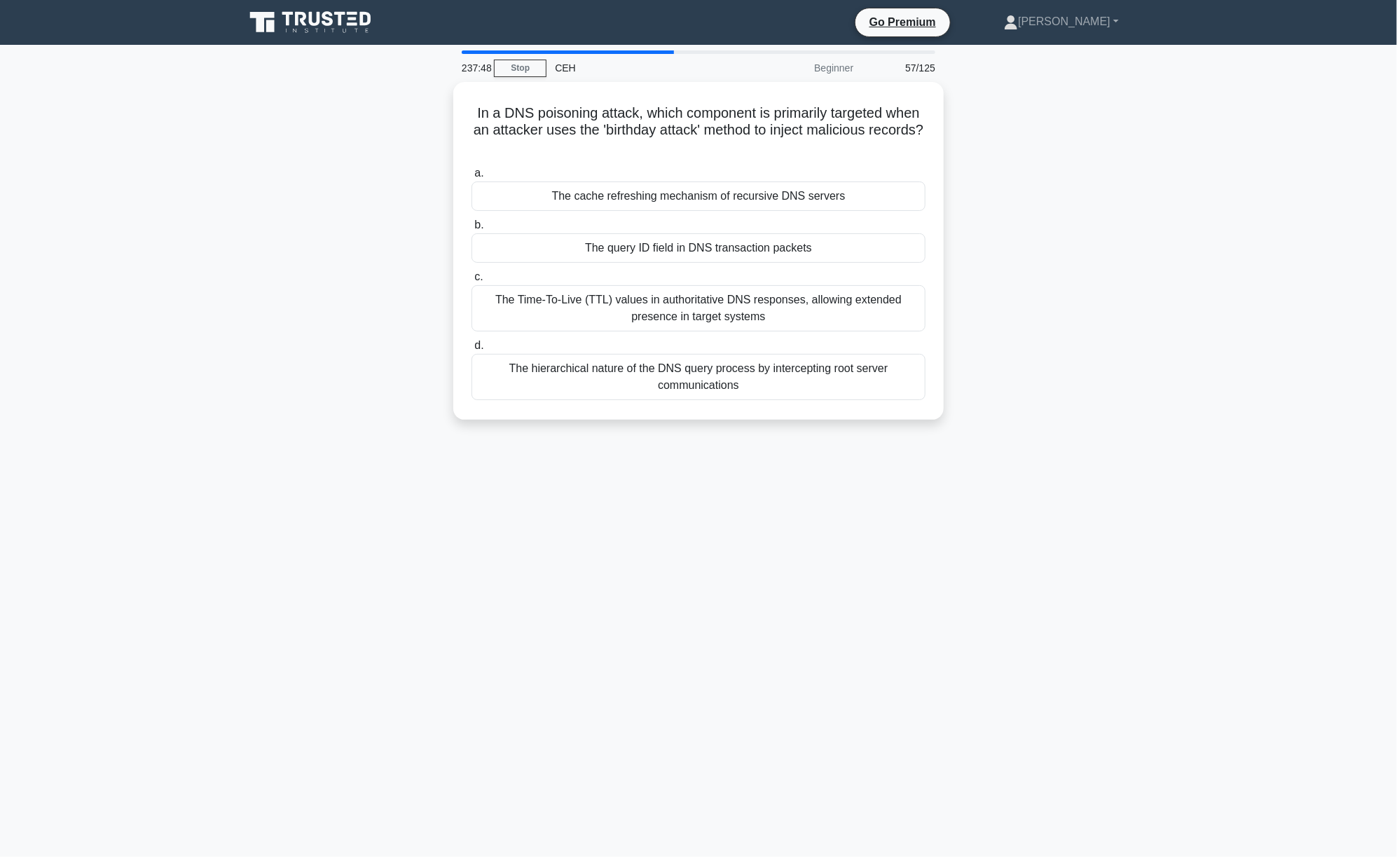
click at [843, 305] on div "The Time-To-Live (TTL) values in authoritative DNS responses, allowing extended…" at bounding box center [698, 308] width 454 height 46
click at [471, 282] on input "c. The Time-To-Live (TTL) values in authoritative DNS responses, allowing exten…" at bounding box center [471, 276] width 0 height 9
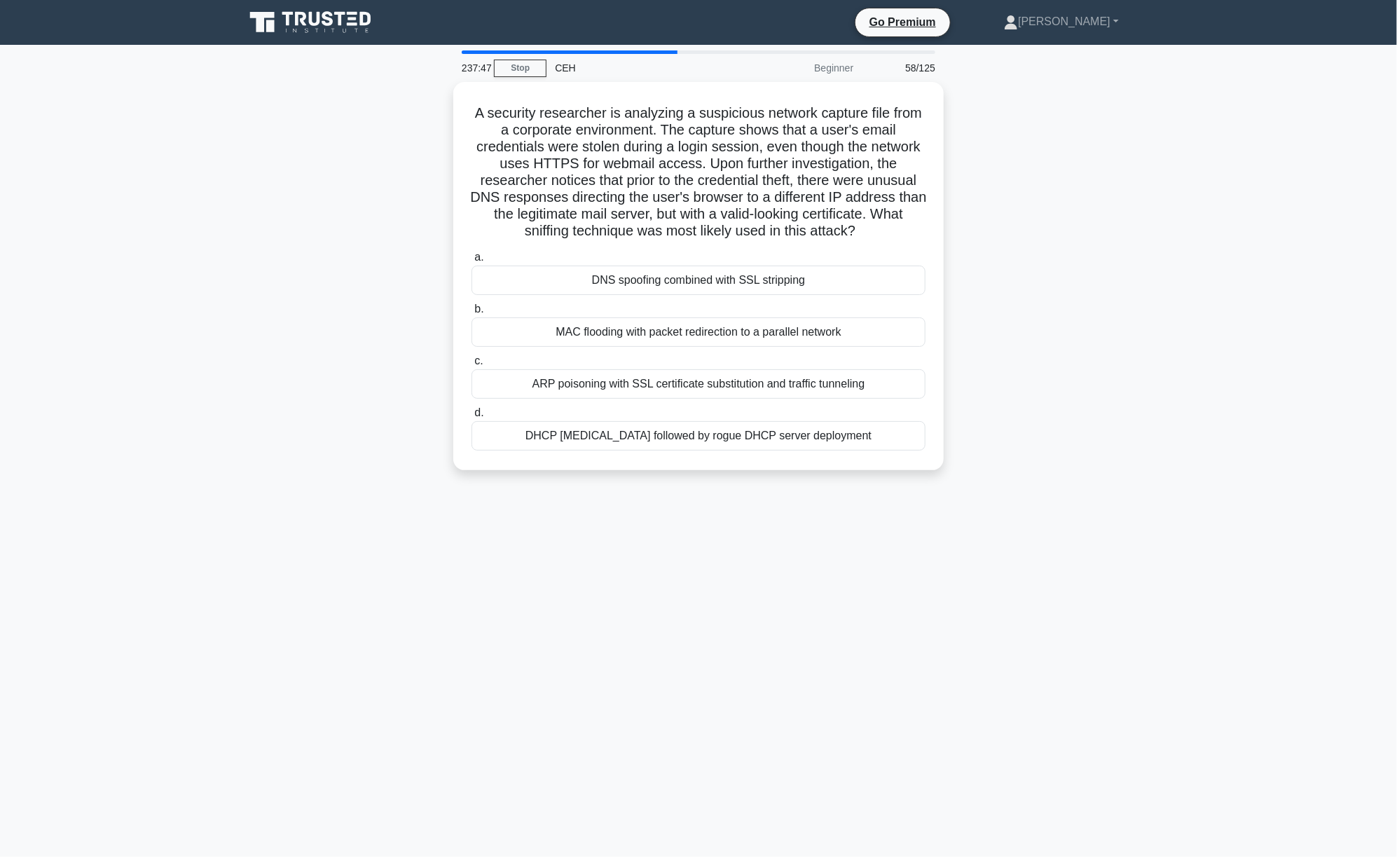
click at [843, 305] on label "b. MAC flooding with packet redirection to a parallel network" at bounding box center [698, 323] width 454 height 46
click at [471, 305] on input "b. MAC flooding with packet redirection to a parallel network" at bounding box center [471, 309] width 0 height 9
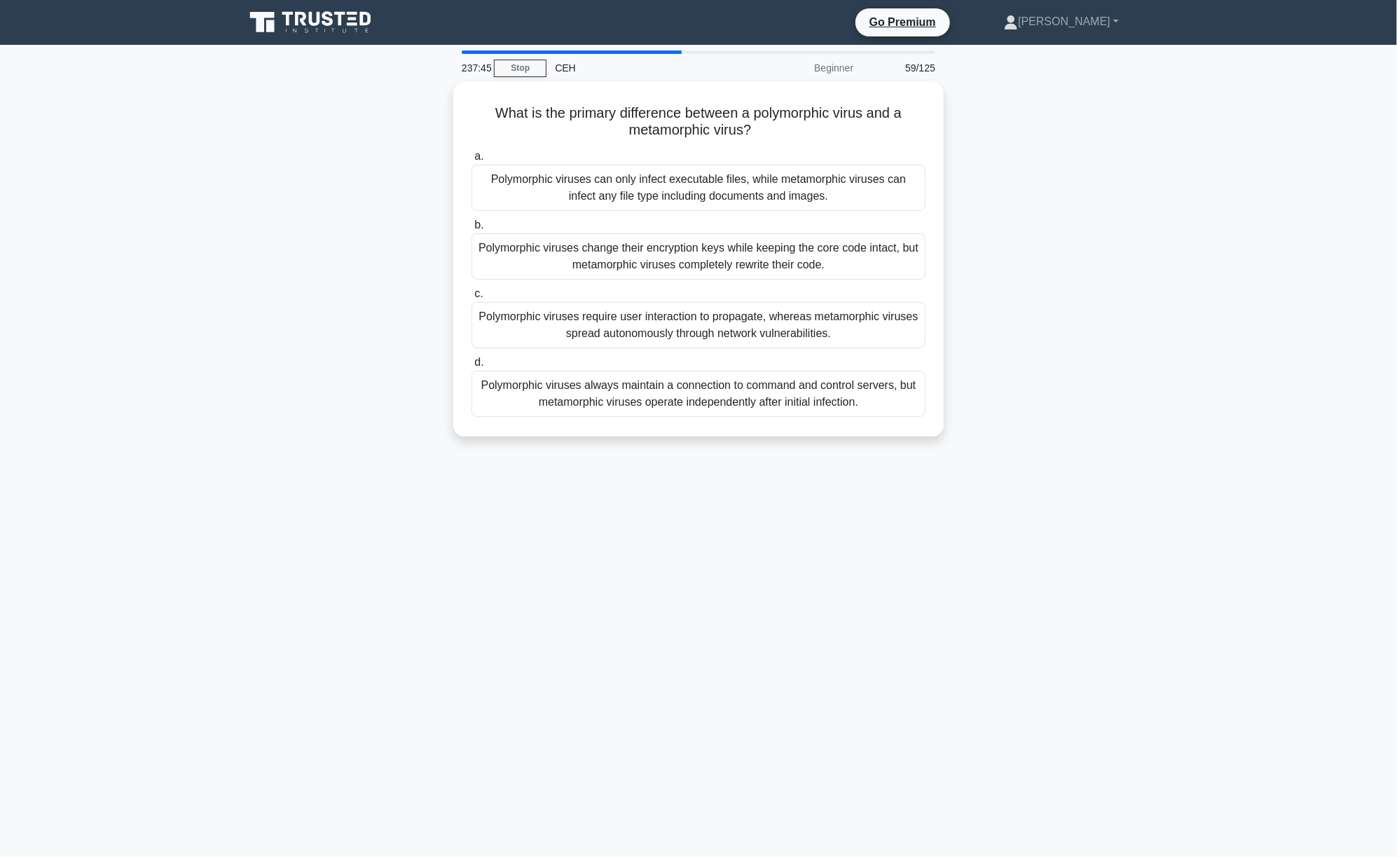
click at [843, 305] on div "Polymorphic viruses require user interaction to propagate, whereas metamorphic …" at bounding box center [698, 325] width 454 height 46
click at [471, 298] on input "c. Polymorphic viruses require user interaction to propagate, whereas metamorph…" at bounding box center [471, 293] width 0 height 9
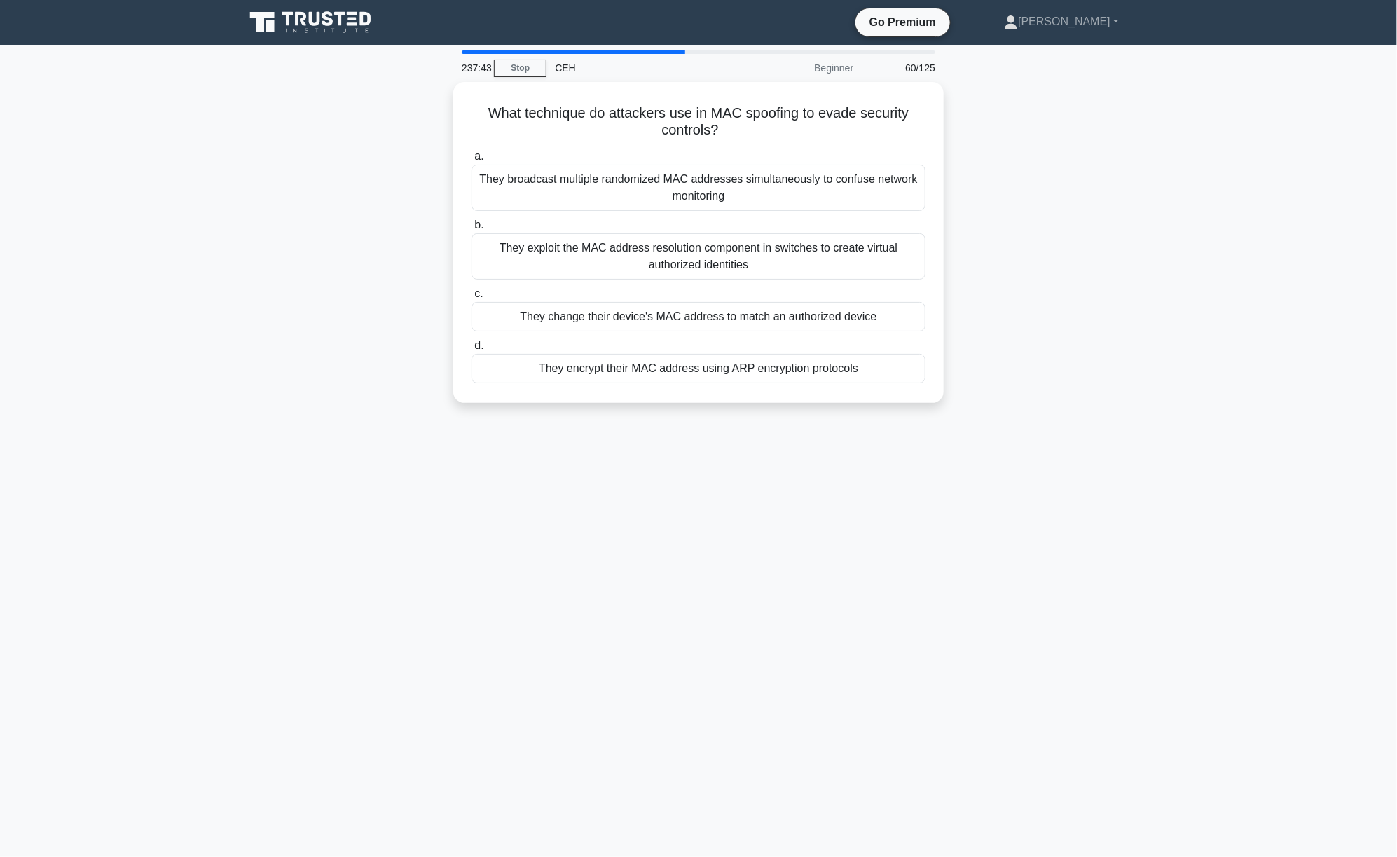
click at [843, 305] on div "They change their device's MAC address to match an authorized device" at bounding box center [698, 316] width 454 height 29
click at [471, 298] on input "c. They change their device's MAC address to match an authorized device" at bounding box center [471, 293] width 0 height 9
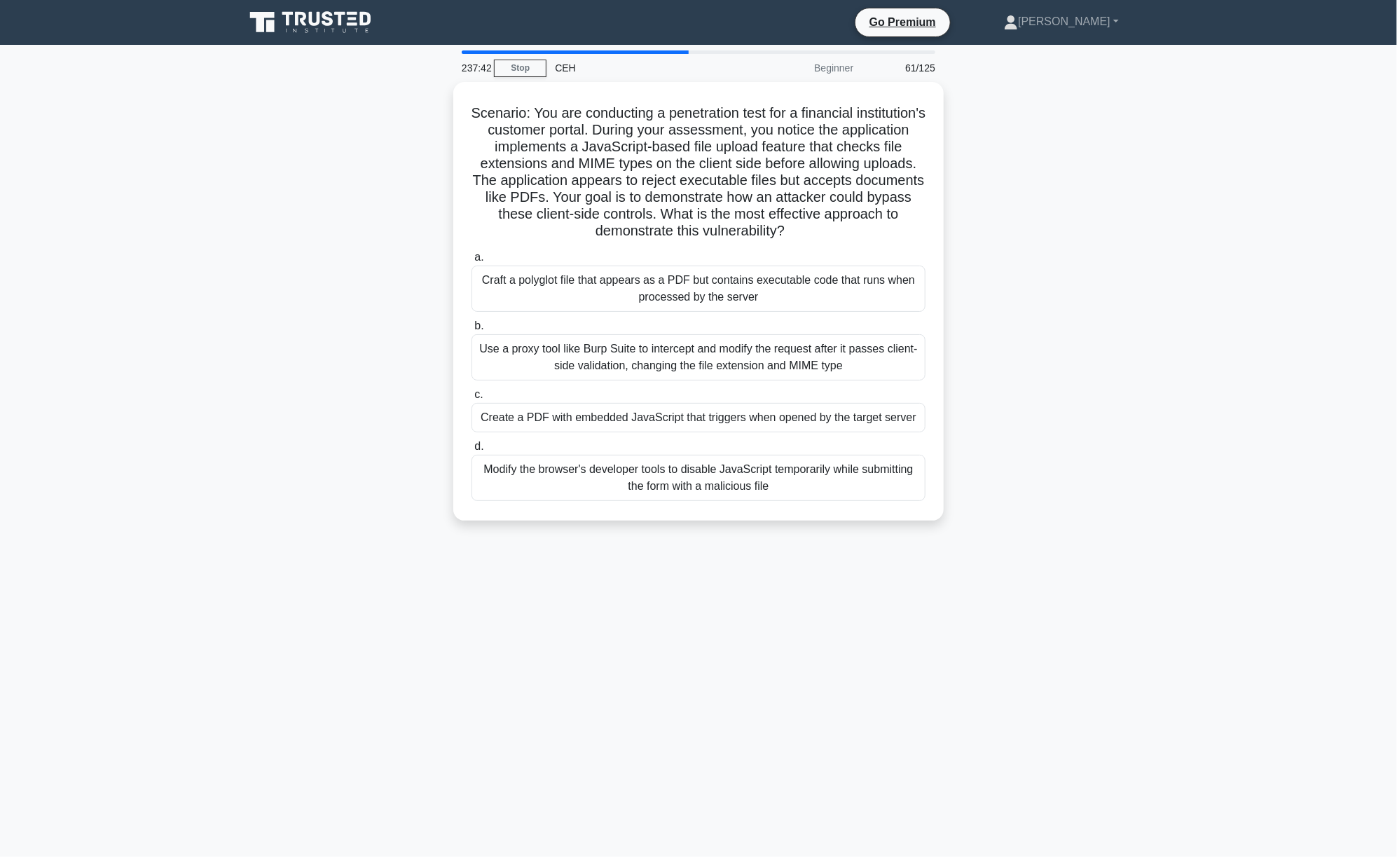
click at [843, 305] on div "Craft a polyglot file that appears as a PDF but contains executable code that r…" at bounding box center [698, 288] width 454 height 46
click at [471, 262] on input "a. Craft a polyglot file that appears as a PDF but contains executable code tha…" at bounding box center [471, 257] width 0 height 9
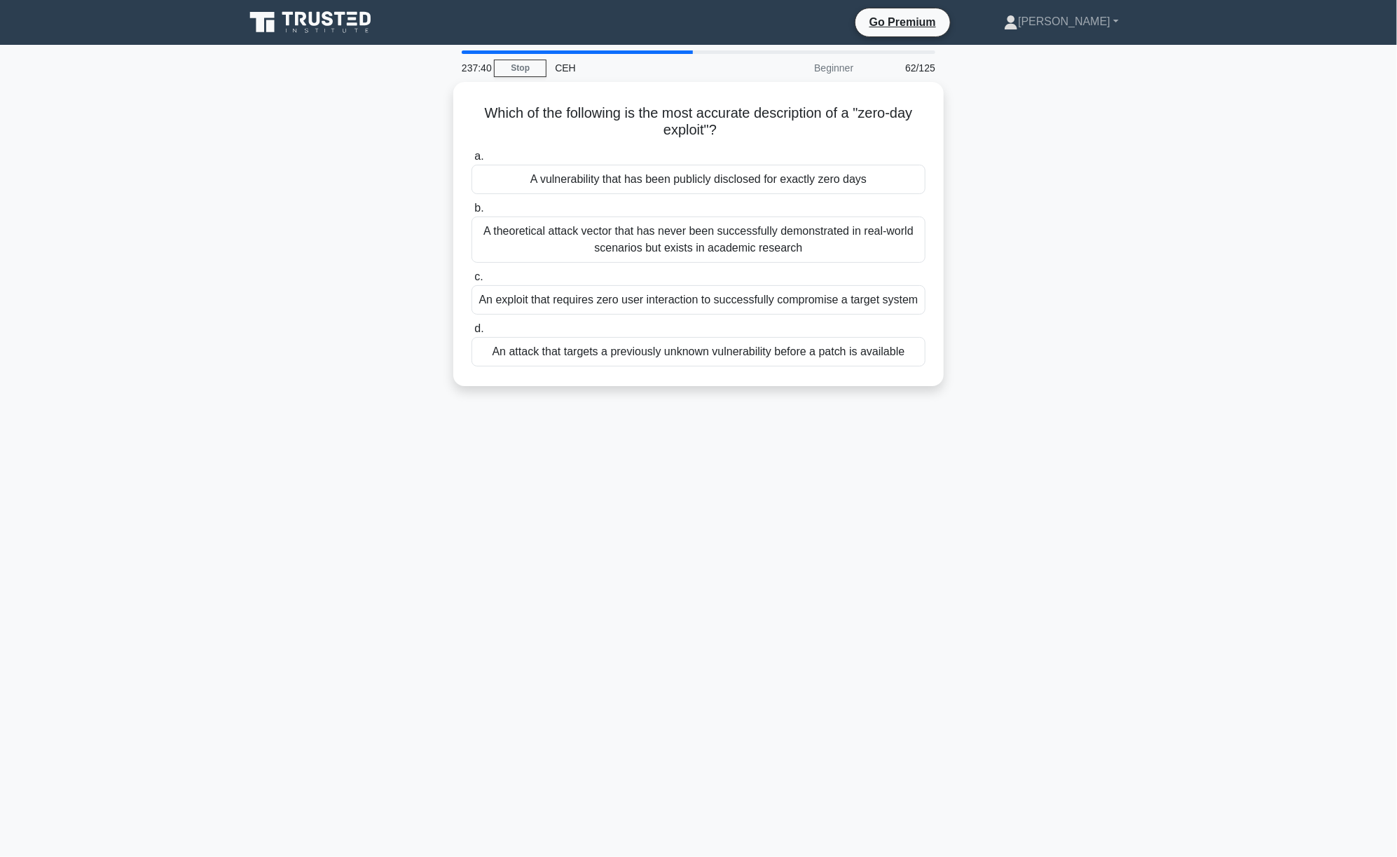
click at [843, 305] on div "An exploit that requires zero user interaction to successfully compromise a tar…" at bounding box center [698, 299] width 454 height 29
click at [471, 282] on input "c. An exploit that requires zero user interaction to successfully compromise a …" at bounding box center [471, 276] width 0 height 9
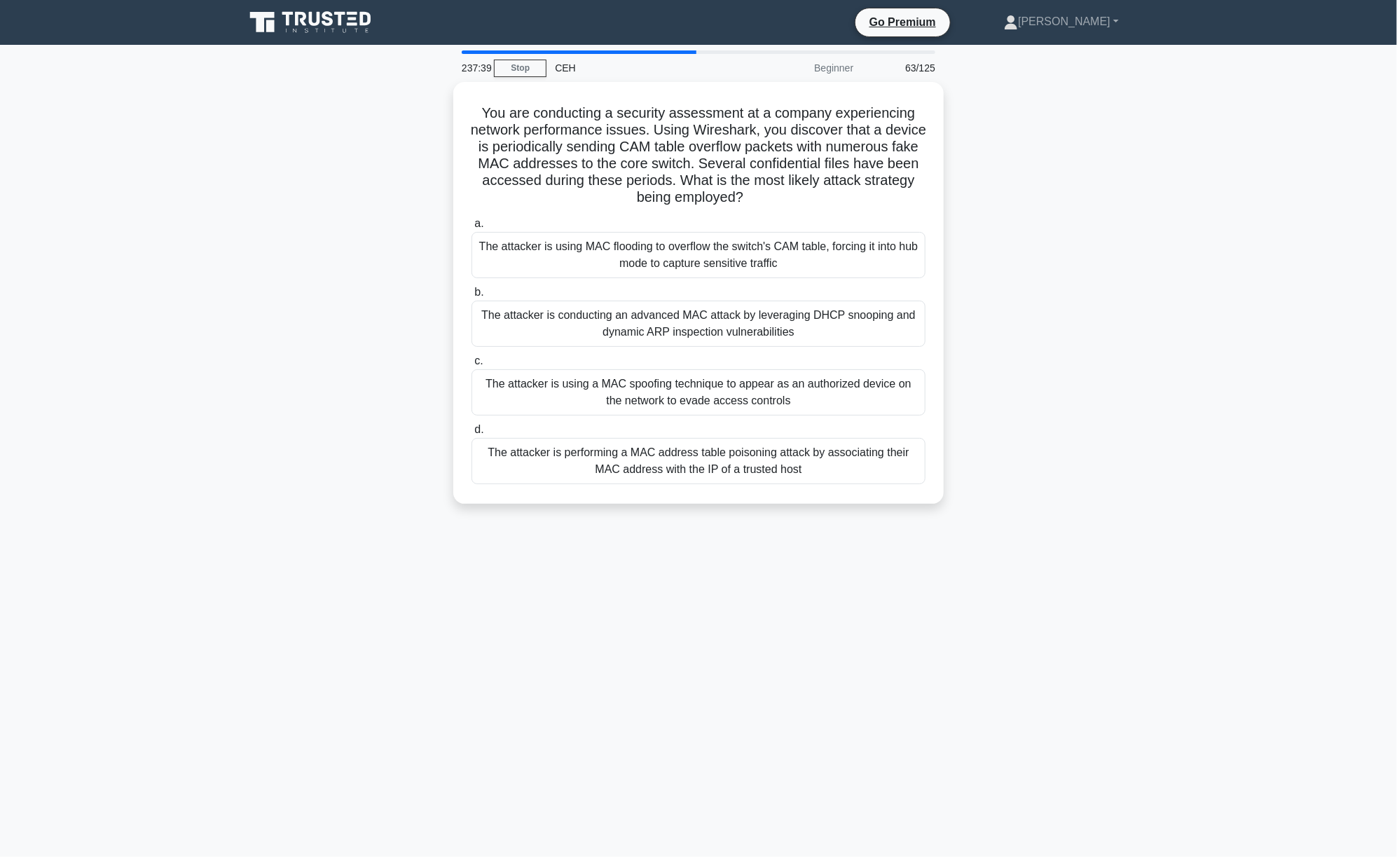
click at [843, 305] on div "The attacker is conducting an advanced MAC attack by leveraging DHCP snooping a…" at bounding box center [698, 323] width 454 height 46
click at [471, 297] on input "b. The attacker is conducting an advanced MAC attack by leveraging DHCP snoopin…" at bounding box center [471, 292] width 0 height 9
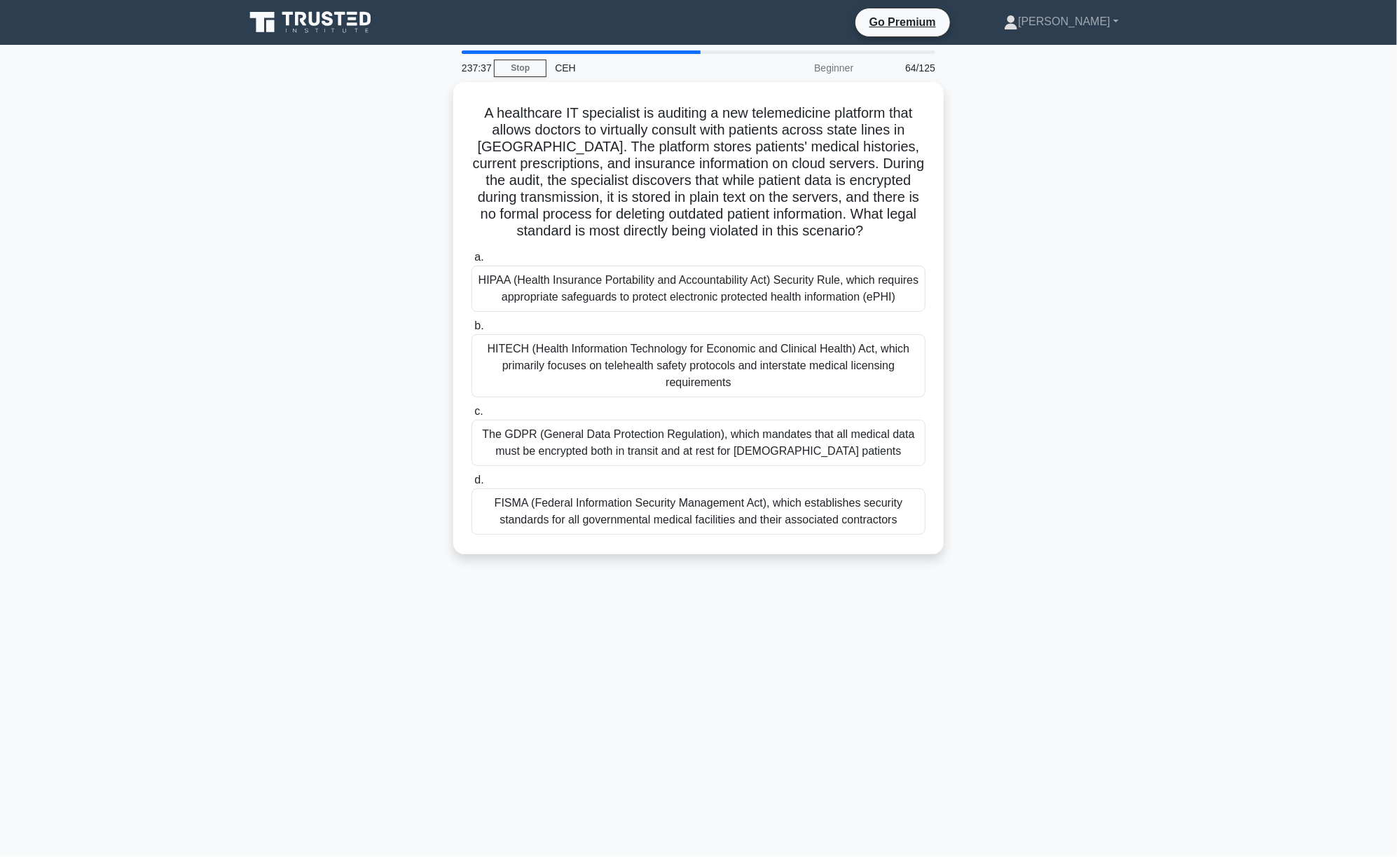
click at [843, 305] on div "HIPAA (Health Insurance Portability and Accountability Act) Security Rule, whic…" at bounding box center [698, 288] width 454 height 46
click at [471, 262] on input "a. HIPAA (Health Insurance Portability and Accountability Act) Security Rule, w…" at bounding box center [471, 257] width 0 height 9
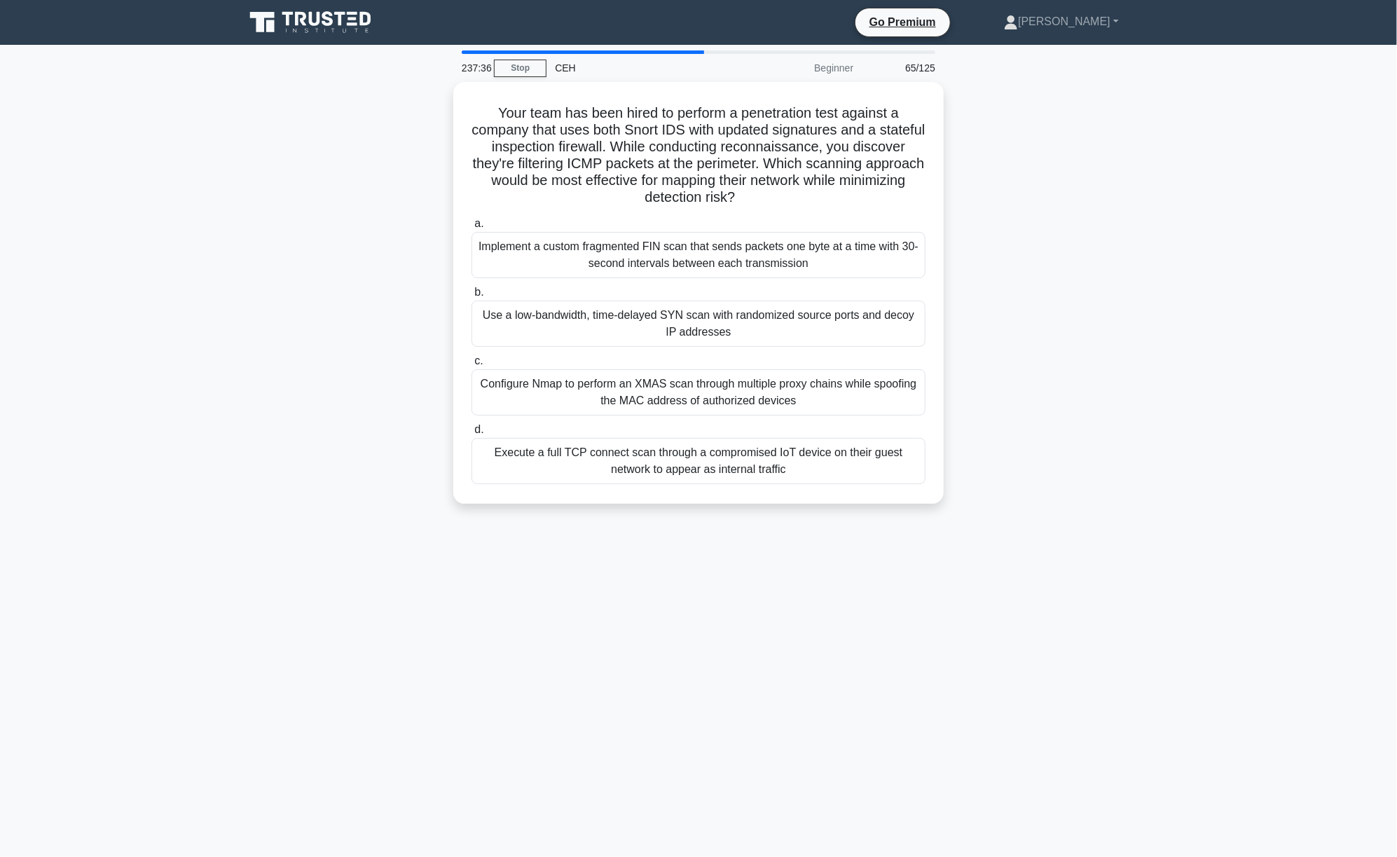
click at [843, 305] on div "Use a low-bandwidth, time-delayed SYN scan with randomized source ports and dec…" at bounding box center [698, 323] width 454 height 46
click at [471, 297] on input "b. Use a low-bandwidth, time-delayed SYN scan with randomized source ports and …" at bounding box center [471, 292] width 0 height 9
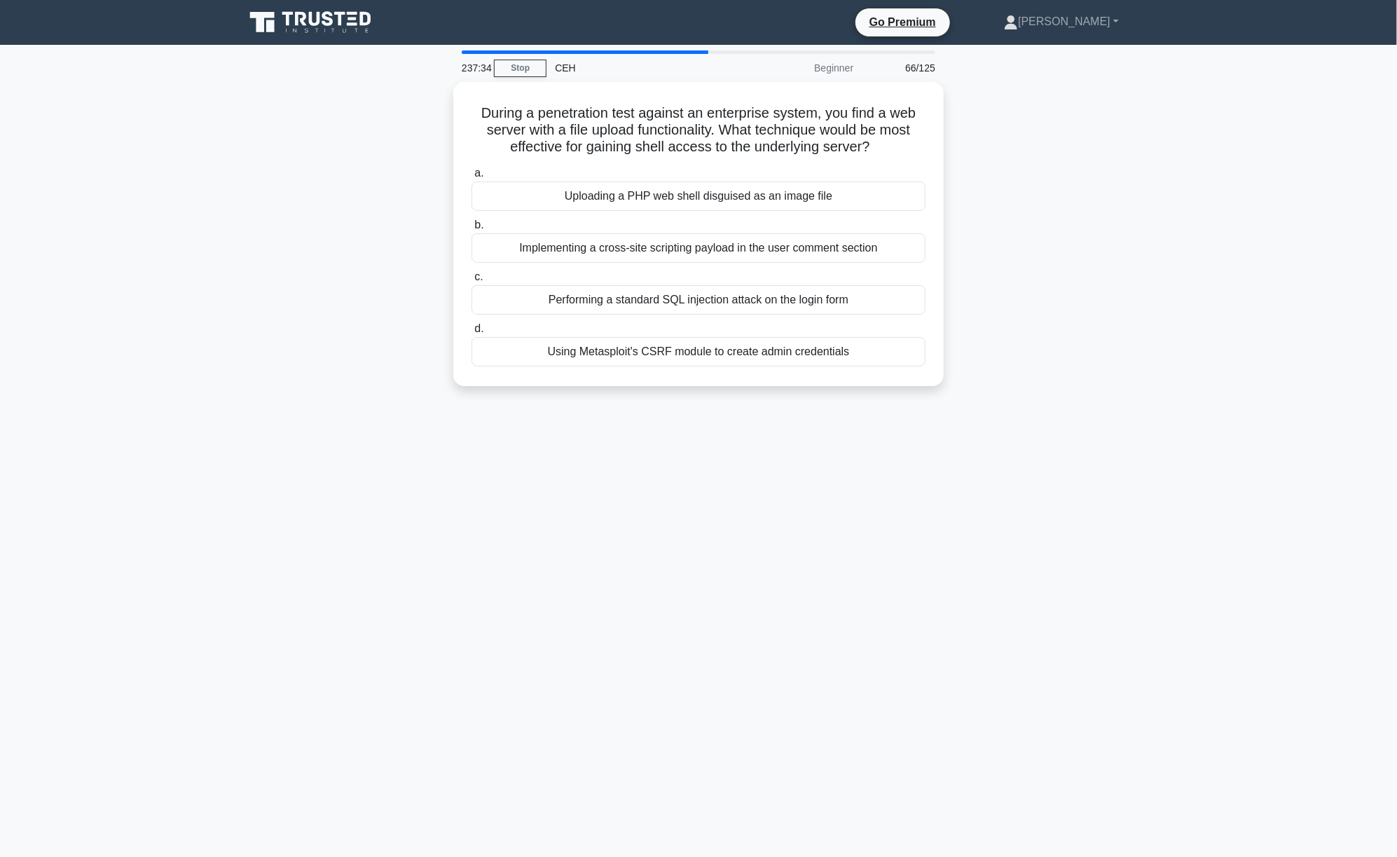
click at [843, 305] on div "Performing a standard SQL injection attack on the login form" at bounding box center [698, 299] width 454 height 29
click at [471, 282] on input "c. Performing a standard SQL injection attack on the login form" at bounding box center [471, 276] width 0 height 9
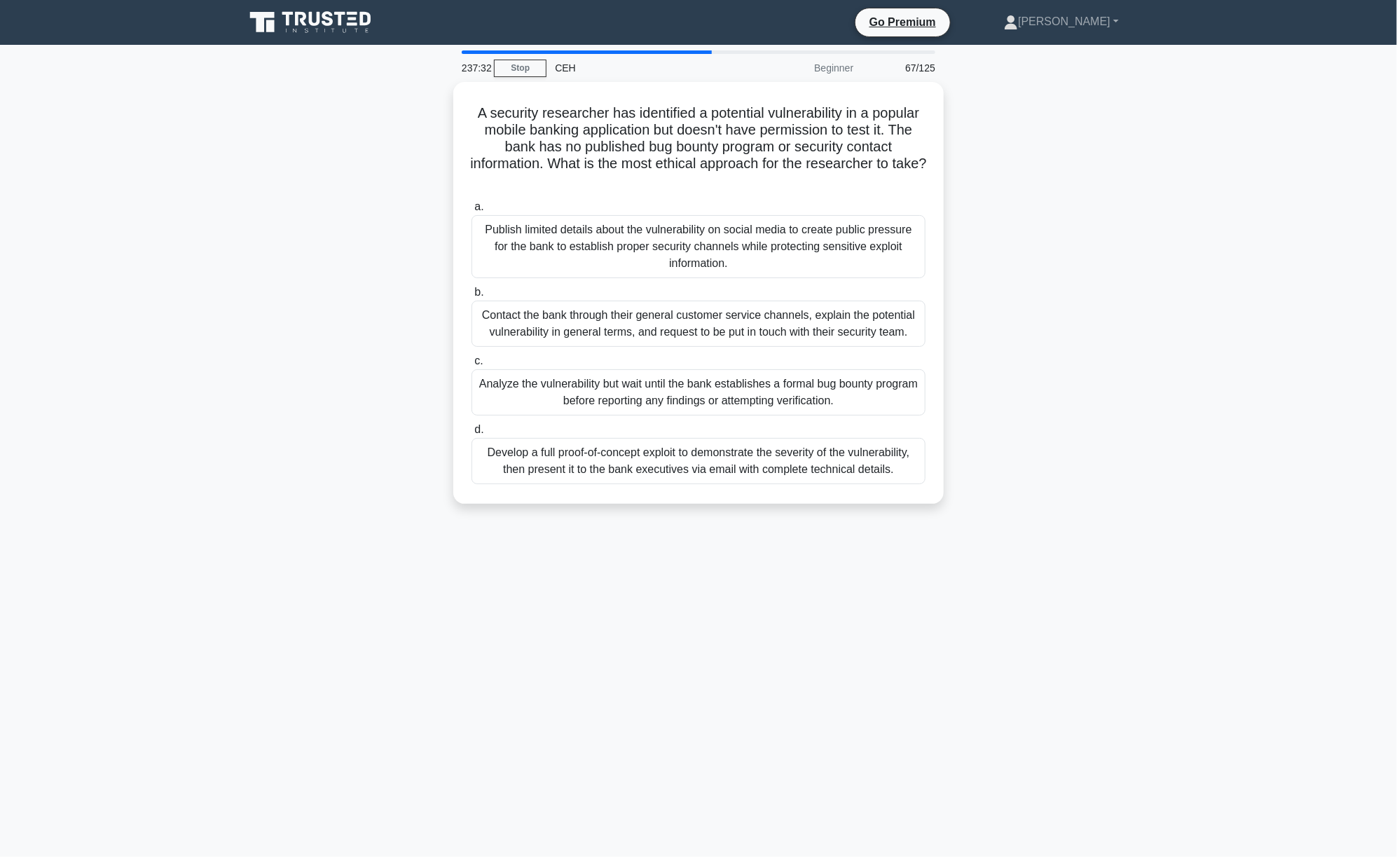
click at [843, 305] on div "Contact the bank through their general customer service channels, explain the p…" at bounding box center [698, 323] width 454 height 46
click at [471, 297] on input "b. Contact the bank through their general customer service channels, explain th…" at bounding box center [471, 292] width 0 height 9
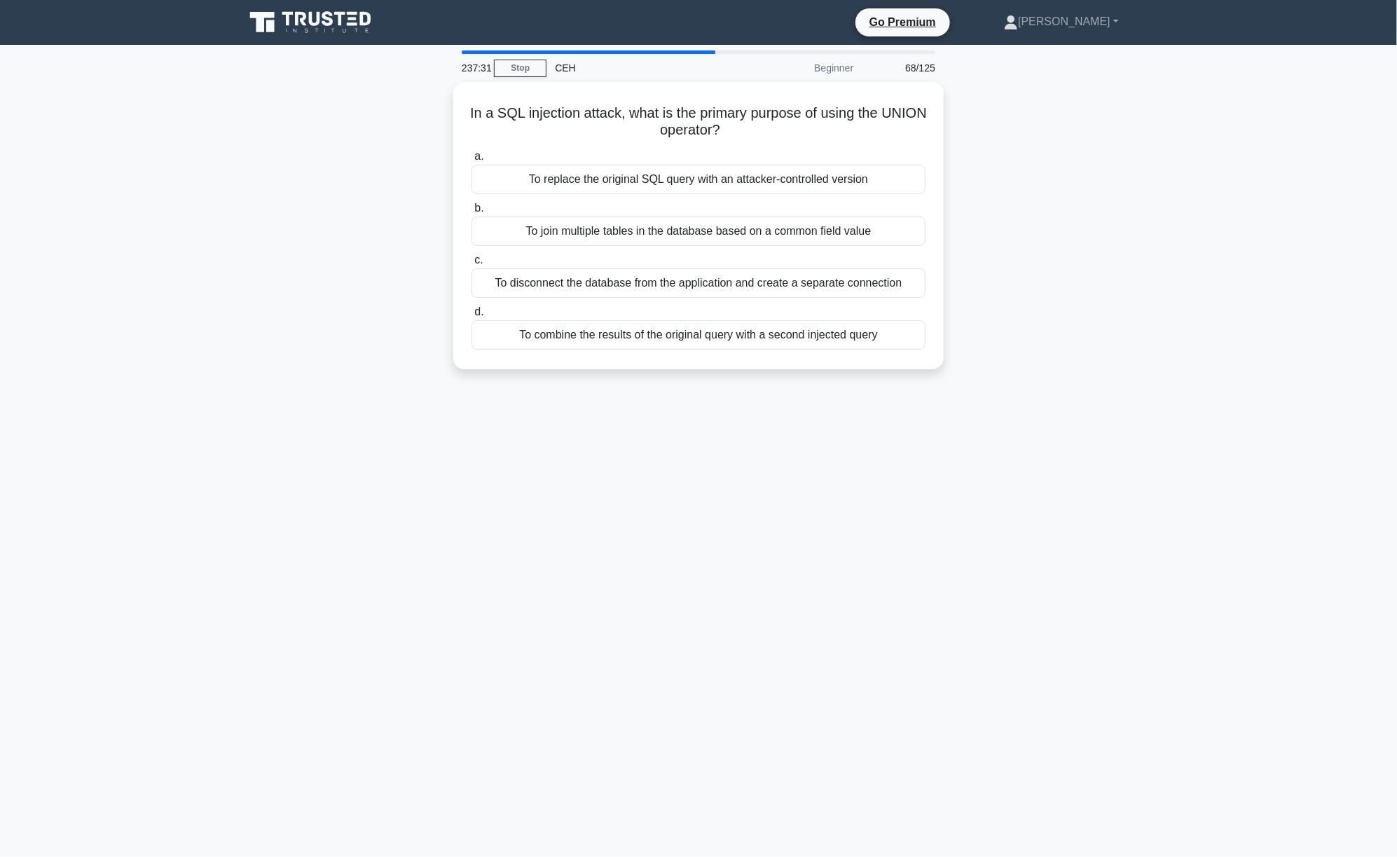
click at [843, 305] on label "d. To combine the results of the original query with a second injected query" at bounding box center [698, 326] width 454 height 46
click at [471, 307] on input "d. To combine the results of the original query with a second injected query" at bounding box center [471, 311] width 0 height 9
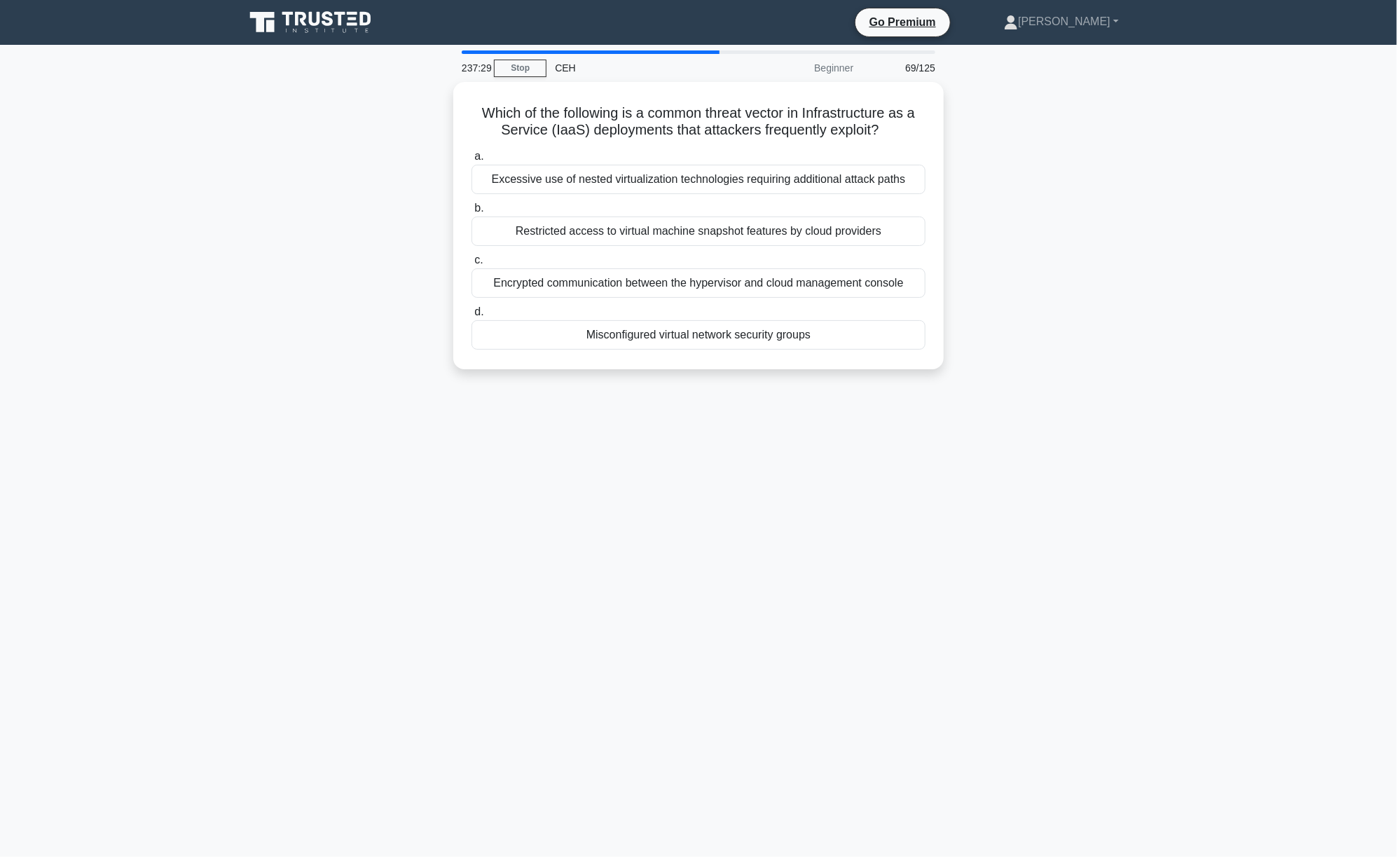
click at [843, 305] on label "d. Misconfigured virtual network security groups" at bounding box center [698, 326] width 454 height 46
click at [471, 307] on input "d. Misconfigured virtual network security groups" at bounding box center [471, 311] width 0 height 9
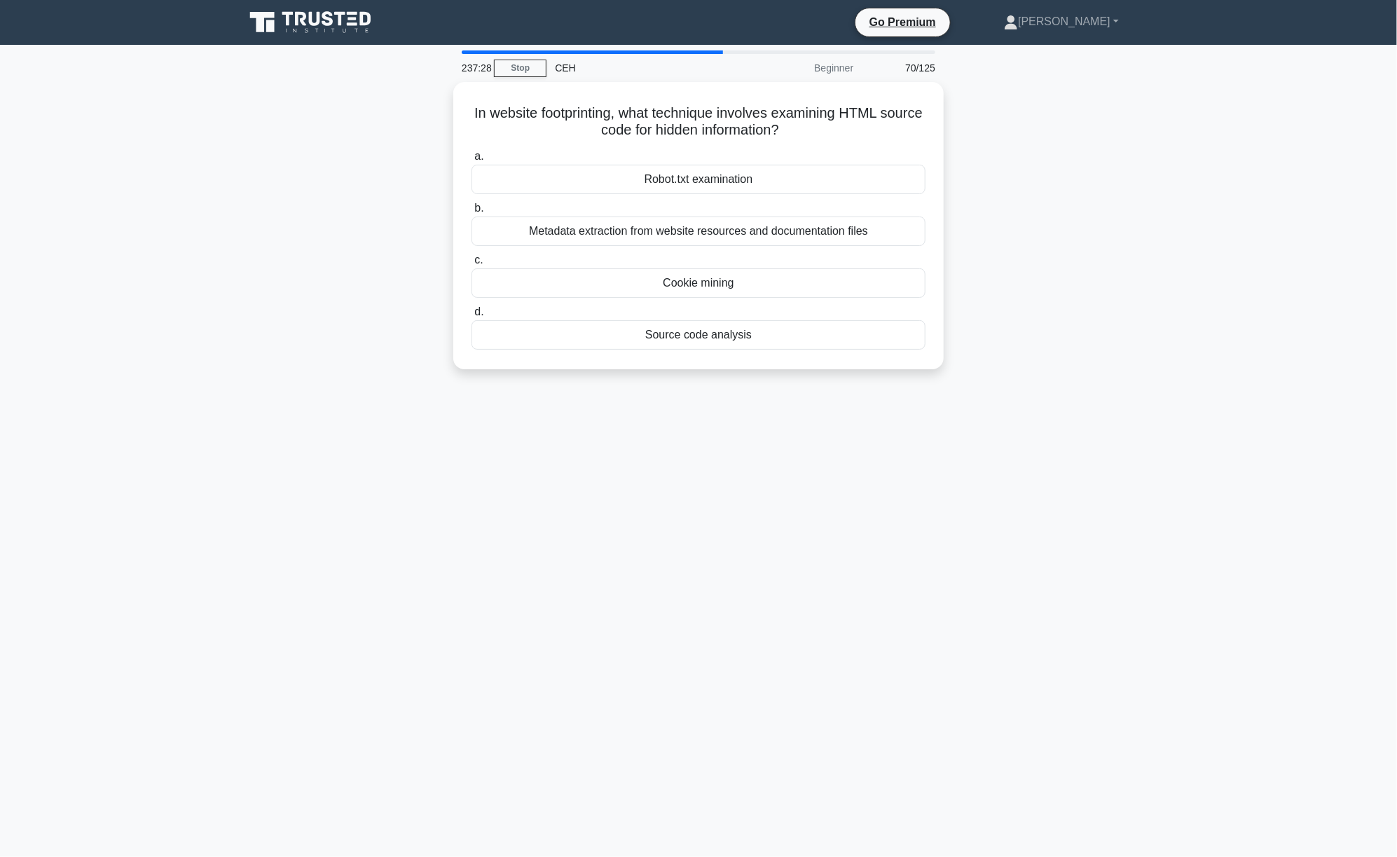
click at [843, 305] on label "d. Source code analysis" at bounding box center [698, 326] width 454 height 46
click at [471, 307] on input "d. Source code analysis" at bounding box center [471, 311] width 0 height 9
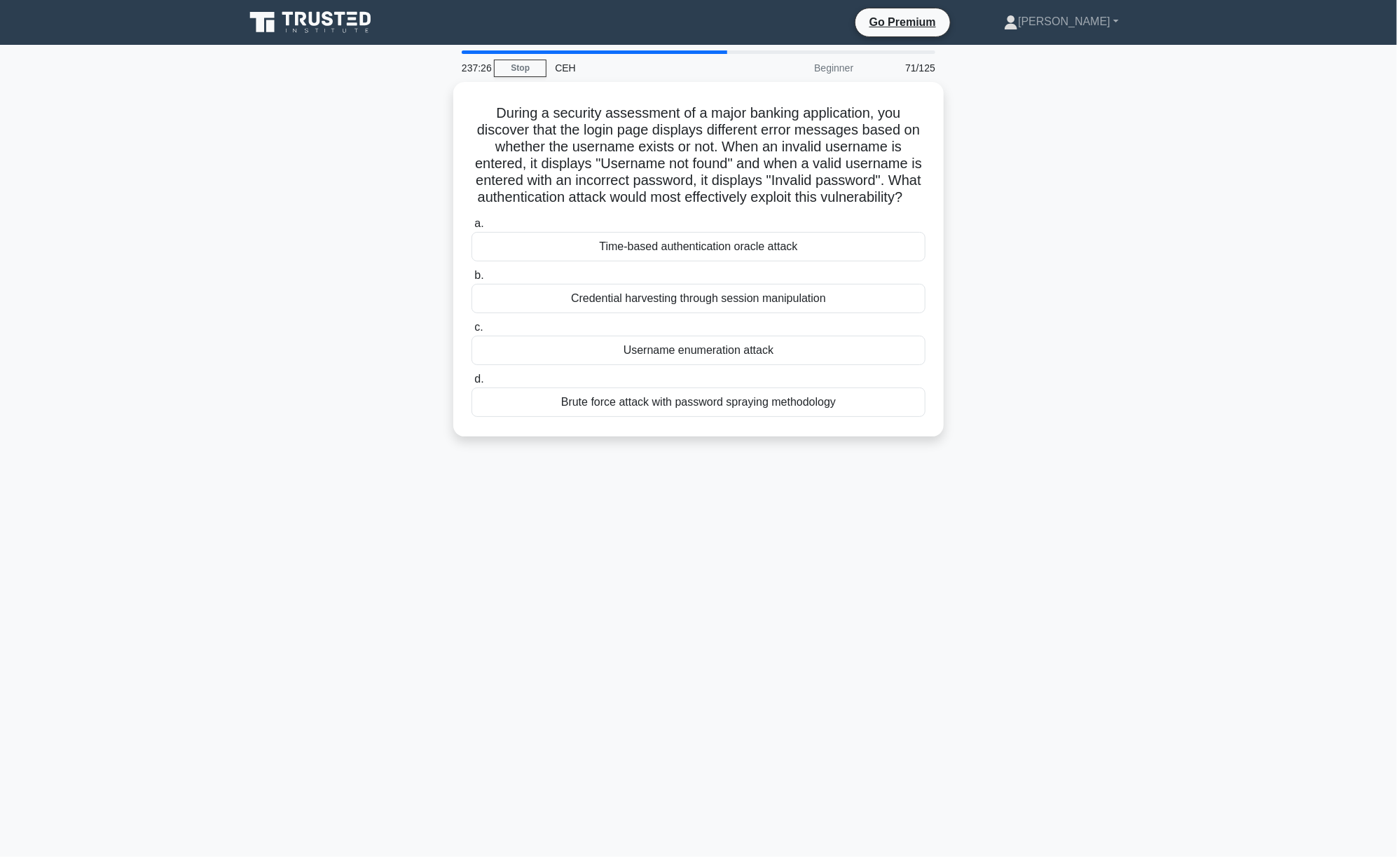
click at [843, 305] on div "Credential harvesting through session manipulation" at bounding box center [698, 298] width 454 height 29
click at [471, 280] on input "b. Credential harvesting through session manipulation" at bounding box center [471, 275] width 0 height 9
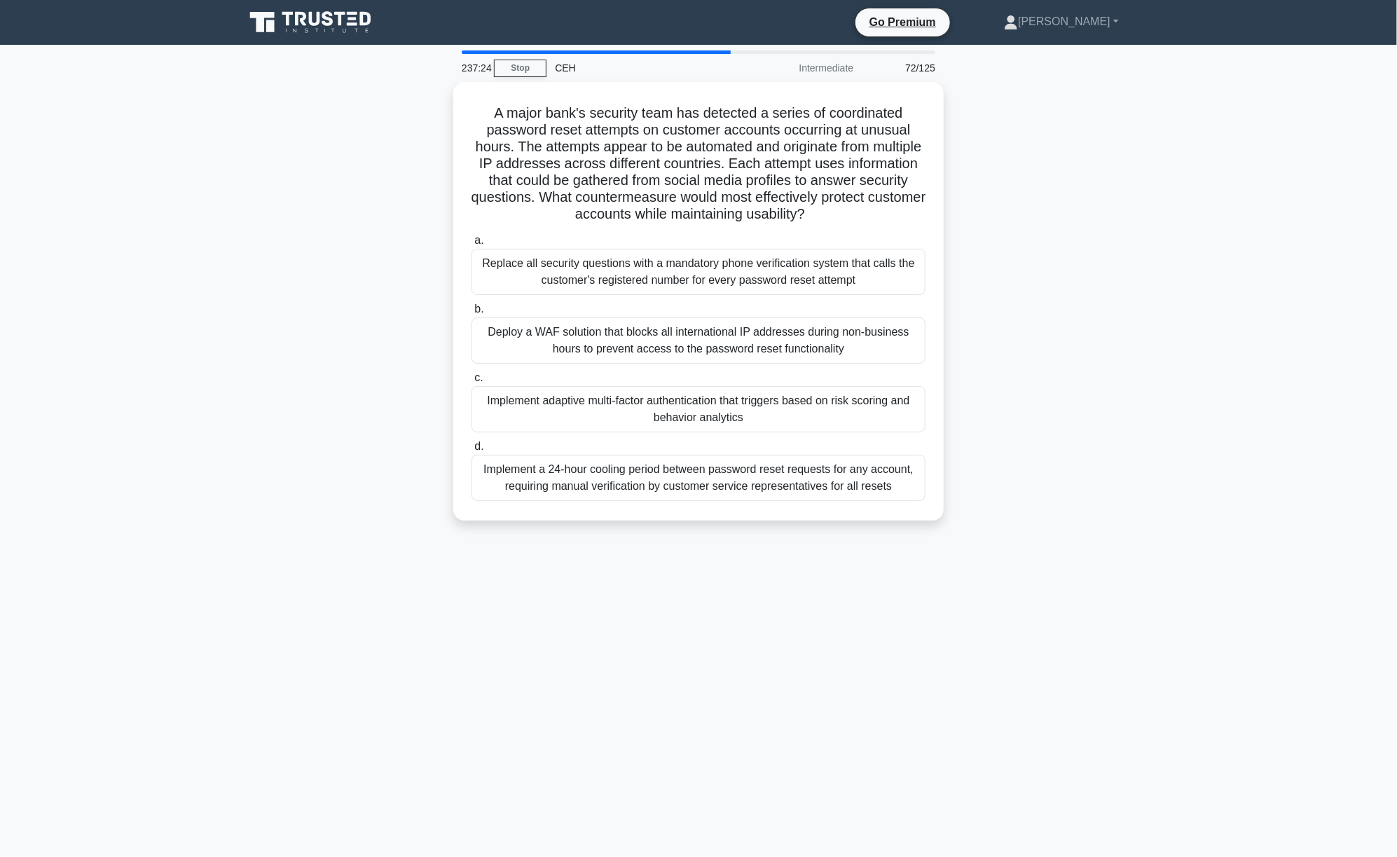
click at [843, 305] on label "b. Deploy a WAF solution that blocks all international IP addresses during non-…" at bounding box center [698, 331] width 454 height 63
click at [471, 305] on input "b. Deploy a WAF solution that blocks all international IP addresses during non-…" at bounding box center [471, 309] width 0 height 9
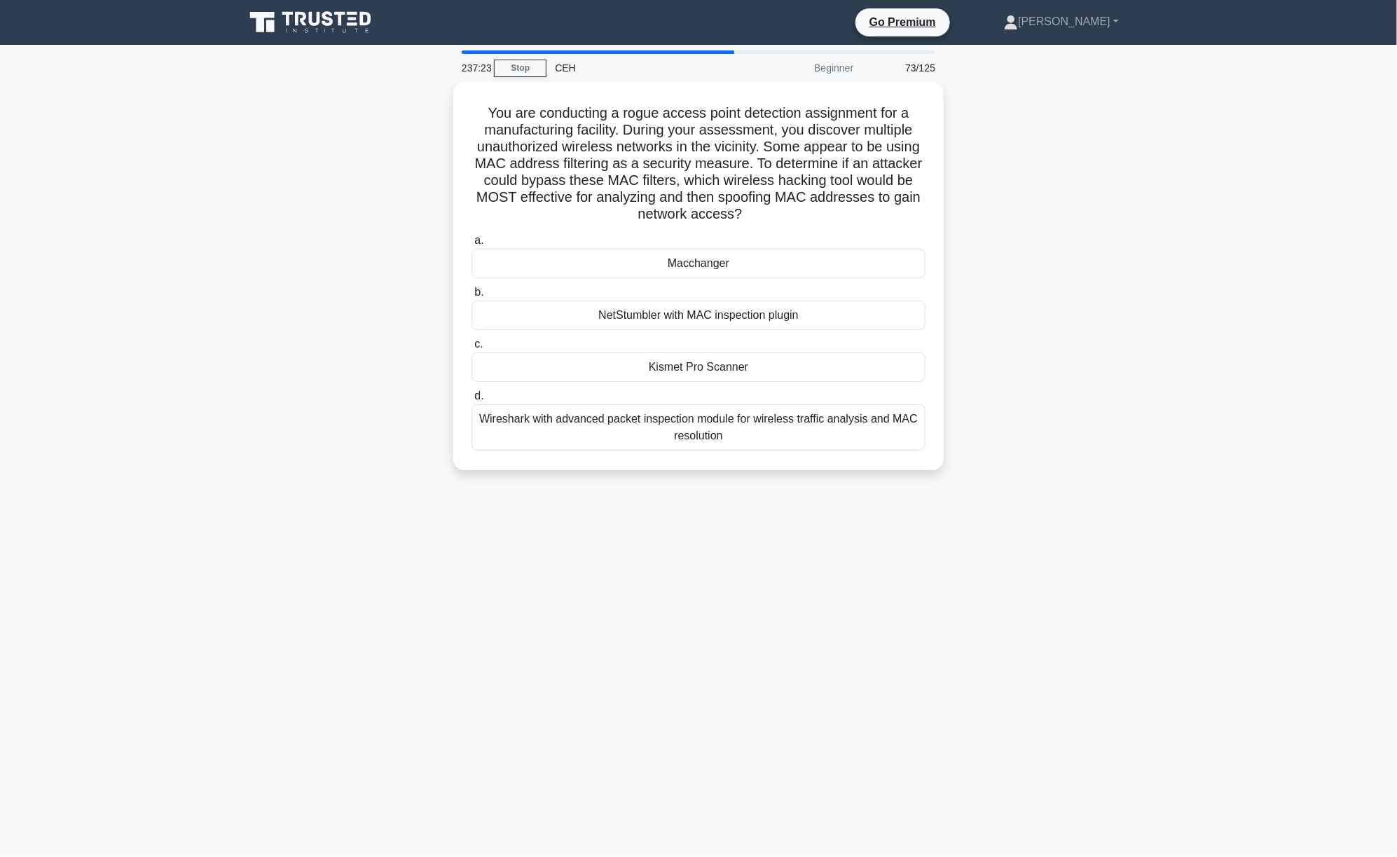
click at [843, 305] on div "NetStumbler with MAC inspection plugin" at bounding box center [698, 314] width 454 height 29
click at [471, 297] on input "b. NetStumbler with MAC inspection plugin" at bounding box center [471, 292] width 0 height 9
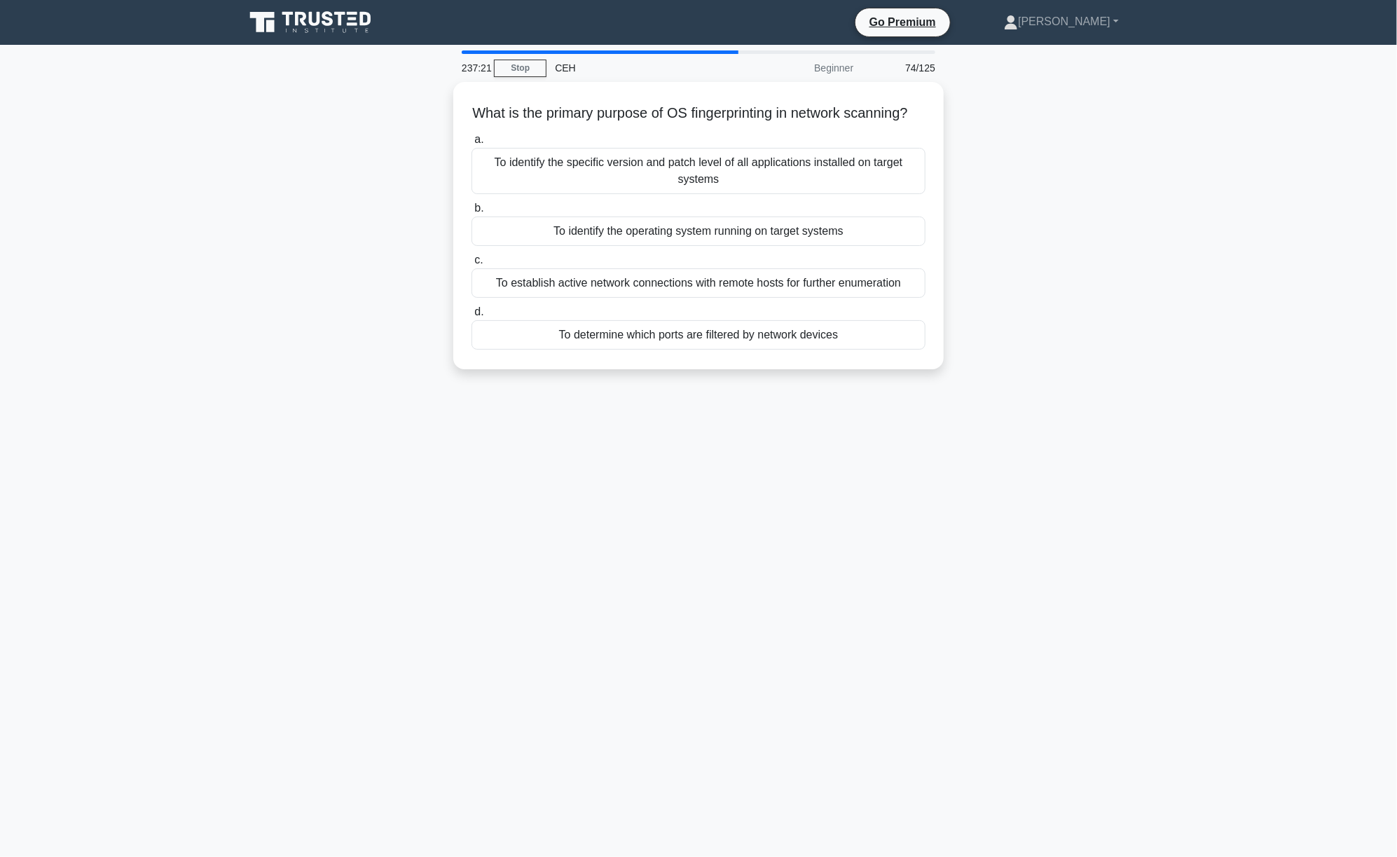
click at [843, 298] on div "To establish active network connections with remote hosts for further enumerati…" at bounding box center [698, 282] width 454 height 29
click at [471, 265] on input "c. To establish active network connections with remote hosts for further enumer…" at bounding box center [471, 260] width 0 height 9
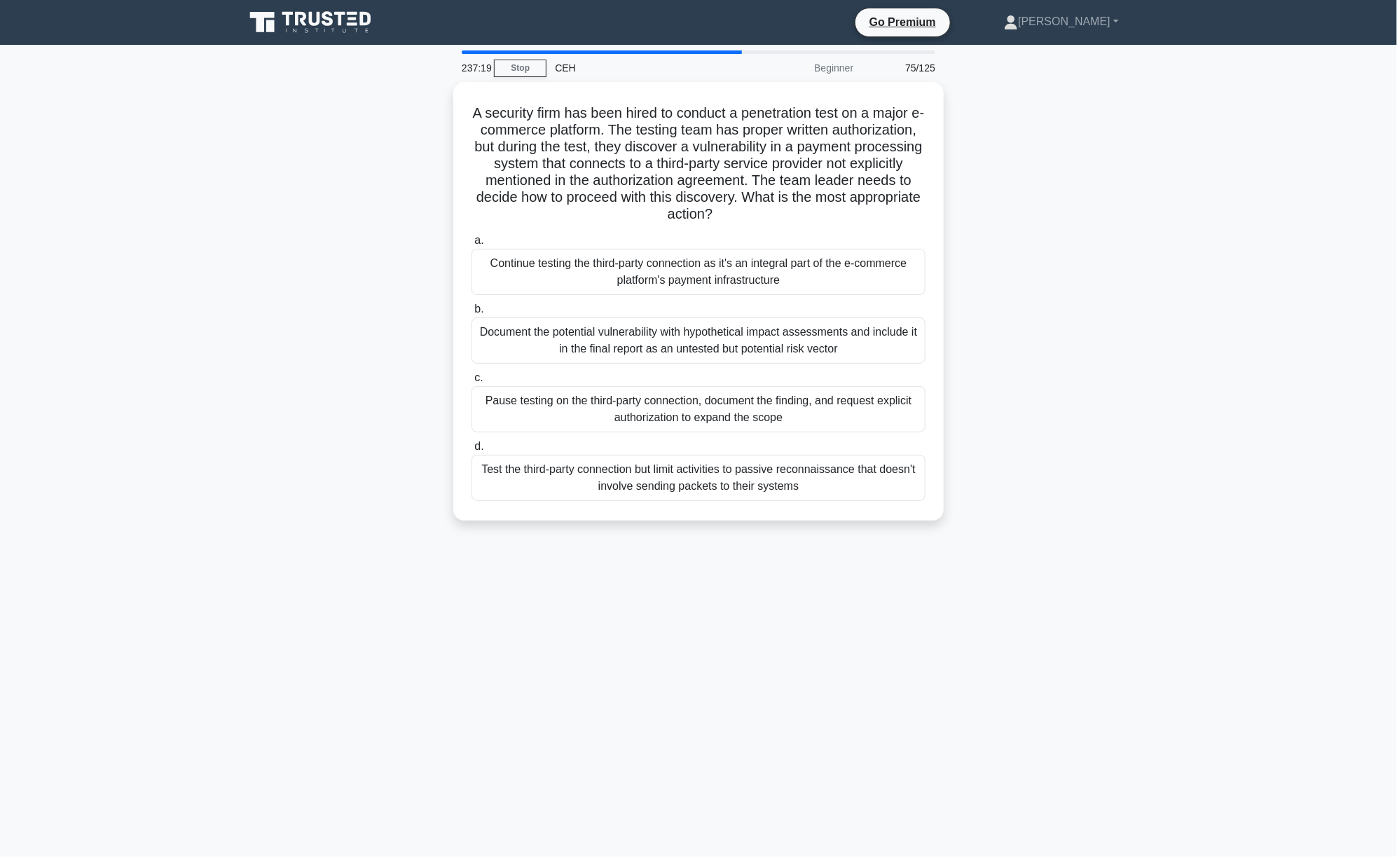
click at [843, 305] on label "b. Document the potential vulnerability with hypothetical impact assessments an…" at bounding box center [698, 331] width 454 height 63
click at [471, 305] on input "b. Document the potential vulnerability with hypothetical impact assessments an…" at bounding box center [471, 309] width 0 height 9
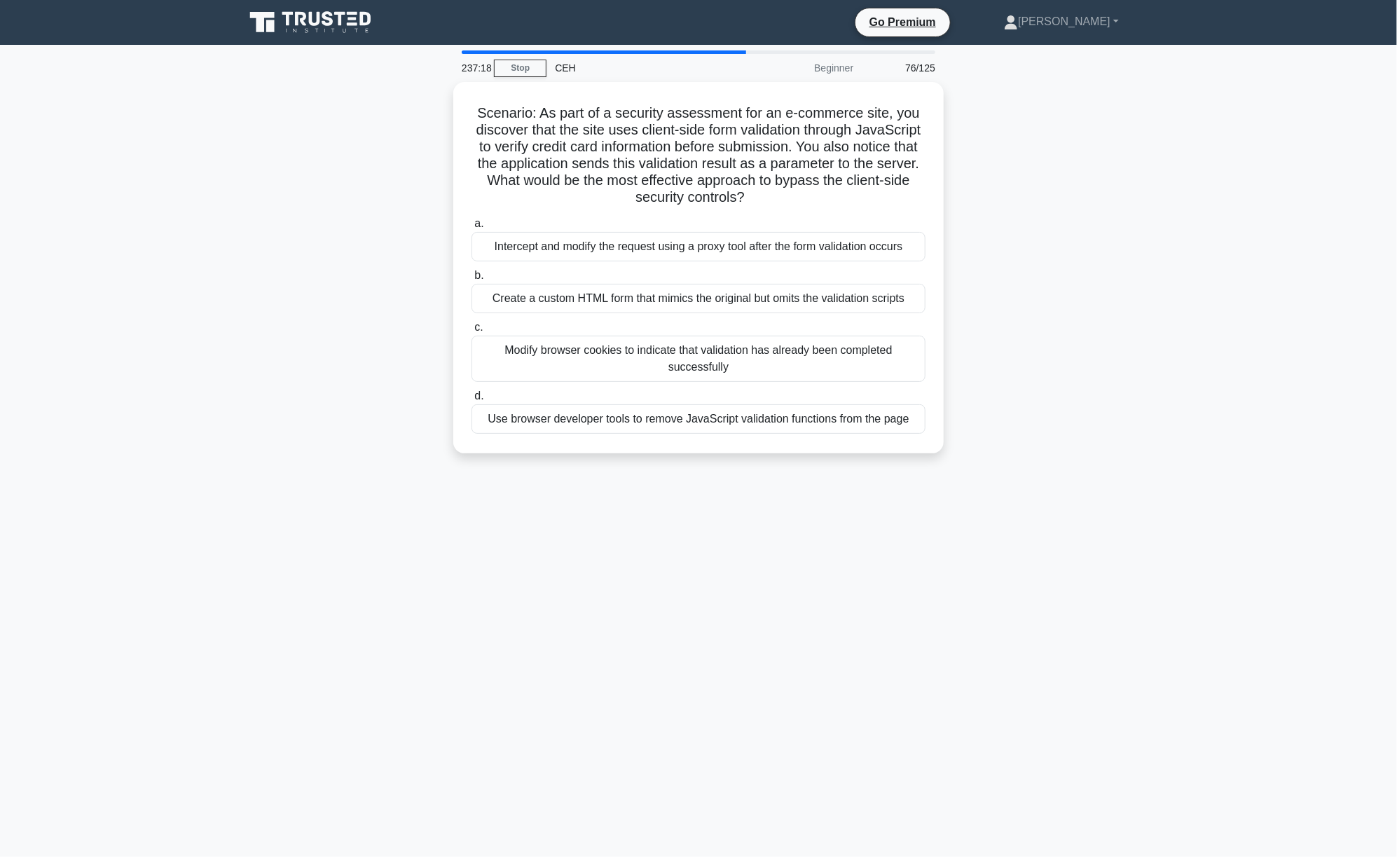
click at [843, 305] on div "Create a custom HTML form that mimics the original but omits the validation scr…" at bounding box center [698, 298] width 454 height 29
click at [471, 280] on input "b. Create a custom HTML form that mimics the original but omits the validation …" at bounding box center [471, 275] width 0 height 9
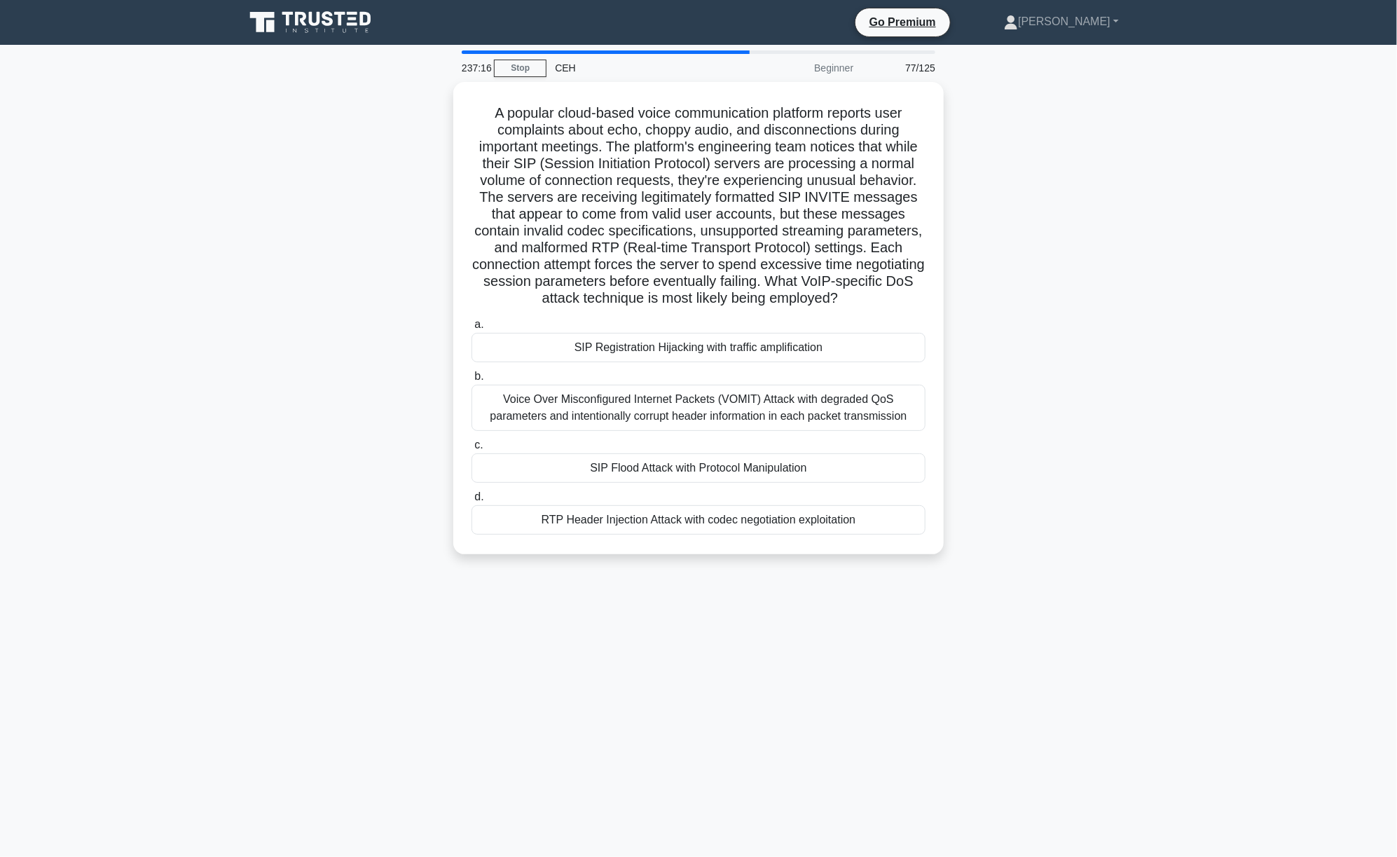
click at [843, 305] on div "A popular cloud-based voice communication platform reports user complaints abou…" at bounding box center [698, 318] width 479 height 461
click at [826, 356] on div "SIP Registration Hijacking with traffic amplification" at bounding box center [698, 343] width 454 height 29
click at [471, 326] on input "a. SIP Registration Hijacking with traffic amplification" at bounding box center [471, 321] width 0 height 9
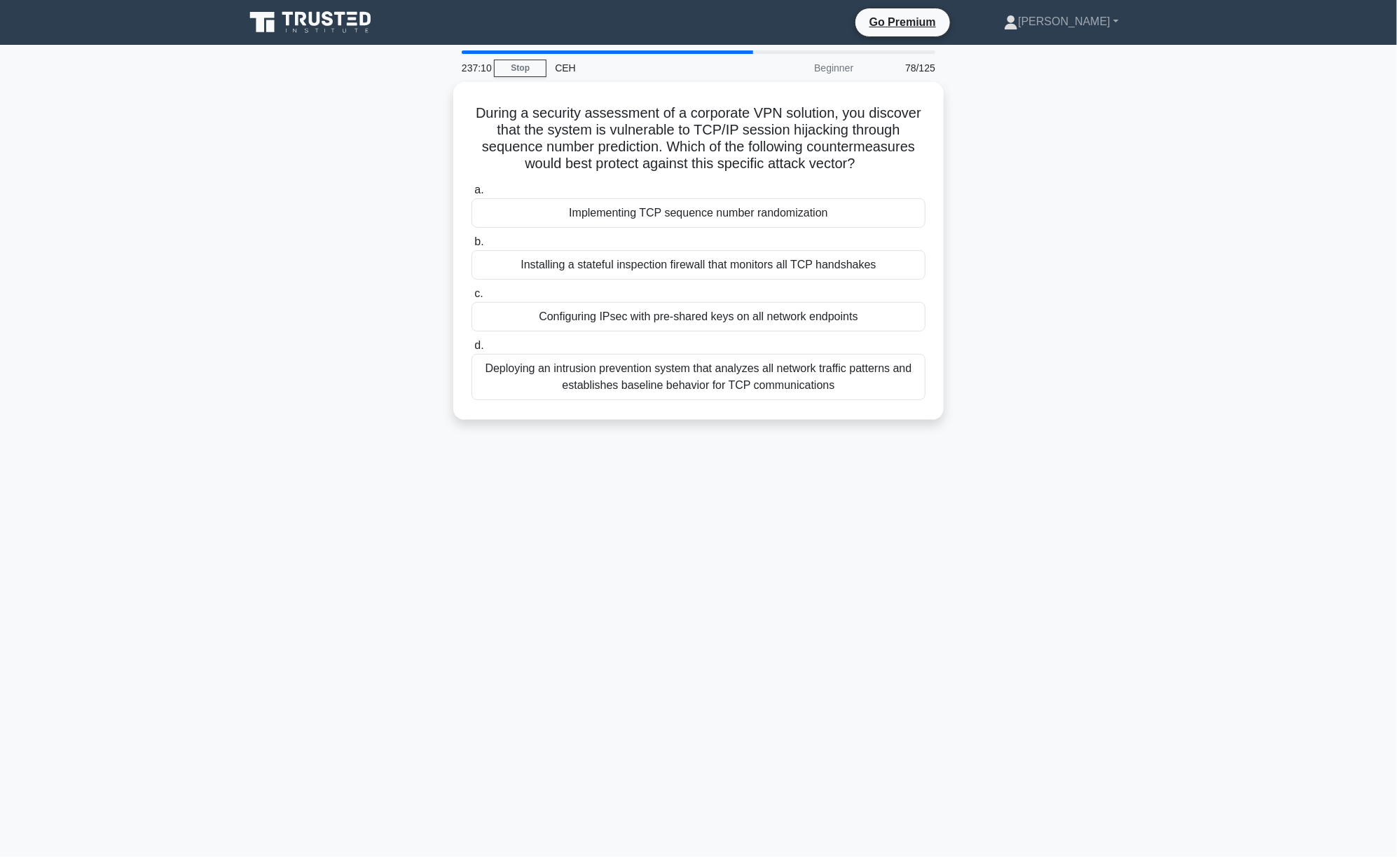
click at [826, 356] on div "Deploying an intrusion prevention system that analyzes all network traffic patt…" at bounding box center [698, 377] width 454 height 46
click at [471, 350] on input "d. Deploying an intrusion prevention system that analyzes all network traffic p…" at bounding box center [471, 345] width 0 height 9
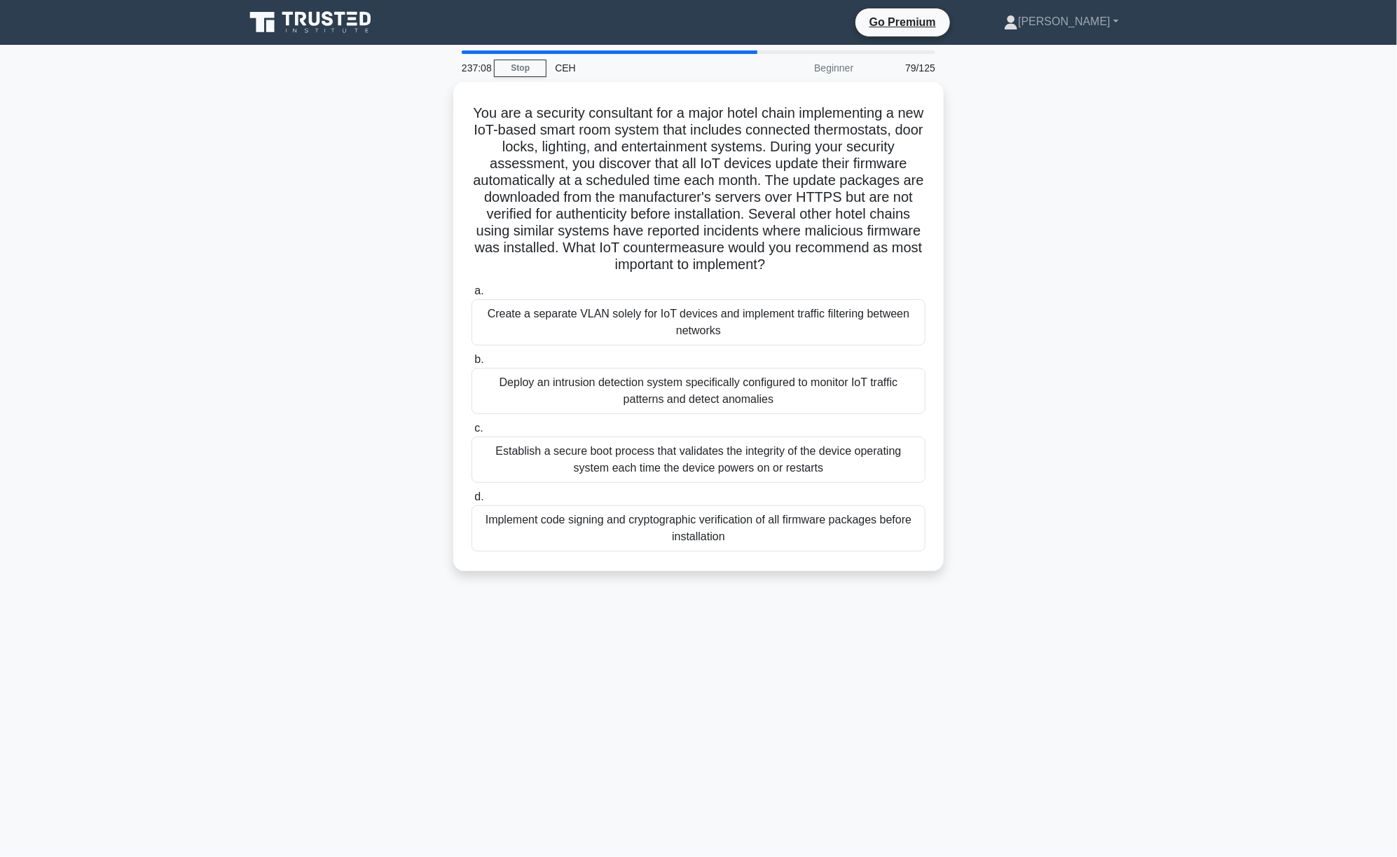
click at [826, 356] on label "b. Deploy an intrusion detection system specifically configured to monitor IoT …" at bounding box center [698, 382] width 454 height 63
click at [471, 356] on input "b. Deploy an intrusion detection system specifically configured to monitor IoT …" at bounding box center [471, 359] width 0 height 9
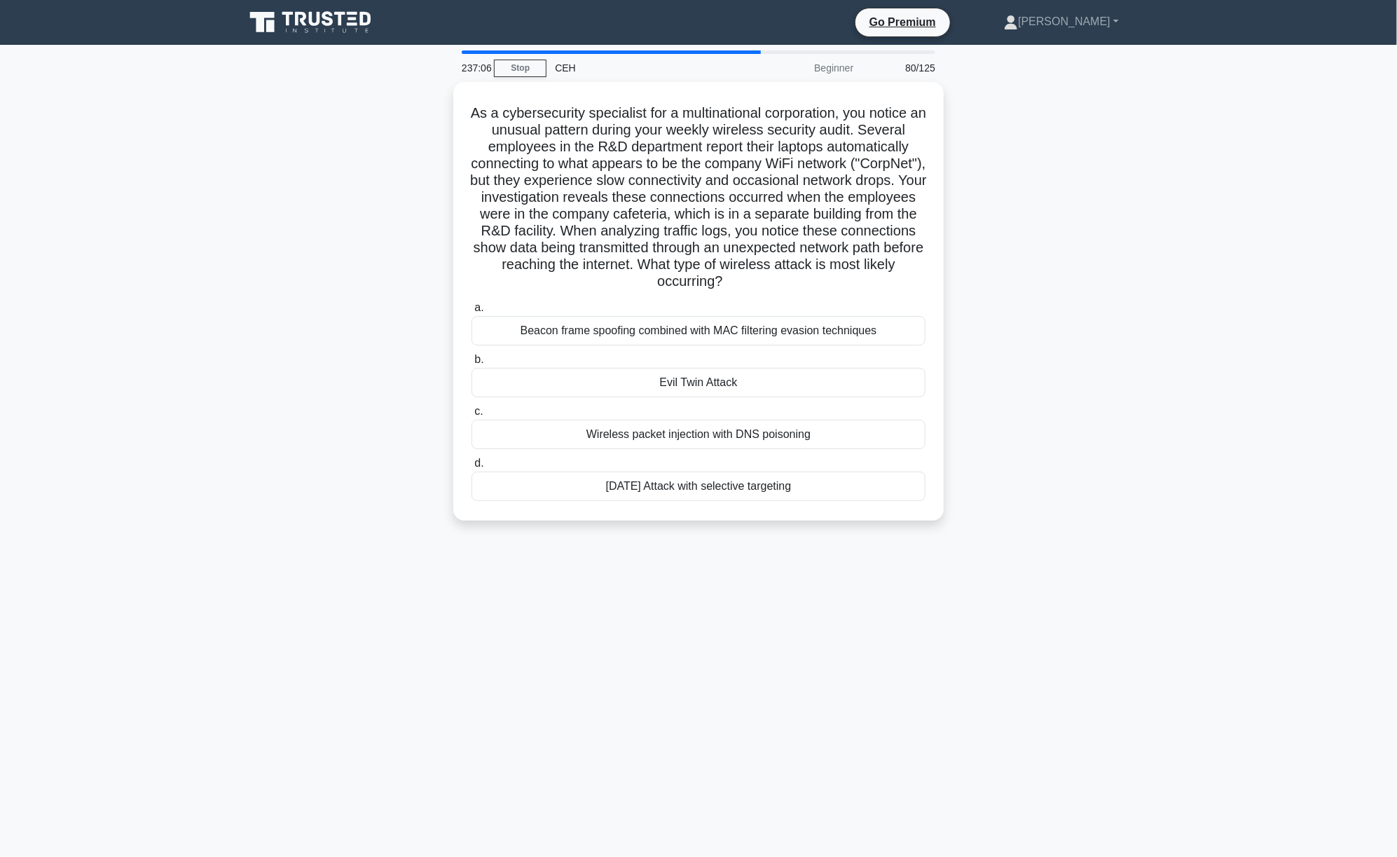
click at [826, 356] on label "b. Evil Twin Attack" at bounding box center [698, 374] width 454 height 46
click at [471, 356] on input "b. Evil Twin Attack" at bounding box center [471, 359] width 0 height 9
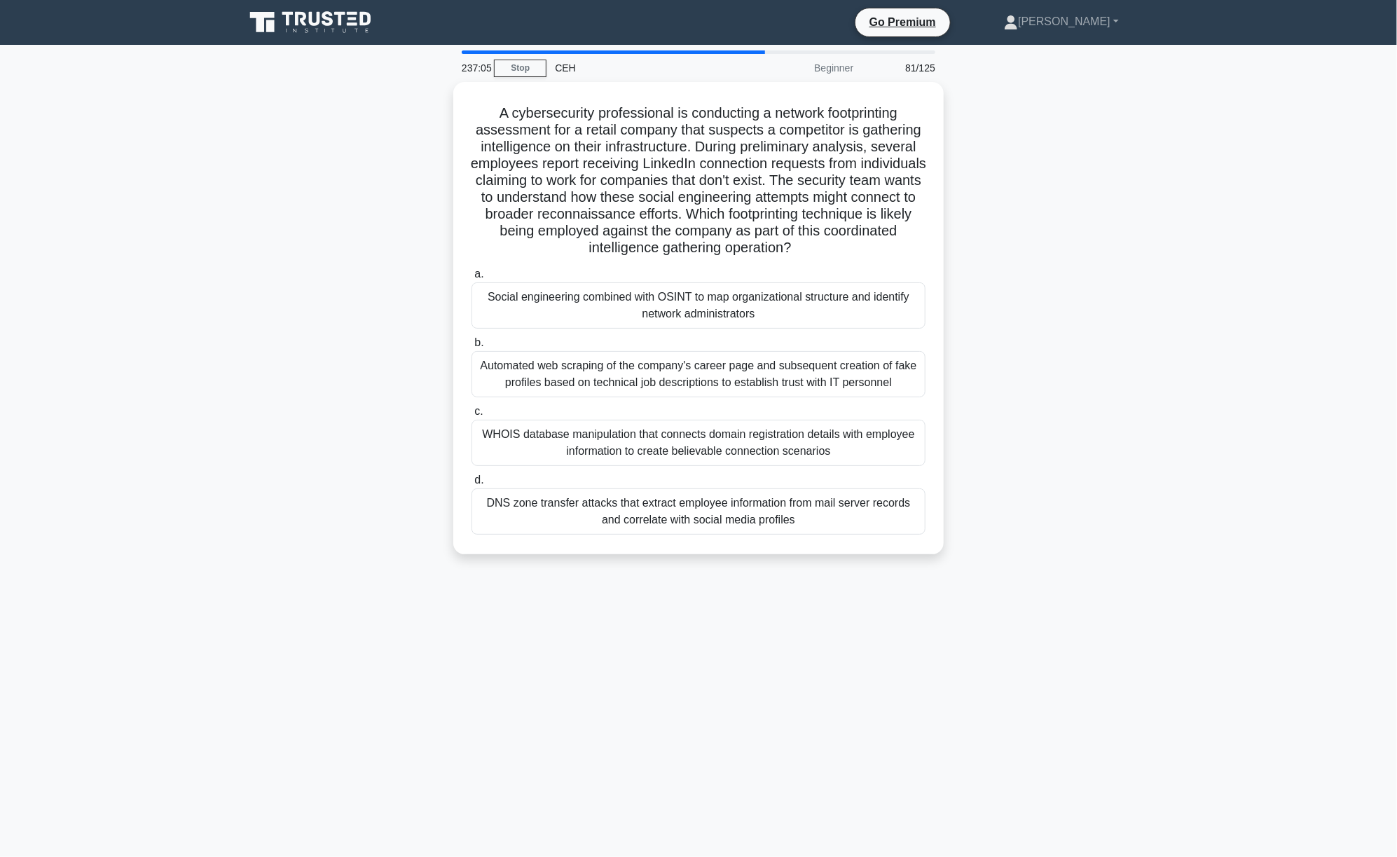
click at [826, 356] on div "Automated web scraping of the company's career page and subsequent creation of …" at bounding box center [698, 374] width 454 height 46
click at [471, 347] on input "b. Automated web scraping of the company's career page and subsequent creation …" at bounding box center [471, 342] width 0 height 9
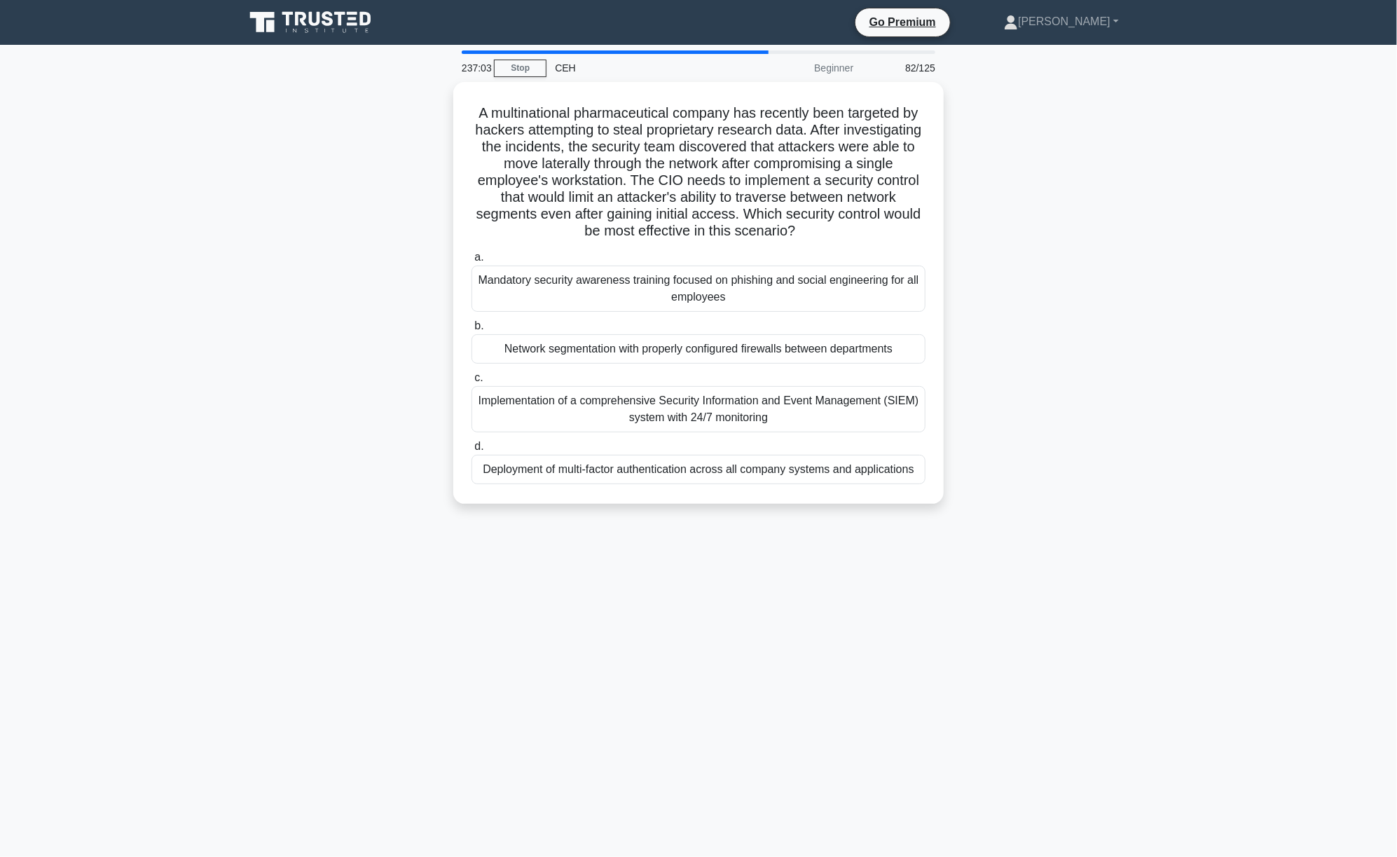
click at [826, 356] on div "Network segmentation with properly configured firewalls between departments" at bounding box center [698, 348] width 454 height 29
click at [471, 331] on input "b. Network segmentation with properly configured firewalls between departments" at bounding box center [471, 325] width 0 height 9
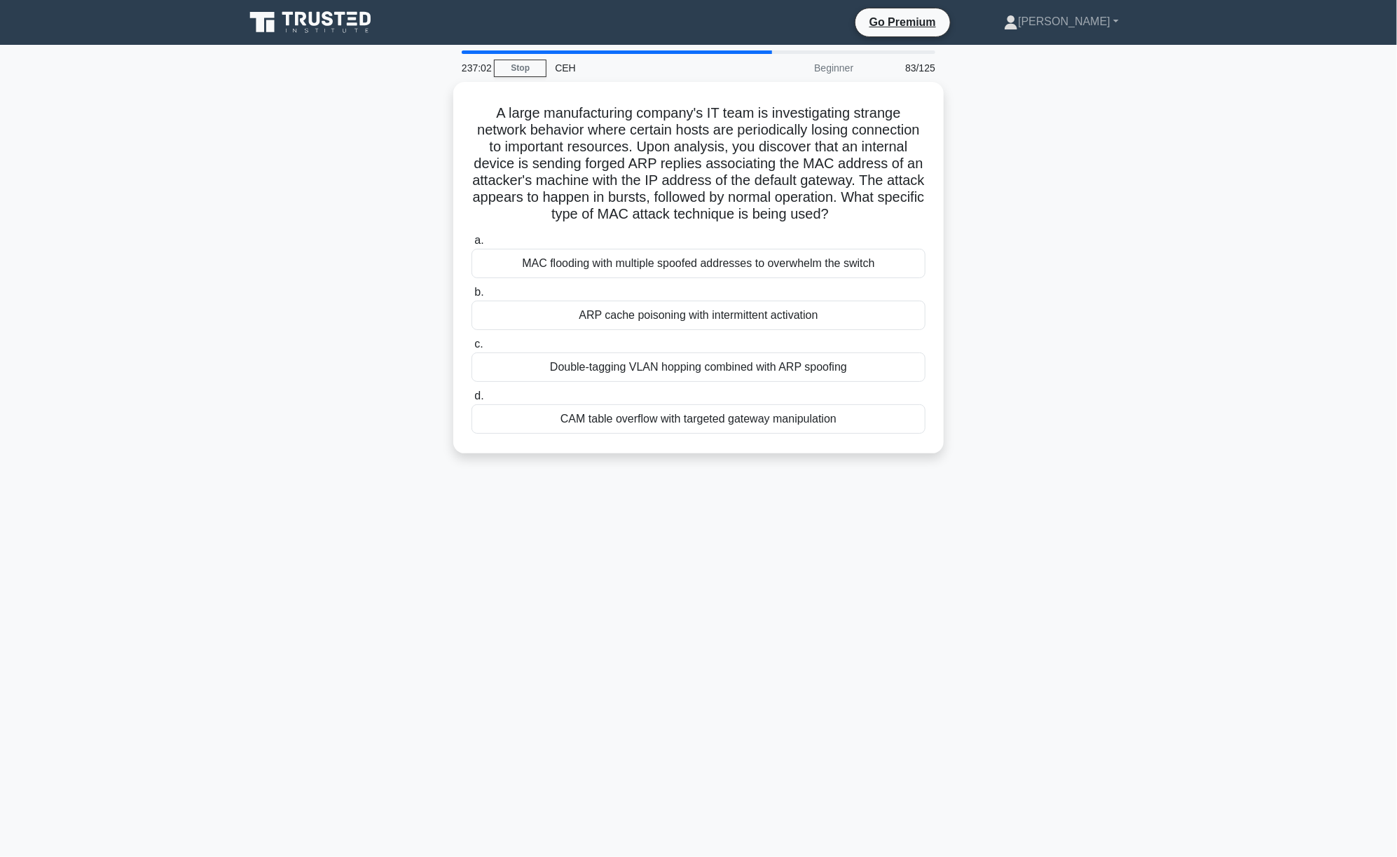
click at [826, 356] on div "Double-tagging VLAN hopping combined with ARP spoofing" at bounding box center [698, 366] width 454 height 29
click at [471, 349] on input "c. Double-tagging VLAN hopping combined with ARP spoofing" at bounding box center [471, 344] width 0 height 9
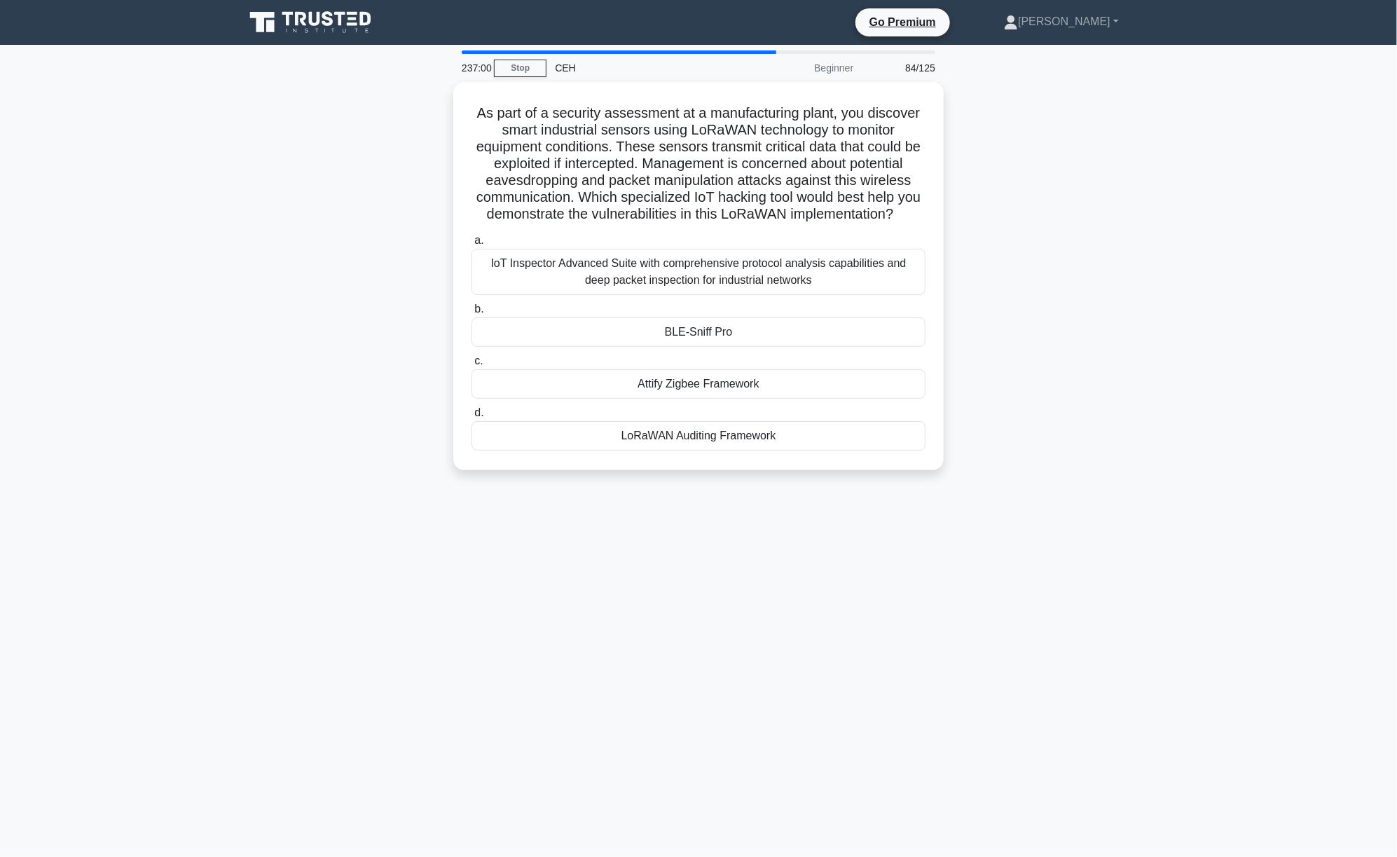
click at [826, 356] on label "c. Attify Zigbee Framework" at bounding box center [698, 375] width 454 height 46
click at [471, 357] on input "c. Attify Zigbee Framework" at bounding box center [471, 361] width 0 height 9
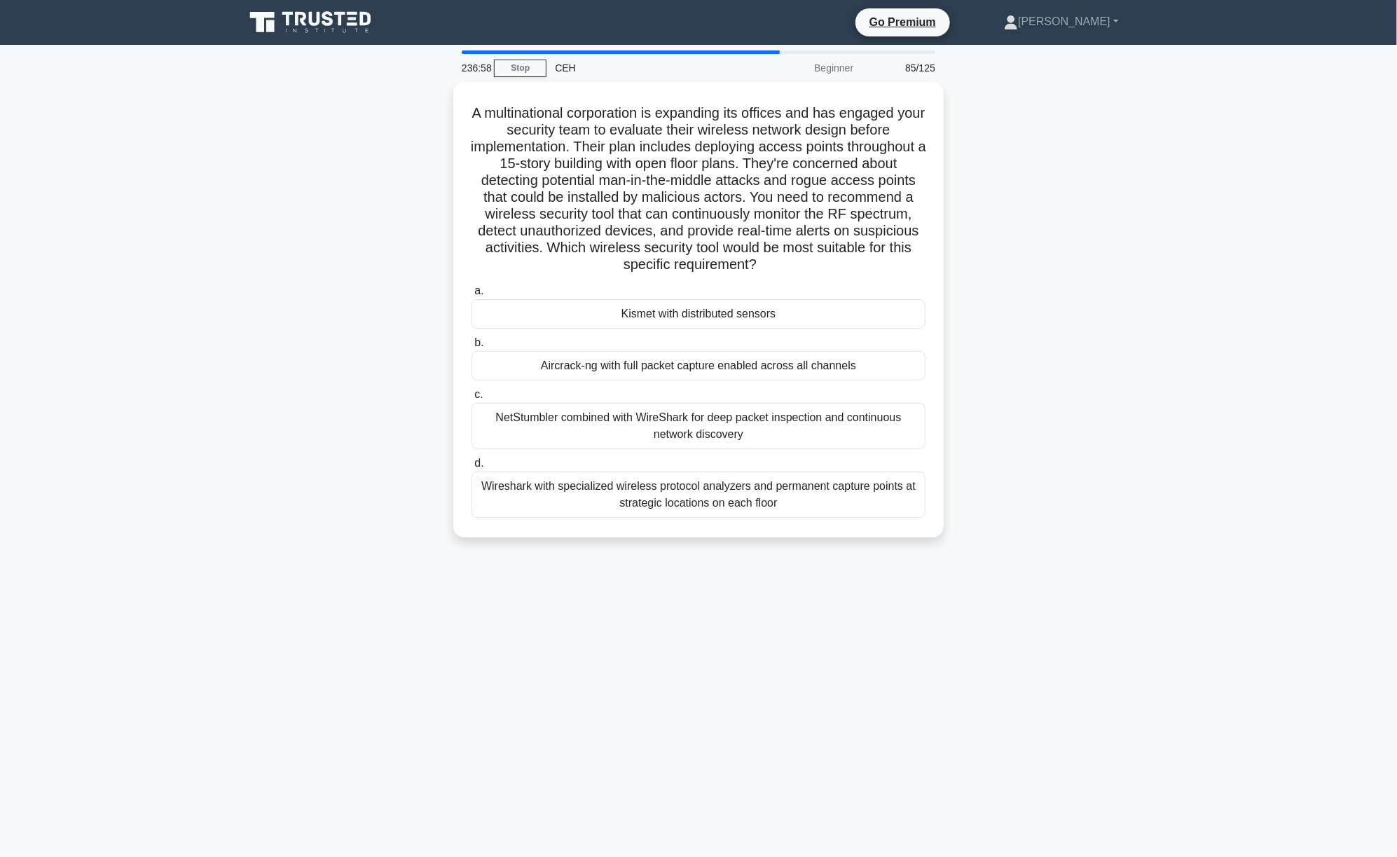
click at [826, 356] on div "Aircrack-ng with full packet capture enabled across all channels" at bounding box center [698, 365] width 454 height 29
click at [471, 347] on input "b. Aircrack-ng with full packet capture enabled across all channels" at bounding box center [471, 342] width 0 height 9
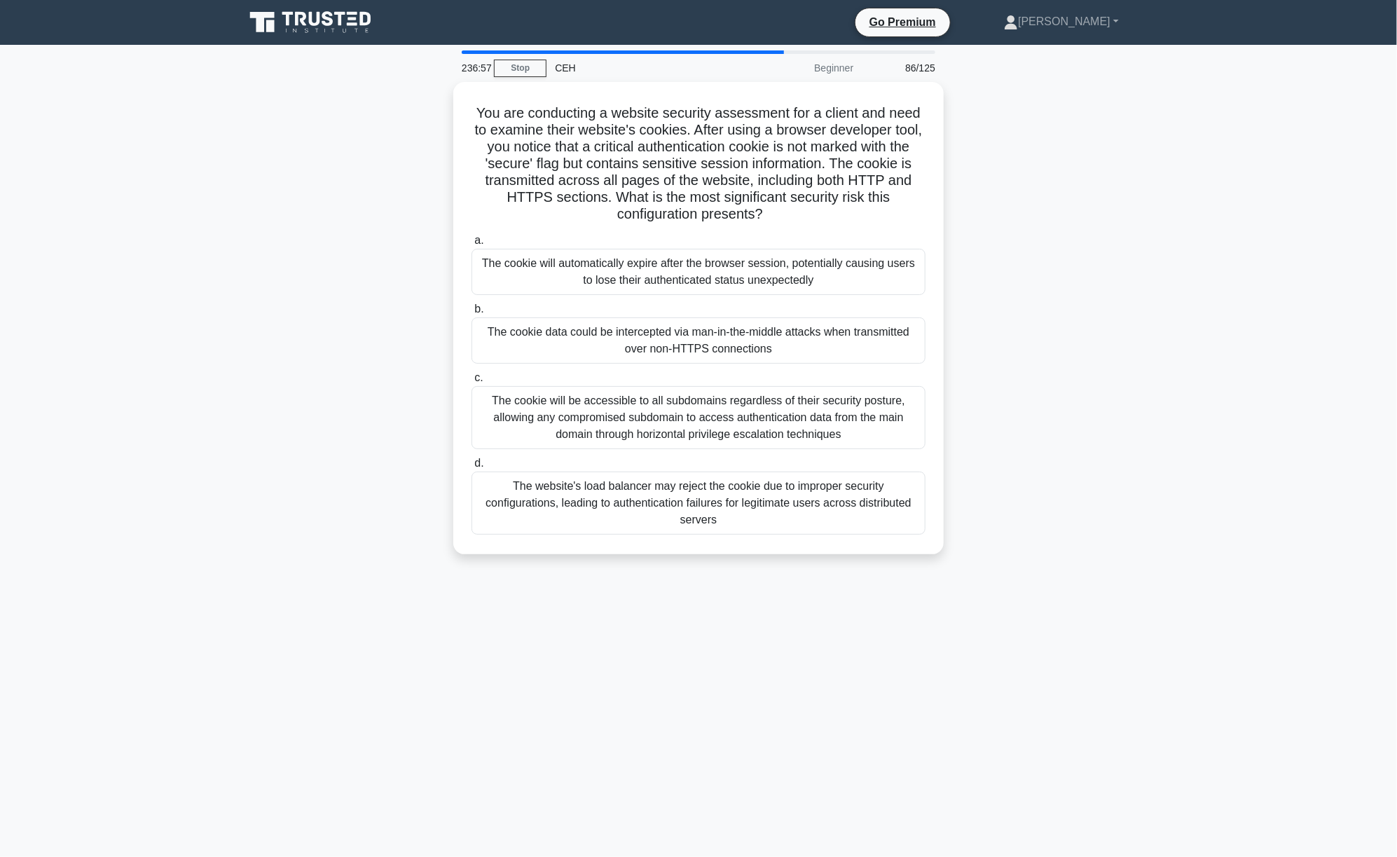
click at [826, 356] on div "The cookie data could be intercepted via man-in-the-middle attacks when transmi…" at bounding box center [698, 340] width 454 height 46
click at [471, 314] on input "b. The cookie data could be intercepted via man-in-the-middle attacks when tran…" at bounding box center [471, 309] width 0 height 9
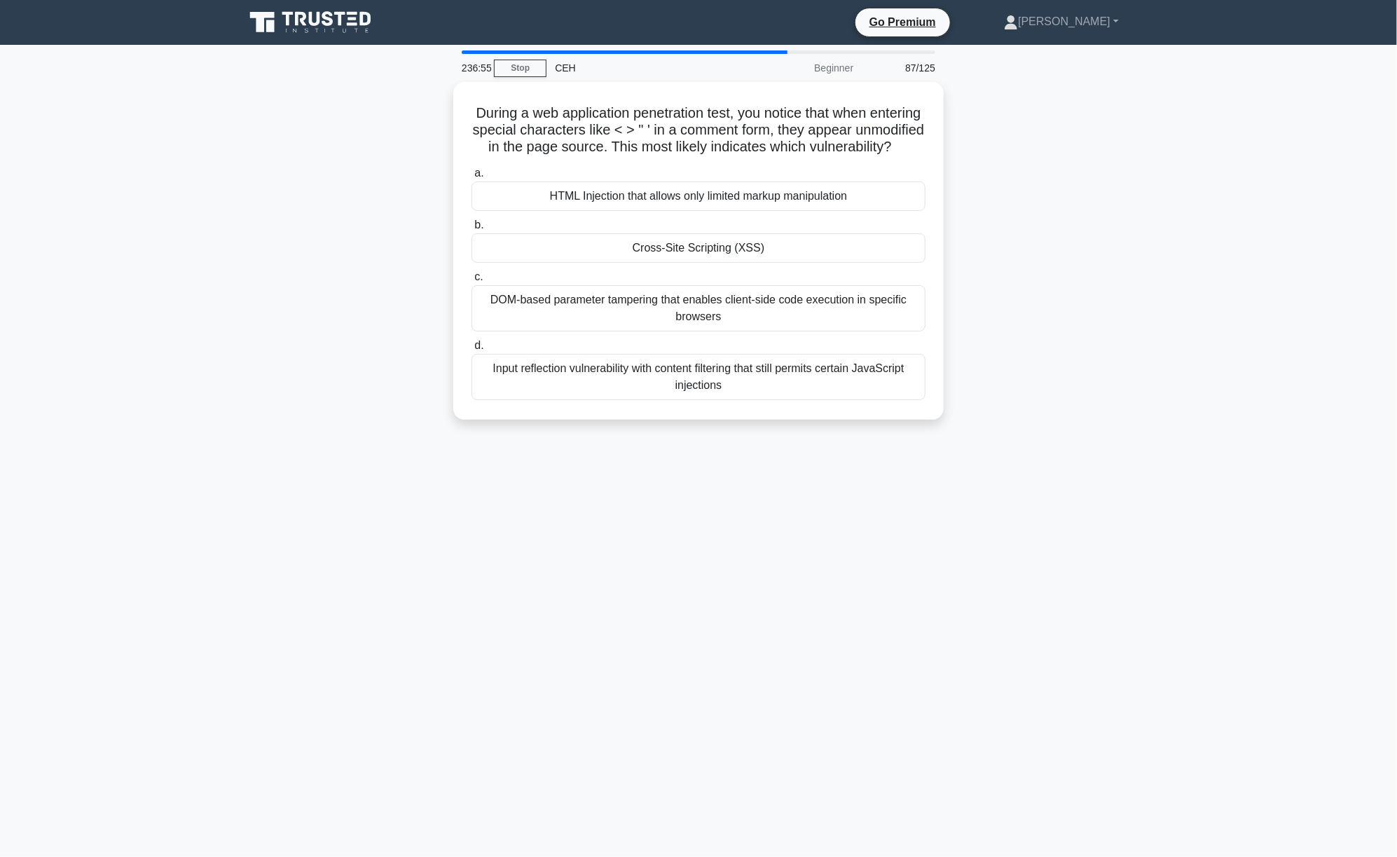
click at [826, 356] on label "d. Input reflection vulnerability with content filtering that still permits cer…" at bounding box center [698, 368] width 454 height 63
click at [471, 350] on input "d. Input reflection vulnerability with content filtering that still permits cer…" at bounding box center [471, 345] width 0 height 9
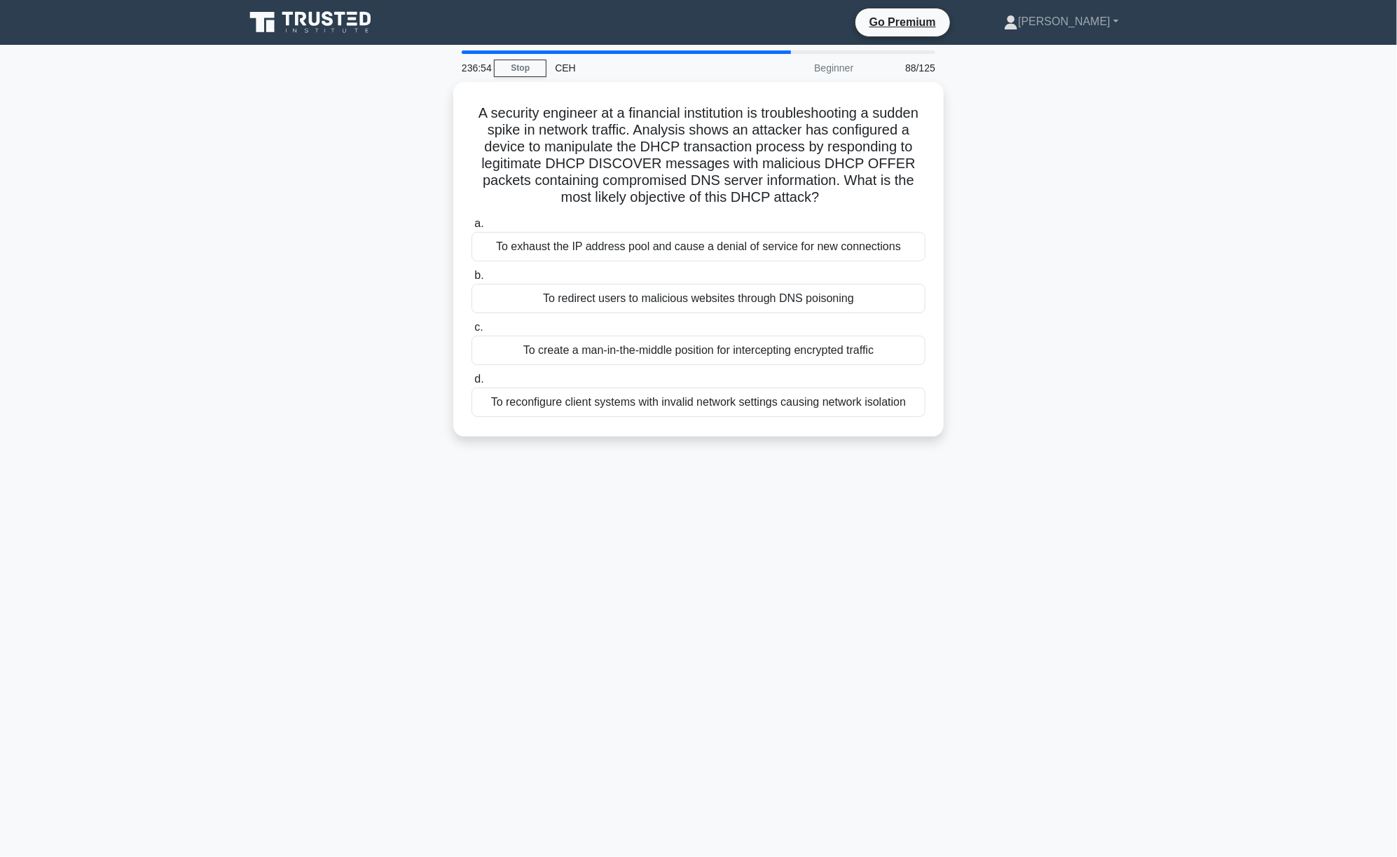
click at [826, 356] on div "To create a man-in-the-middle position for intercepting encrypted traffic" at bounding box center [698, 349] width 454 height 29
click at [471, 332] on input "c. To create a man-in-the-middle position for intercepting encrypted traffic" at bounding box center [471, 327] width 0 height 9
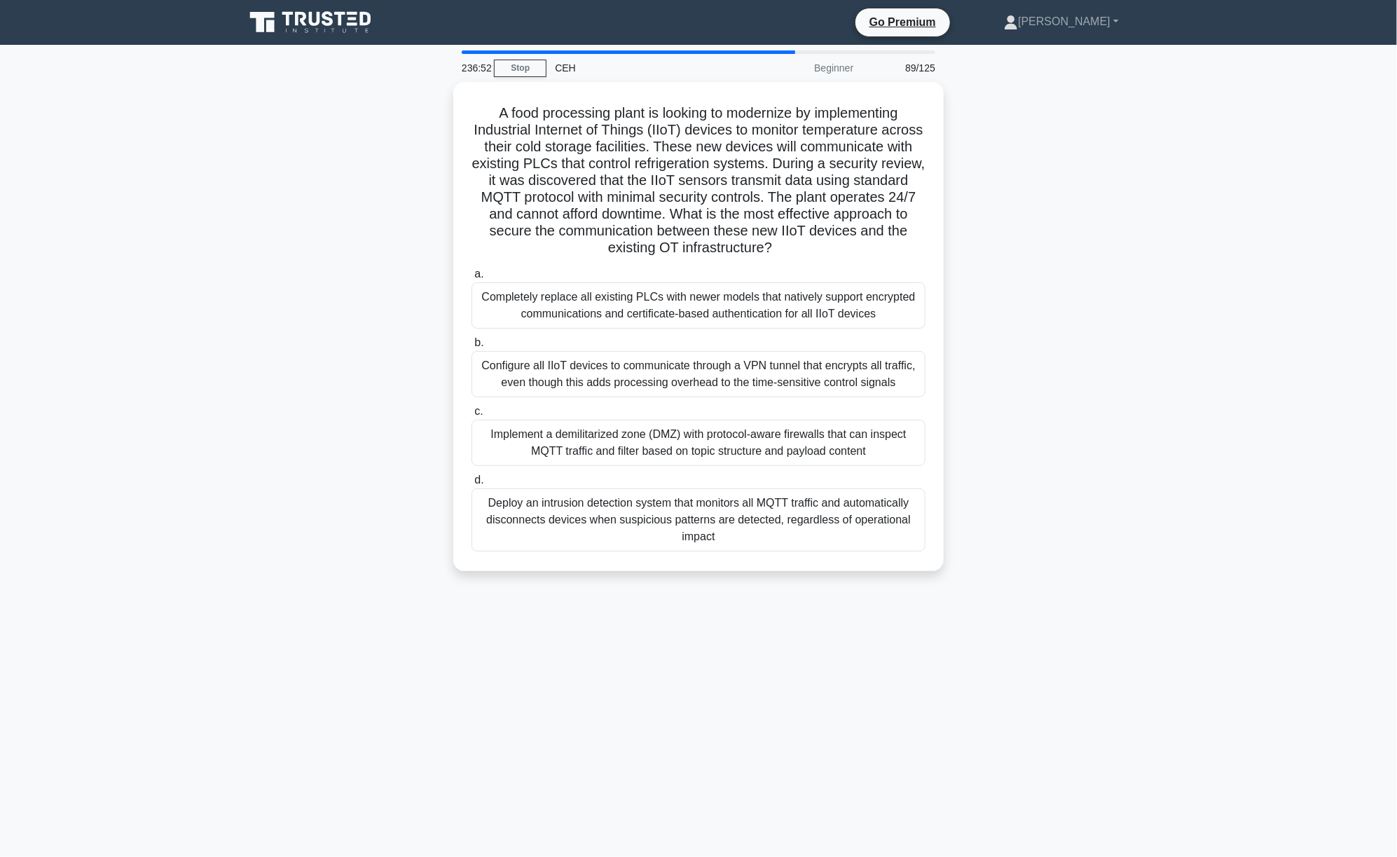
click at [826, 356] on div "Configure all IIoT devices to communicate through a VPN tunnel that encrypts al…" at bounding box center [698, 374] width 454 height 46
click at [471, 347] on input "b. Configure all IIoT devices to communicate through a VPN tunnel that encrypts…" at bounding box center [471, 342] width 0 height 9
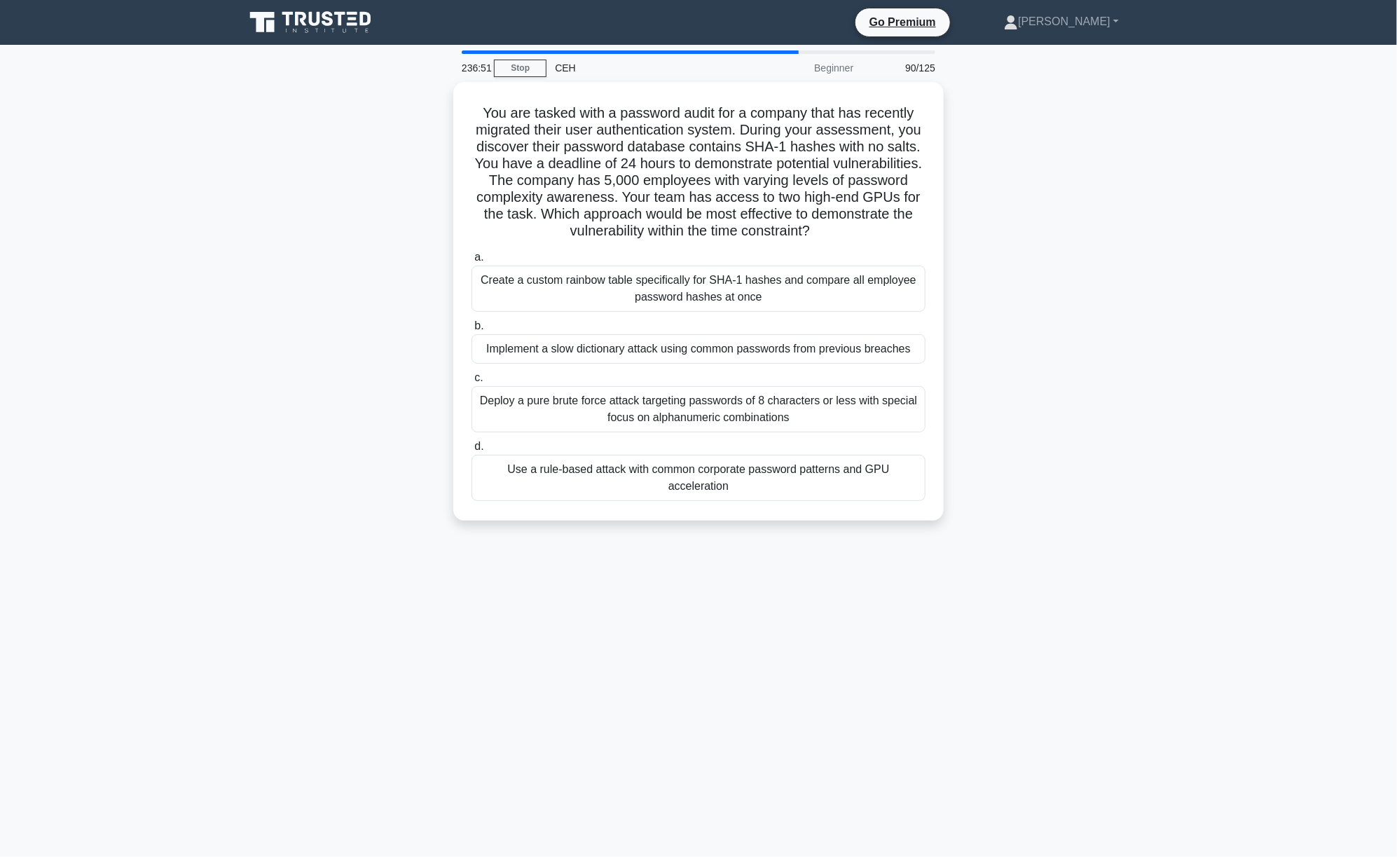
click at [826, 356] on div "Implement a slow dictionary attack using common passwords from previous breaches" at bounding box center [698, 348] width 454 height 29
click at [471, 331] on input "b. Implement a slow dictionary attack using common passwords from previous brea…" at bounding box center [471, 325] width 0 height 9
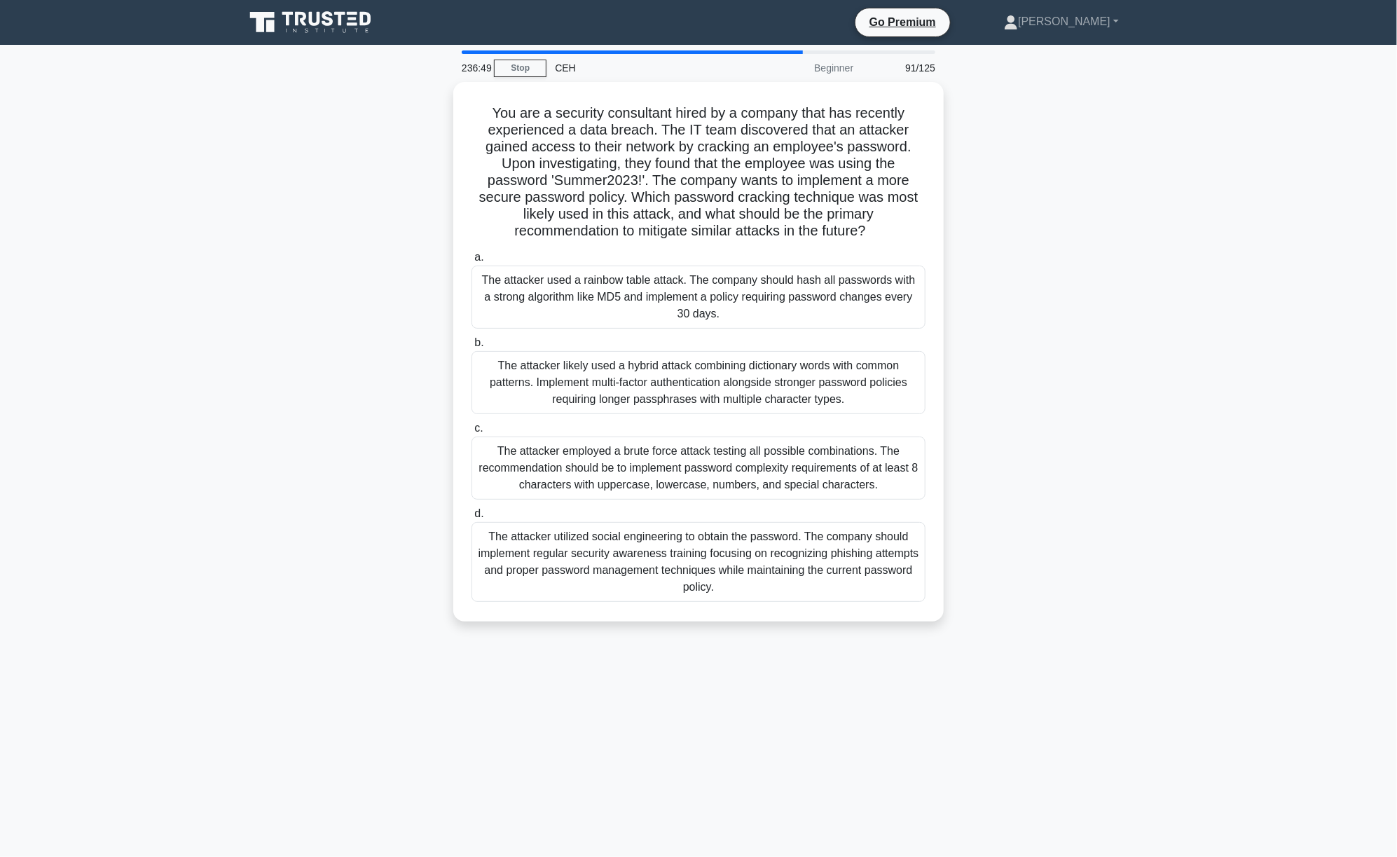
click at [826, 356] on div "The attacker likely used a hybrid attack combining dictionary words with common…" at bounding box center [698, 382] width 454 height 63
click at [471, 347] on input "b. The attacker likely used a hybrid attack combining dictionary words with com…" at bounding box center [471, 342] width 0 height 9
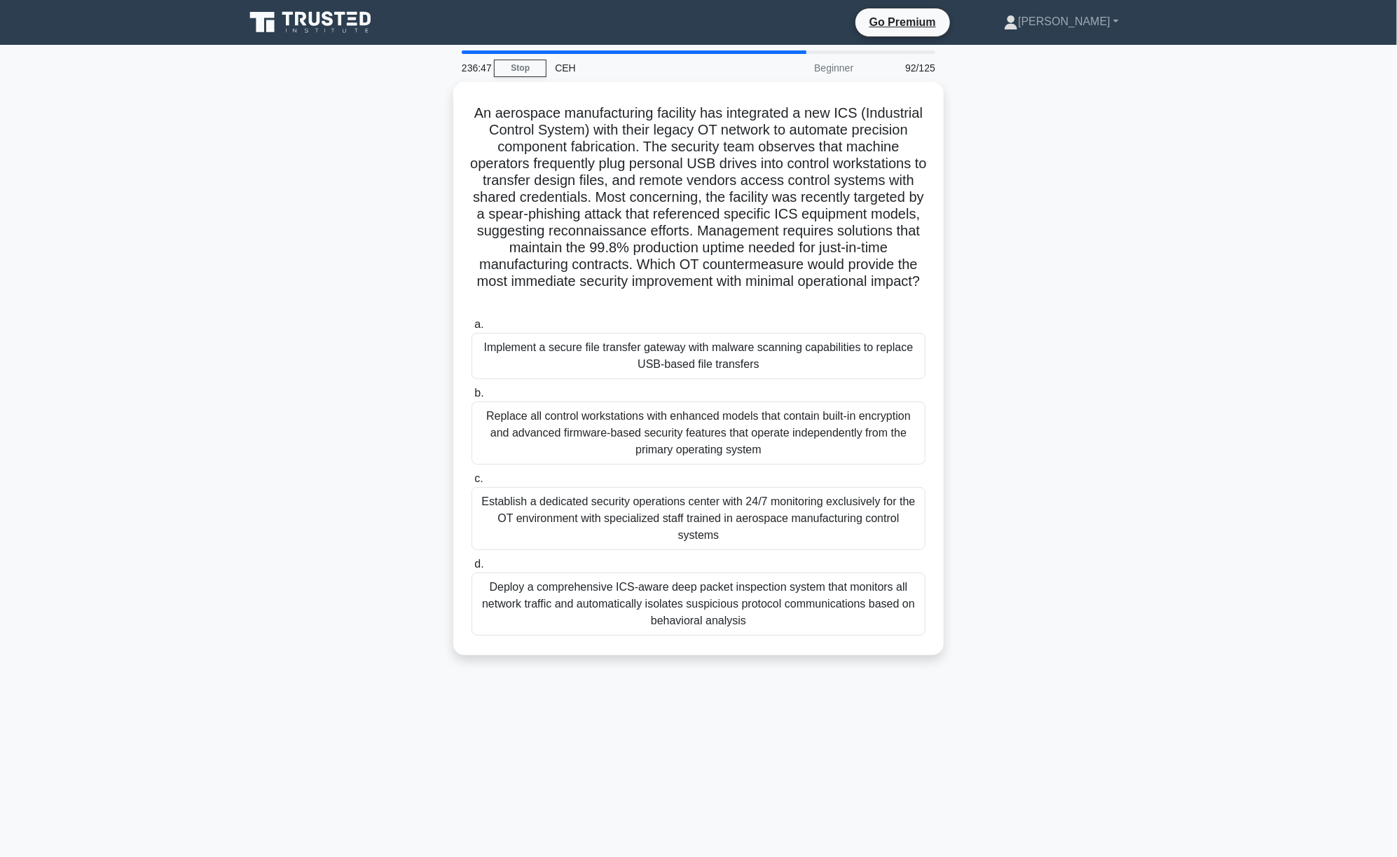
click at [826, 356] on div "Implement a secure file transfer gateway with malware scanning capabilities to …" at bounding box center [698, 356] width 454 height 46
click at [471, 329] on input "a. Implement a secure file transfer gateway with malware scanning capabilities …" at bounding box center [471, 324] width 0 height 9
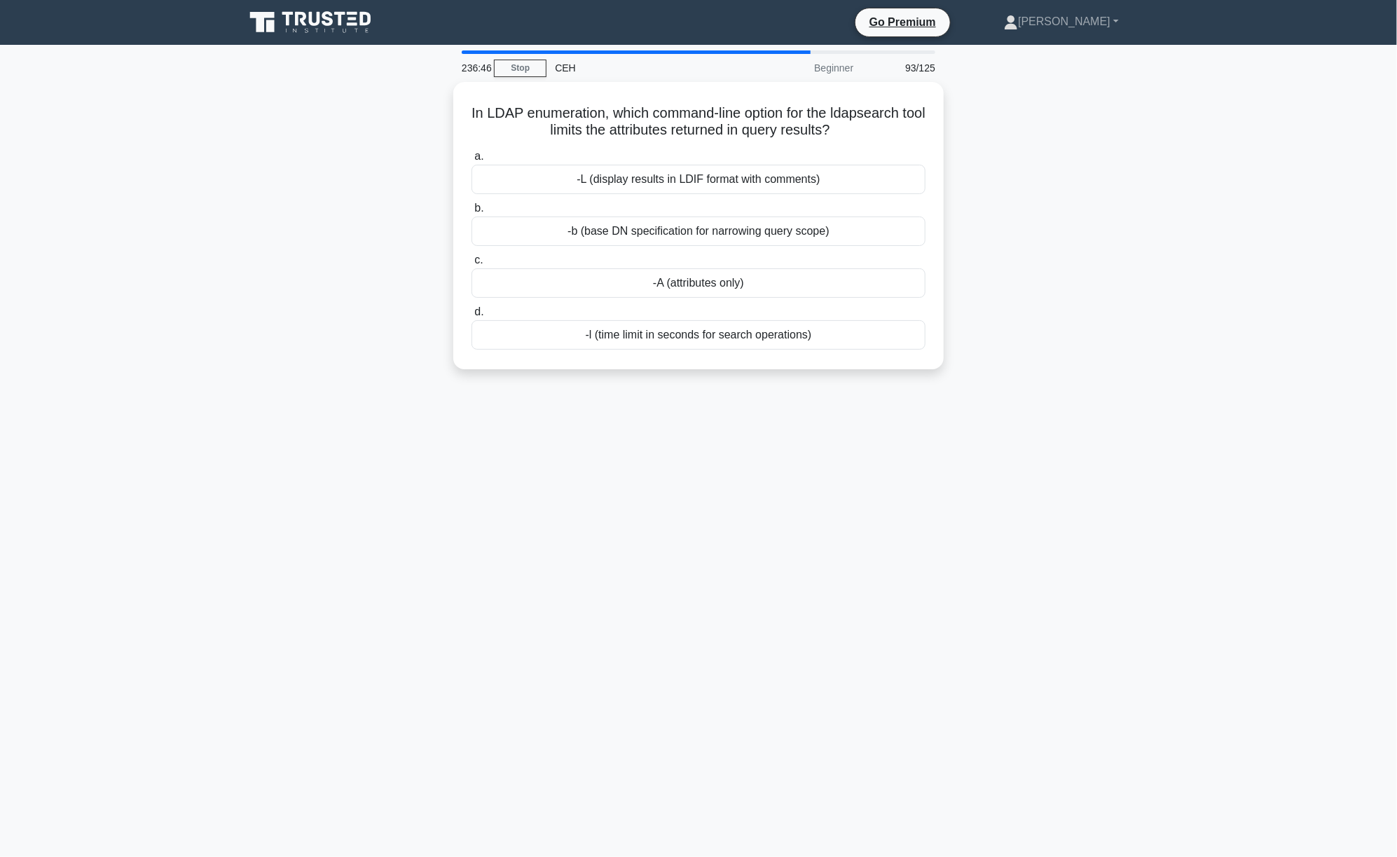
click at [826, 356] on div "In LDAP enumeration, which command-line option for the ldapsearch tool limits t…" at bounding box center [698, 226] width 479 height 276
click at [782, 326] on div "-l (time limit in seconds for search operations)" at bounding box center [698, 331] width 454 height 29
click at [471, 313] on input "d. -l (time limit in seconds for search operations)" at bounding box center [471, 308] width 0 height 9
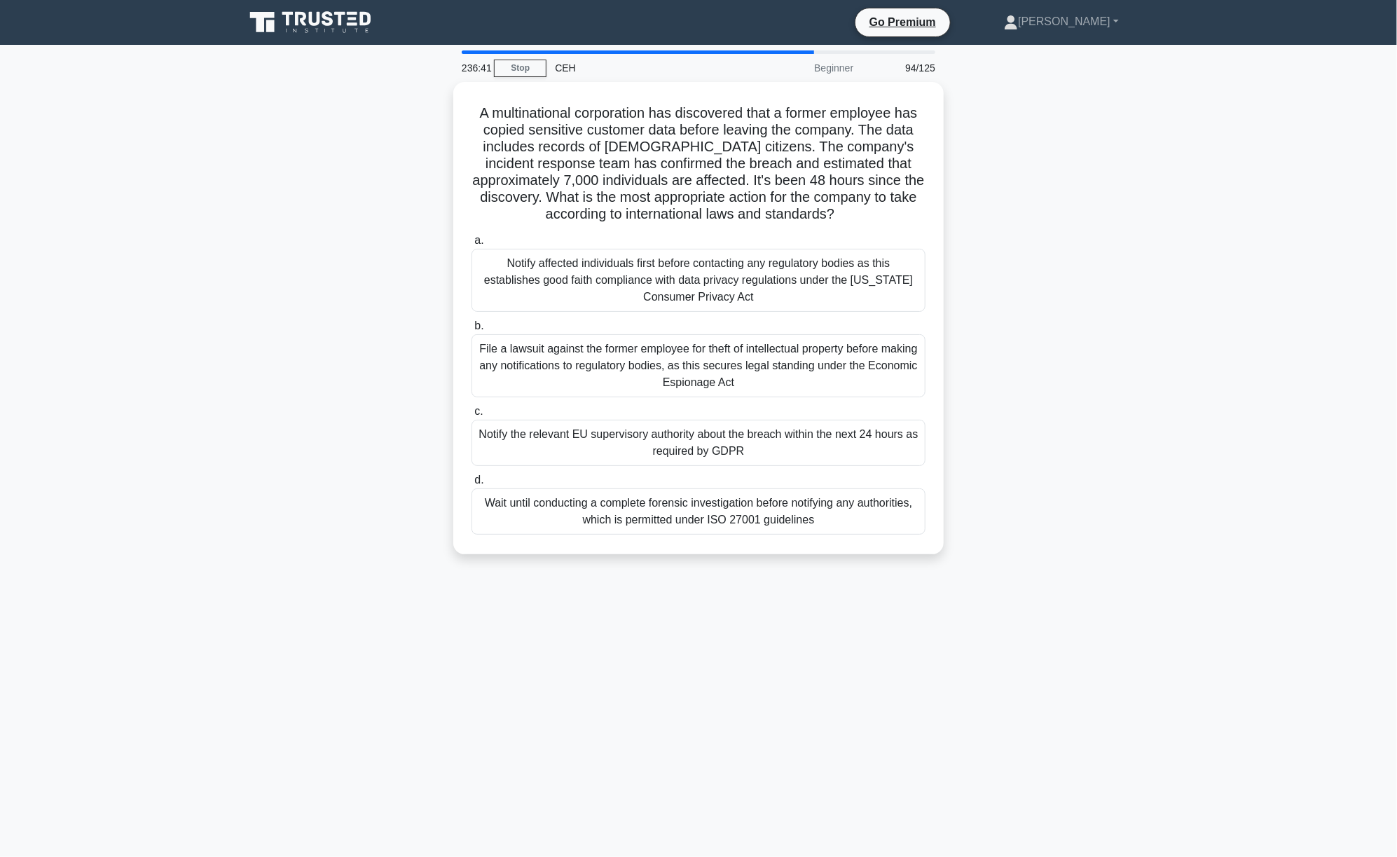
click at [782, 326] on label "b. File a lawsuit against the former employee for theft of intellectual propert…" at bounding box center [698, 357] width 454 height 80
click at [471, 326] on input "b. File a lawsuit against the former employee for theft of intellectual propert…" at bounding box center [471, 325] width 0 height 9
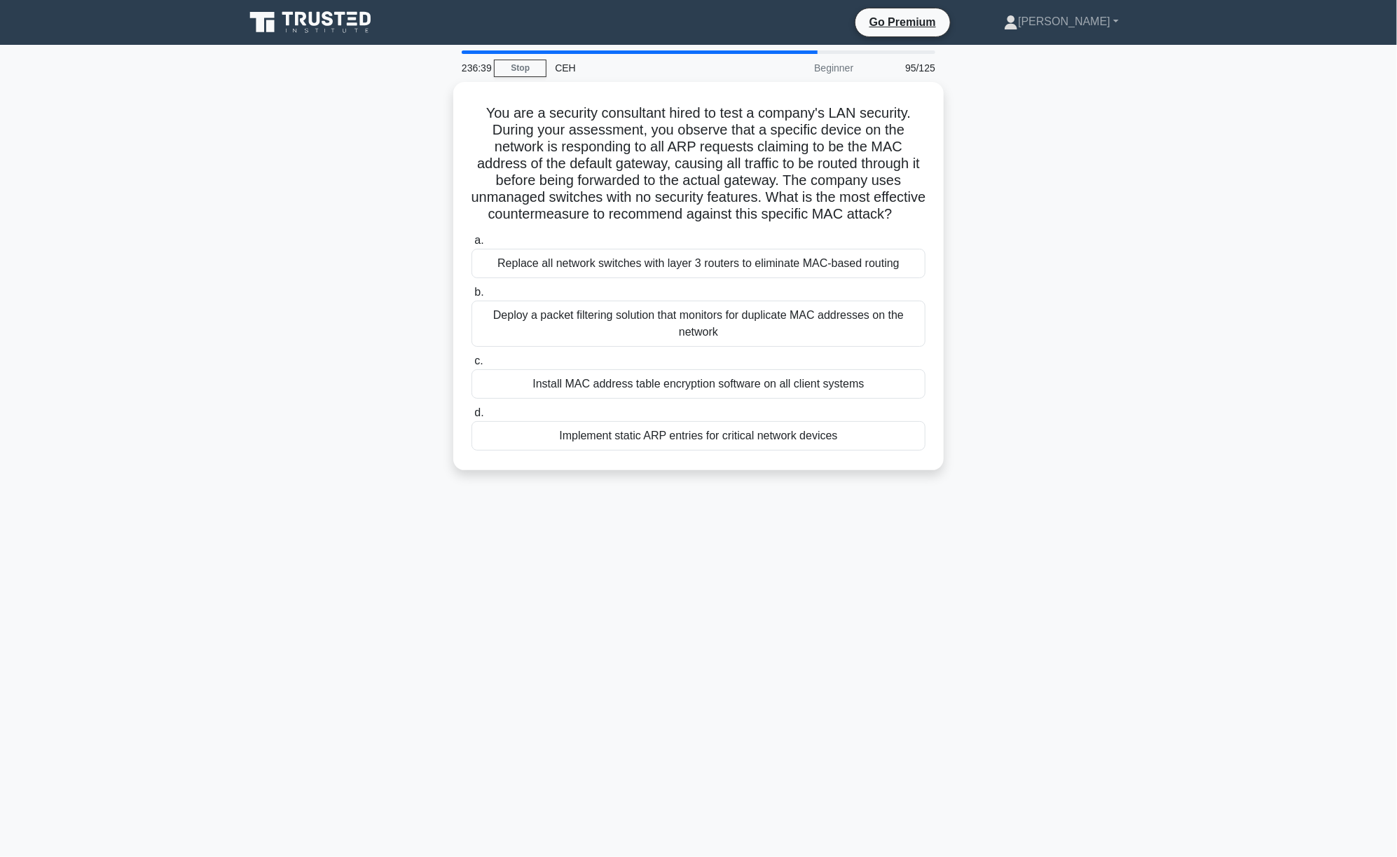
click at [782, 326] on div "Deploy a packet filtering solution that monitors for duplicate MAC addresses on…" at bounding box center [698, 323] width 454 height 46
click at [471, 297] on input "b. Deploy a packet filtering solution that monitors for duplicate MAC addresses…" at bounding box center [471, 292] width 0 height 9
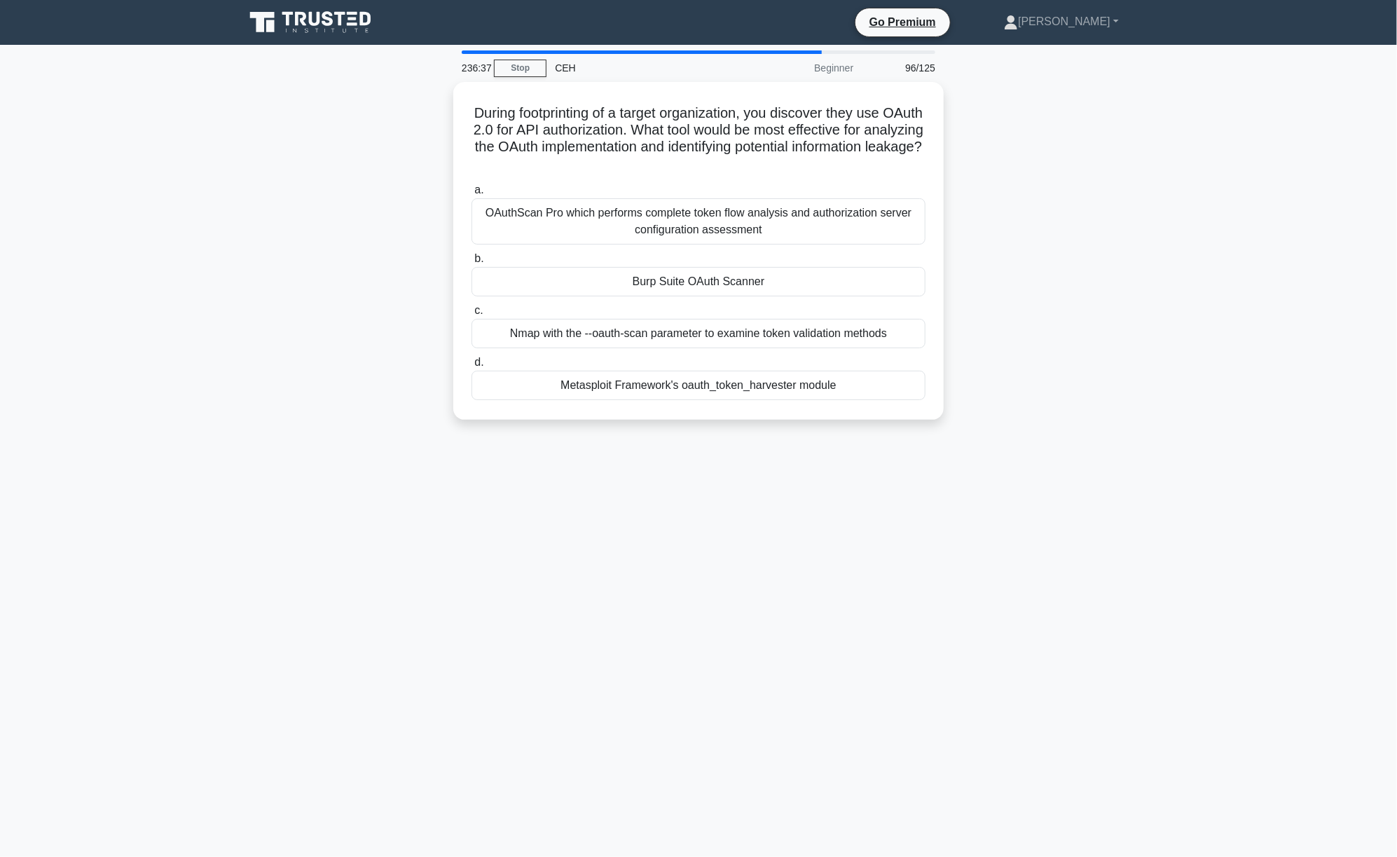
click at [782, 326] on div "Nmap with the --oauth-scan parameter to examine token validation methods" at bounding box center [698, 333] width 454 height 29
click at [471, 315] on input "c. Nmap with the --oauth-scan parameter to examine token validation methods" at bounding box center [471, 310] width 0 height 9
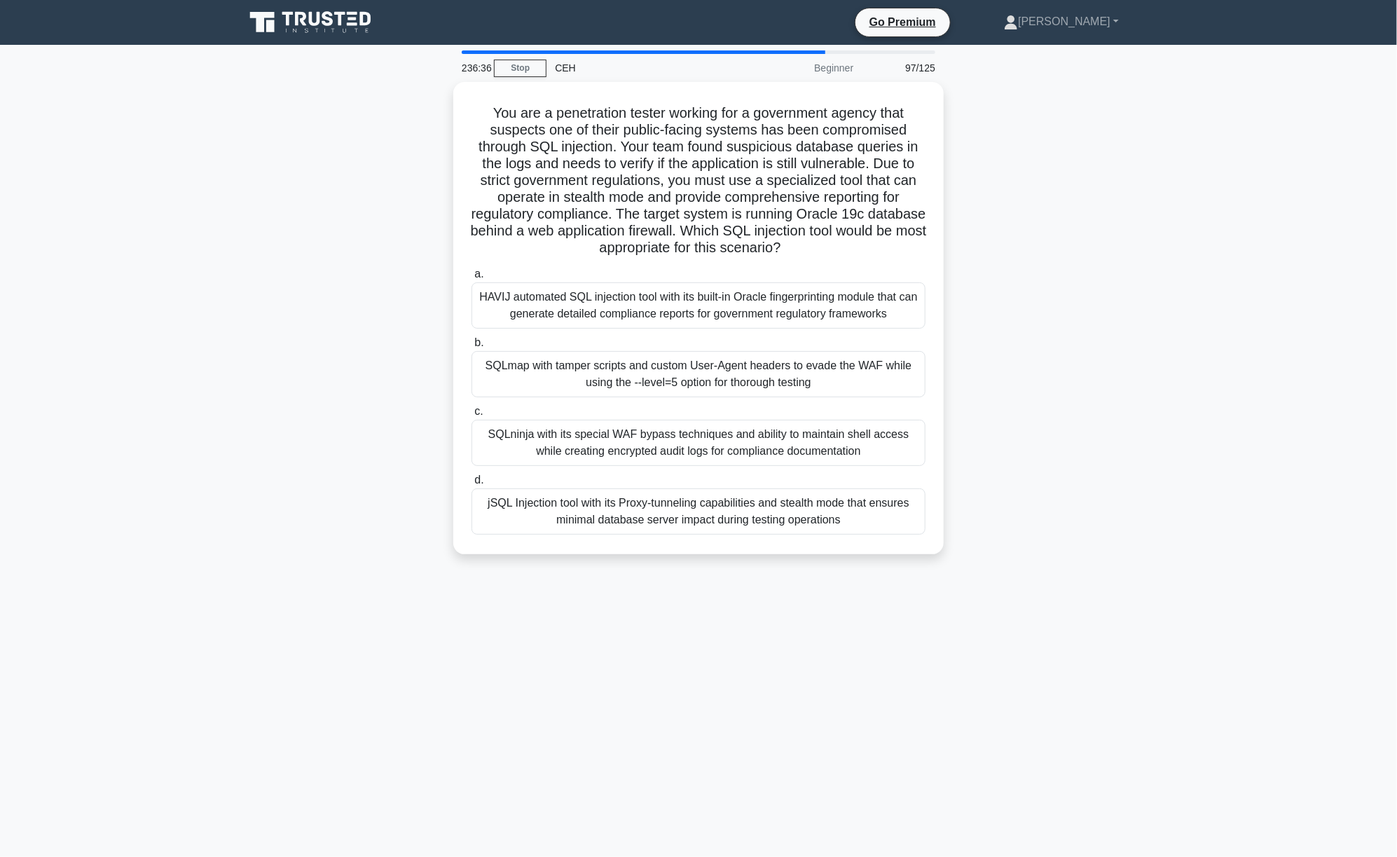
click at [782, 326] on div "a. HAVIJ automated SQL injection tool with its built-in Oracle fingerprinting m…" at bounding box center [698, 400] width 471 height 275
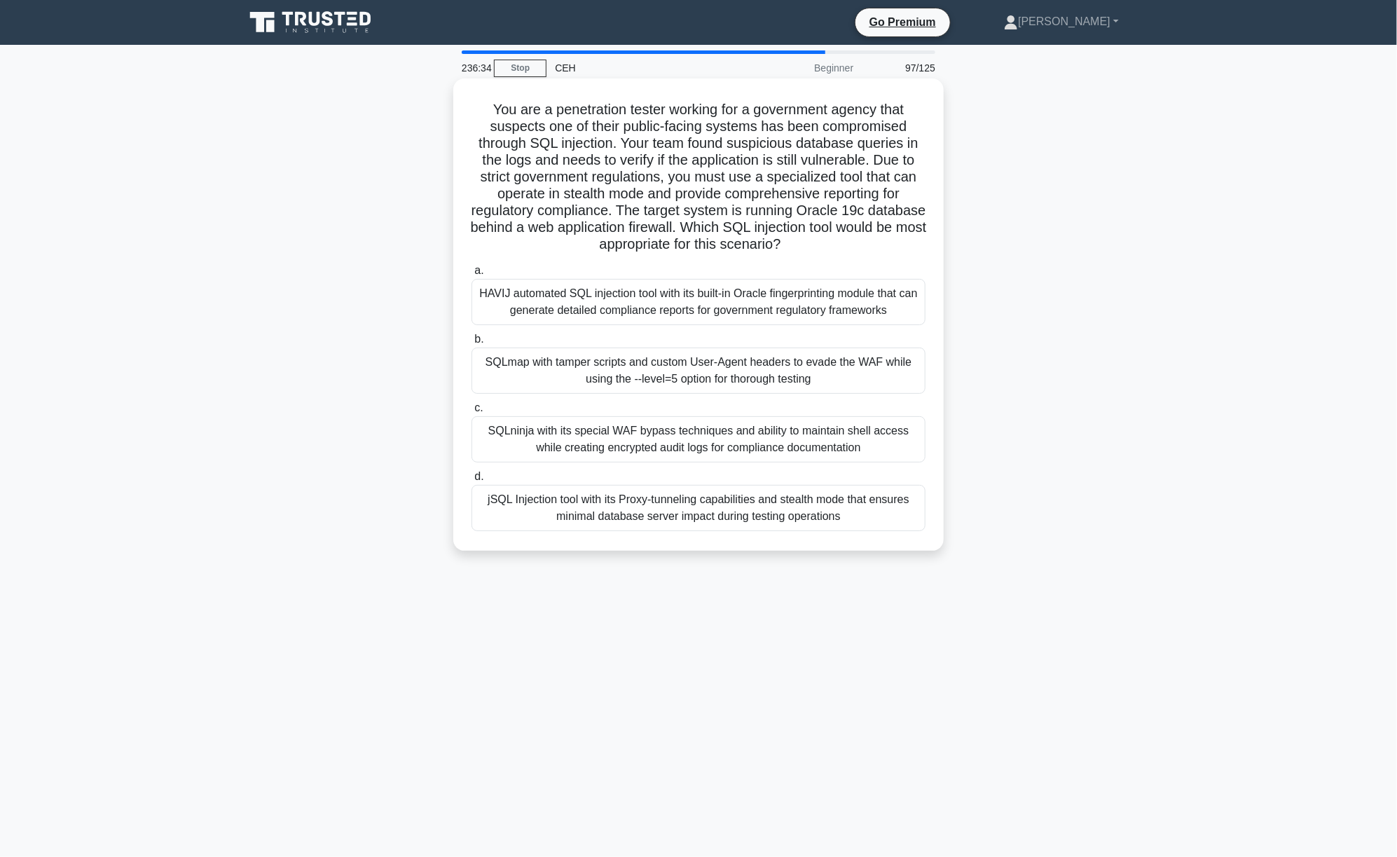
click at [762, 309] on div "HAVIJ automated SQL injection tool with its built-in Oracle fingerprinting modu…" at bounding box center [698, 302] width 454 height 46
click at [471, 275] on input "a. HAVIJ automated SQL injection tool with its built-in Oracle fingerprinting m…" at bounding box center [471, 270] width 0 height 9
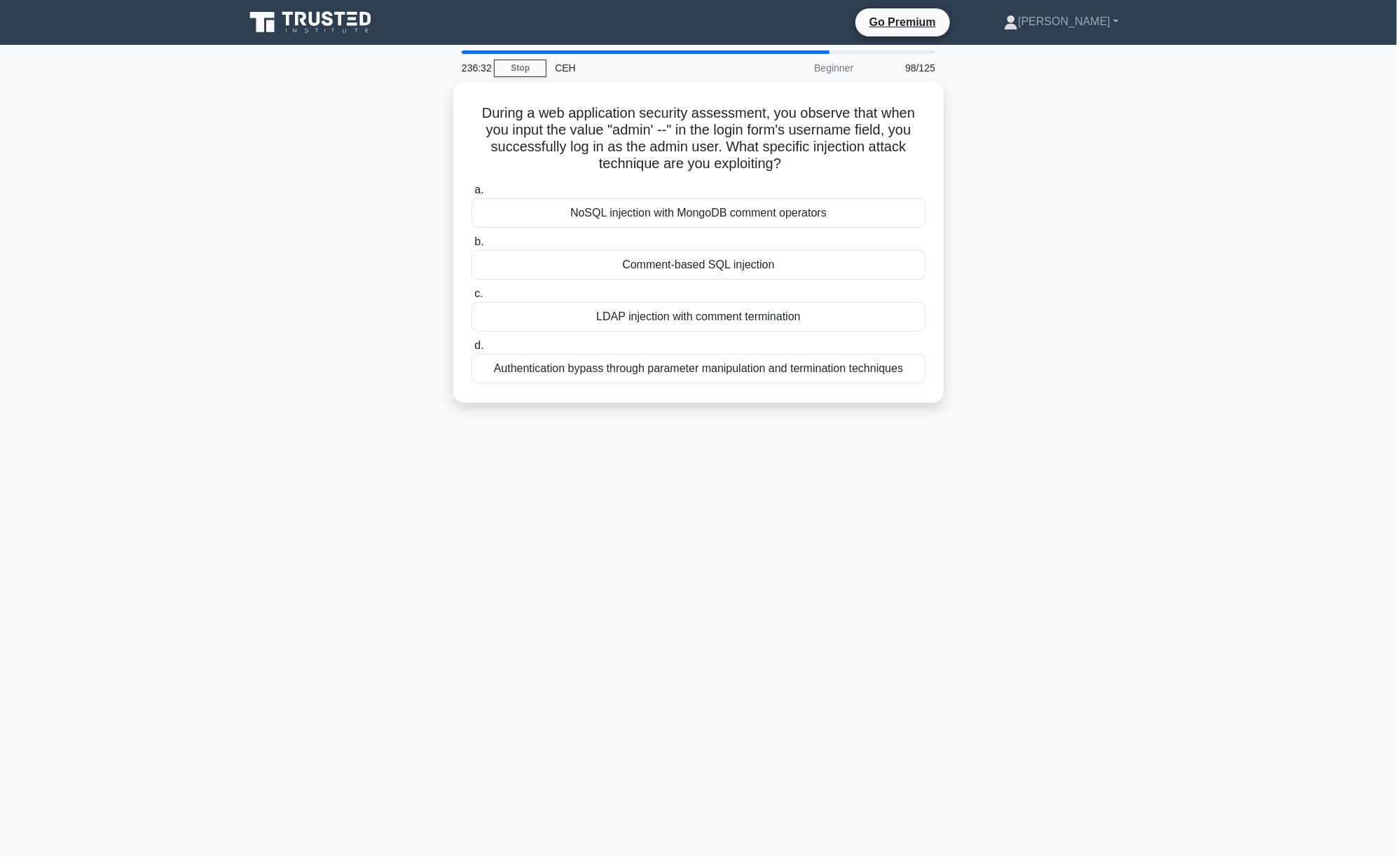
click at [762, 309] on div "LDAP injection with comment termination" at bounding box center [698, 316] width 454 height 29
click at [471, 298] on input "c. LDAP injection with comment termination" at bounding box center [471, 293] width 0 height 9
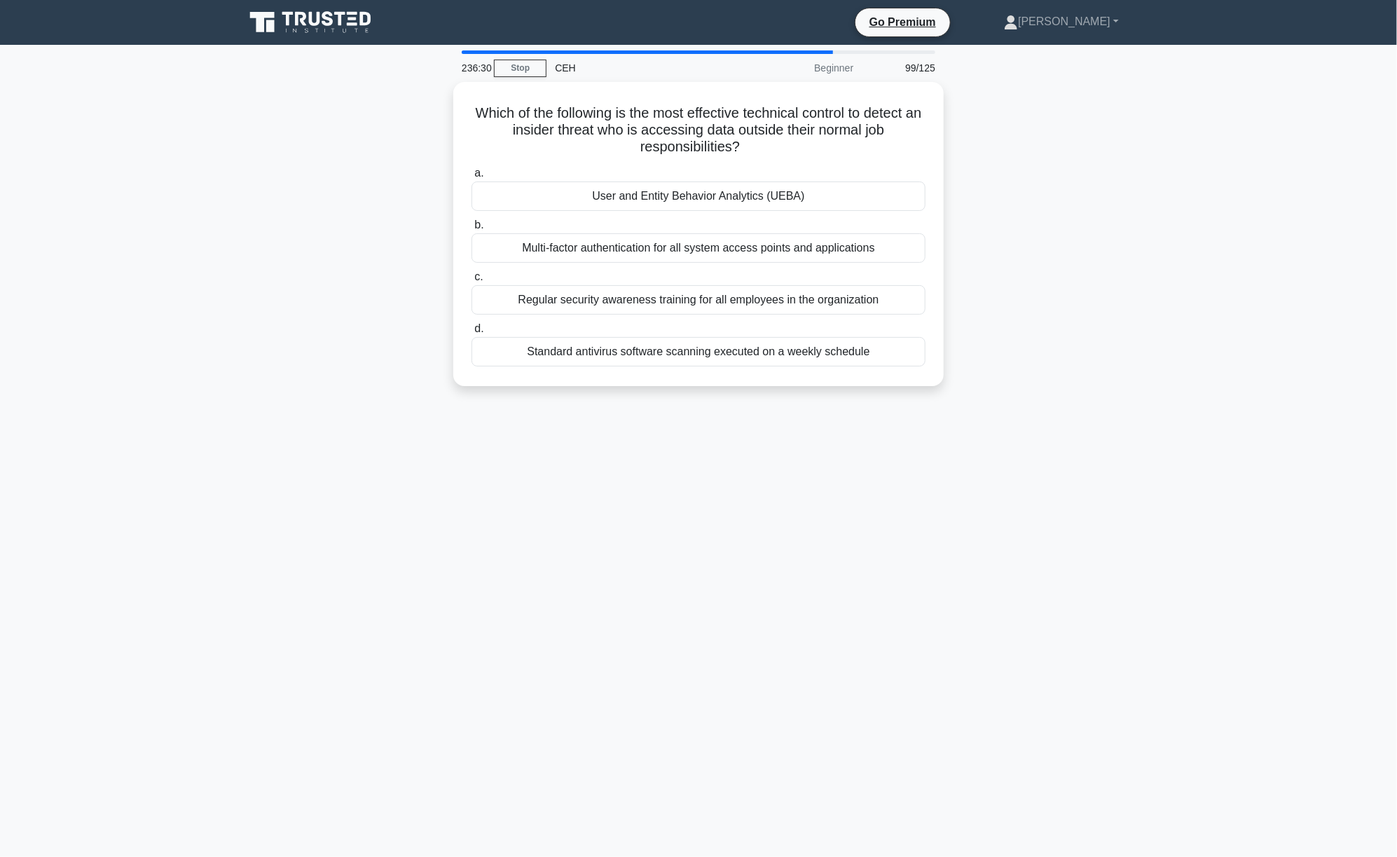
click at [762, 309] on div "Regular security awareness training for all employees in the organization" at bounding box center [698, 299] width 454 height 29
click at [471, 282] on input "c. Regular security awareness training for all employees in the organization" at bounding box center [471, 276] width 0 height 9
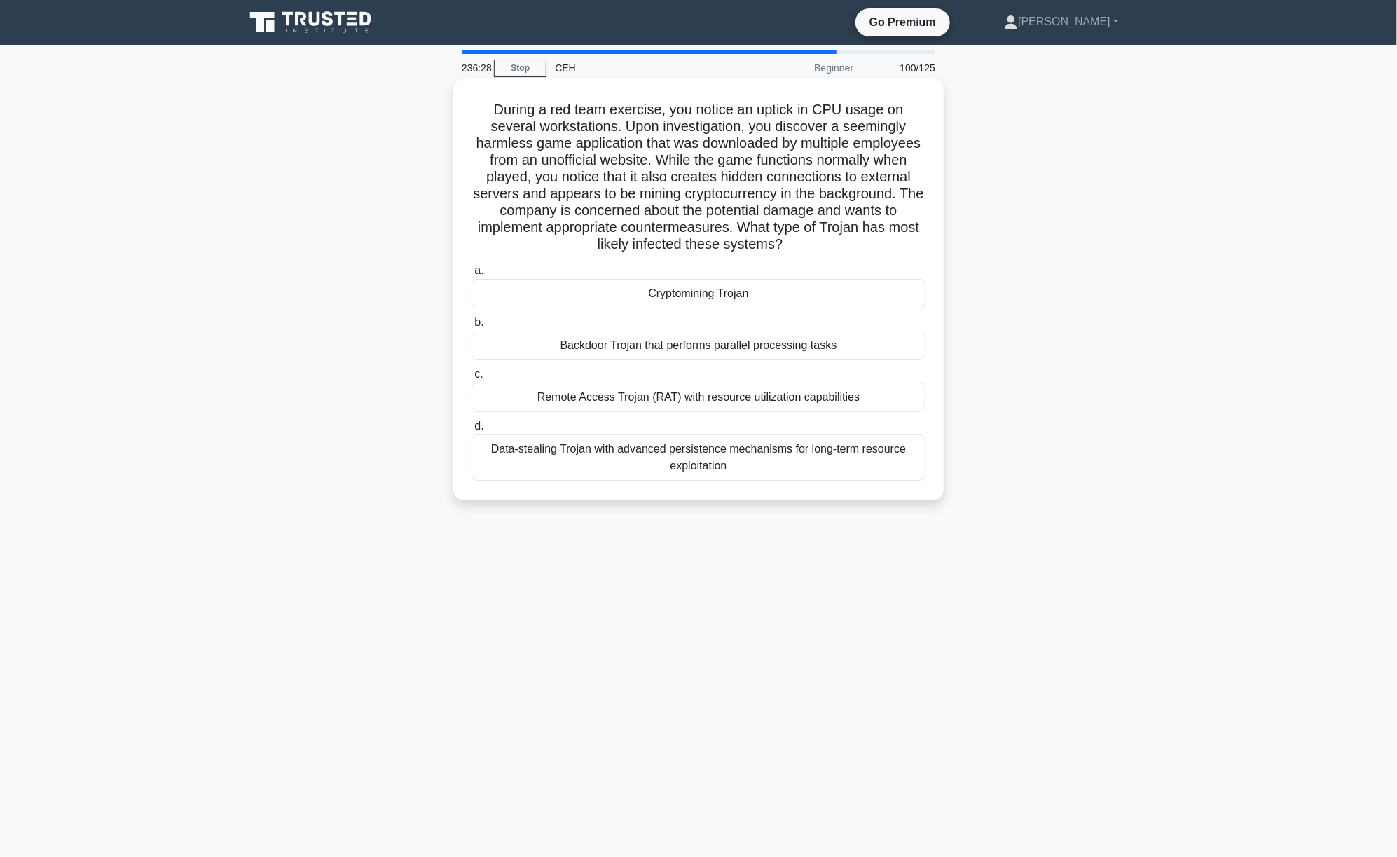
click at [752, 340] on div "Backdoor Trojan that performs parallel processing tasks" at bounding box center [698, 345] width 454 height 29
click at [471, 327] on input "b. Backdoor Trojan that performs parallel processing tasks" at bounding box center [471, 322] width 0 height 9
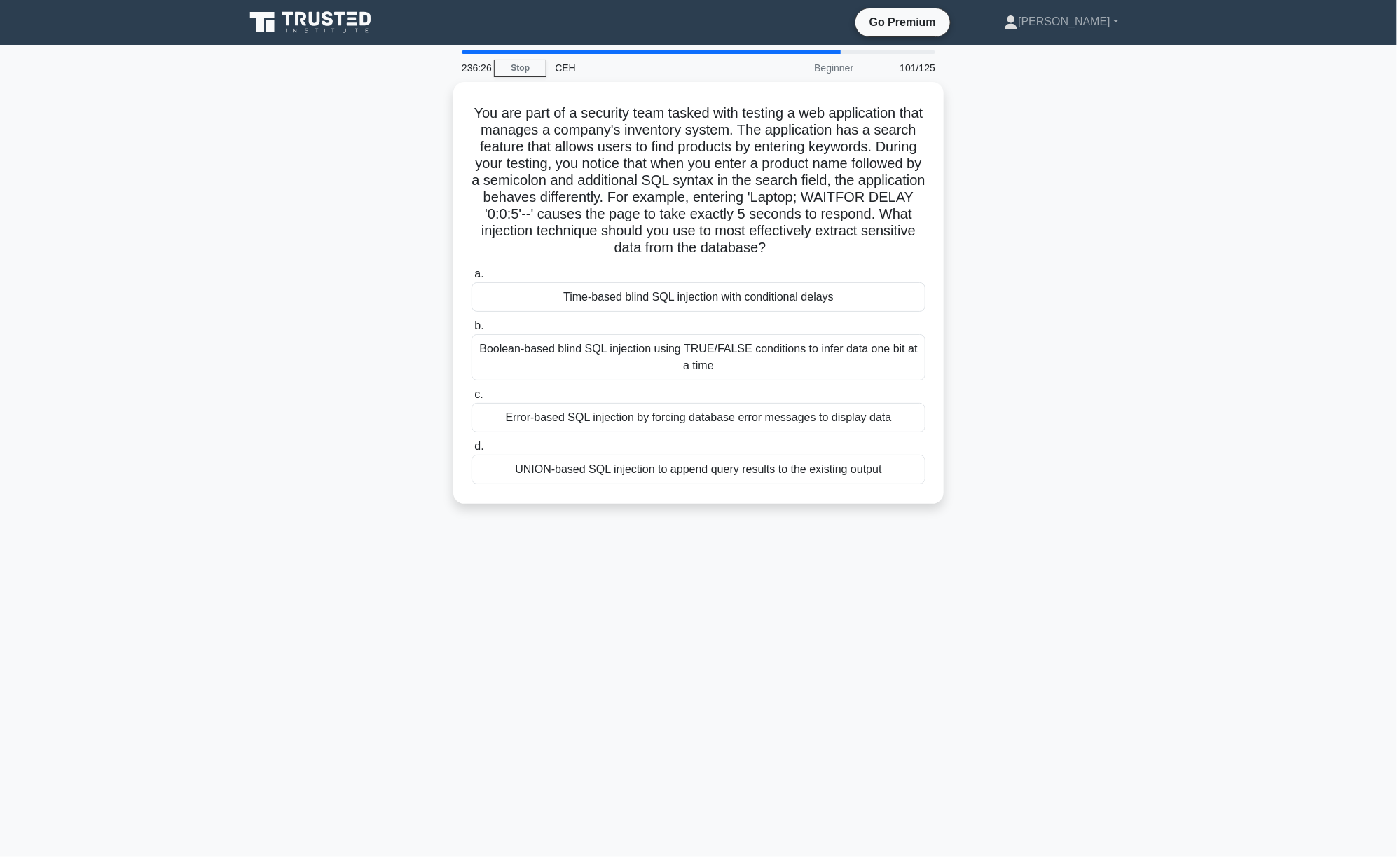
click at [752, 340] on div "Boolean-based blind SQL injection using TRUE/FALSE conditions to infer data one…" at bounding box center [698, 357] width 454 height 46
click at [471, 331] on input "b. Boolean-based blind SQL injection using TRUE/FALSE conditions to infer data …" at bounding box center [471, 325] width 0 height 9
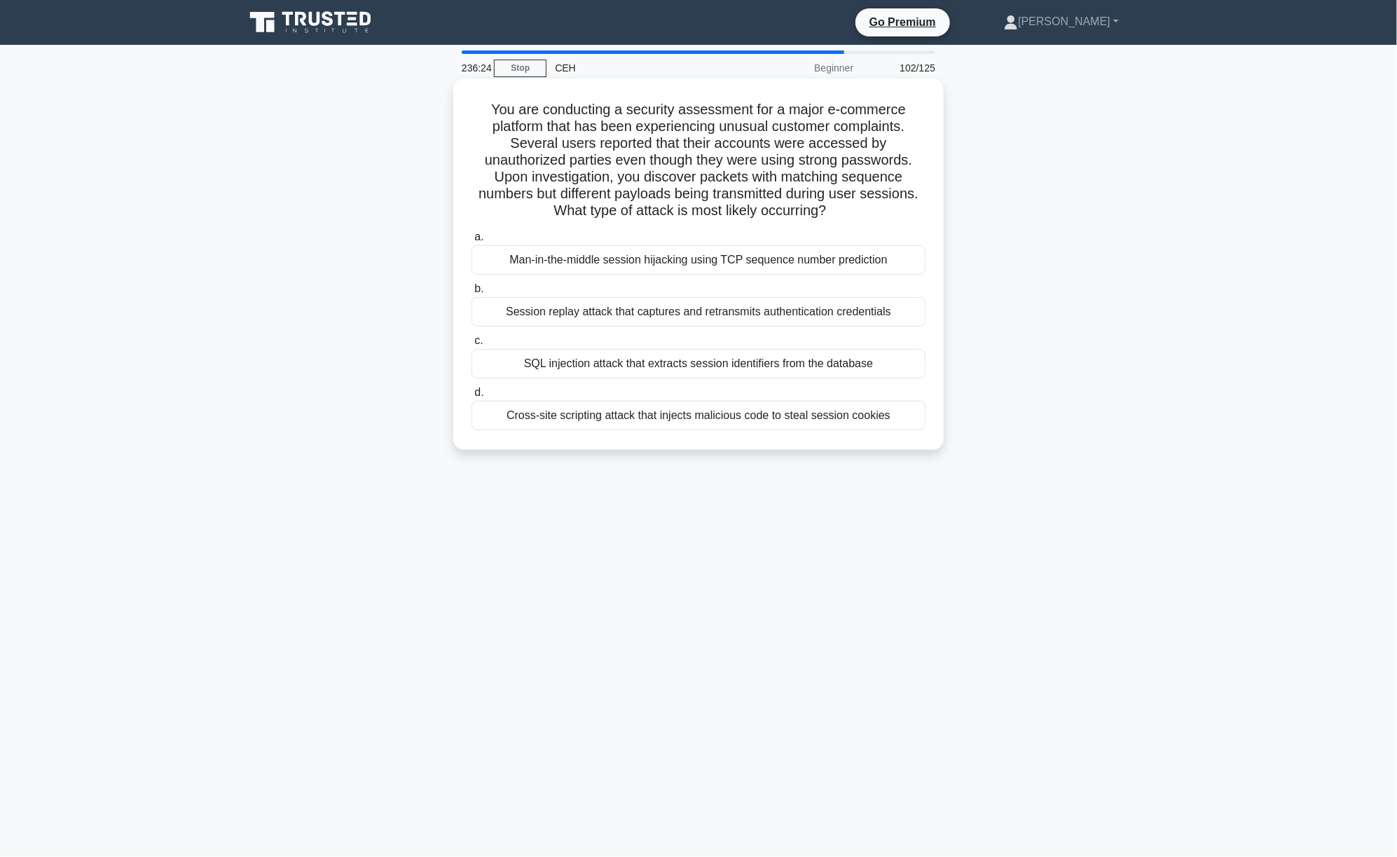
click at [732, 322] on div "Session replay attack that captures and retransmits authentication credentials" at bounding box center [698, 311] width 454 height 29
click at [471, 293] on input "b. Session replay attack that captures and retransmits authentication credentia…" at bounding box center [471, 288] width 0 height 9
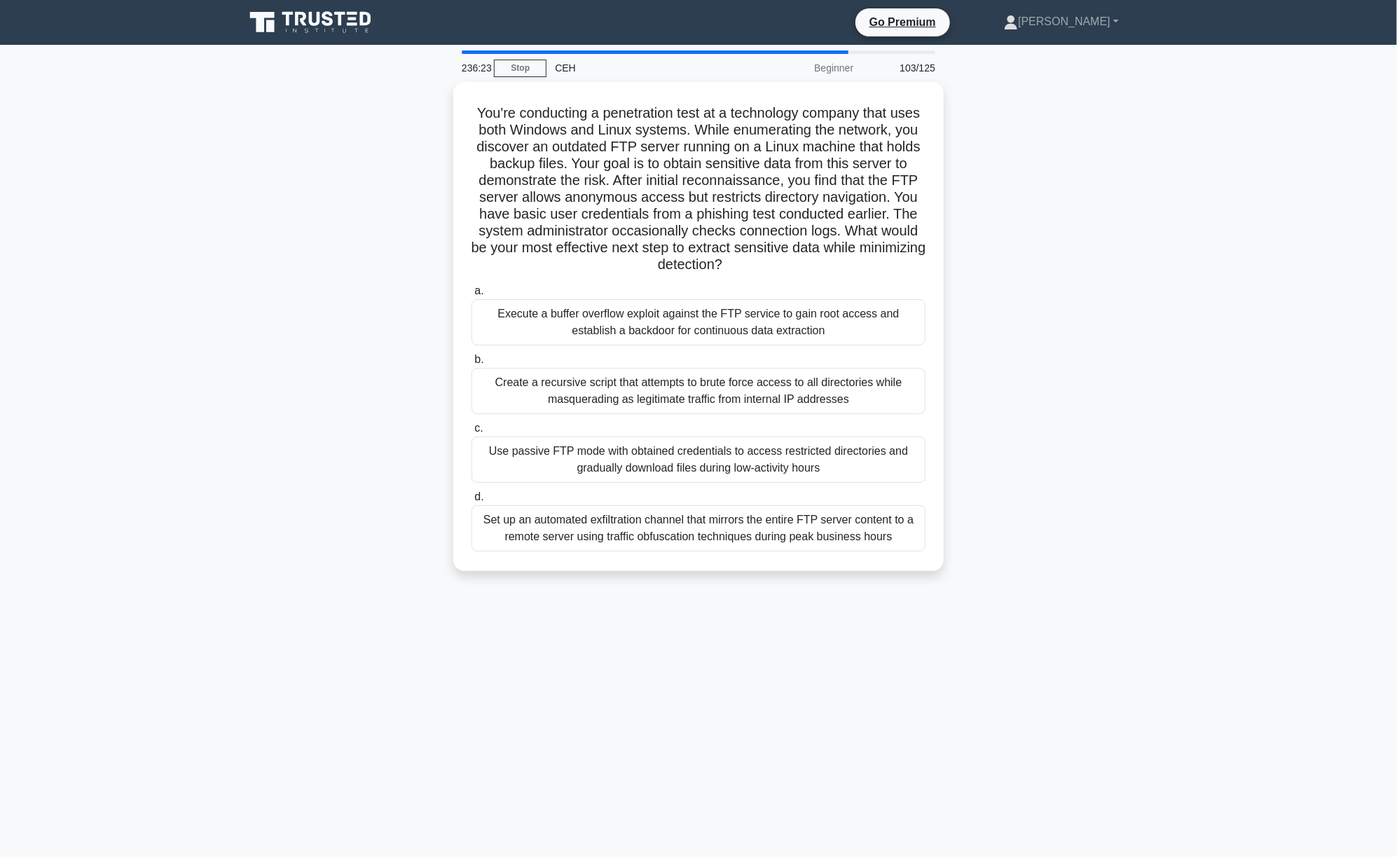
click at [732, 322] on div "Execute a buffer overflow exploit against the FTP service to gain root access a…" at bounding box center [698, 322] width 454 height 46
click at [471, 296] on input "a. Execute a buffer overflow exploit against the FTP service to gain root acces…" at bounding box center [471, 290] width 0 height 9
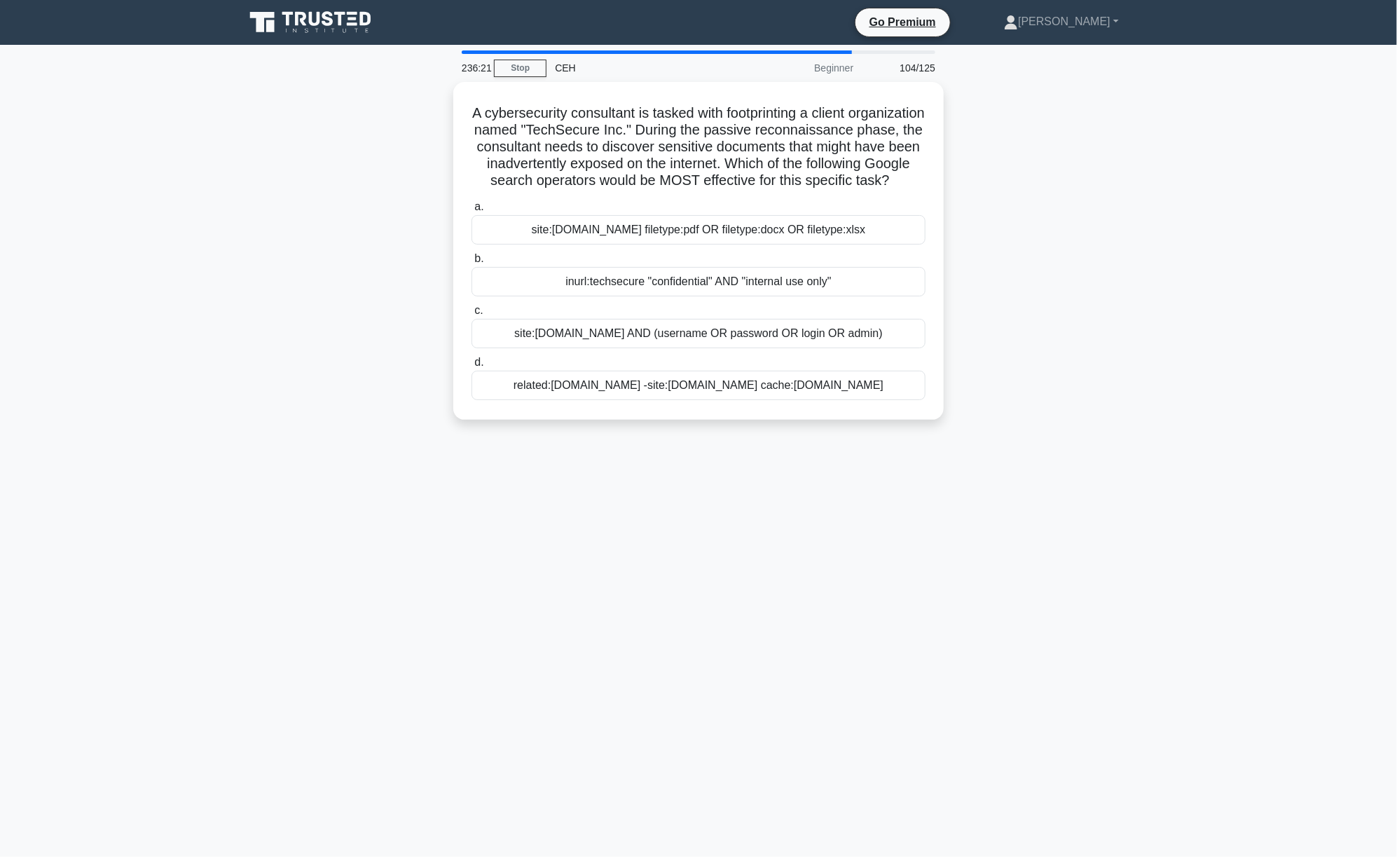
click at [732, 322] on div "site:techsecure.com AND (username OR password OR login OR admin)" at bounding box center [698, 333] width 454 height 29
click at [471, 315] on input "c. site:techsecure.com AND (username OR password OR login OR admin)" at bounding box center [471, 310] width 0 height 9
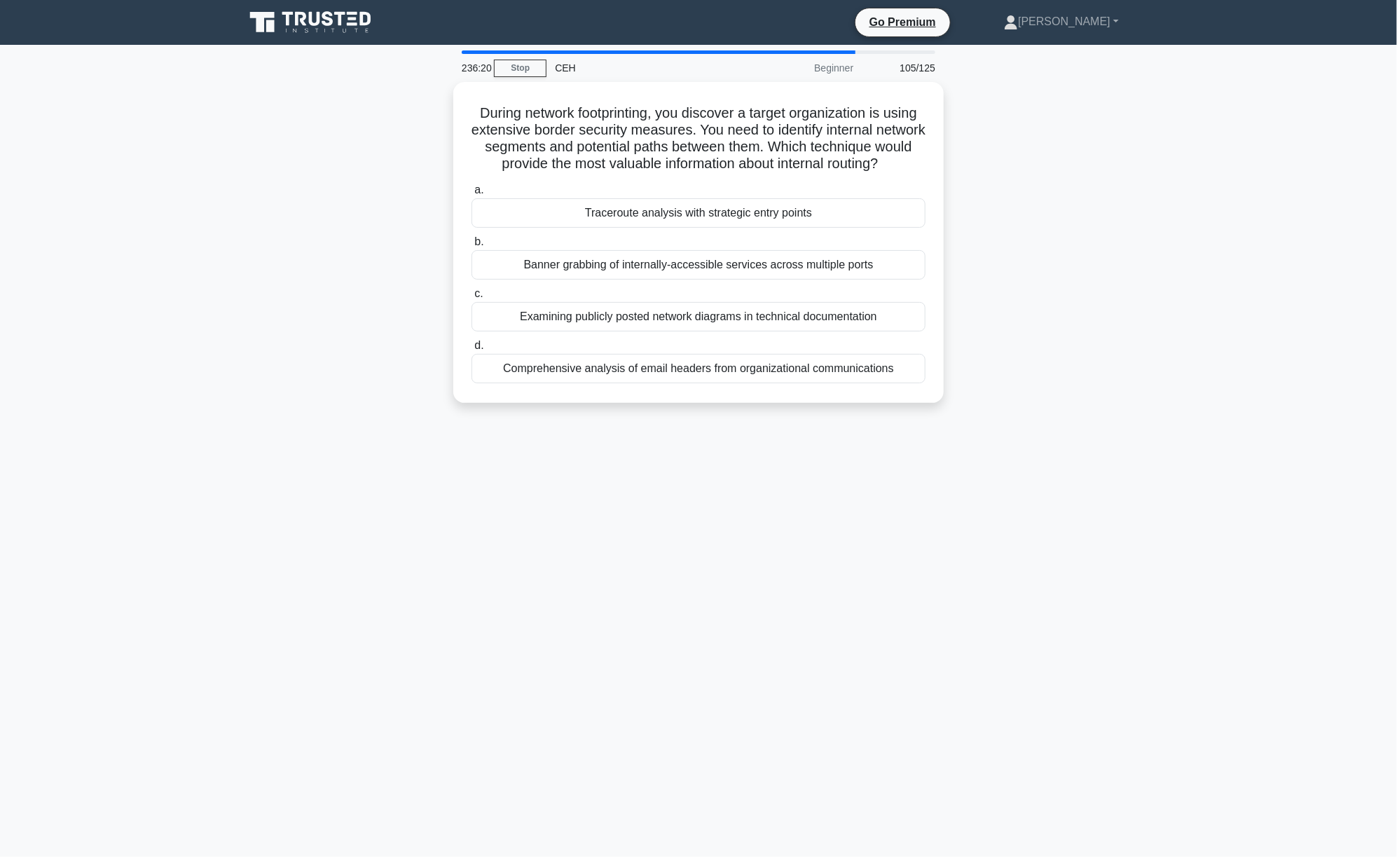
click at [732, 322] on div "Examining publicly posted network diagrams in technical documentation" at bounding box center [698, 316] width 454 height 29
click at [471, 298] on input "c. Examining publicly posted network diagrams in technical documentation" at bounding box center [471, 293] width 0 height 9
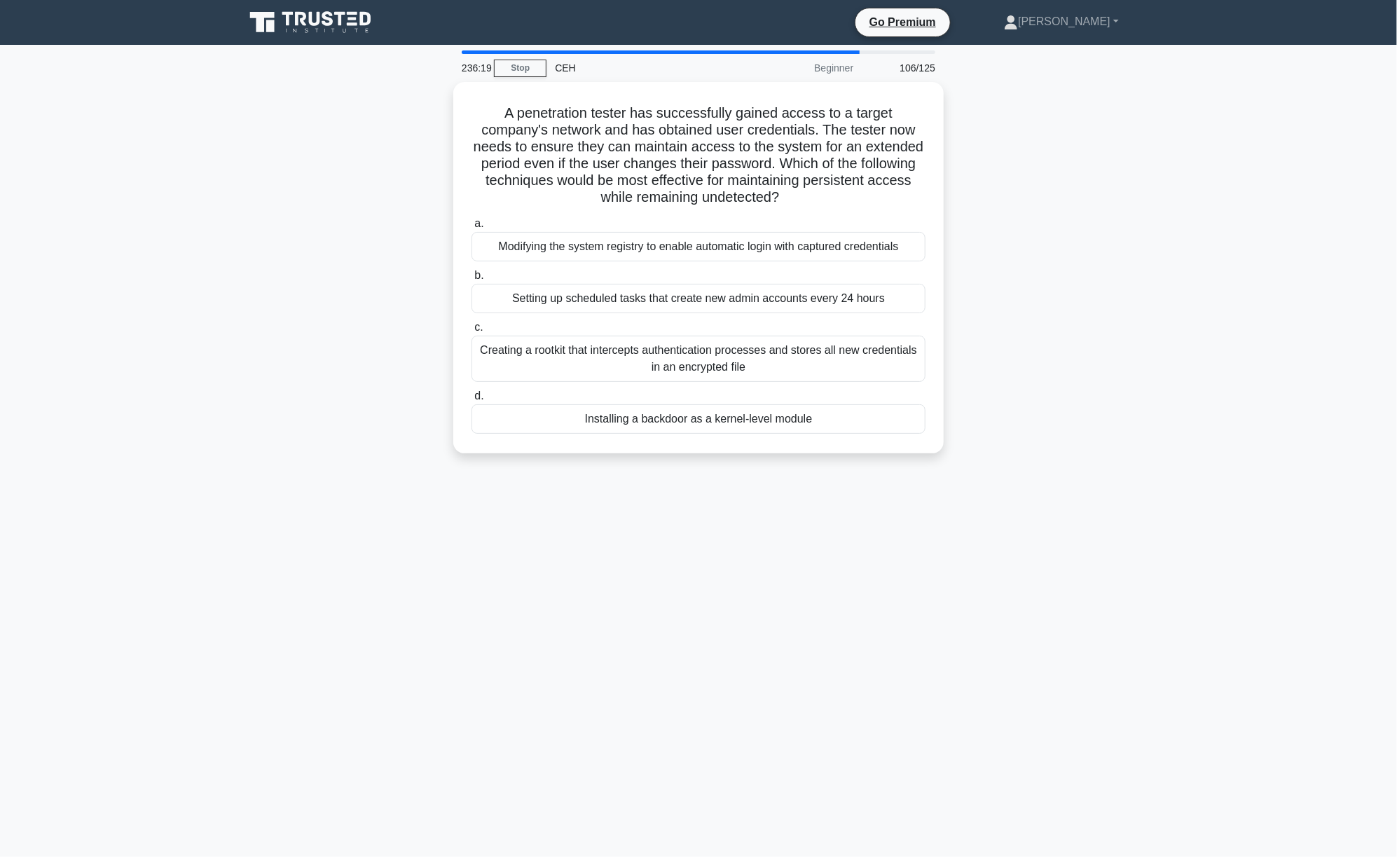
click at [732, 322] on label "c. Creating a rootkit that intercepts authentication processes and stores all n…" at bounding box center [698, 350] width 454 height 63
click at [471, 323] on input "c. Creating a rootkit that intercepts authentication processes and stores all n…" at bounding box center [471, 327] width 0 height 9
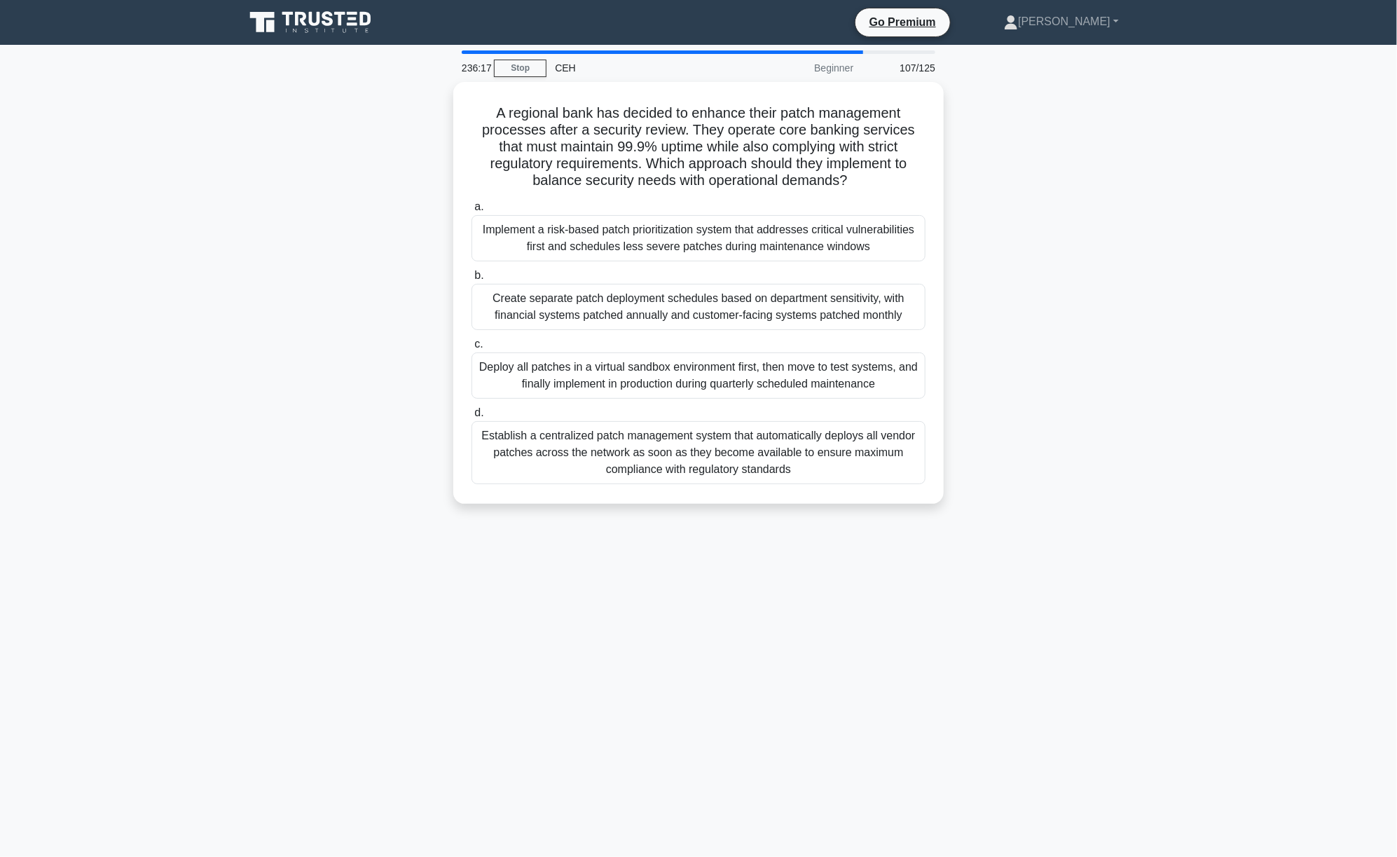
click at [732, 322] on div "Create separate patch deployment schedules based on department sensitivity, wit…" at bounding box center [698, 307] width 454 height 46
click at [471, 280] on input "b. Create separate patch deployment schedules based on department sensitivity, …" at bounding box center [471, 275] width 0 height 9
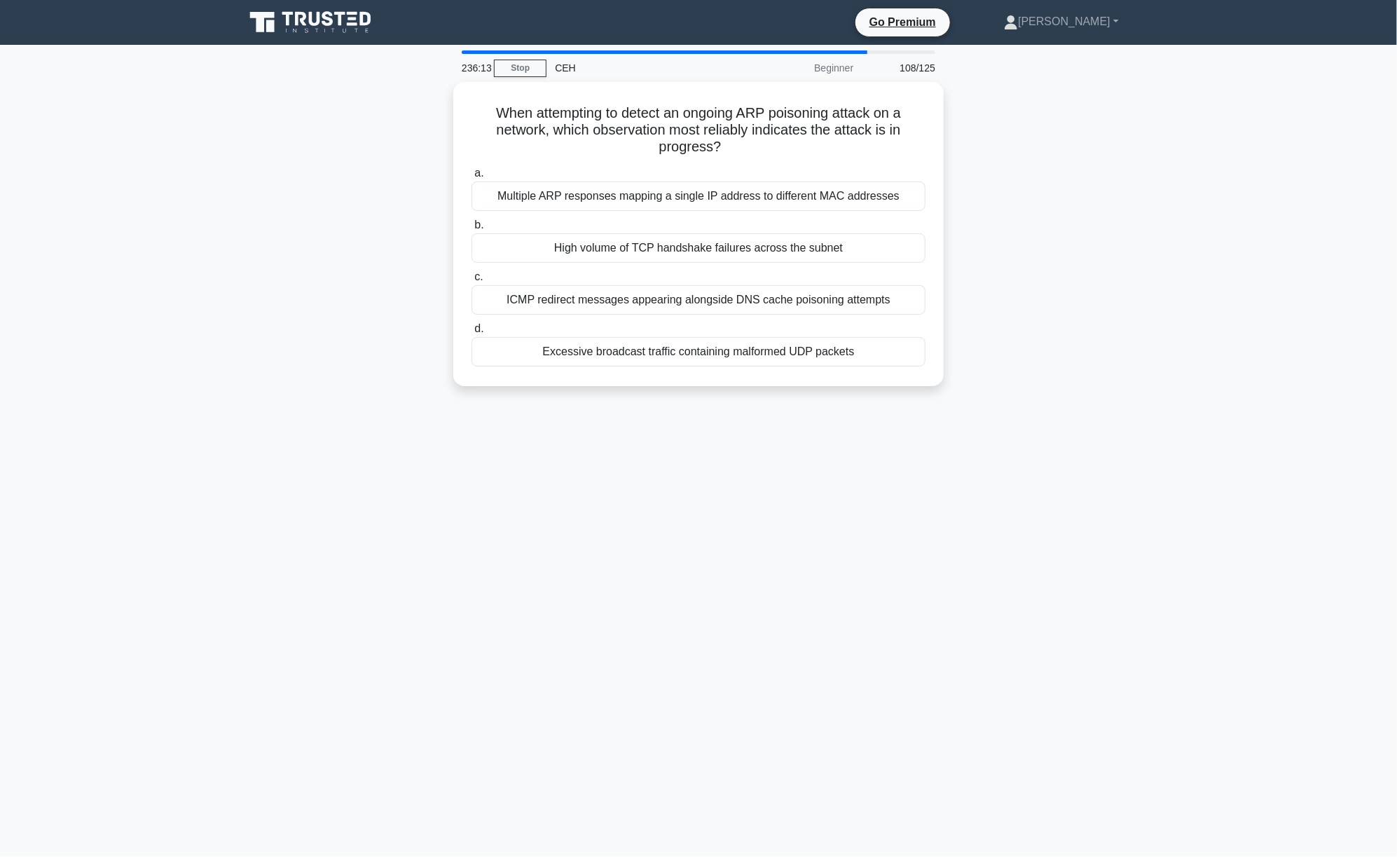
click at [732, 322] on label "d. Excessive broadcast traffic containing malformed UDP packets" at bounding box center [698, 343] width 454 height 46
click at [471, 324] on input "d. Excessive broadcast traffic containing malformed UDP packets" at bounding box center [471, 328] width 0 height 9
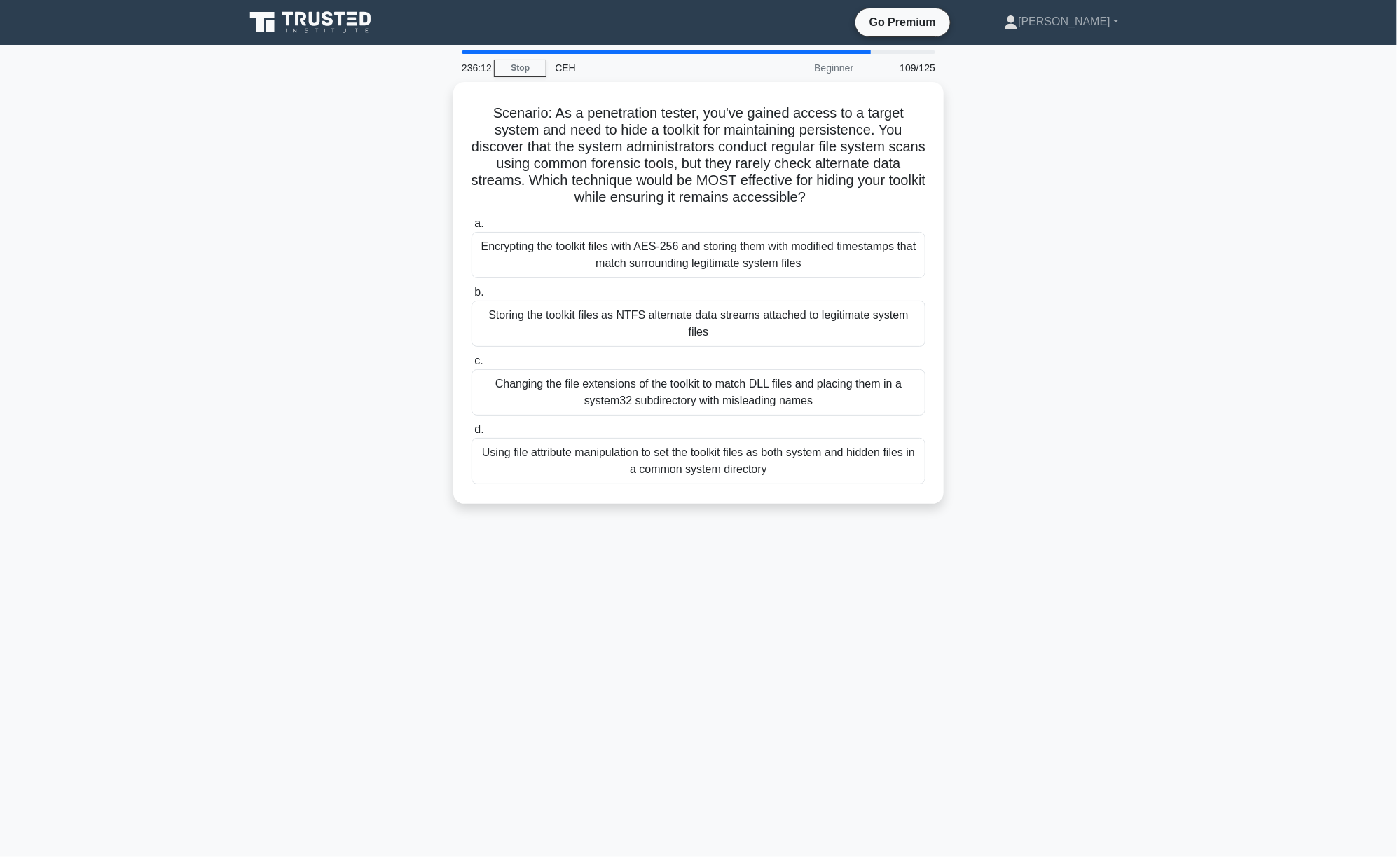
click at [732, 322] on div "Storing the toolkit files as NTFS alternate data streams attached to legitimate…" at bounding box center [698, 323] width 454 height 46
click at [471, 297] on input "b. Storing the toolkit files as NTFS alternate data streams attached to legitim…" at bounding box center [471, 292] width 0 height 9
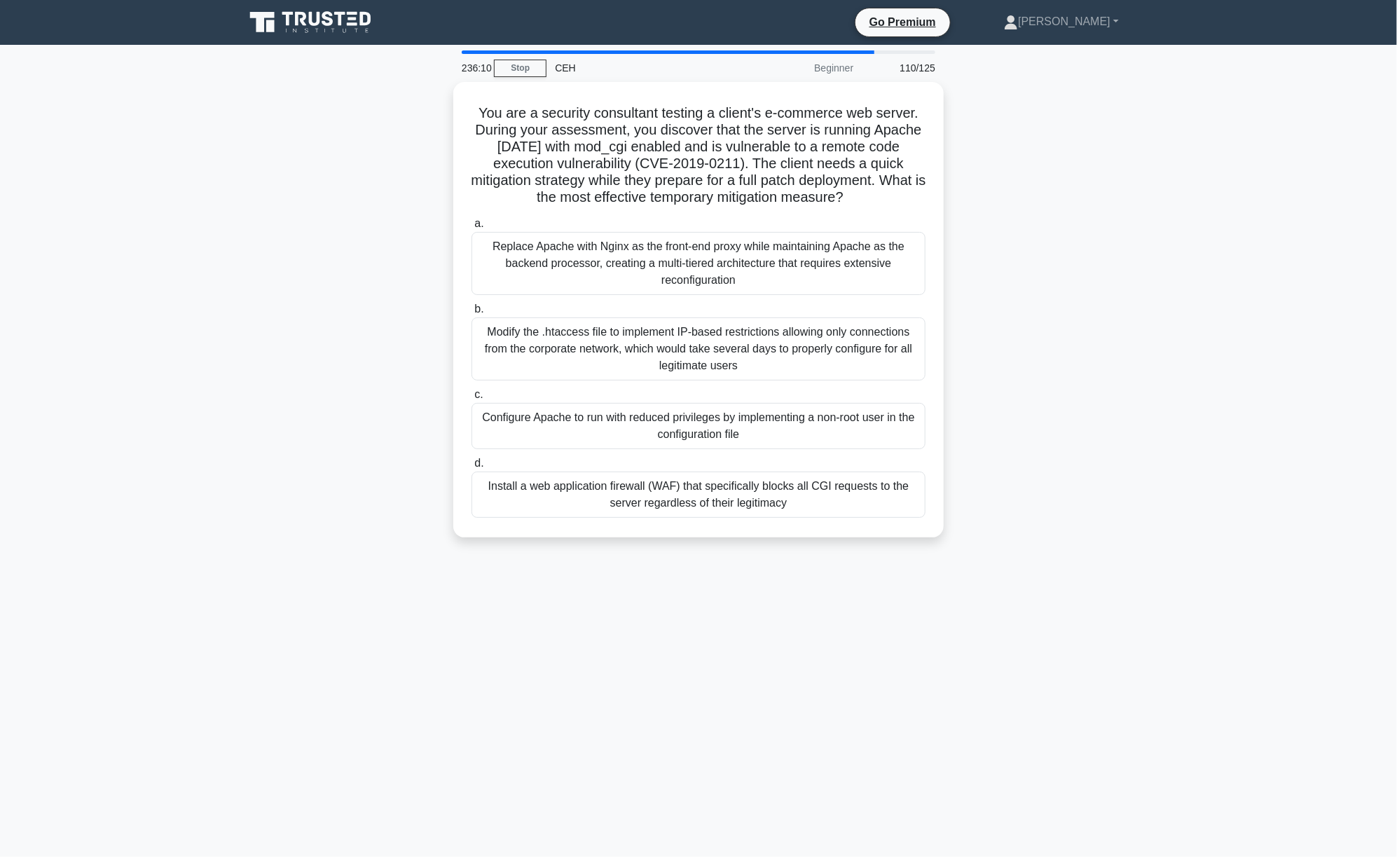
click at [732, 322] on div "Modify the .htaccess file to implement IP-based restrictions allowing only conn…" at bounding box center [698, 348] width 454 height 63
click at [471, 314] on input "b. Modify the .htaccess file to implement IP-based restrictions allowing only c…" at bounding box center [471, 309] width 0 height 9
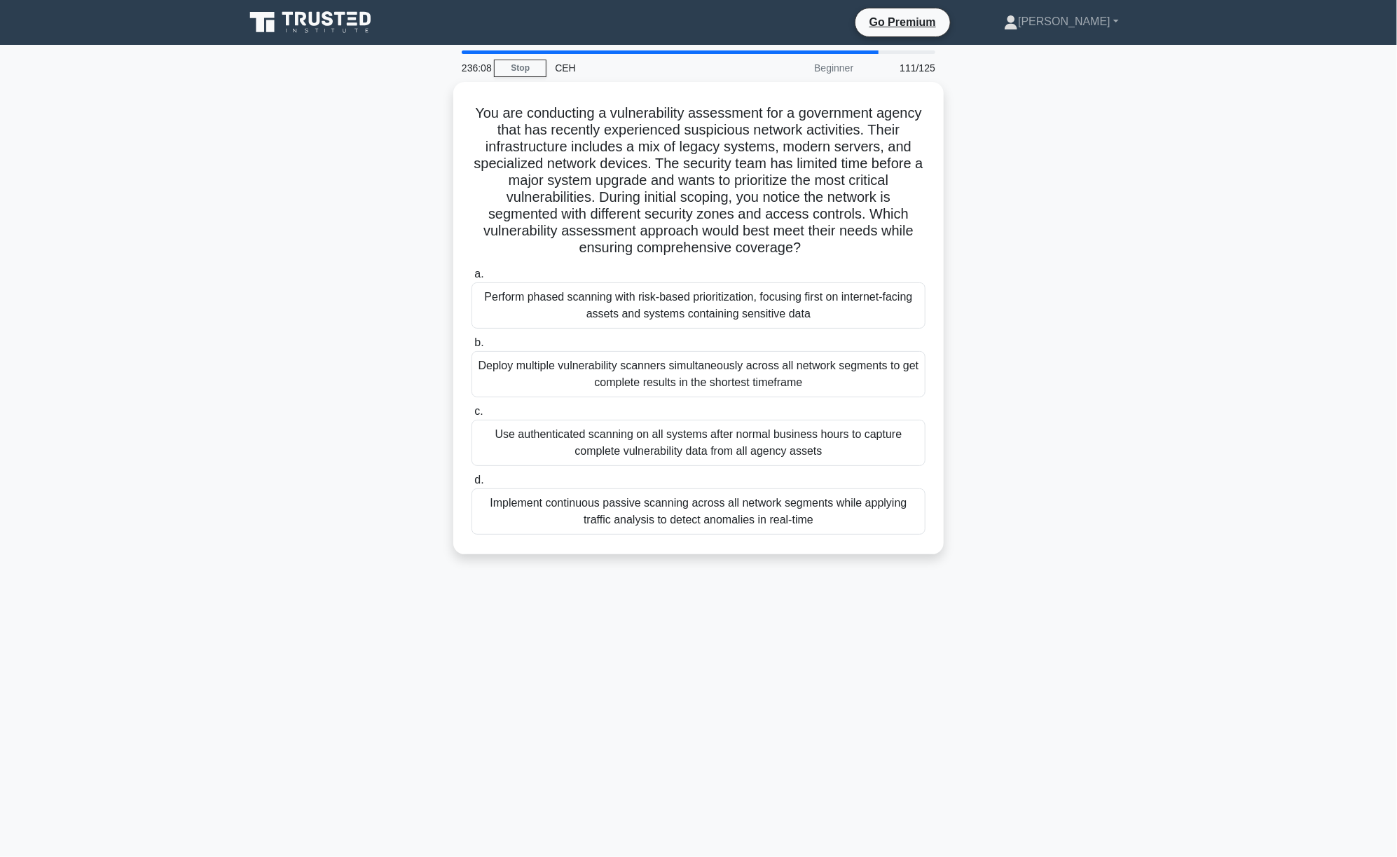
click at [732, 322] on div "Perform phased scanning with risk-based prioritization, focusing first on inter…" at bounding box center [698, 305] width 454 height 46
click at [471, 279] on input "a. Perform phased scanning with risk-based prioritization, focusing first on in…" at bounding box center [471, 274] width 0 height 9
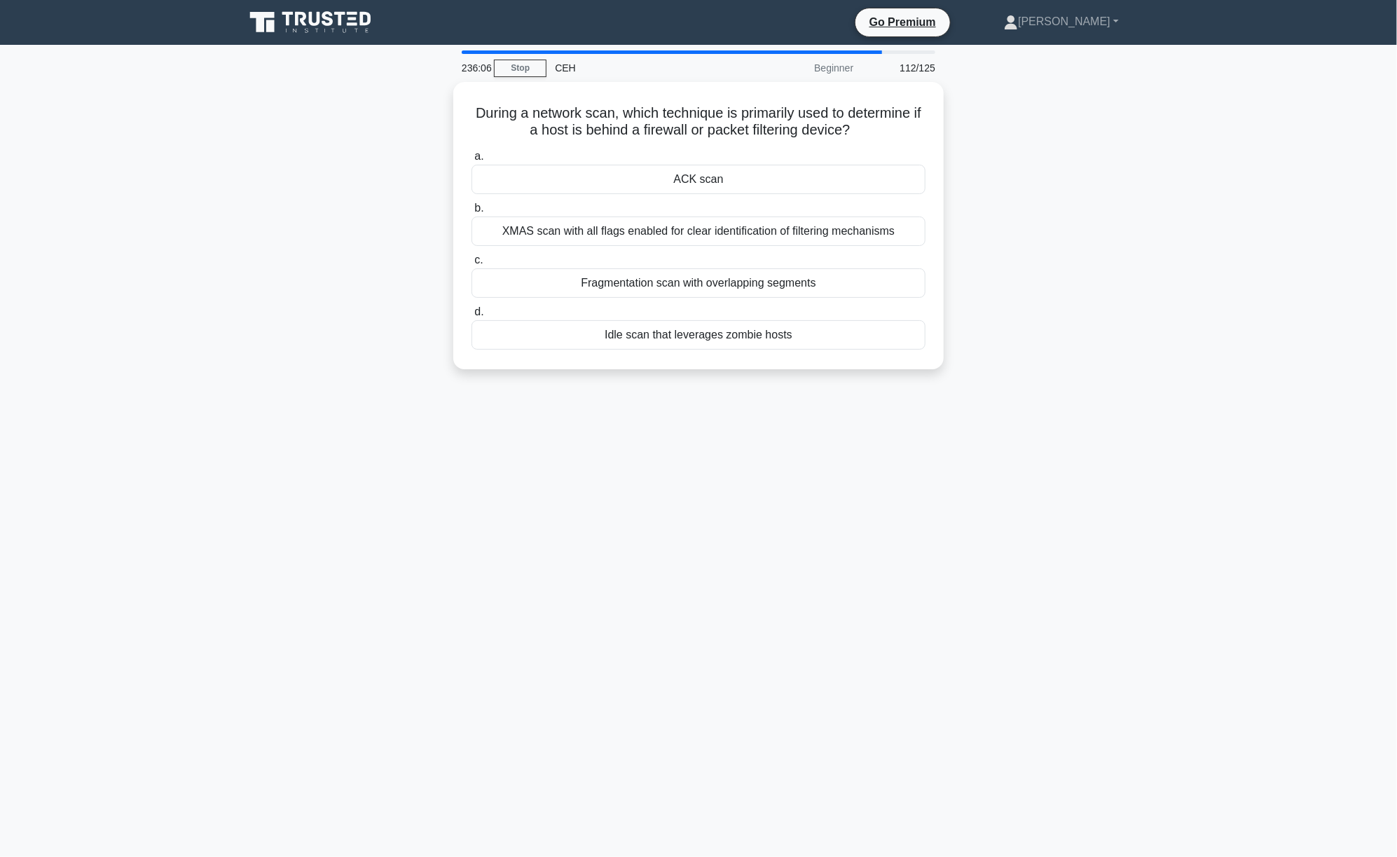
click at [732, 322] on div "Idle scan that leverages zombie hosts" at bounding box center [698, 334] width 454 height 29
click at [471, 317] on input "d. Idle scan that leverages zombie hosts" at bounding box center [471, 311] width 0 height 9
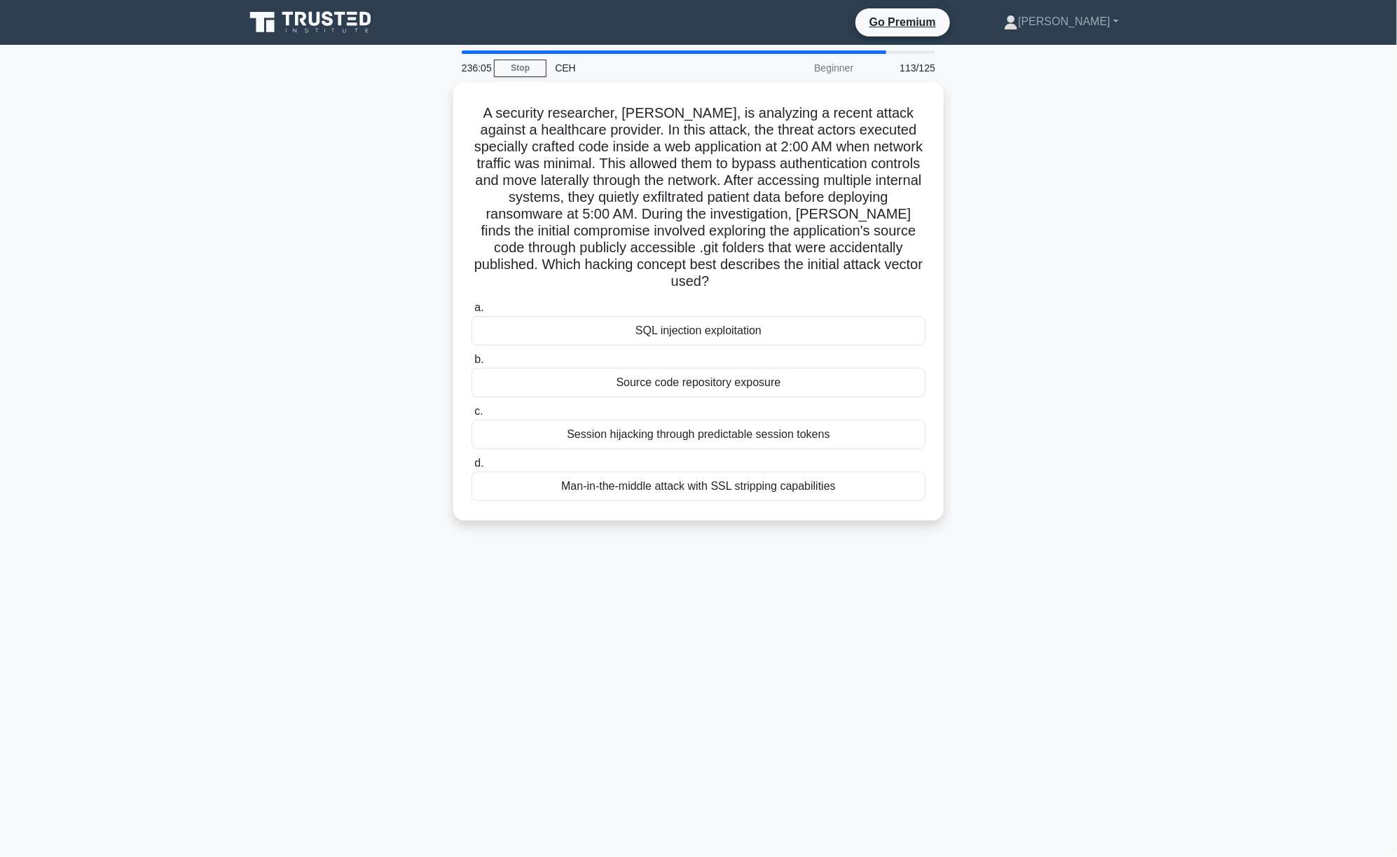
click at [732, 322] on div "SQL injection exploitation" at bounding box center [698, 330] width 454 height 29
click at [471, 312] on input "a. SQL injection exploitation" at bounding box center [471, 307] width 0 height 9
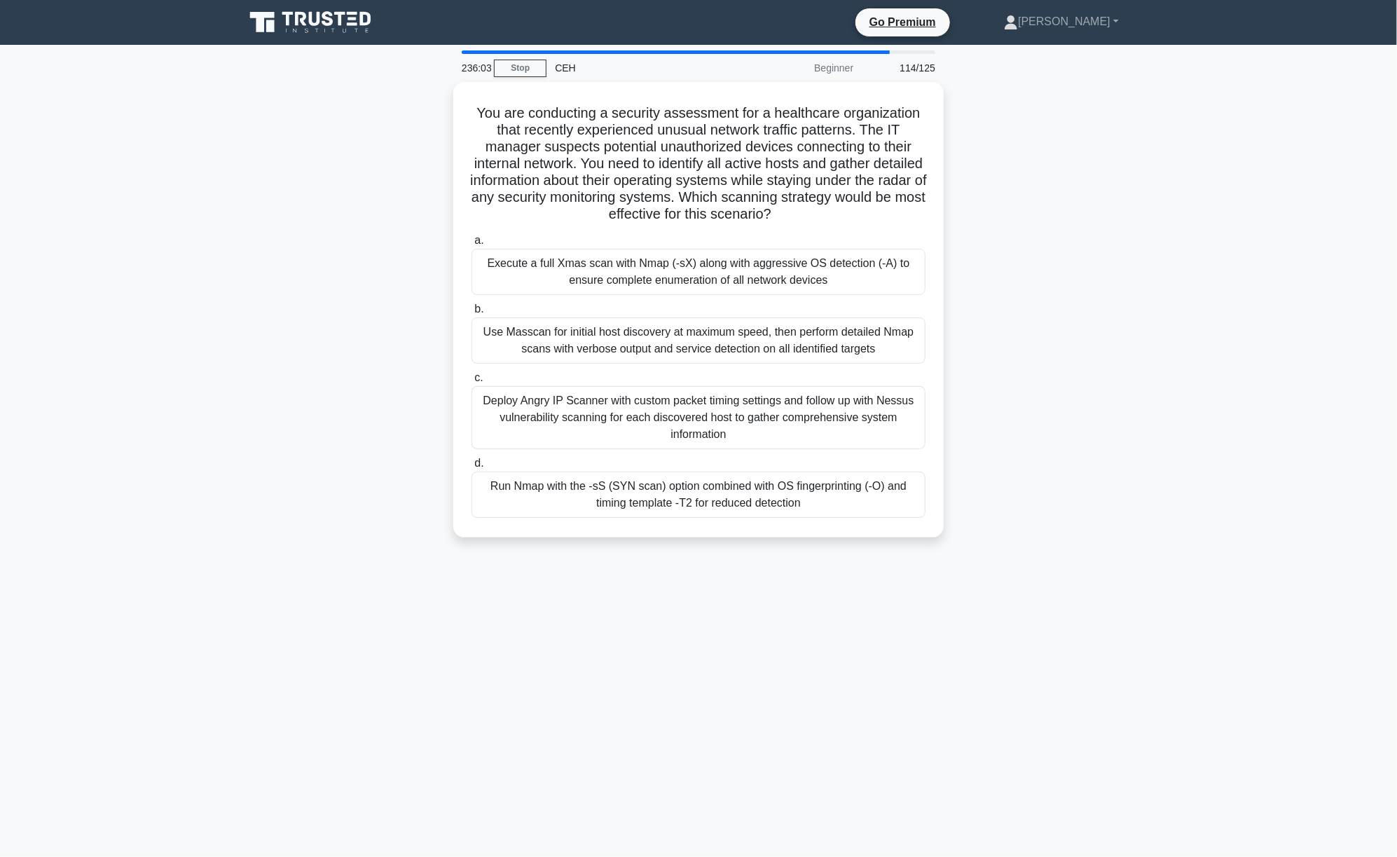
click at [732, 322] on div "Use Masscan for initial host discovery at maximum speed, then perform detailed …" at bounding box center [698, 340] width 454 height 46
click at [471, 314] on input "b. Use Masscan for initial host discovery at maximum speed, then perform detail…" at bounding box center [471, 309] width 0 height 9
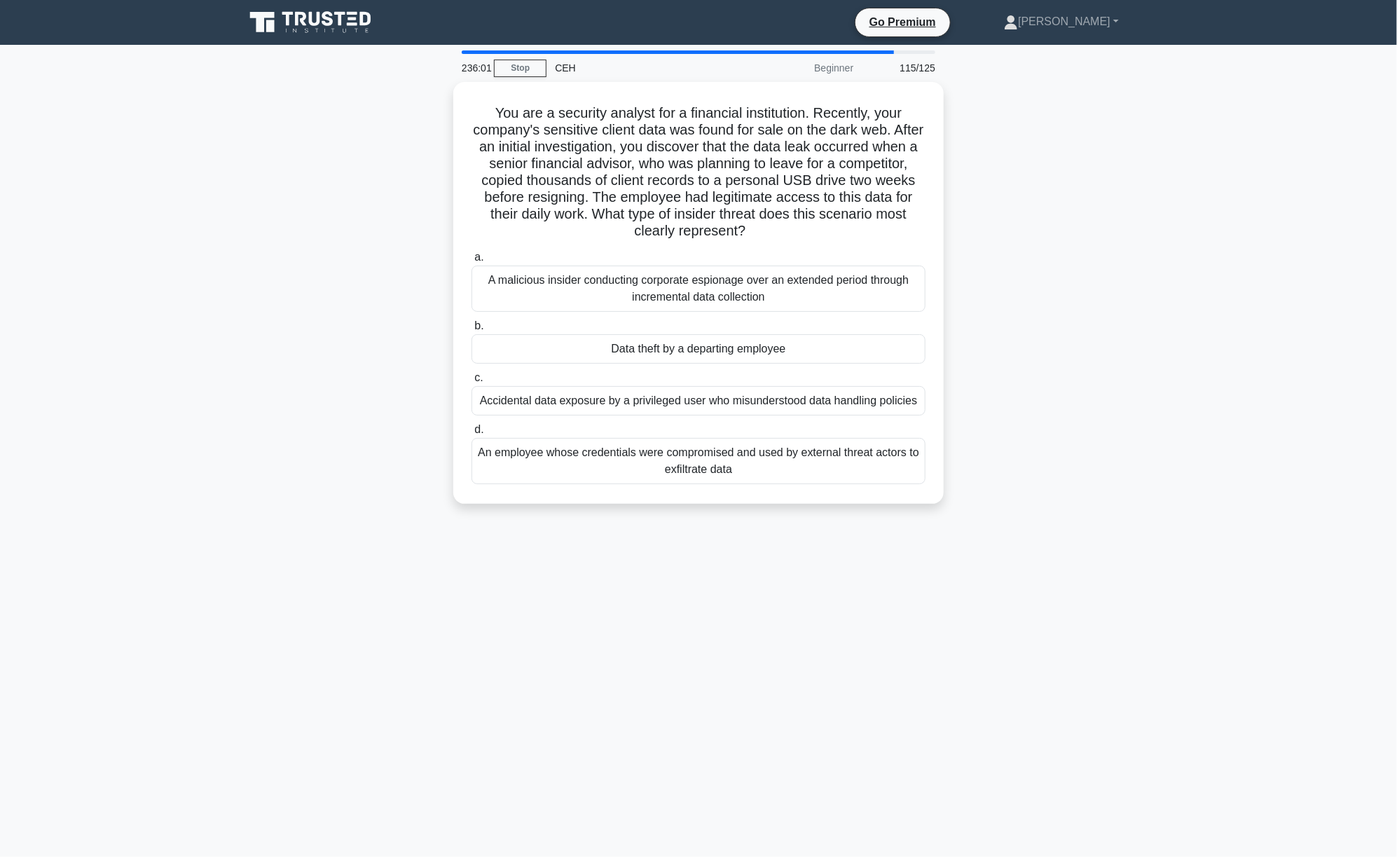
click at [732, 322] on label "b. Data theft by a departing employee" at bounding box center [698, 340] width 454 height 46
click at [471, 322] on input "b. Data theft by a departing employee" at bounding box center [471, 325] width 0 height 9
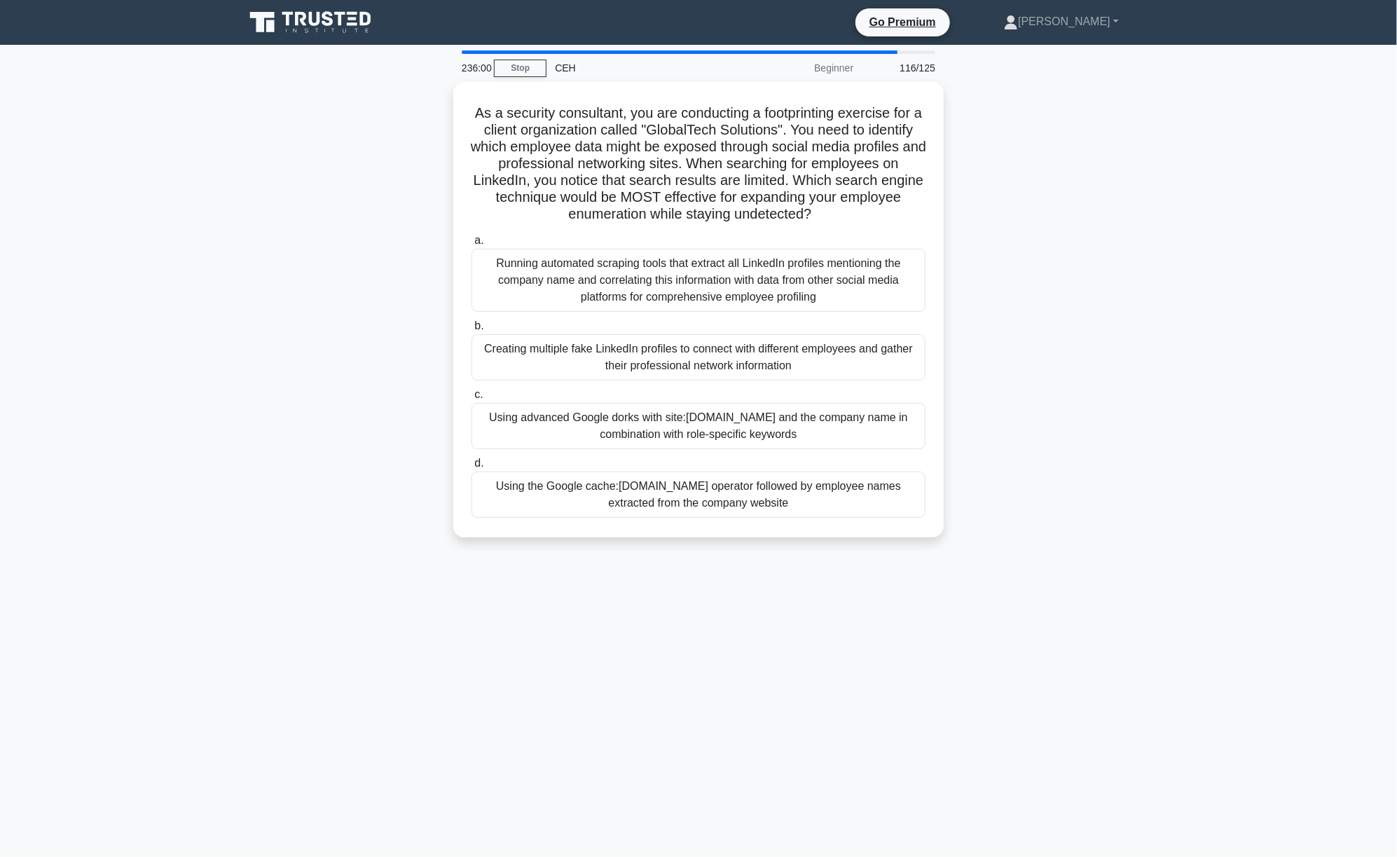
click at [732, 322] on label "b. Creating multiple fake LinkedIn profiles to connect with different employees…" at bounding box center [698, 348] width 454 height 63
click at [471, 322] on input "b. Creating multiple fake LinkedIn profiles to connect with different employees…" at bounding box center [471, 325] width 0 height 9
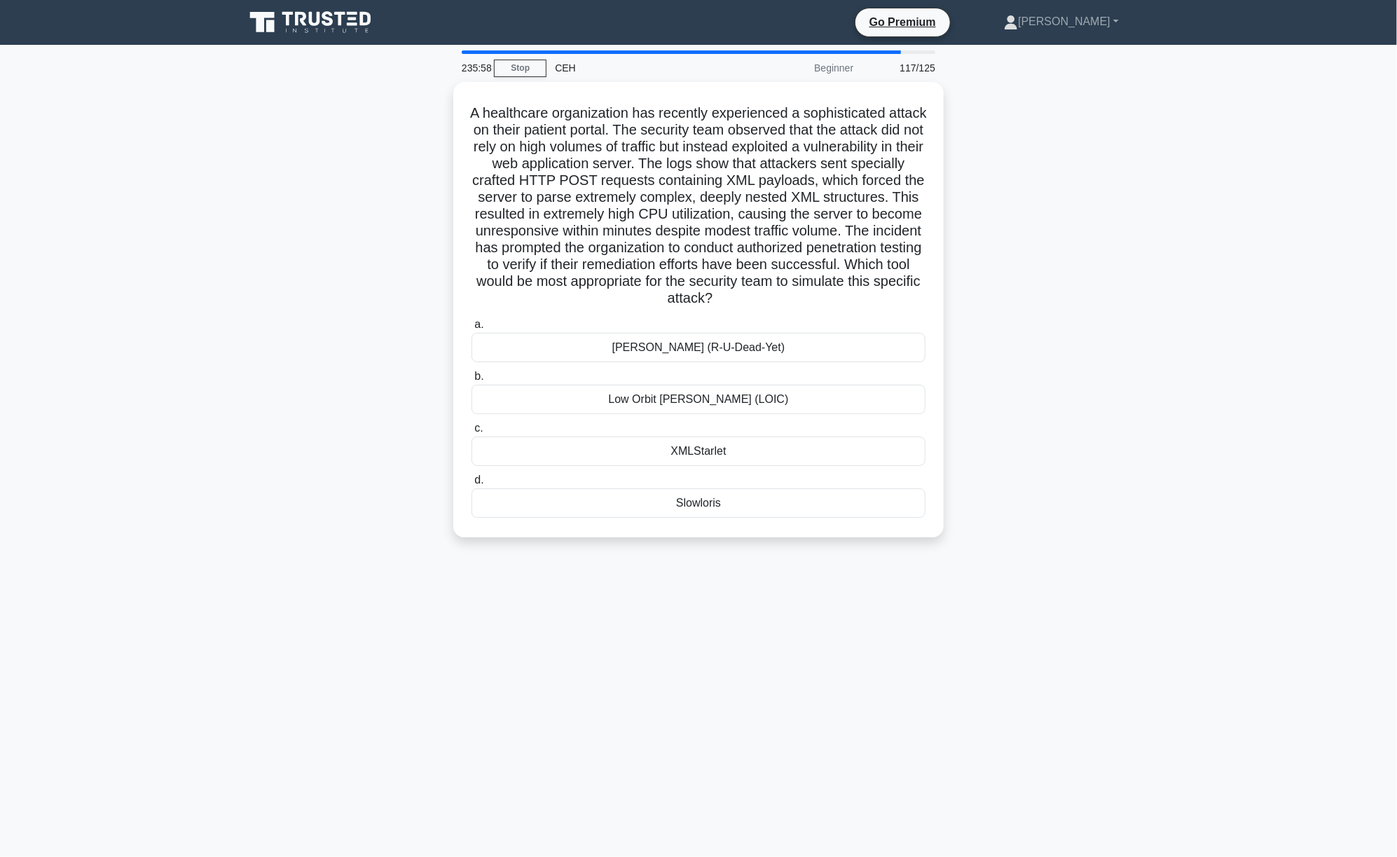
click at [732, 322] on label "a. RUDY (R-U-Dead-Yet)" at bounding box center [698, 339] width 454 height 46
click at [471, 322] on input "a. RUDY (R-U-Dead-Yet)" at bounding box center [471, 324] width 0 height 9
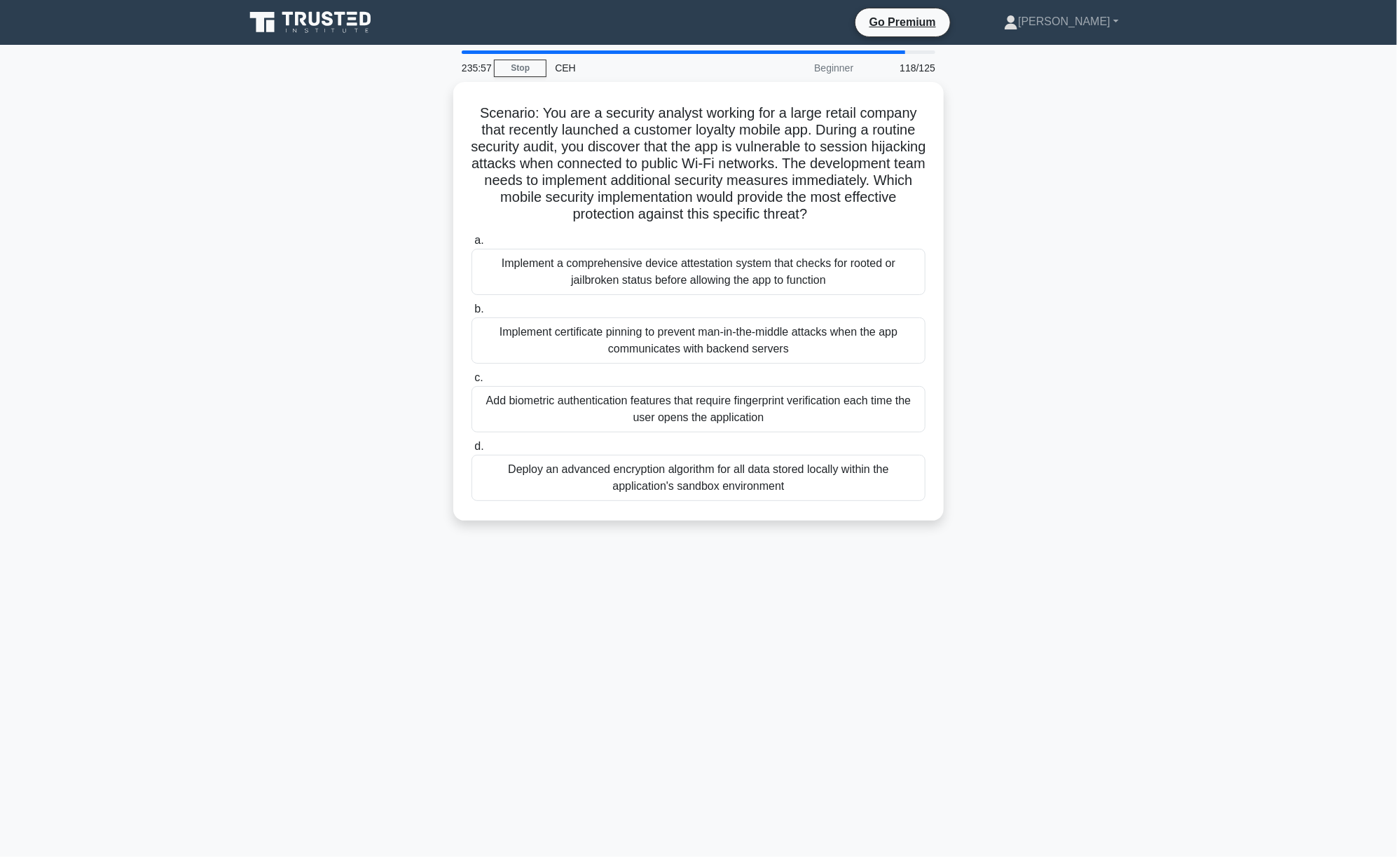
click at [732, 322] on div "Implement certificate pinning to prevent man-in-the-middle attacks when the app…" at bounding box center [698, 340] width 454 height 46
click at [471, 314] on input "b. Implement certificate pinning to prevent man-in-the-middle attacks when the …" at bounding box center [471, 309] width 0 height 9
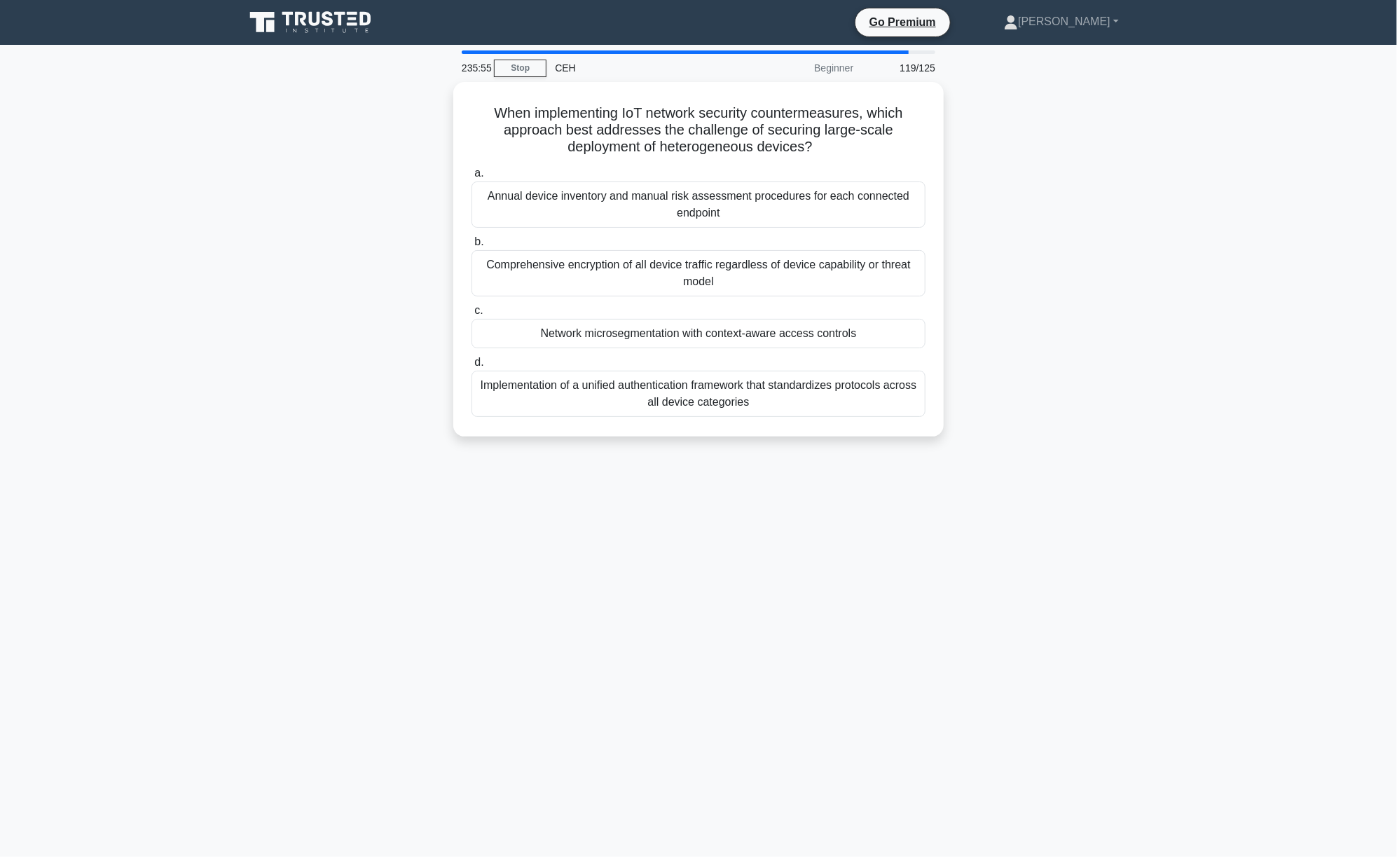
click at [732, 322] on div "Network microsegmentation with context-aware access controls" at bounding box center [698, 333] width 454 height 29
click at [471, 315] on input "c. Network microsegmentation with context-aware access controls" at bounding box center [471, 310] width 0 height 9
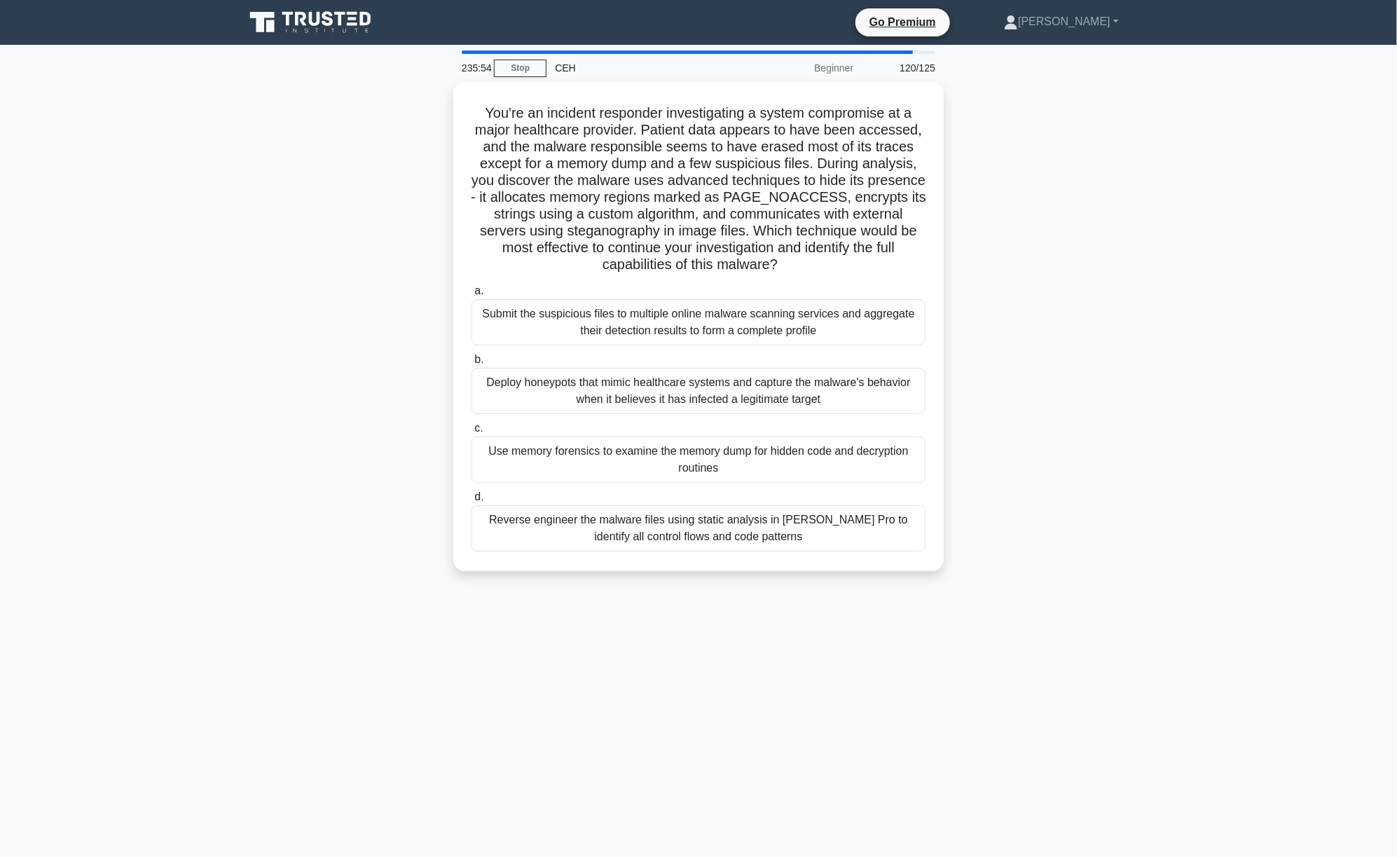
click at [732, 322] on div "Submit the suspicious files to multiple online malware scanning services and ag…" at bounding box center [698, 322] width 454 height 46
click at [471, 296] on input "a. Submit the suspicious files to multiple online malware scanning services and…" at bounding box center [471, 290] width 0 height 9
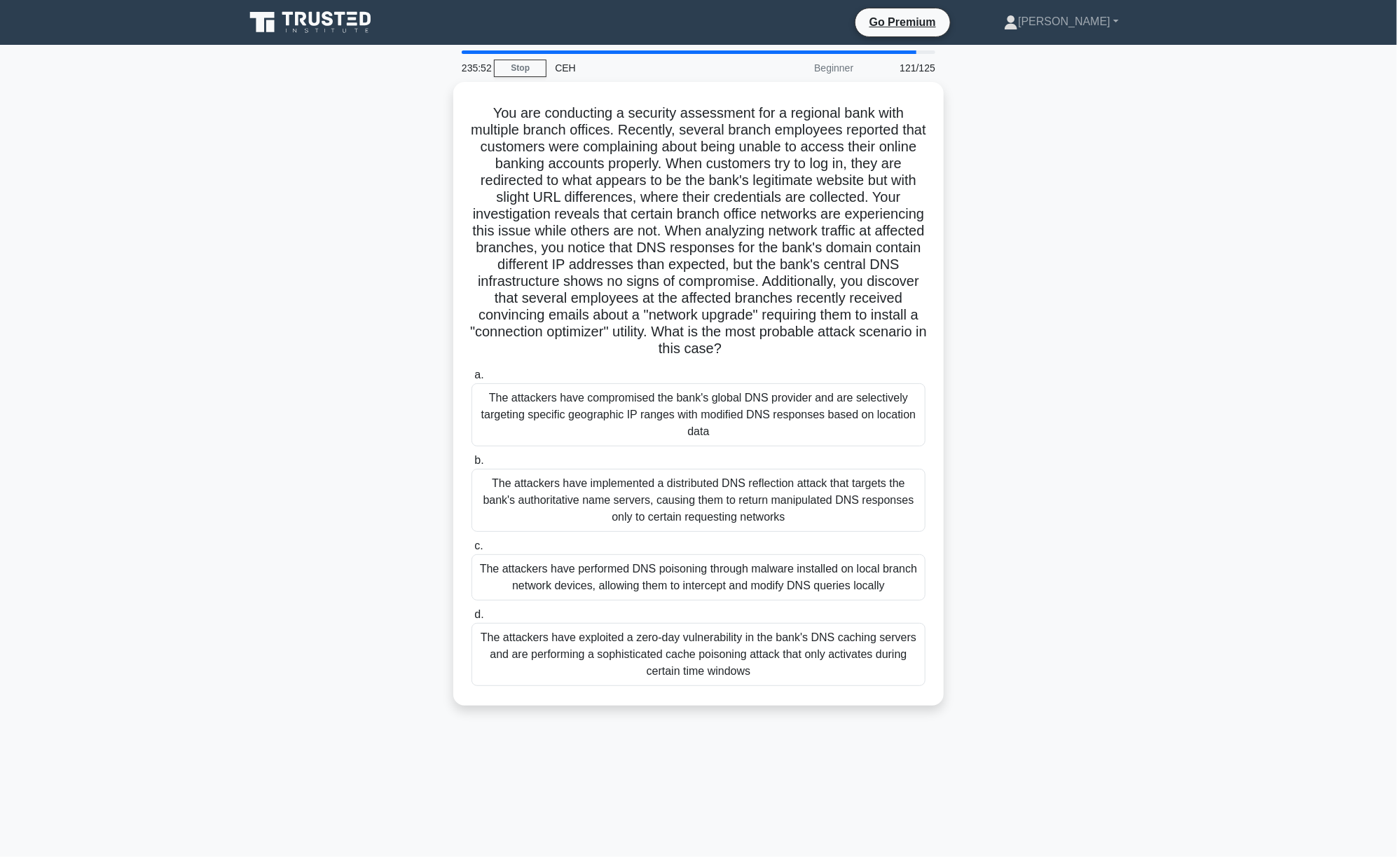
click at [732, 322] on h5 "You are conducting a security assessment for a regional bank with multiple bran…" at bounding box center [698, 231] width 457 height 254
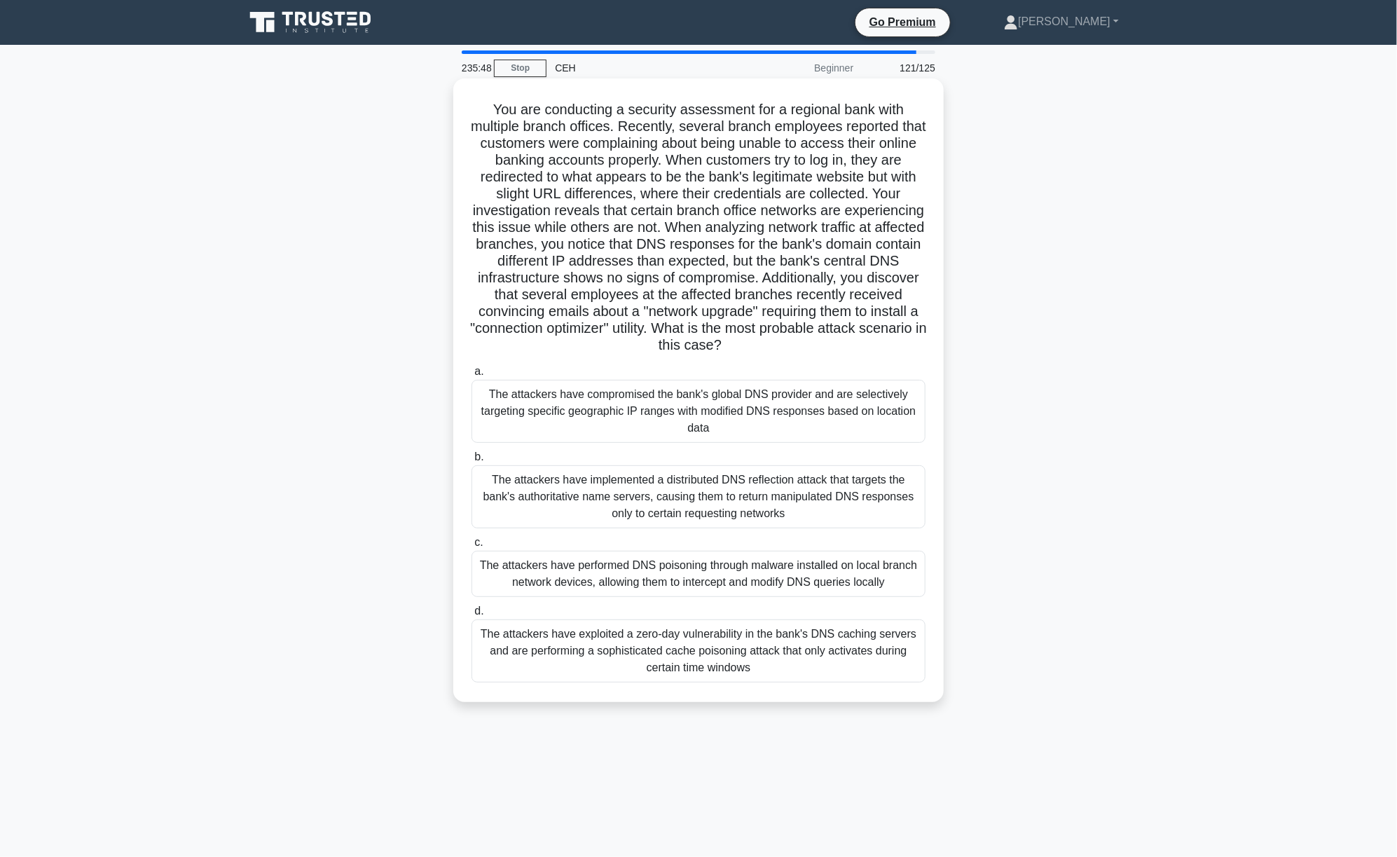
click at [775, 392] on div "The attackers have compromised the bank's global DNS provider and are selective…" at bounding box center [698, 411] width 454 height 63
click at [471, 376] on input "a. The attackers have compromised the bank's global DNS provider and are select…" at bounding box center [471, 371] width 0 height 9
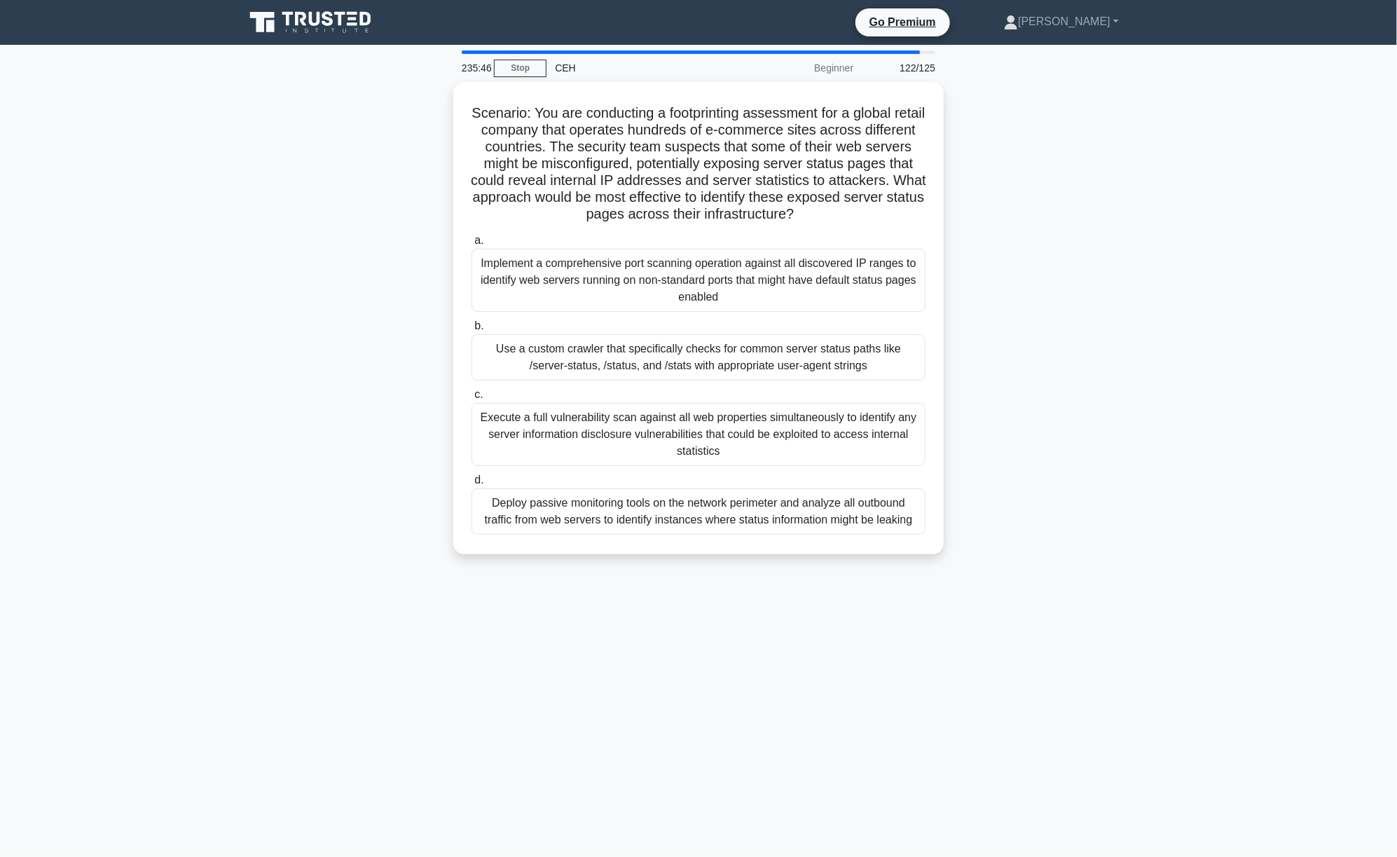
click at [775, 392] on label "c. Execute a full vulnerability scan against all web properties simultaneously …" at bounding box center [698, 426] width 454 height 80
click at [471, 392] on input "c. Execute a full vulnerability scan against all web properties simultaneously …" at bounding box center [471, 394] width 0 height 9
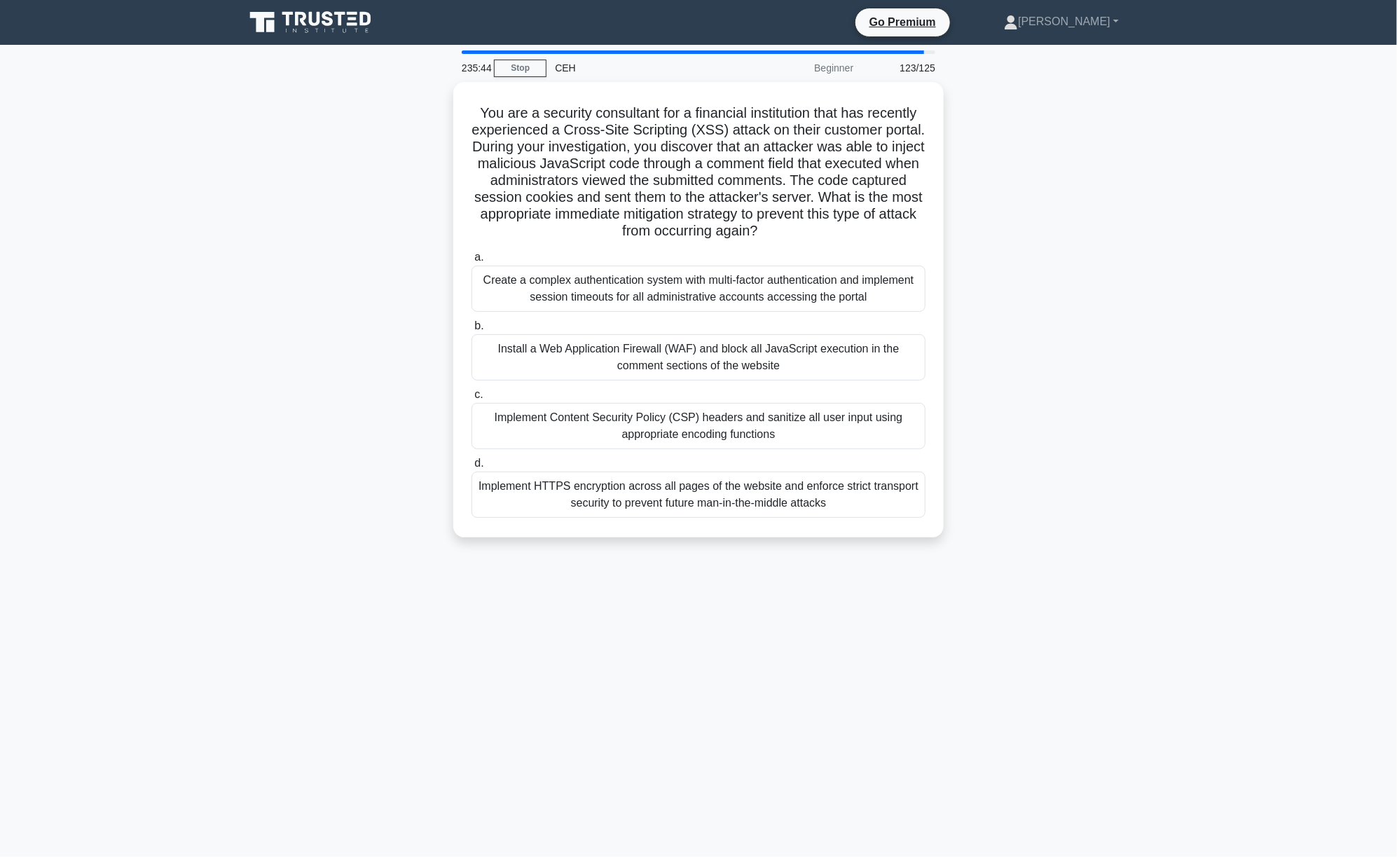
click at [775, 392] on label "c. Implement Content Security Policy (CSP) headers and sanitize all user input …" at bounding box center [698, 417] width 454 height 63
click at [471, 392] on input "c. Implement Content Security Policy (CSP) headers and sanitize all user input …" at bounding box center [471, 394] width 0 height 9
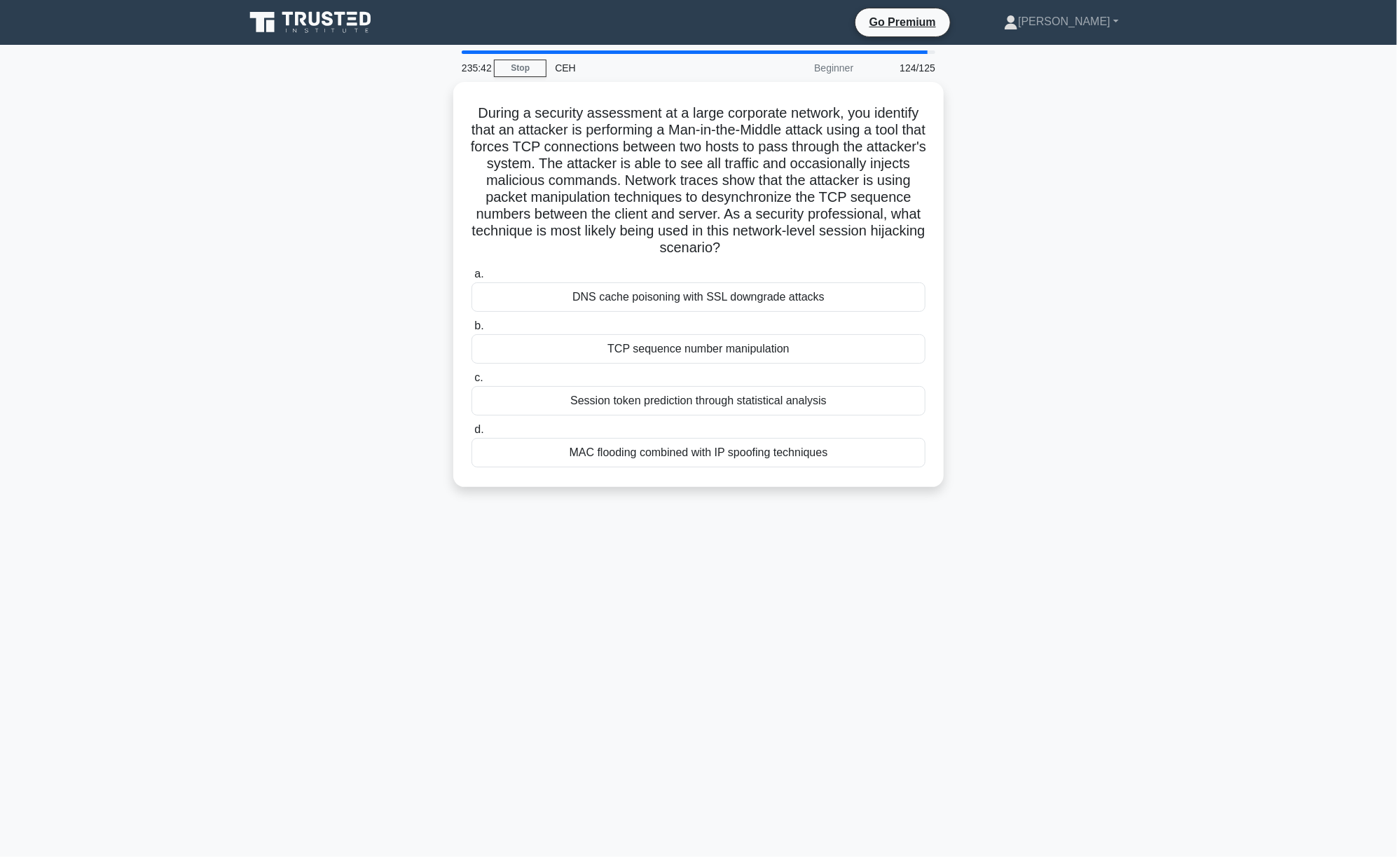
click at [775, 392] on div "Session token prediction through statistical analysis" at bounding box center [698, 400] width 454 height 29
click at [471, 382] on input "c. Session token prediction through statistical analysis" at bounding box center [471, 377] width 0 height 9
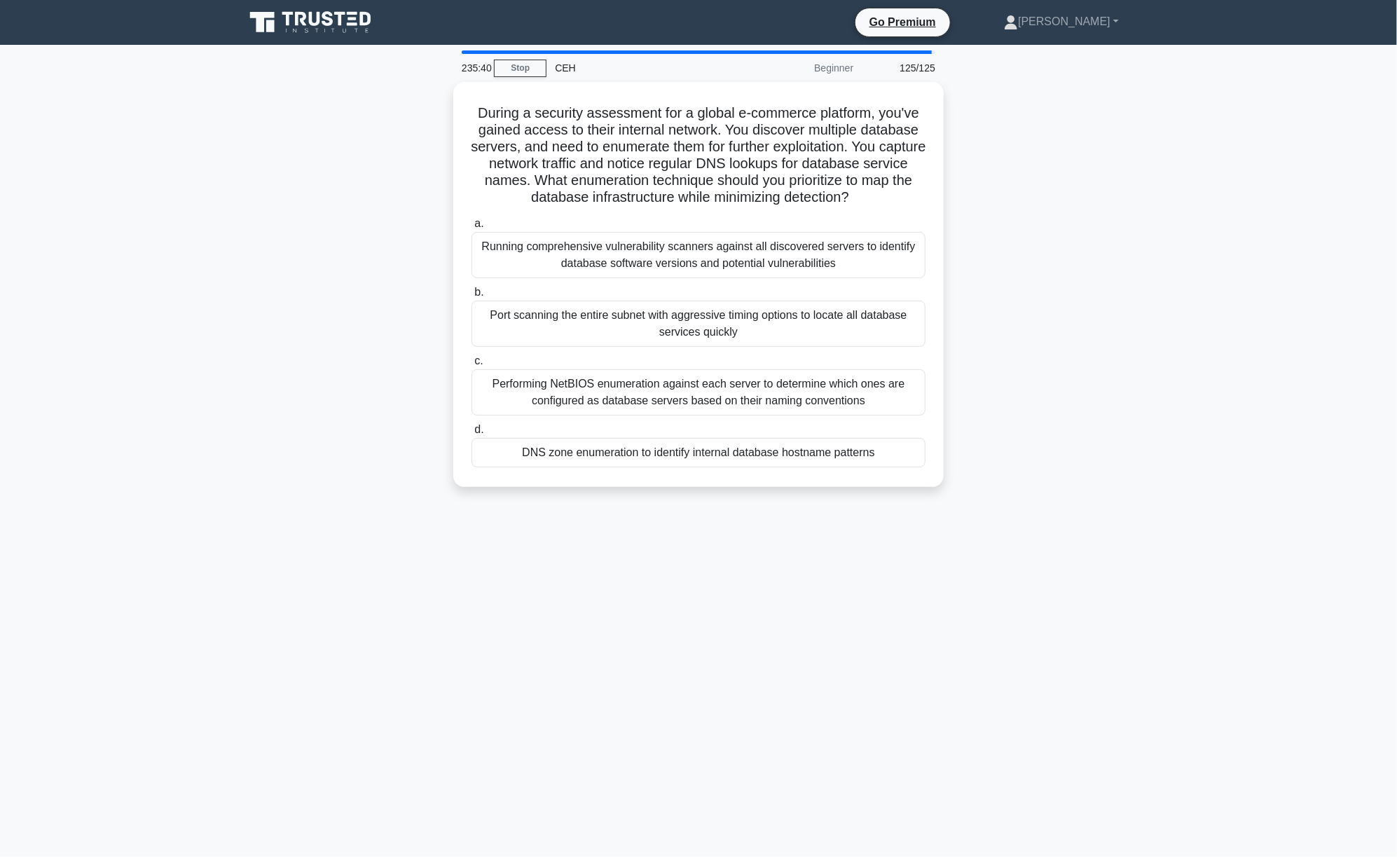
click at [775, 392] on div "Performing NetBIOS enumeration against each server to determine which ones are …" at bounding box center [698, 392] width 454 height 46
click at [471, 366] on input "c. Performing NetBIOS enumeration against each server to determine which ones a…" at bounding box center [471, 361] width 0 height 9
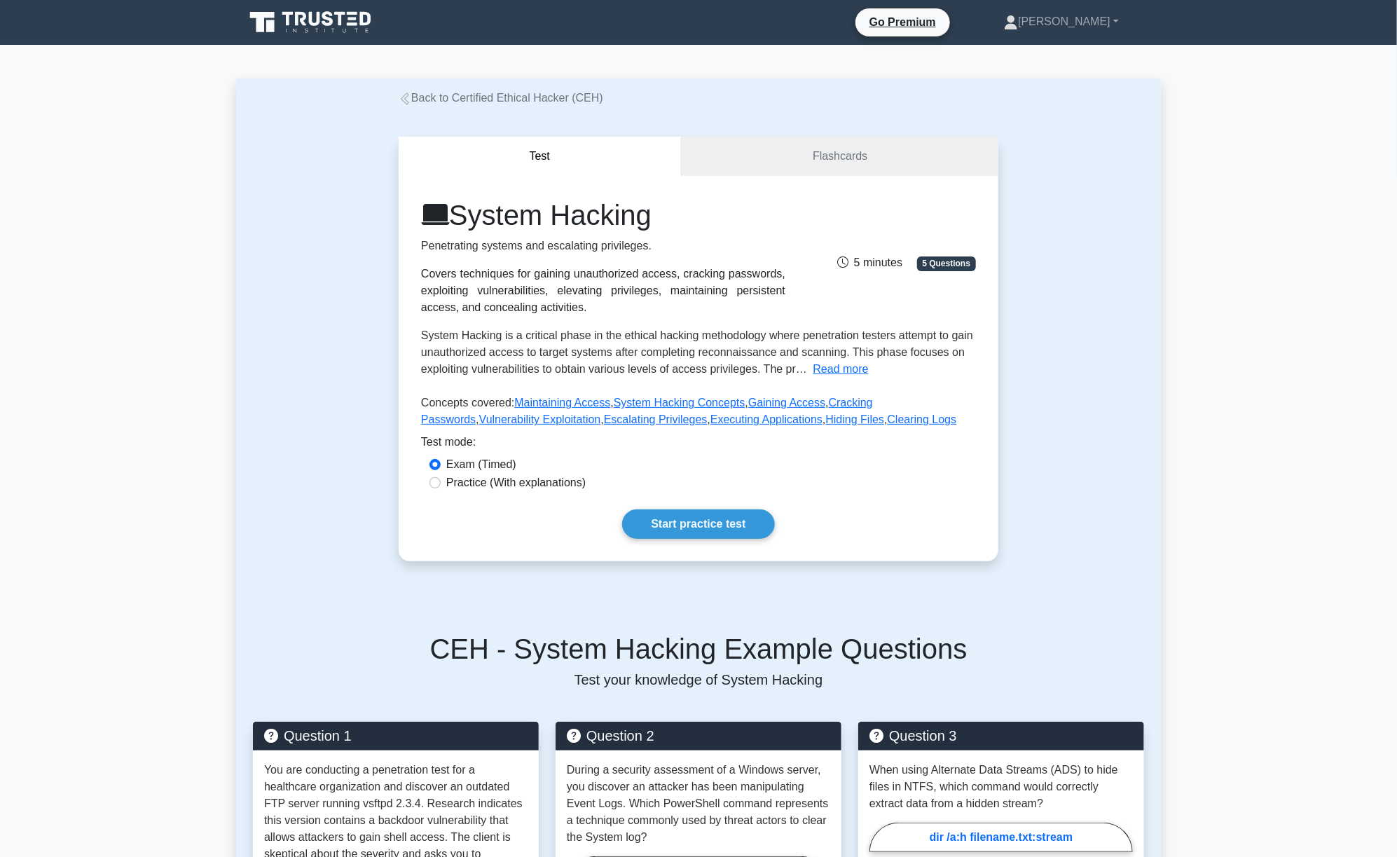
click at [504, 482] on label "Practice (With explanations)" at bounding box center [515, 482] width 139 height 17
click at [441, 482] on input "Practice (With explanations)" at bounding box center [434, 482] width 11 height 11
radio input "true"
click at [494, 466] on label "Exam (Timed)" at bounding box center [481, 464] width 70 height 17
click at [441, 466] on input "Exam (Timed)" at bounding box center [434, 464] width 11 height 11
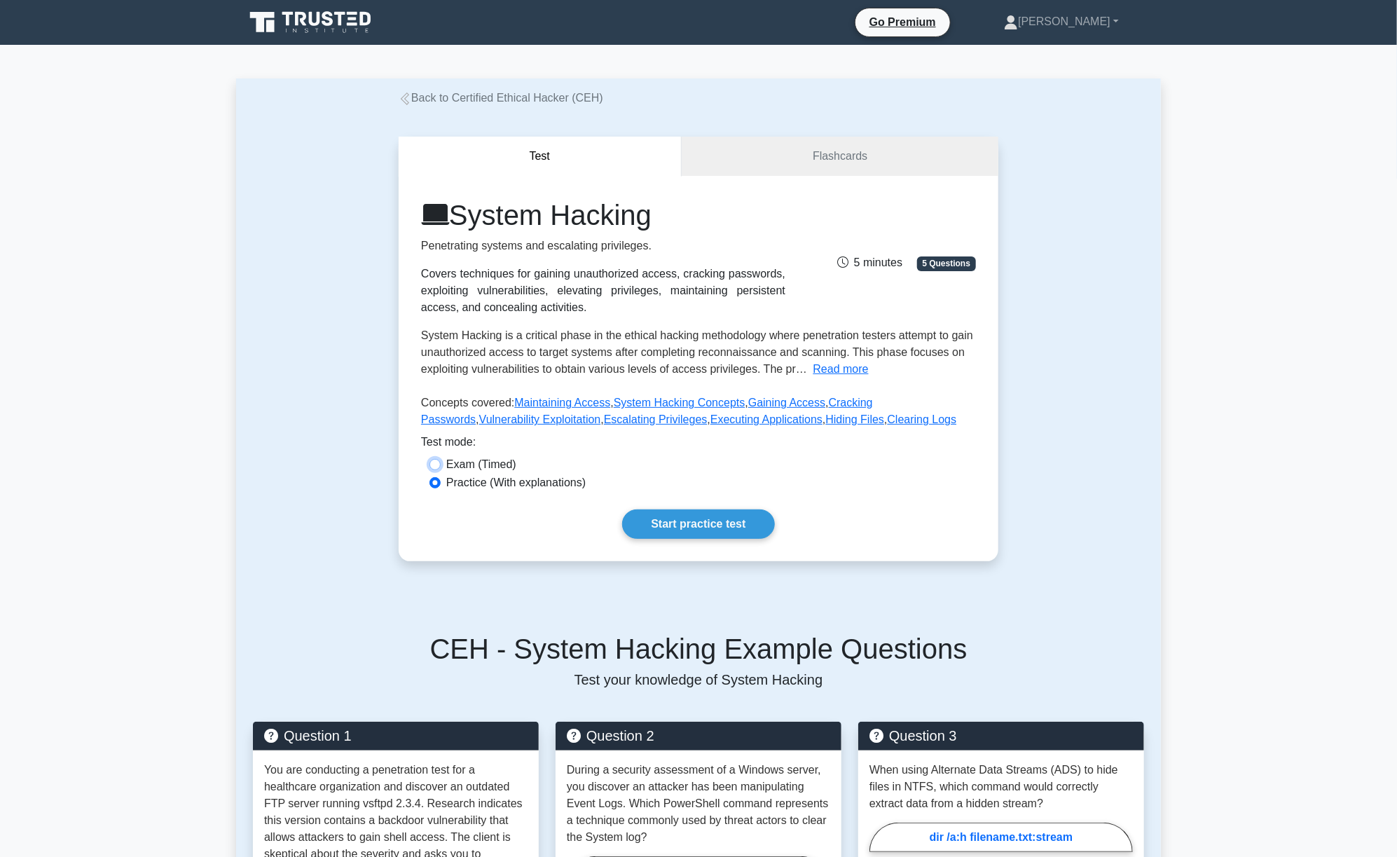
radio input "true"
click at [796, 146] on link "Flashcards" at bounding box center [839, 157] width 317 height 40
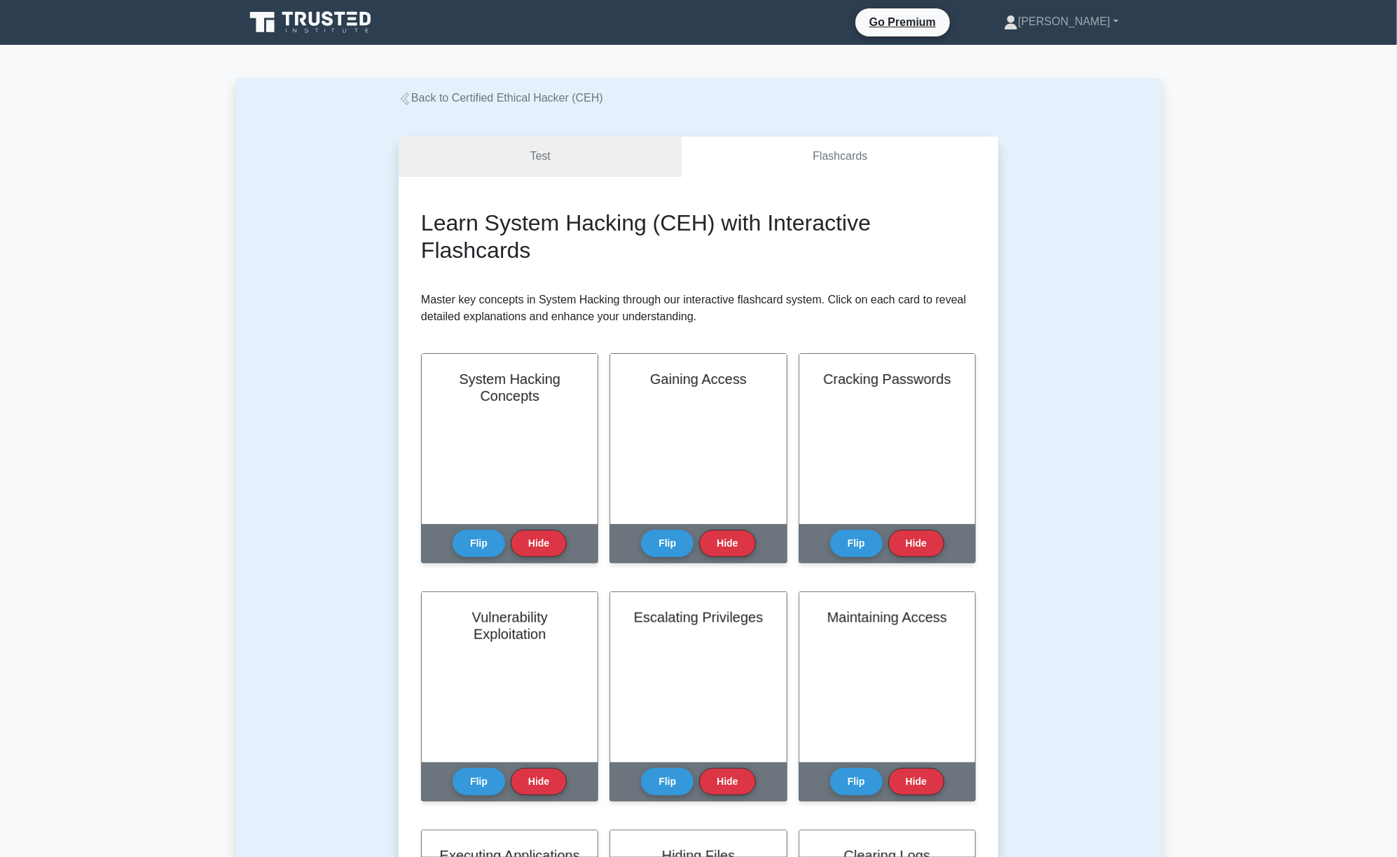
click at [525, 152] on link "Test" at bounding box center [540, 157] width 283 height 40
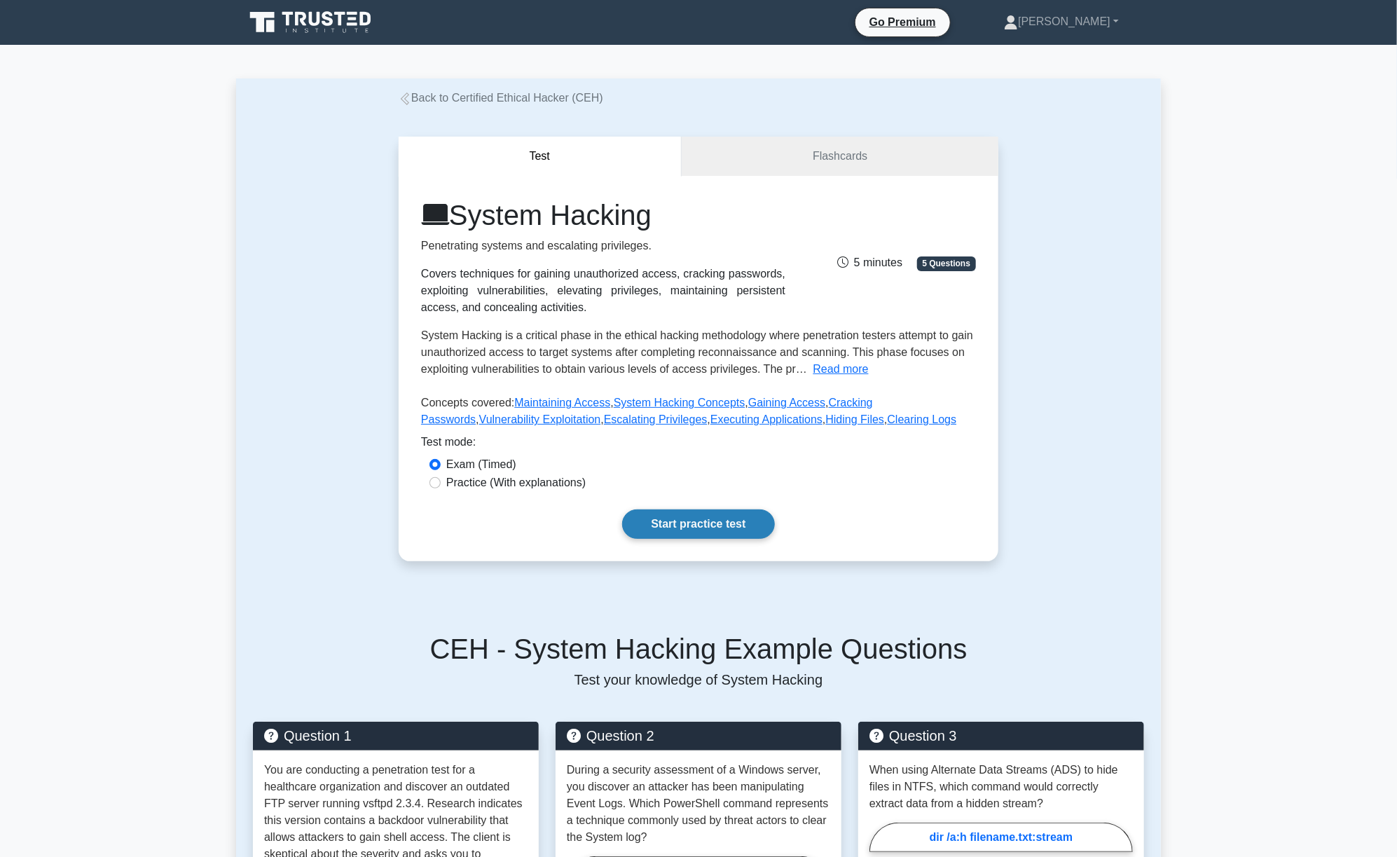
click at [709, 531] on link "Start practice test" at bounding box center [698, 523] width 152 height 29
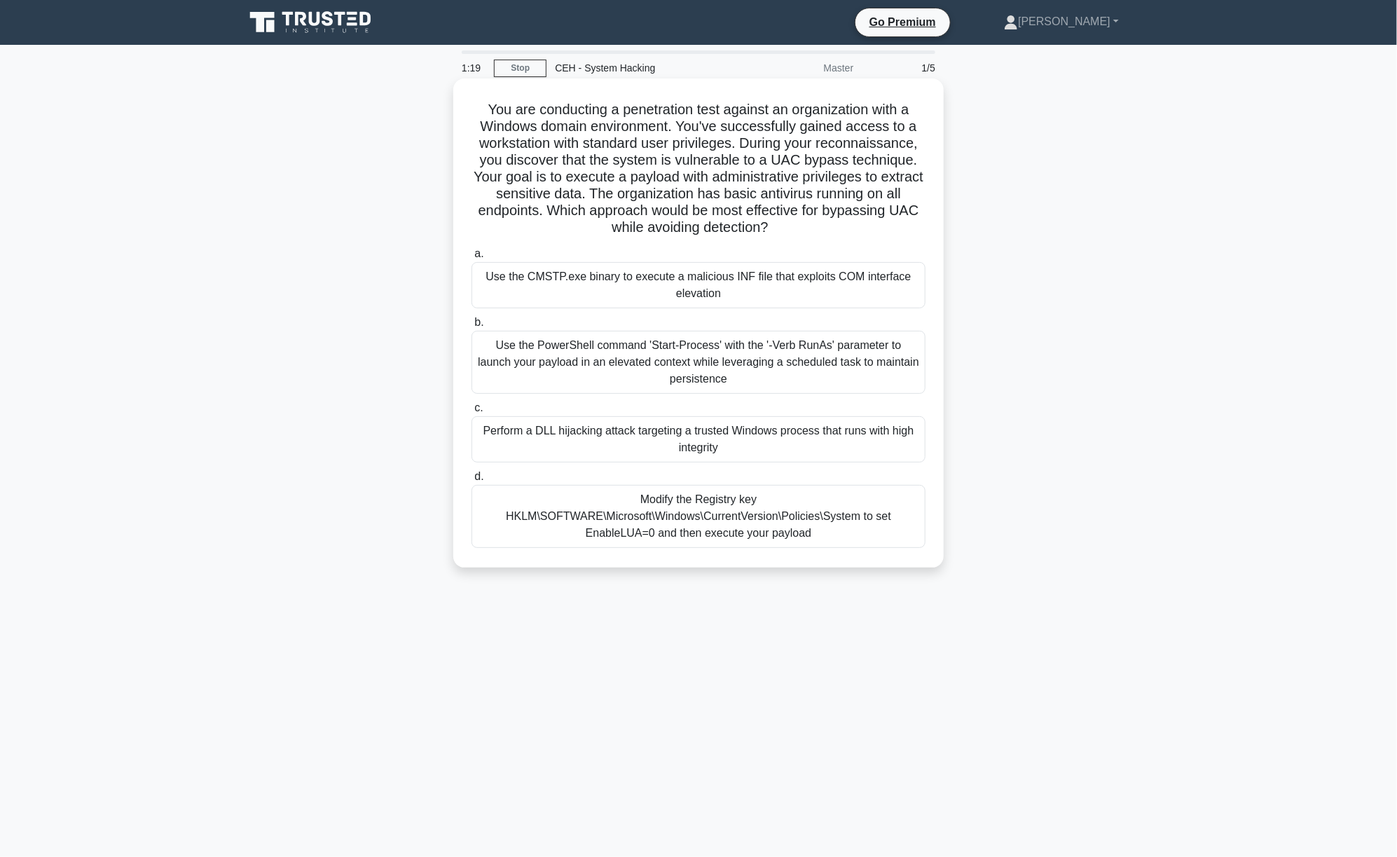
click at [658, 281] on div "Use the CMSTP.exe binary to execute a malicious INF file that exploits COM inte…" at bounding box center [698, 285] width 454 height 46
click at [471, 258] on input "a. Use the CMSTP.exe binary to execute a malicious INF file that exploits COM i…" at bounding box center [471, 253] width 0 height 9
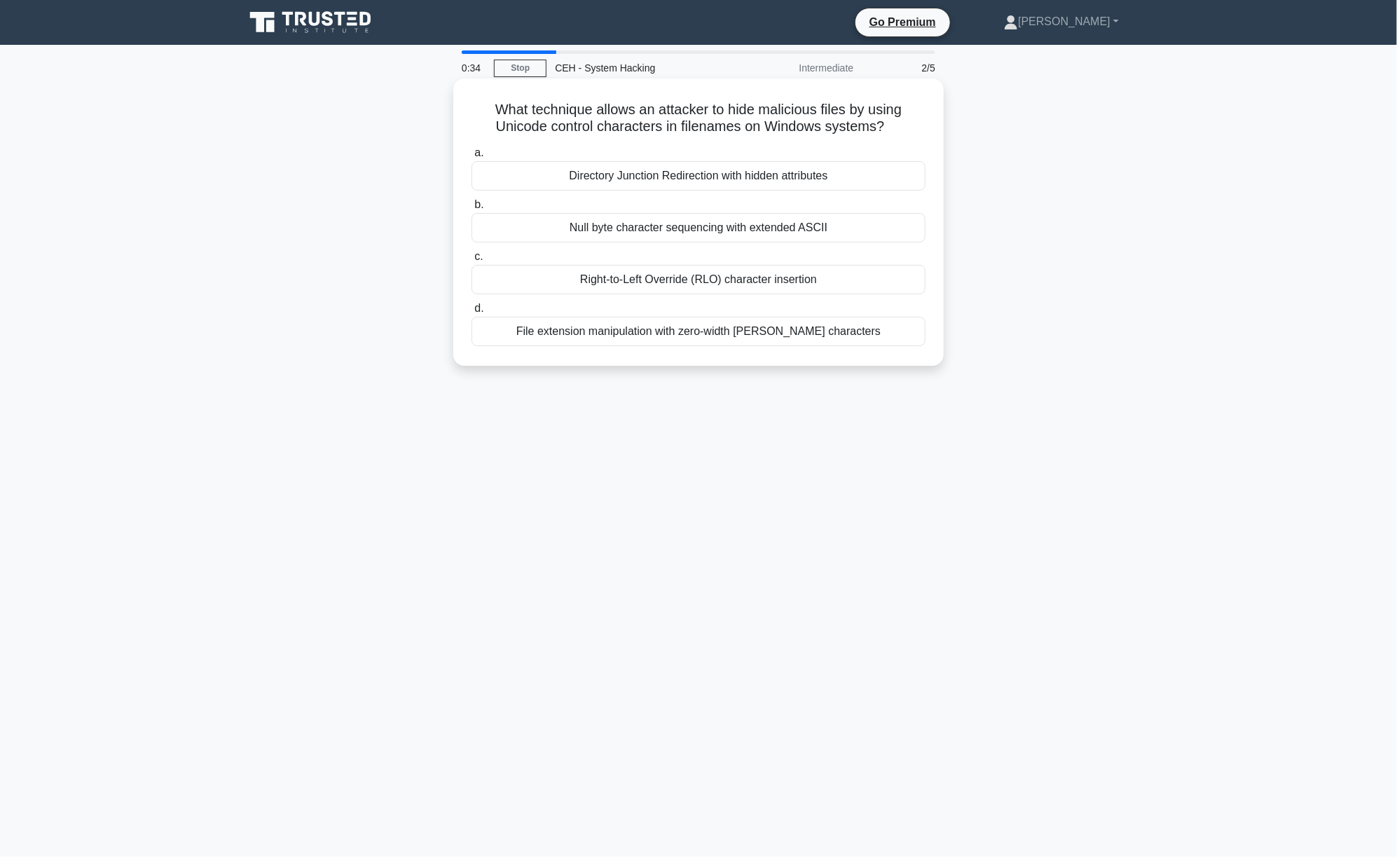
click at [720, 280] on div "Right-to-Left Override (RLO) character insertion" at bounding box center [698, 279] width 454 height 29
click at [471, 261] on input "c. Right-to-Left Override (RLO) character insertion" at bounding box center [471, 256] width 0 height 9
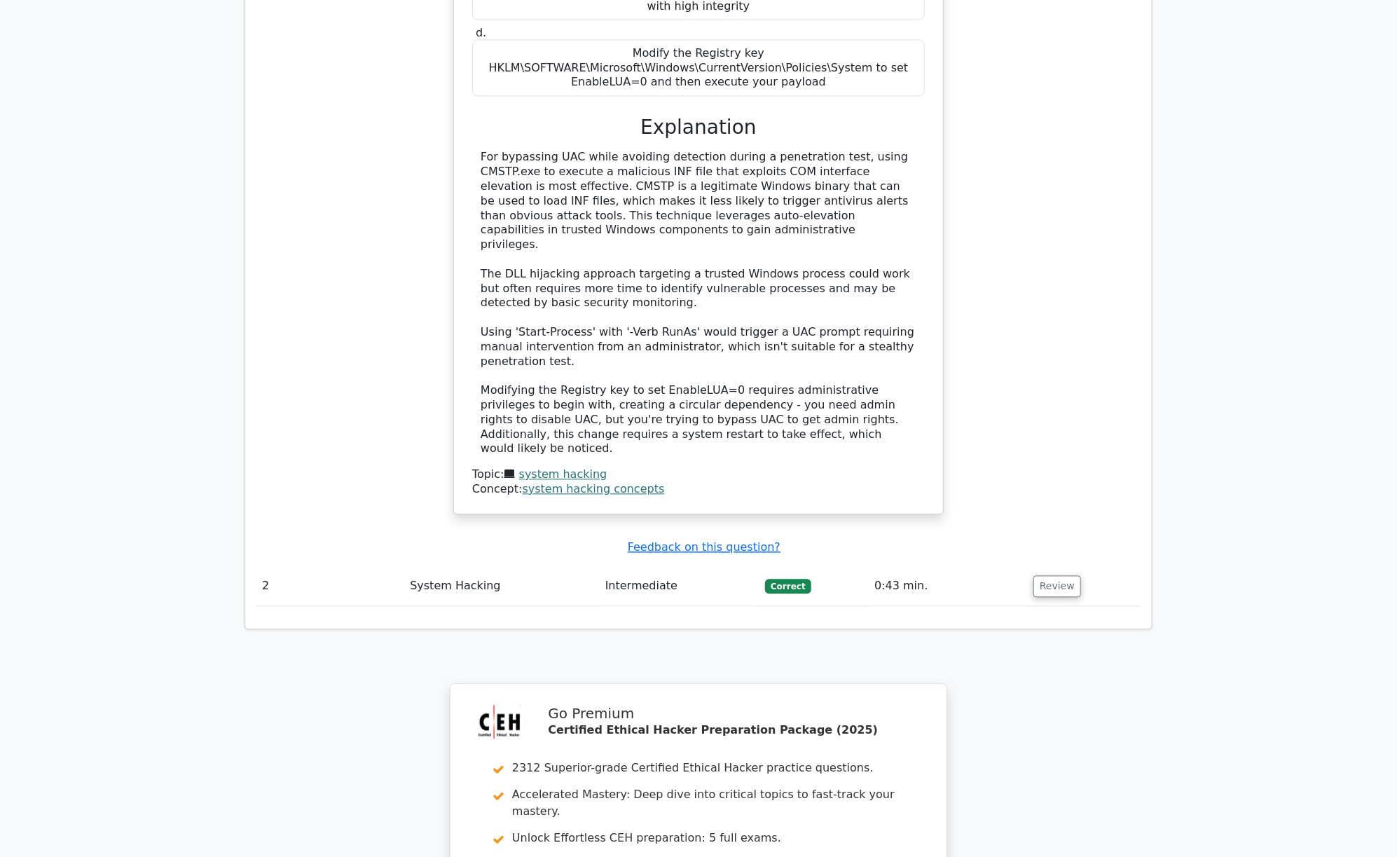
scroll to position [1486, 0]
